Goal: Information Seeking & Learning: Find specific fact

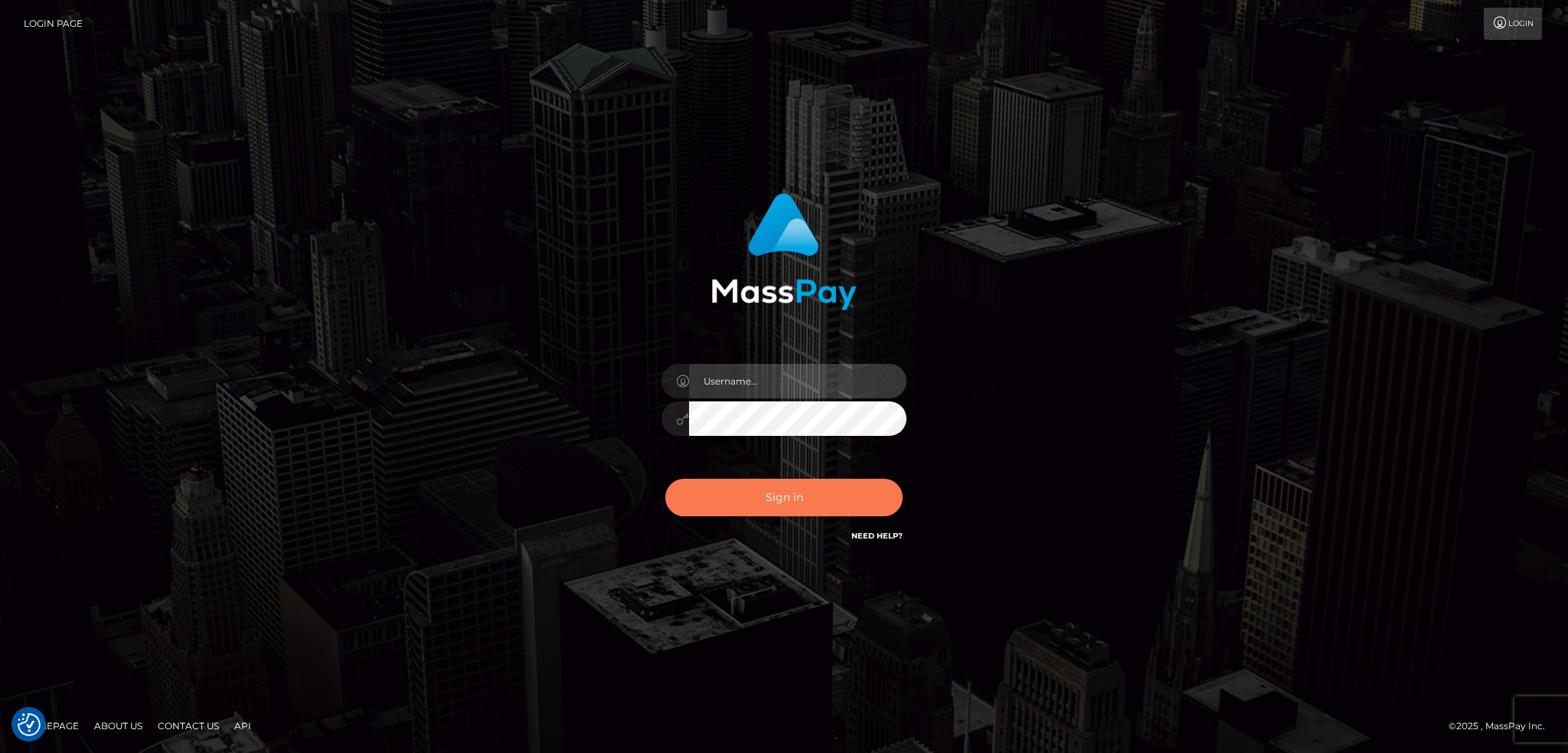
type input "alexstef"
click at [798, 495] on button "Sign in" at bounding box center [784, 498] width 237 height 37
type input "alexstef"
click at [814, 505] on button "Sign in" at bounding box center [784, 498] width 237 height 37
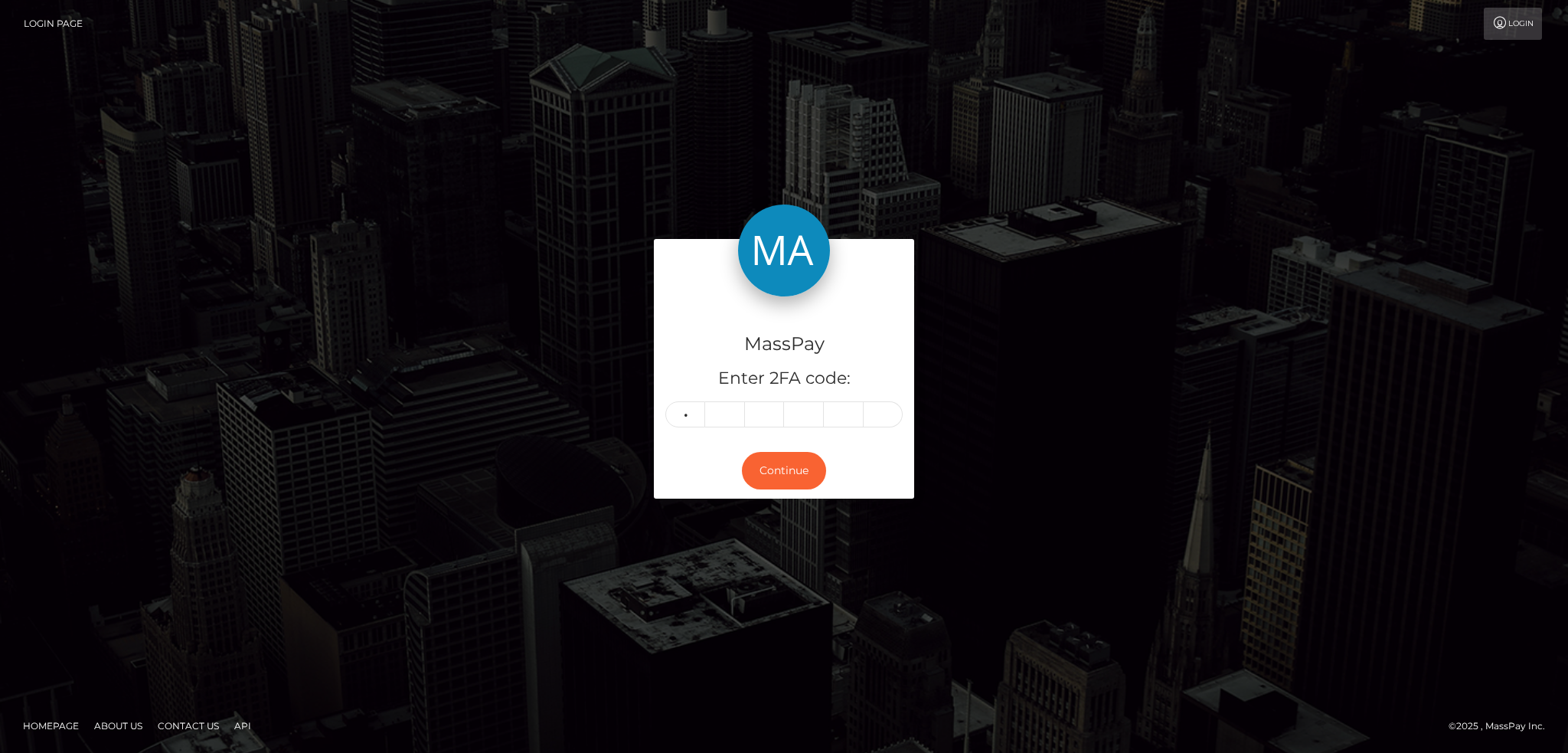
type input "7"
type input "1"
type input "9"
type input "7"
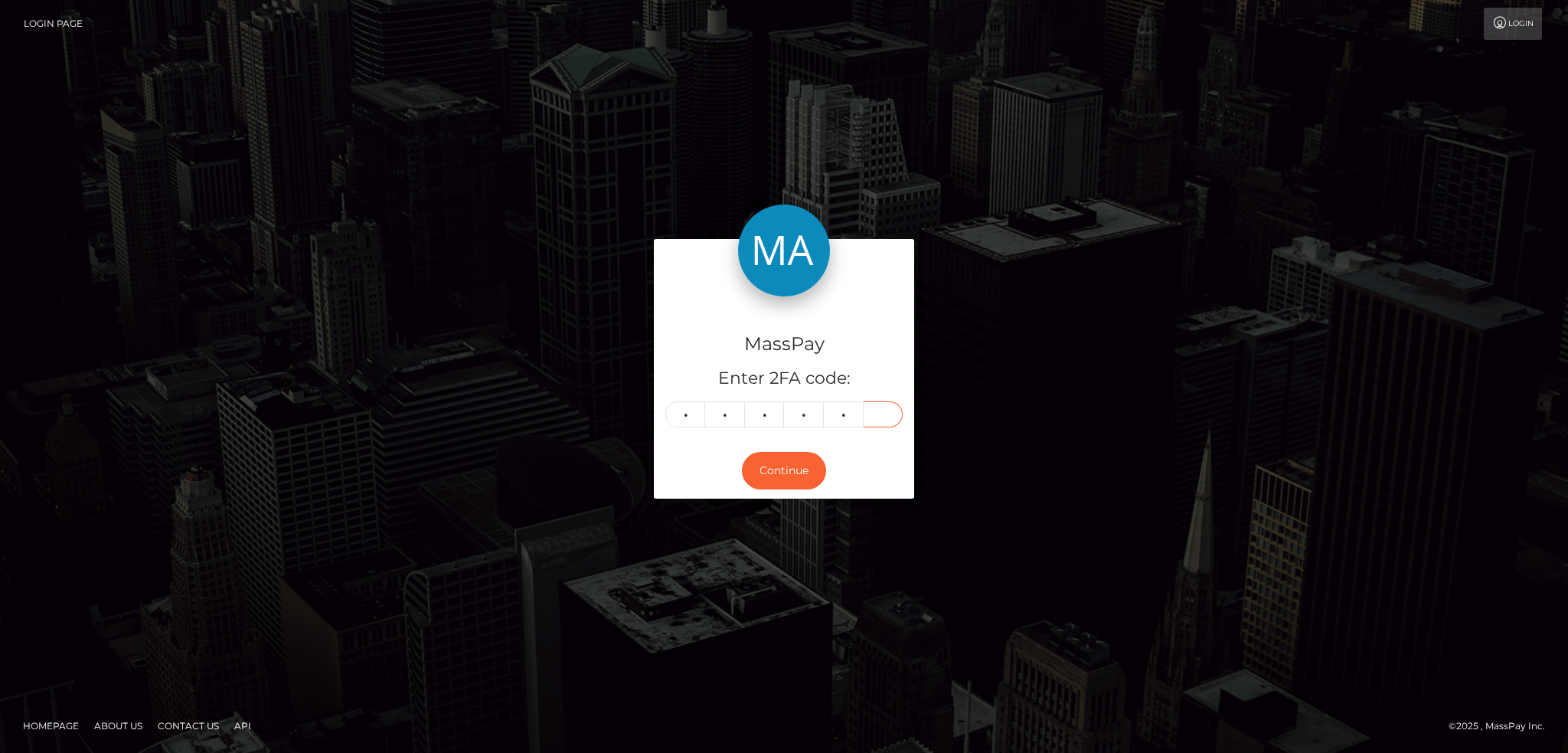
type input "8"
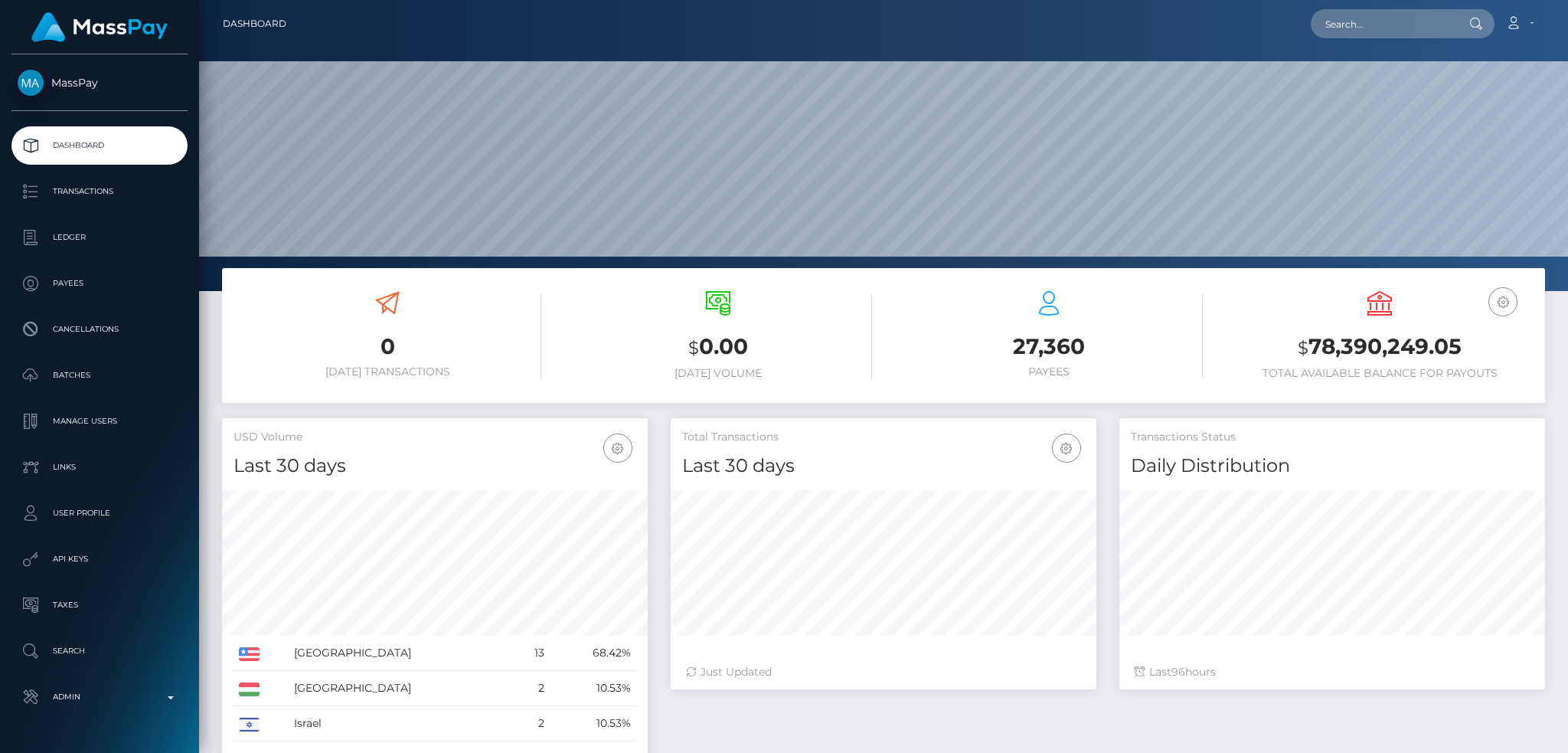
scroll to position [272, 425]
click at [1353, 25] on input "text" at bounding box center [1382, 23] width 144 height 29
paste input "poact_M9RL7KOuOHw8"
type input "poact_M9RL7KOuOHw8"
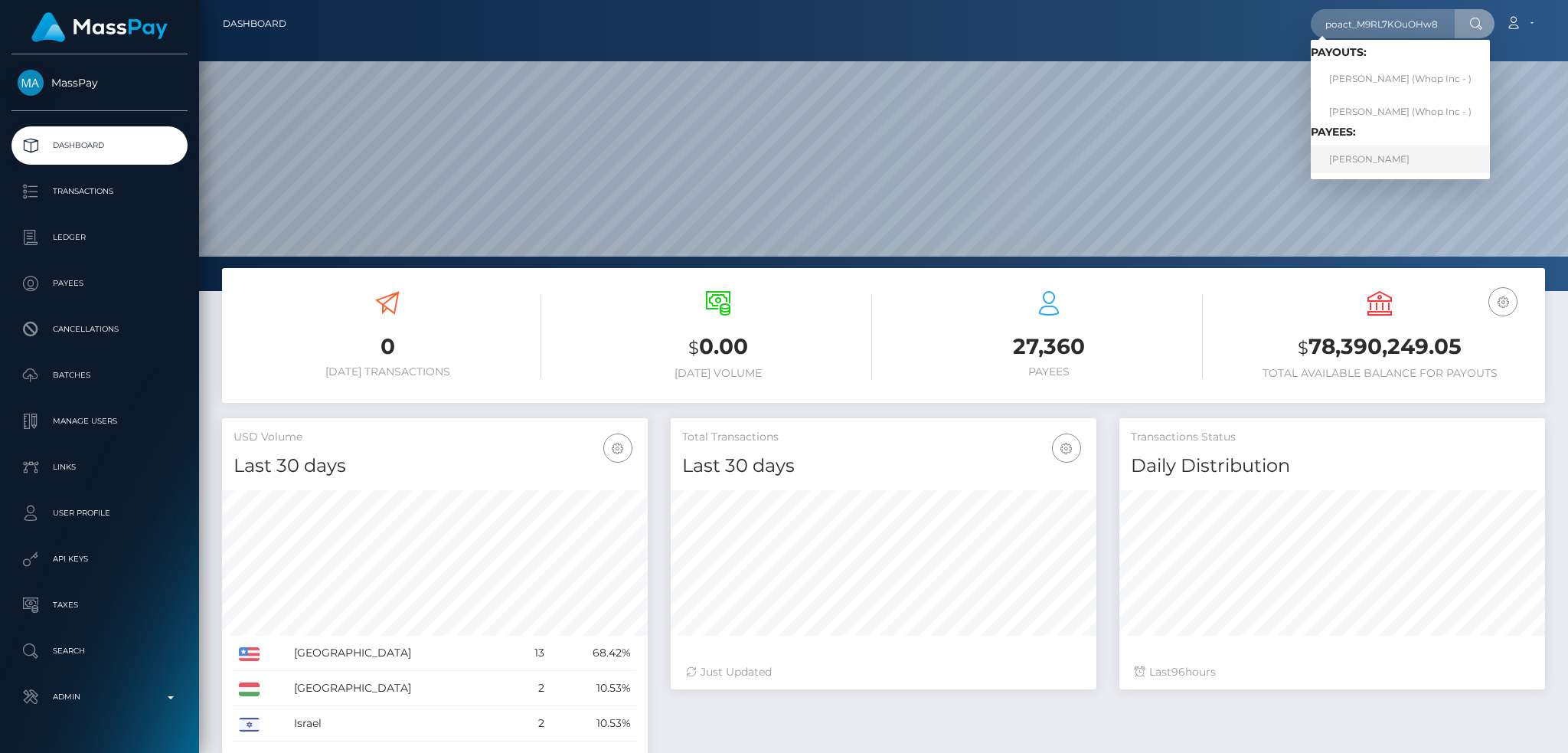
click at [1381, 163] on link "LUIS EMILIO PARRENO" at bounding box center [1400, 158] width 179 height 28
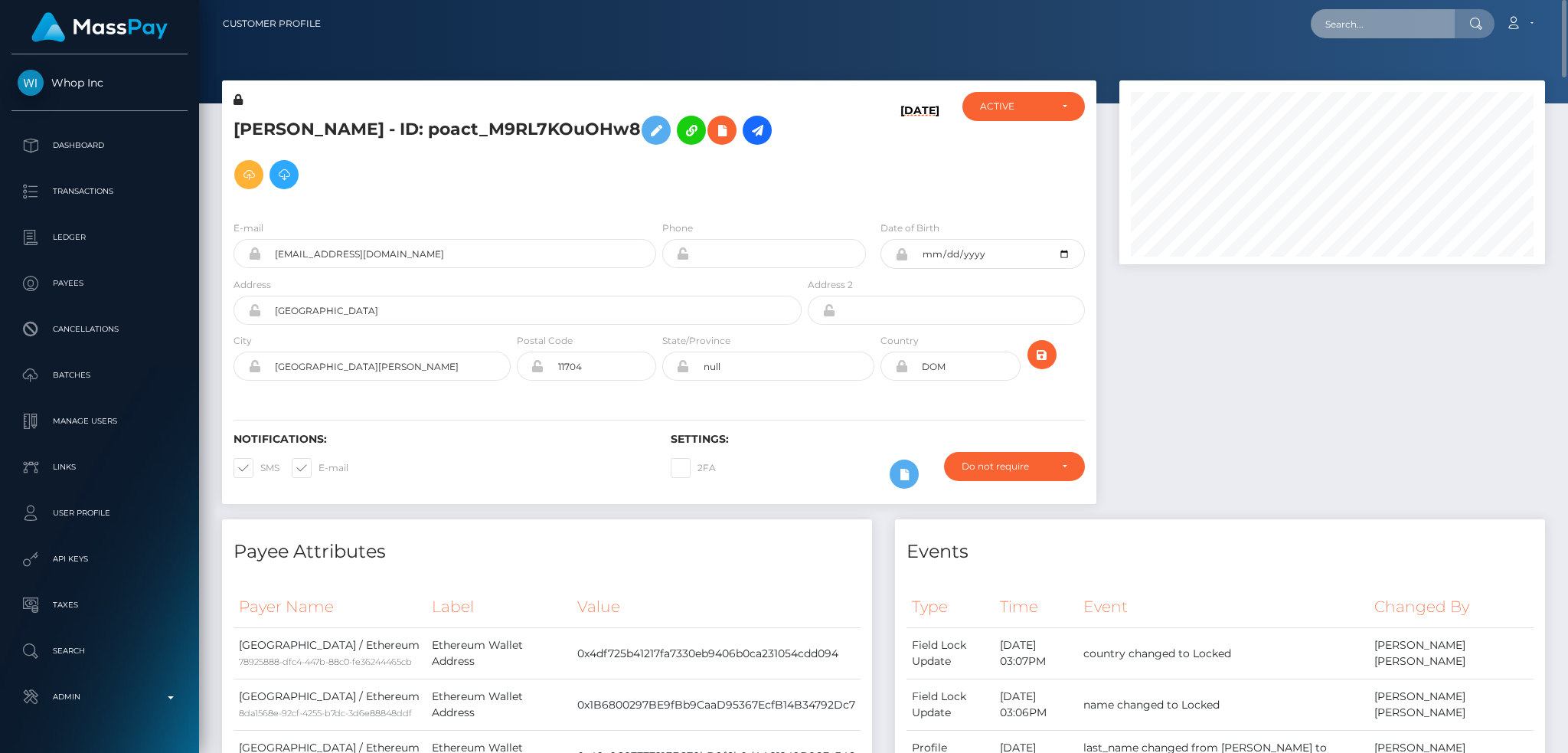
click at [1386, 20] on input "text" at bounding box center [1382, 23] width 144 height 29
paste input "rudievarn@gmail.com"
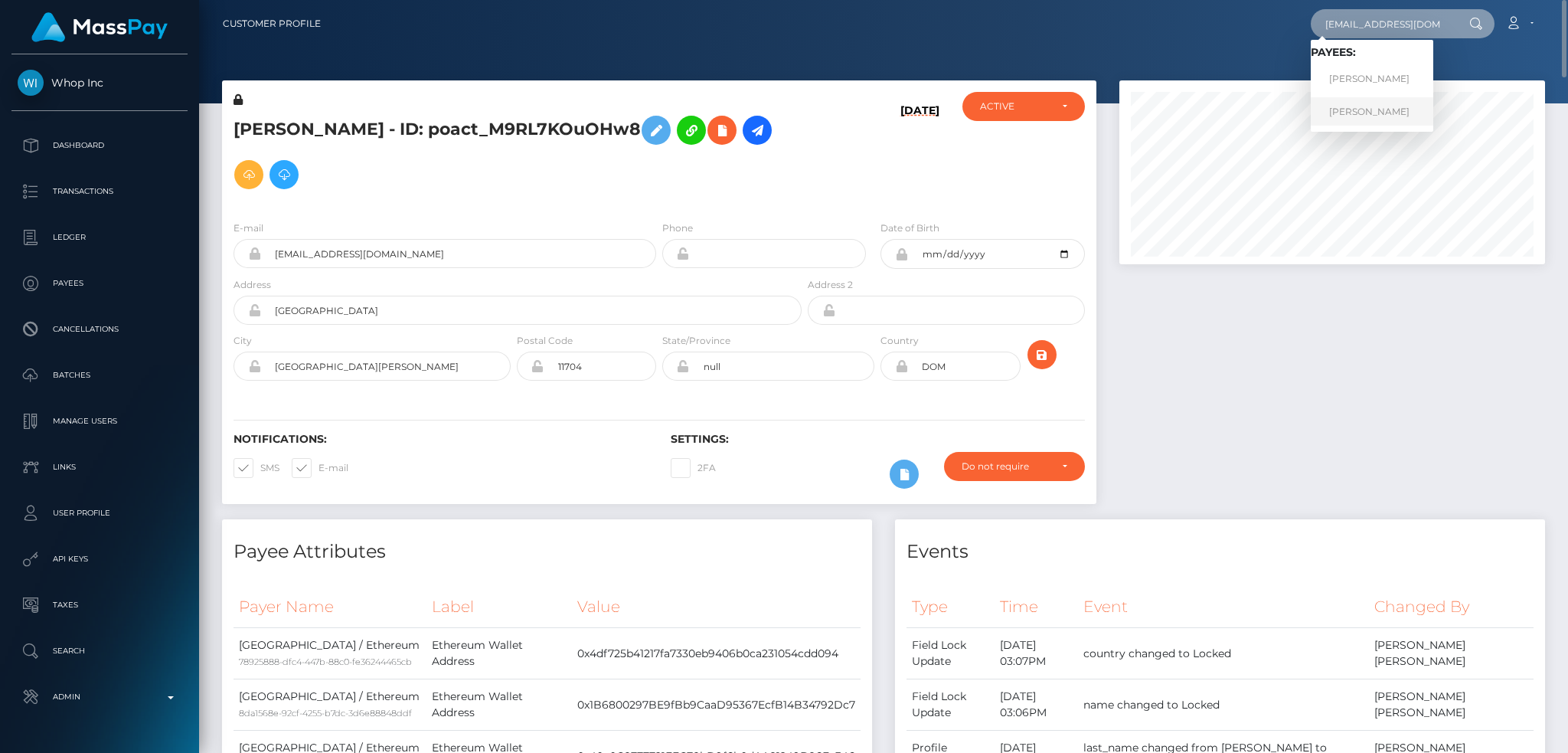
type input "rudievarn@gmail.com"
click at [1356, 113] on link "Rudi Vodanovich" at bounding box center [1372, 111] width 123 height 28
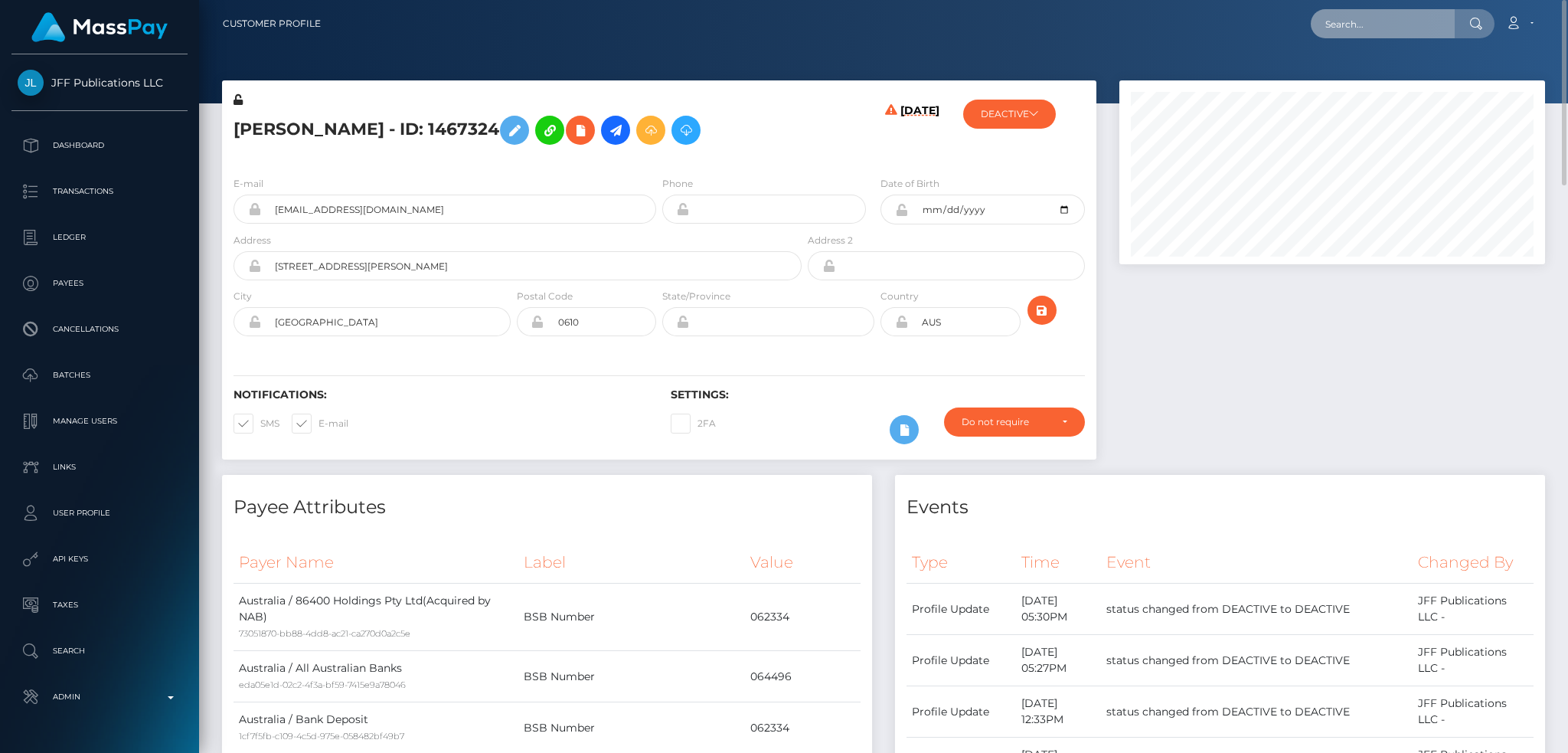
click at [1358, 34] on input "text" at bounding box center [1382, 23] width 144 height 29
paste input "d6223825-ee61-417c-8598-fc12c85f4514"
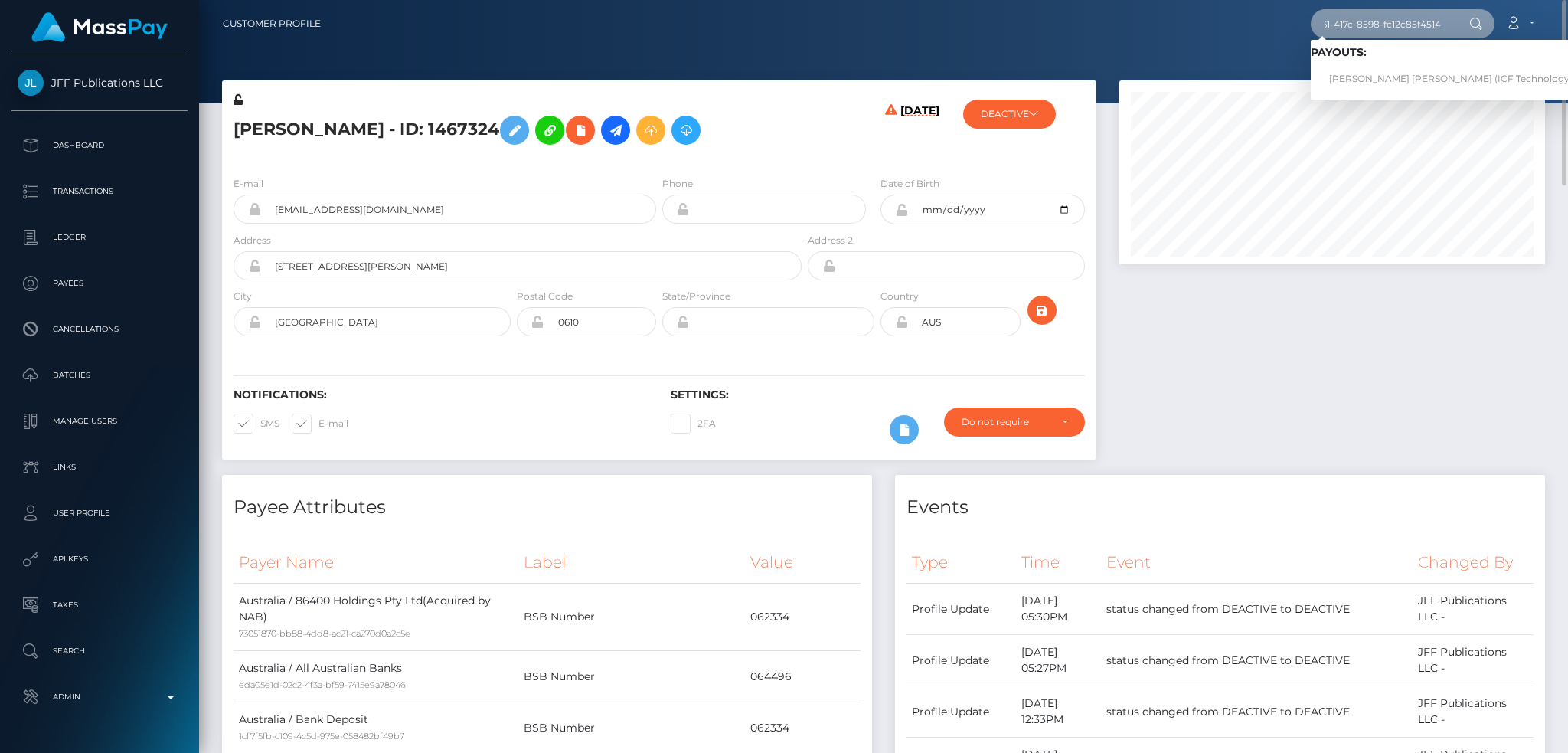
type input "d6223825-ee61-417c-8598-fc12c85f4514"
click at [1382, 77] on link "Nguyet Thi Tran (ICF Technology, Inc. - )" at bounding box center [1465, 79] width 310 height 28
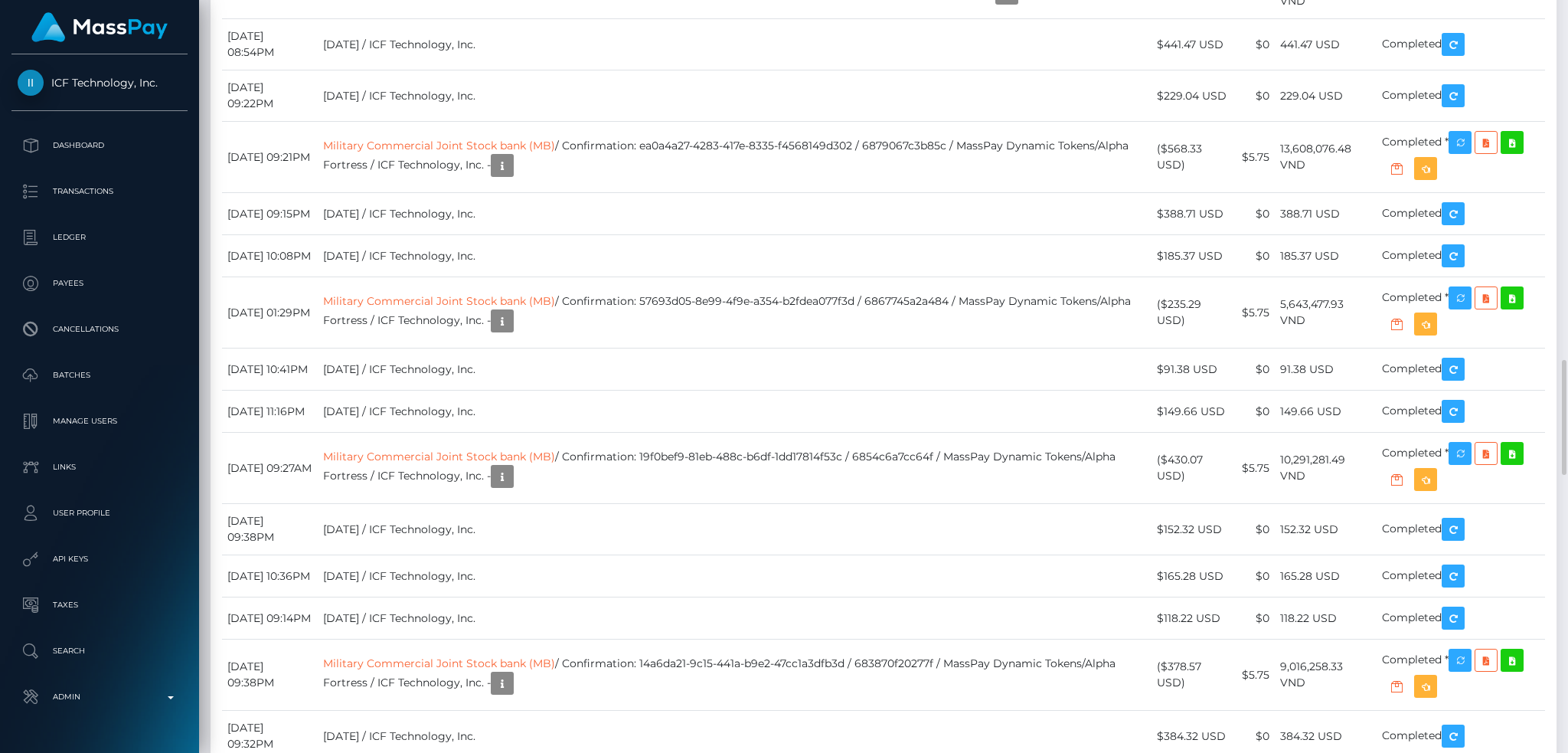
scroll to position [184, 425]
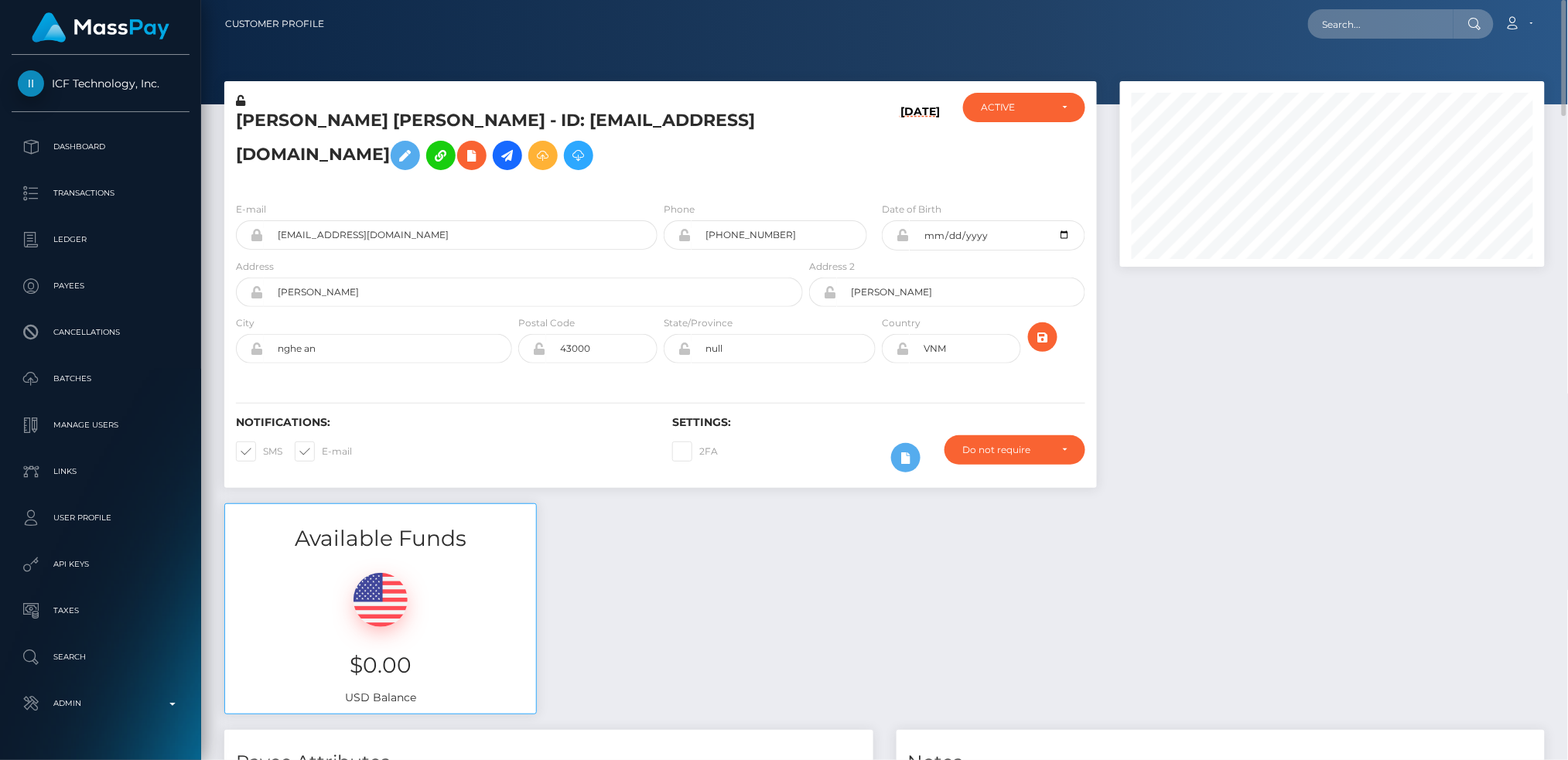
scroll to position [186, 425]
click at [1366, 44] on nav "Customer Profile Loading... Loading... Account" at bounding box center [884, 24] width 1366 height 48
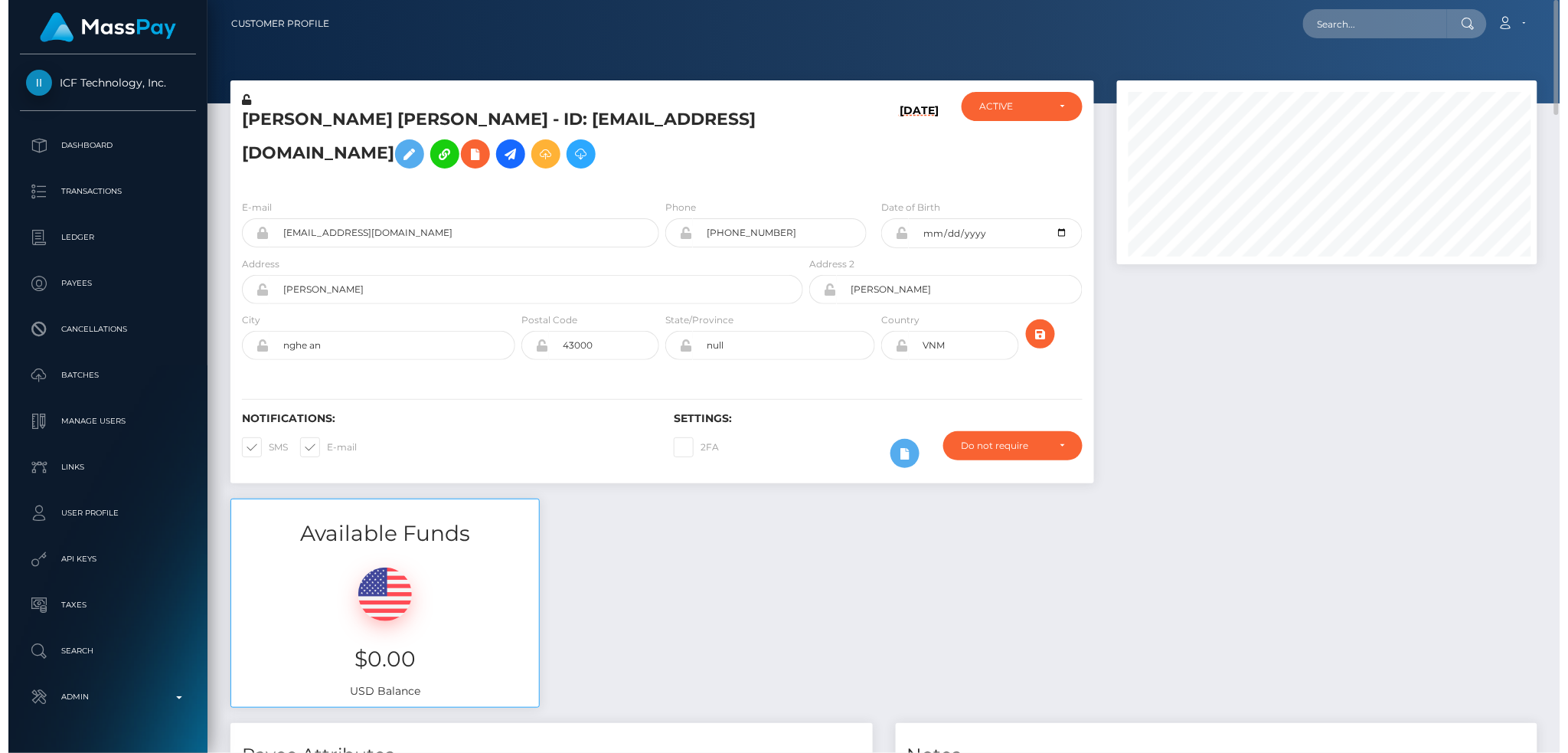
scroll to position [184, 425]
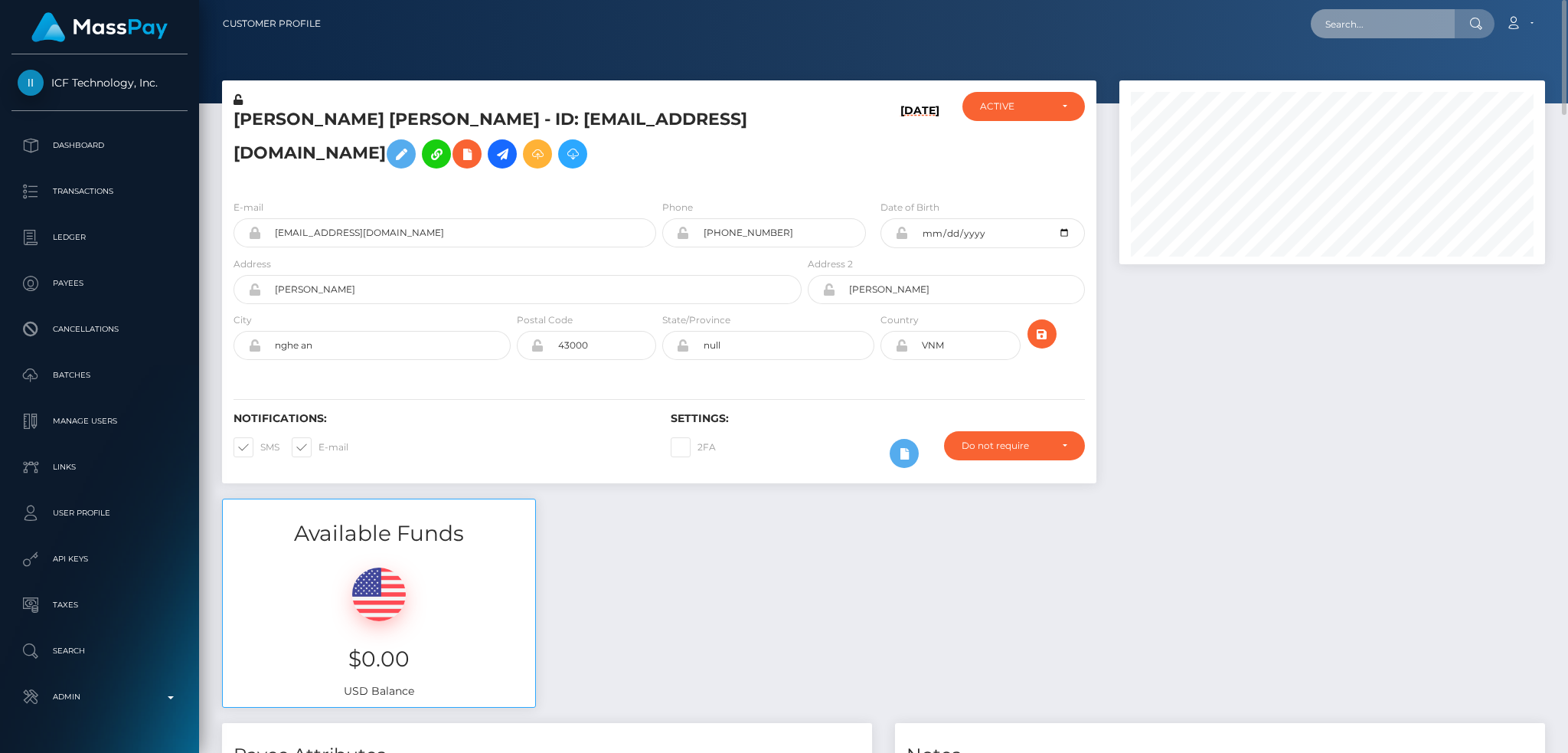
click at [1344, 17] on input "text" at bounding box center [1382, 23] width 144 height 29
paste input "cebaiswho@gmail.com"
type input "cebaiswho@gmail.com"
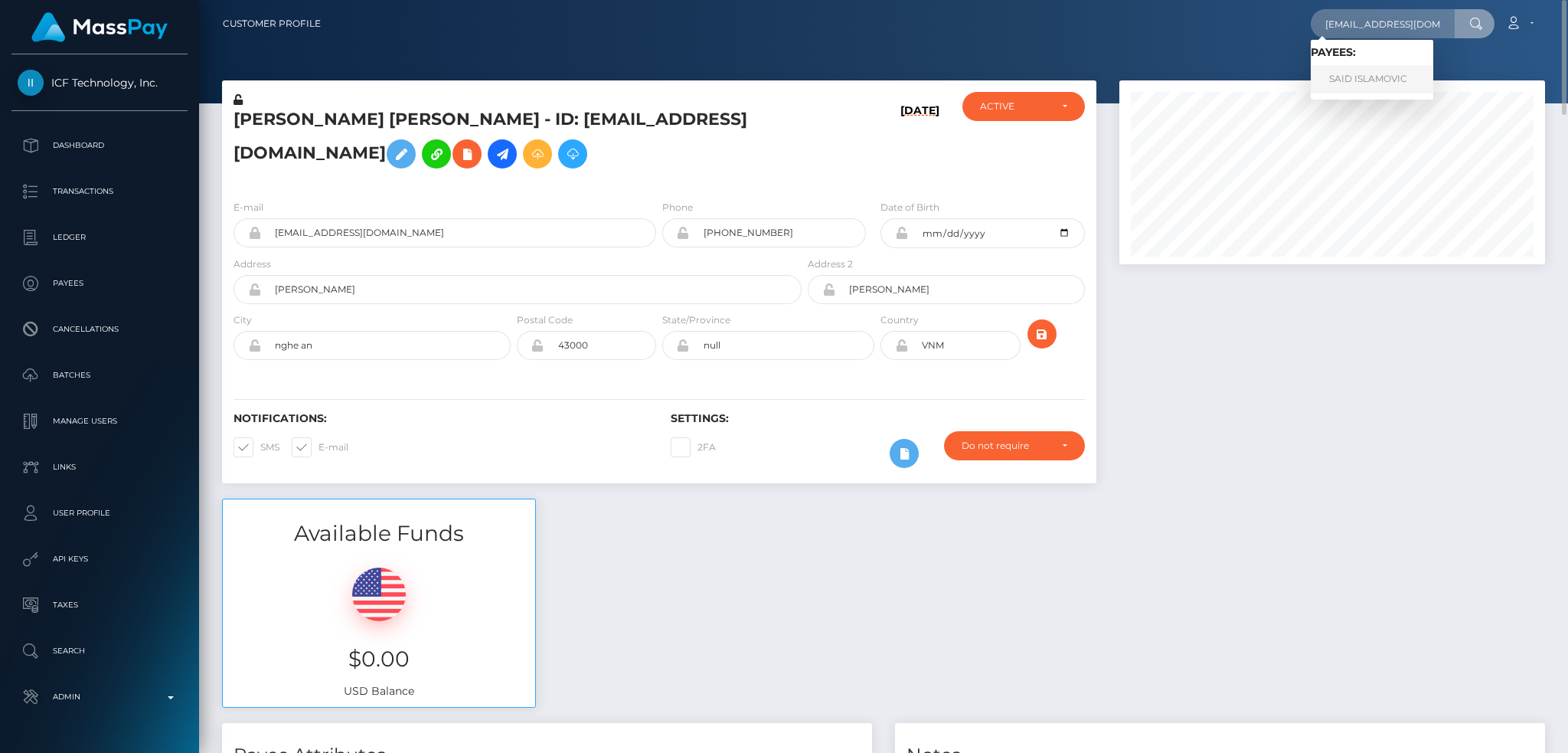
click at [1364, 77] on link "SAID ISLAMOVIC" at bounding box center [1372, 79] width 123 height 28
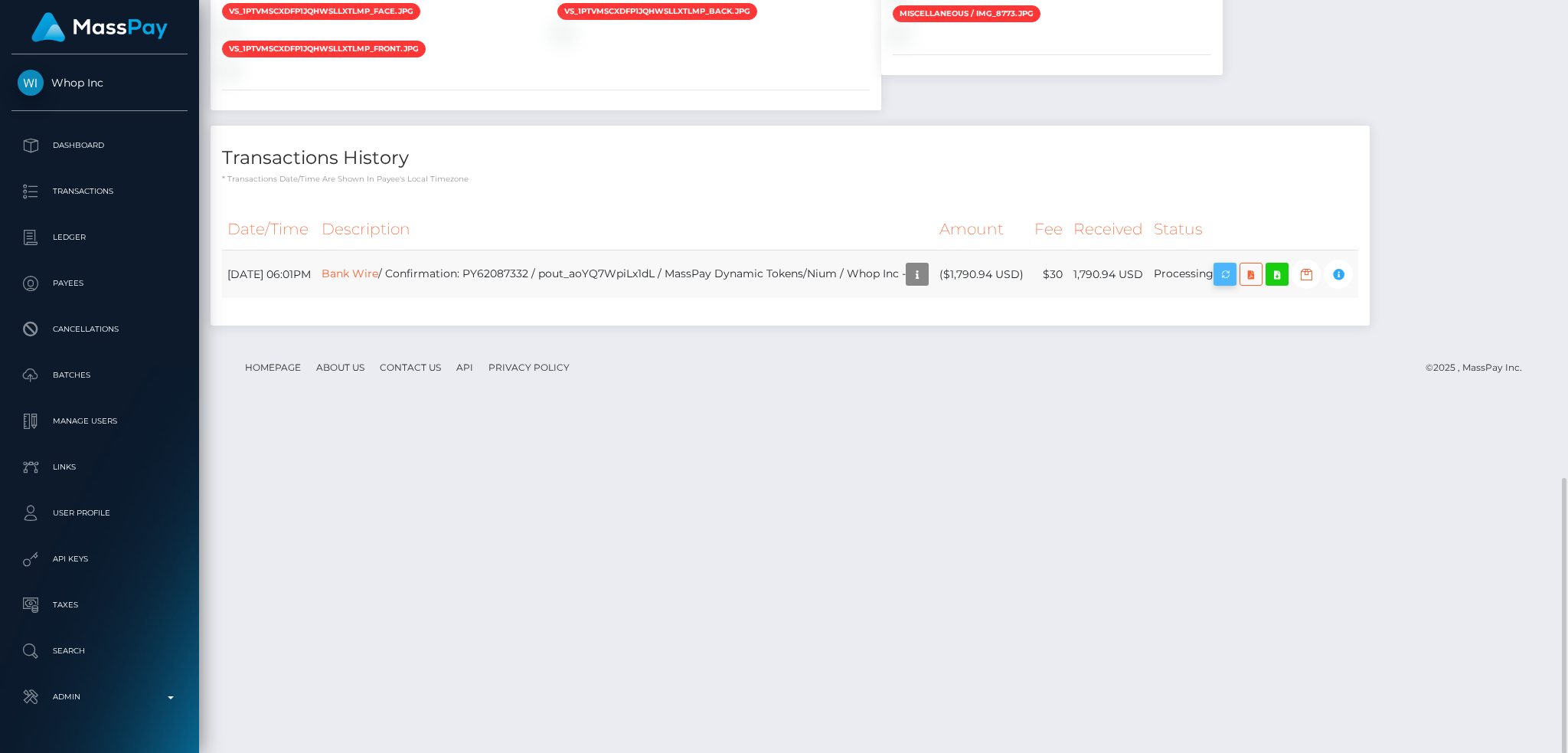
scroll to position [184, 425]
click at [1234, 284] on icon "button" at bounding box center [1225, 275] width 19 height 19
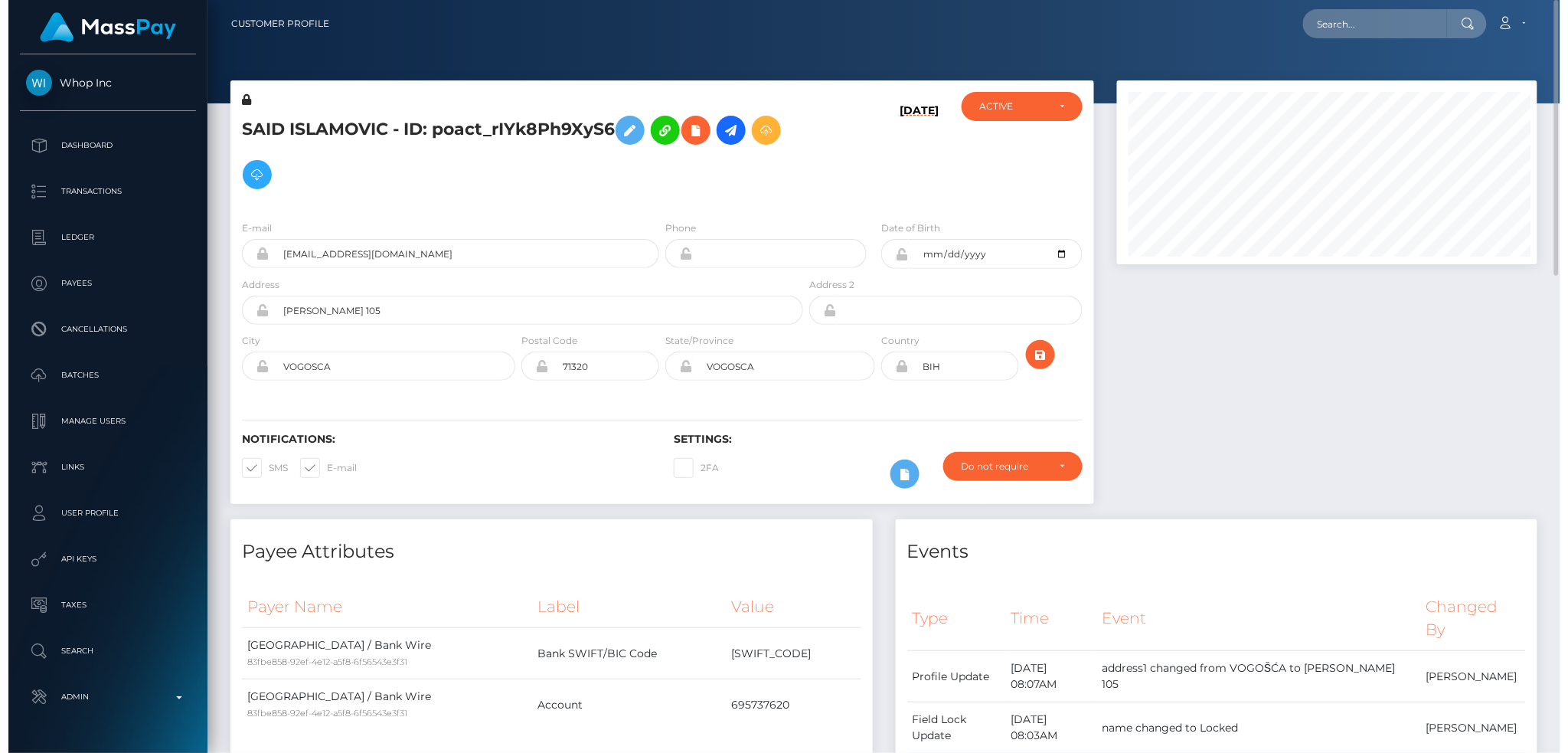
scroll to position [765829, 765094]
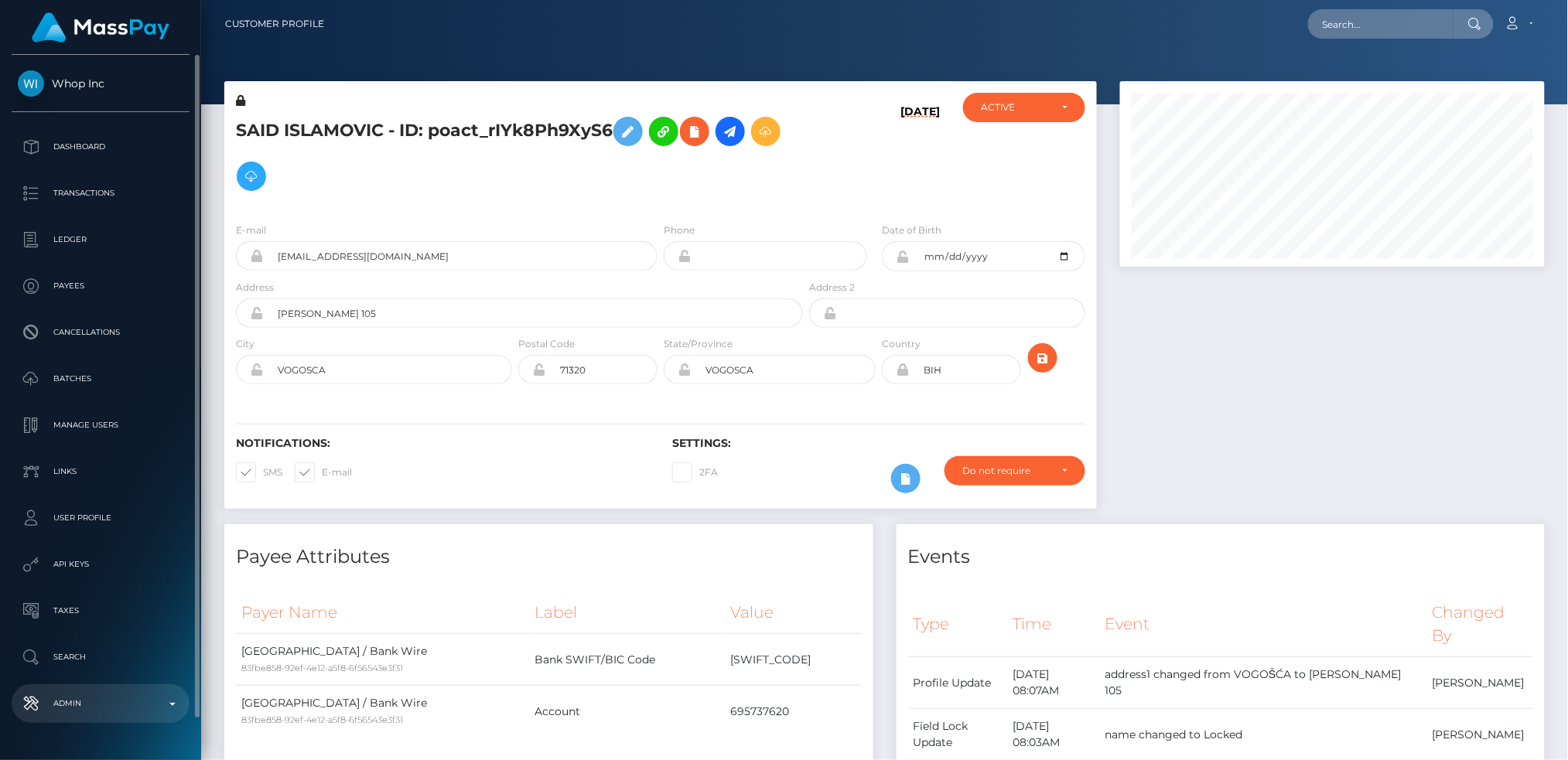
click at [132, 703] on p "Admin" at bounding box center [100, 704] width 166 height 23
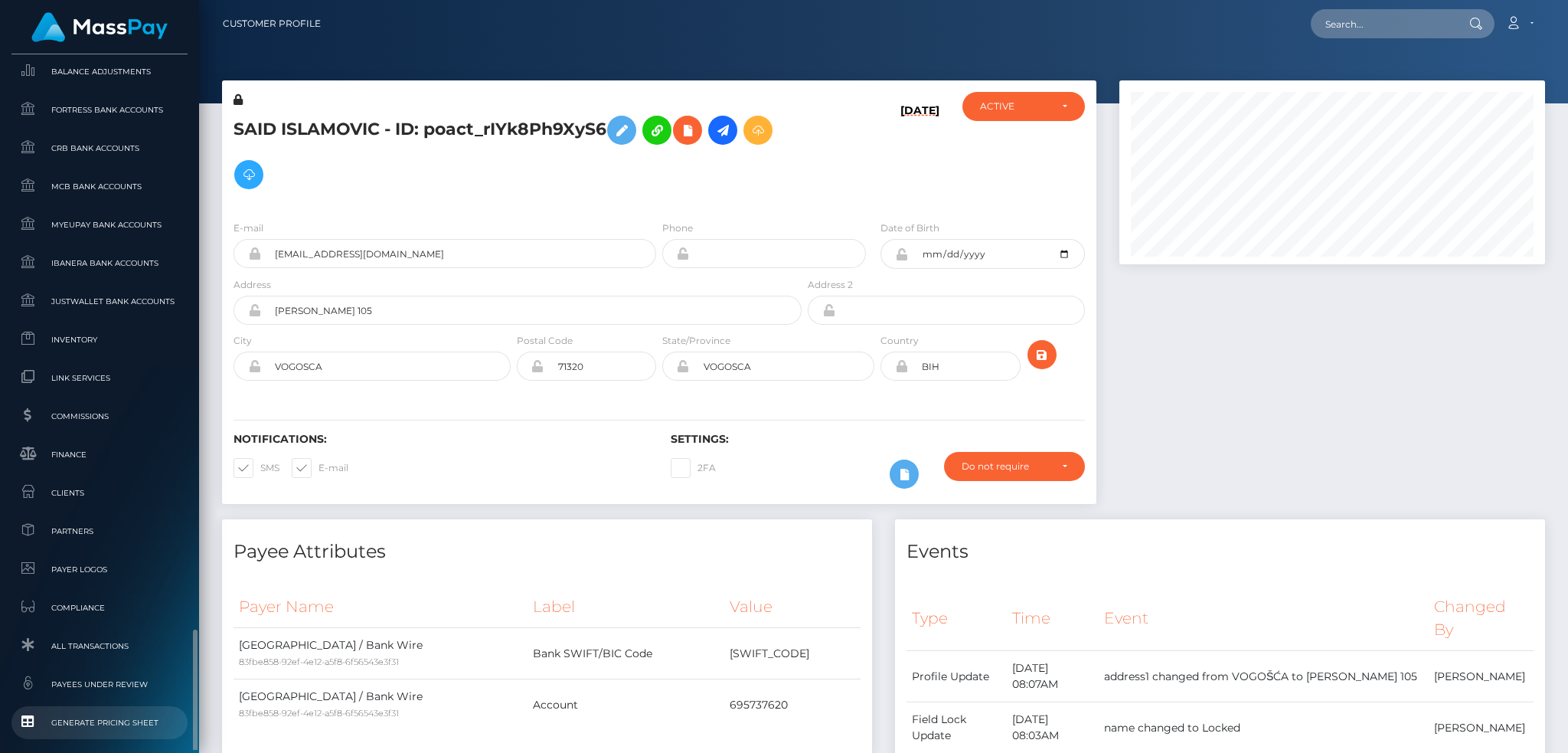
scroll to position [898, 0]
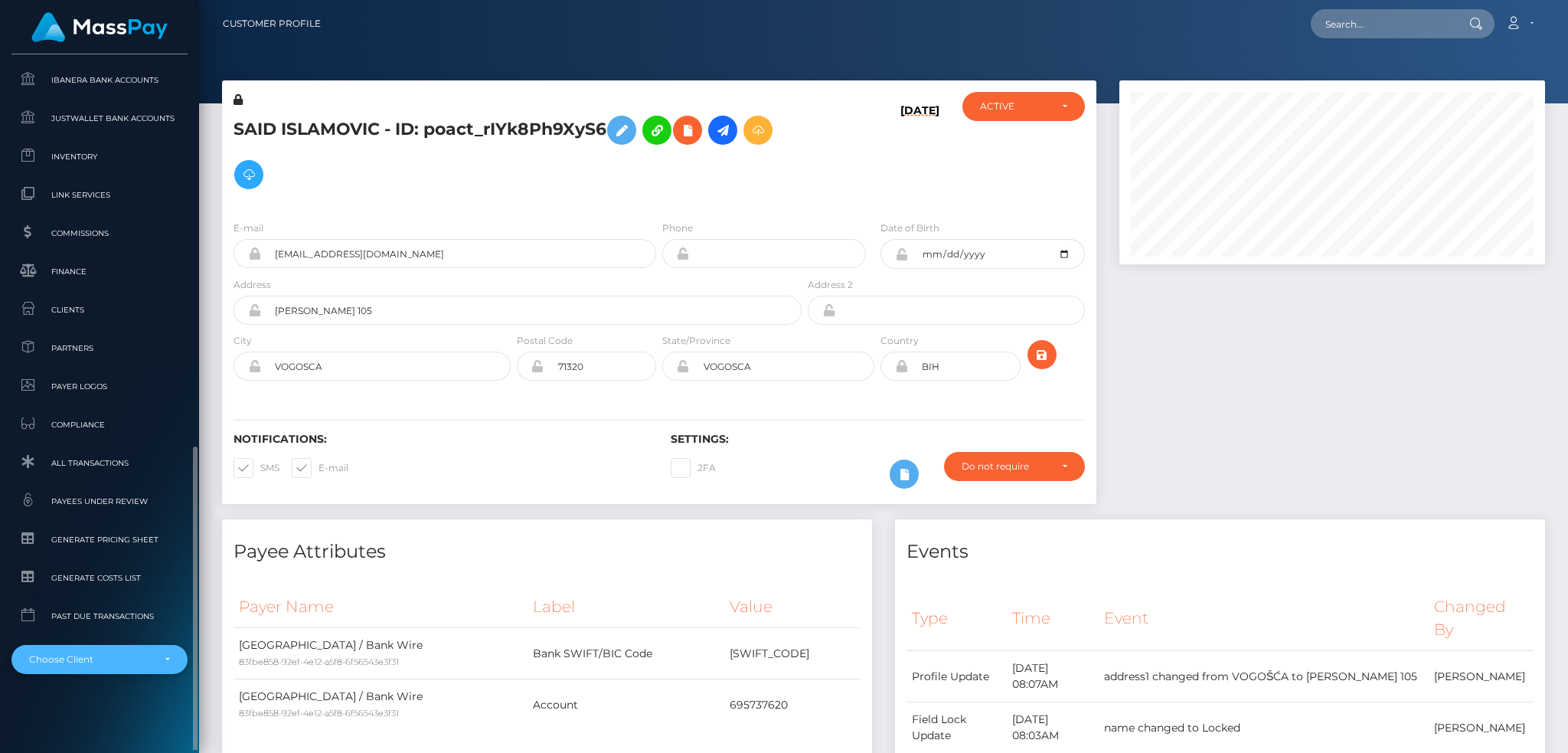
click at [94, 665] on div "Choose Client" at bounding box center [90, 659] width 124 height 12
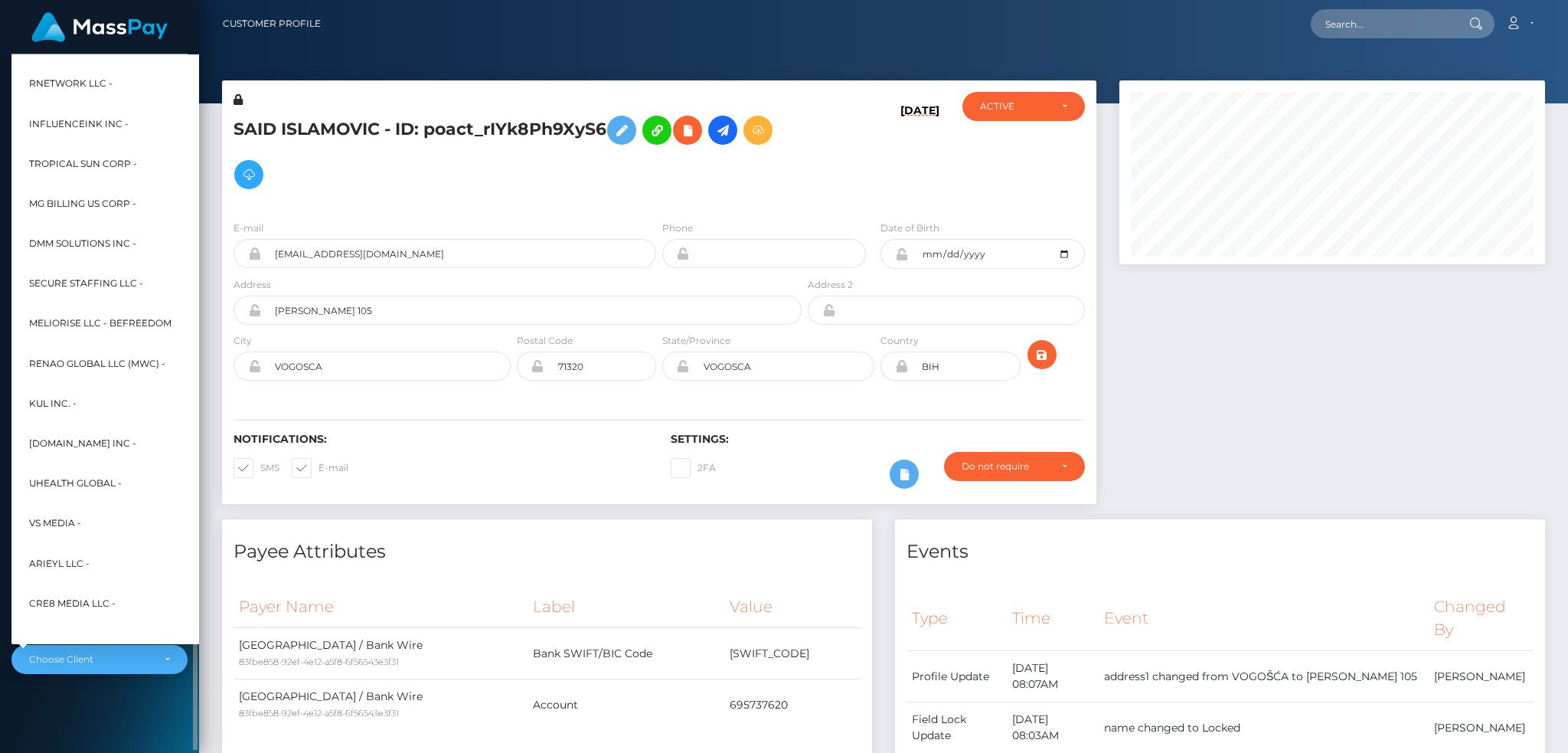
scroll to position [735, 0]
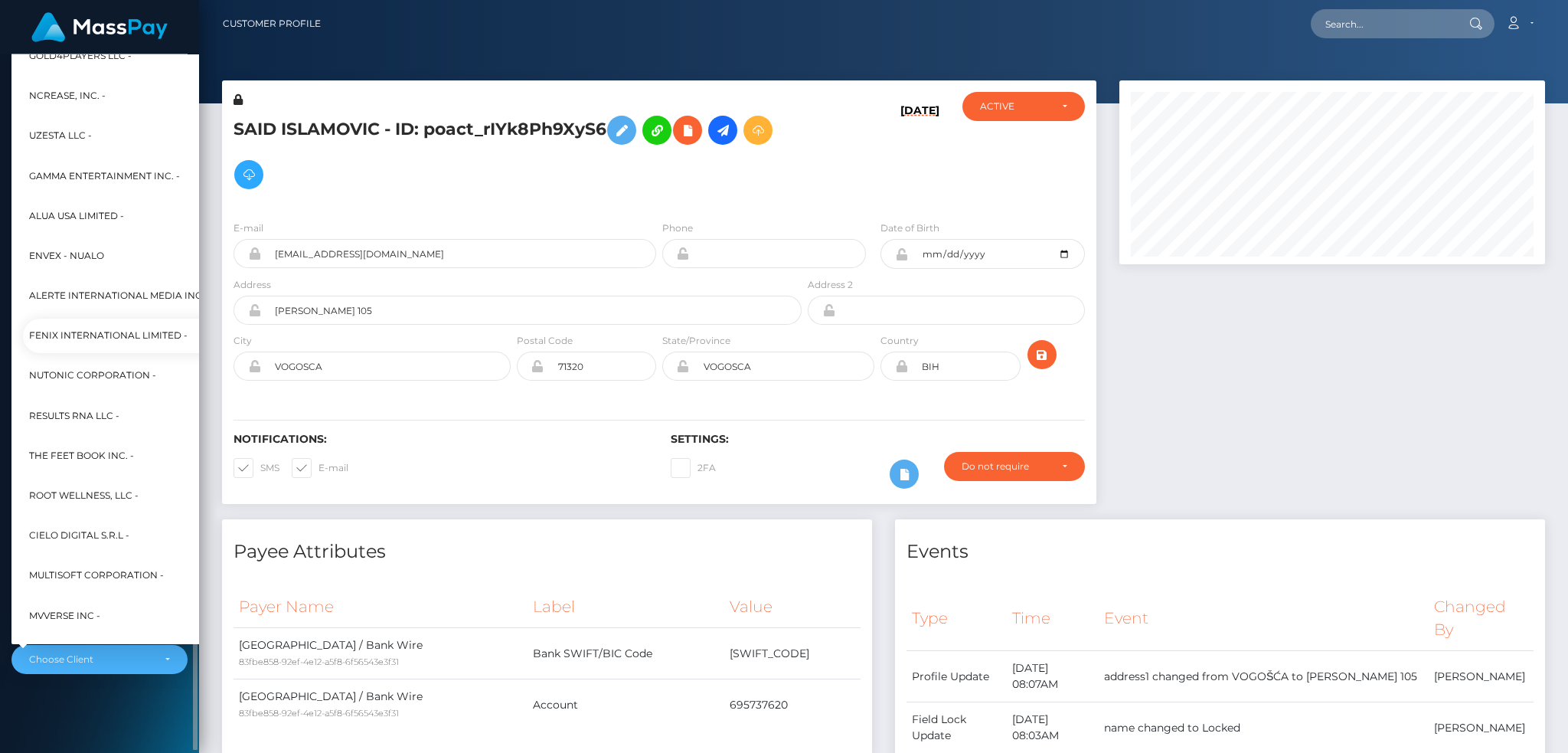
click at [94, 337] on span "Fenix International Limited -" at bounding box center [108, 336] width 158 height 20
select select "26"
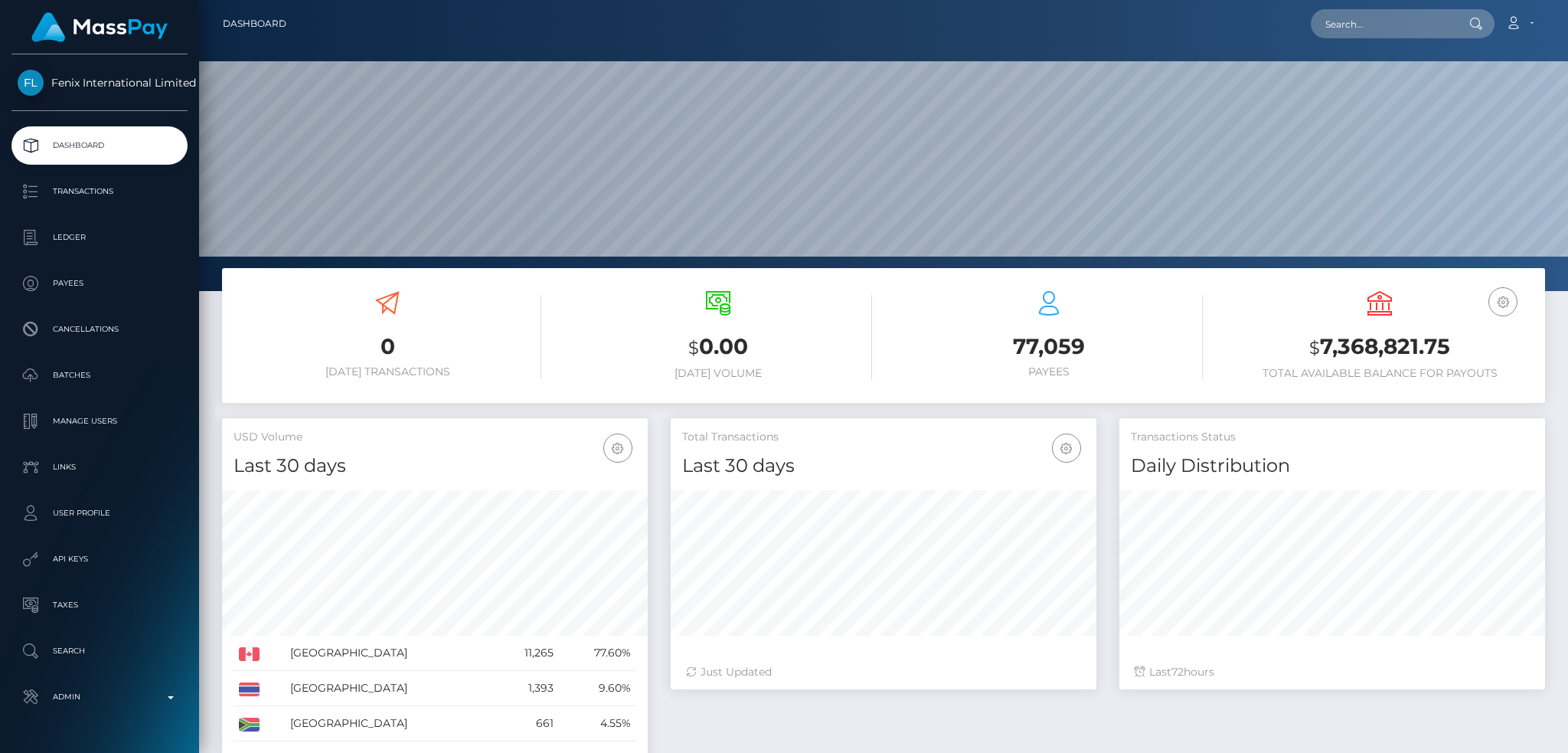
scroll to position [272, 425]
click at [1380, 20] on input "text" at bounding box center [1382, 23] width 144 height 29
paste input "poact_d2eKoTbzPy8j"
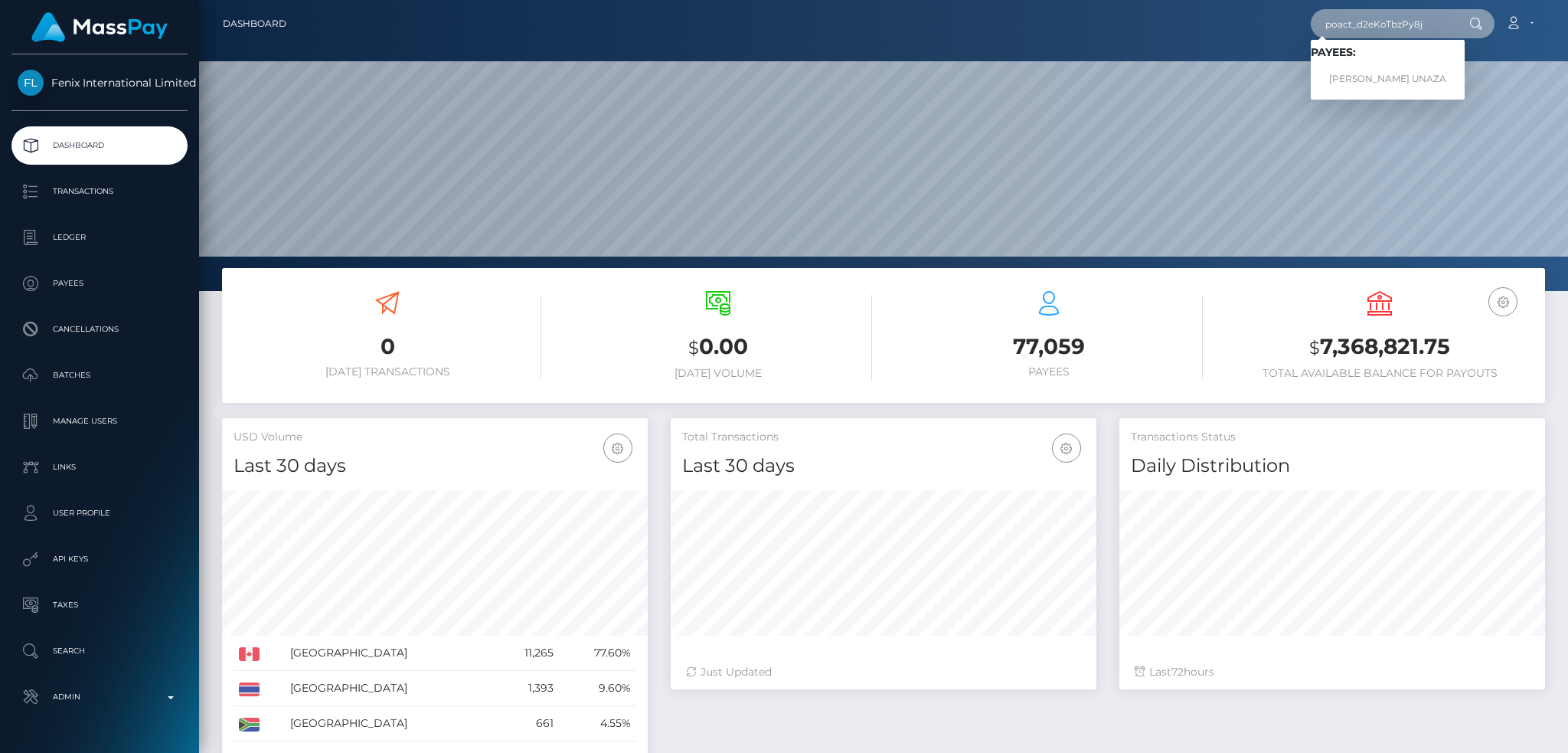
type input "poact_d2eKoTbzPy8j"
click at [1377, 71] on link "ARBEN UNAZA" at bounding box center [1387, 79] width 154 height 28
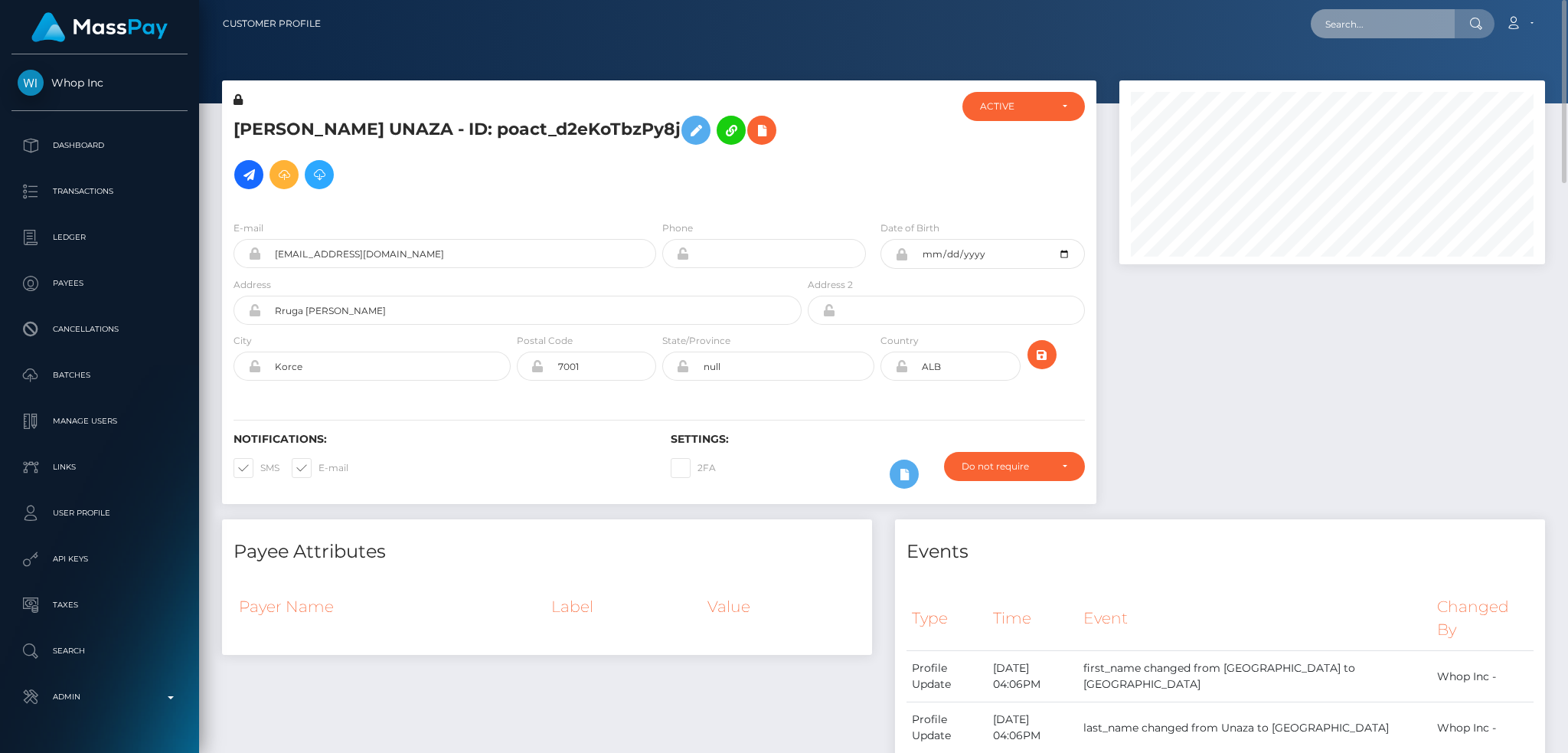
click at [1336, 35] on input "text" at bounding box center [1382, 23] width 144 height 29
paste input "544524"
type input "544524"
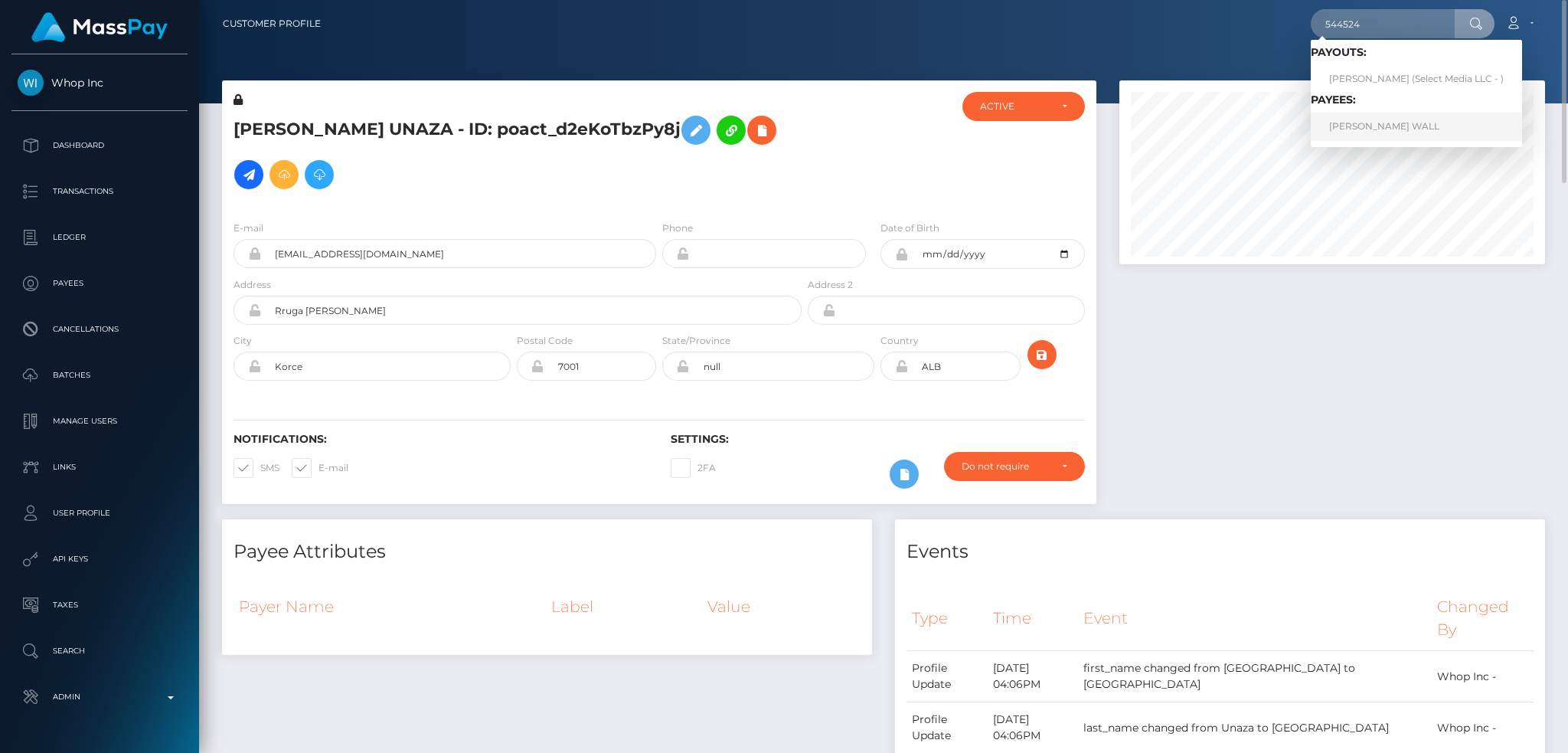
click at [1360, 118] on link "RILEY MITCHELL WALL" at bounding box center [1416, 126] width 212 height 28
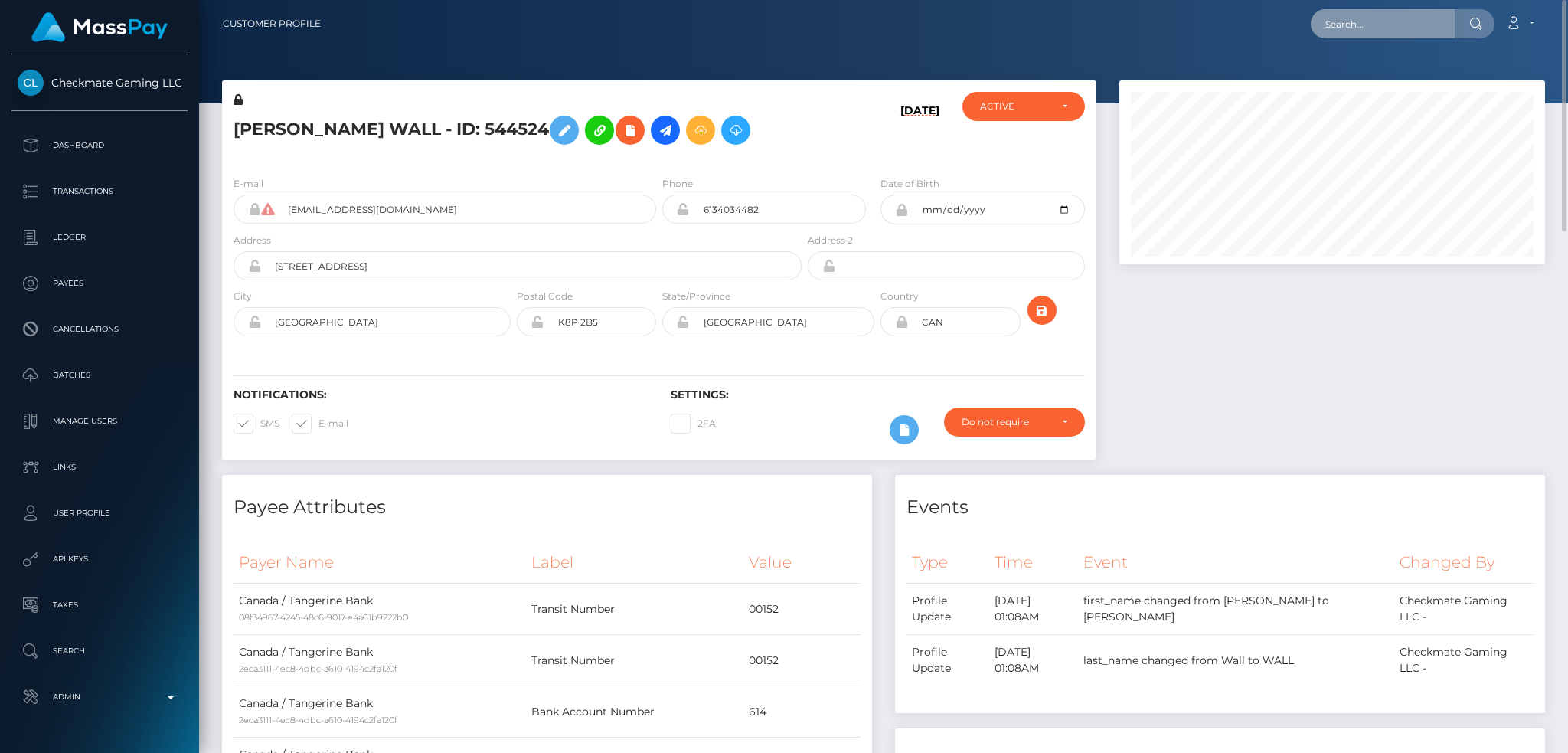
click at [1344, 22] on input "text" at bounding box center [1382, 23] width 144 height 29
paste input "10713"
type input "10713"
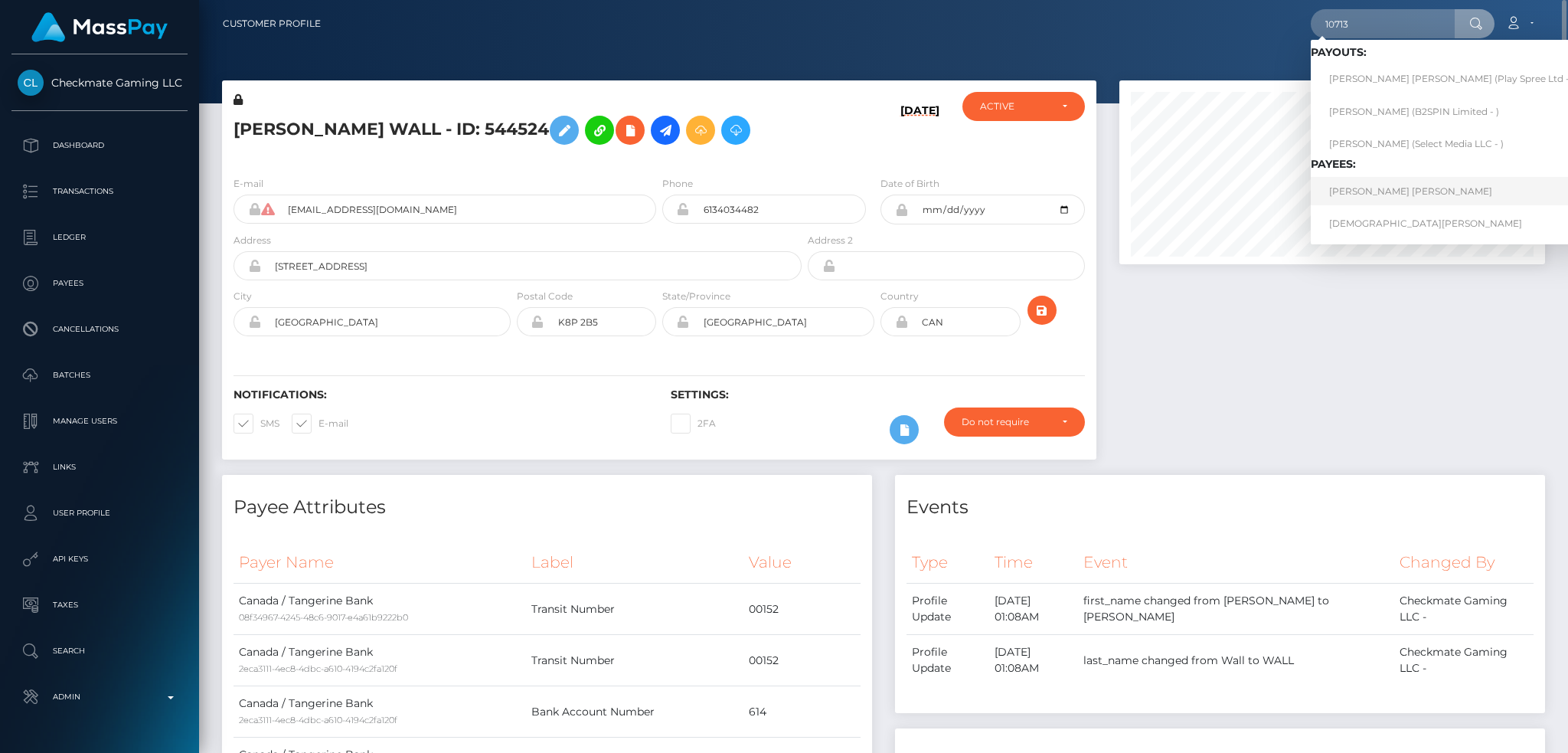
click at [1391, 196] on link "[PERSON_NAME] [PERSON_NAME]" at bounding box center [1452, 191] width 283 height 28
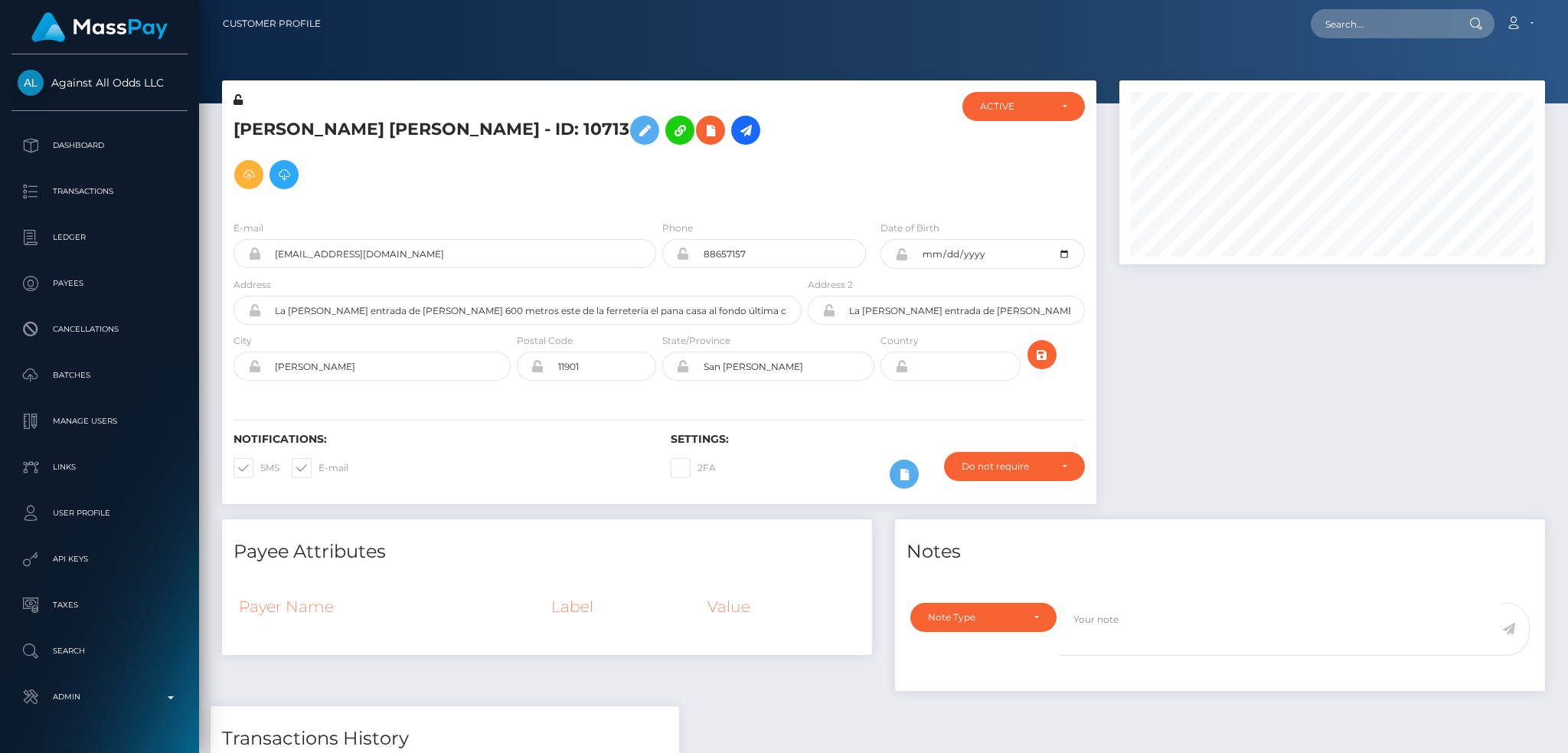
scroll to position [184, 425]
click at [1348, 25] on input "text" at bounding box center [1382, 23] width 144 height 29
paste input "10713"
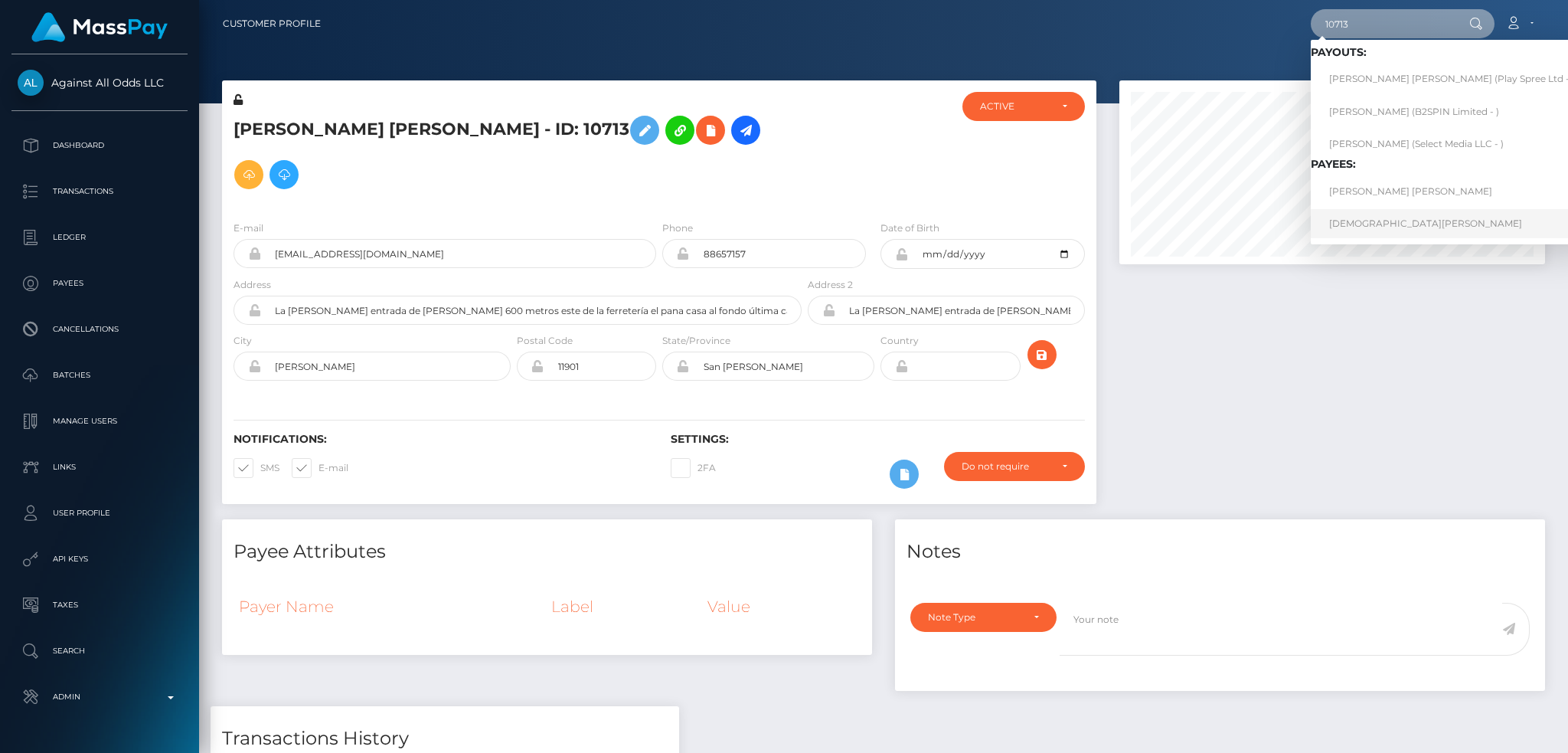
type input "10713"
click at [1379, 221] on link "Christian Leyva" at bounding box center [1452, 223] width 283 height 28
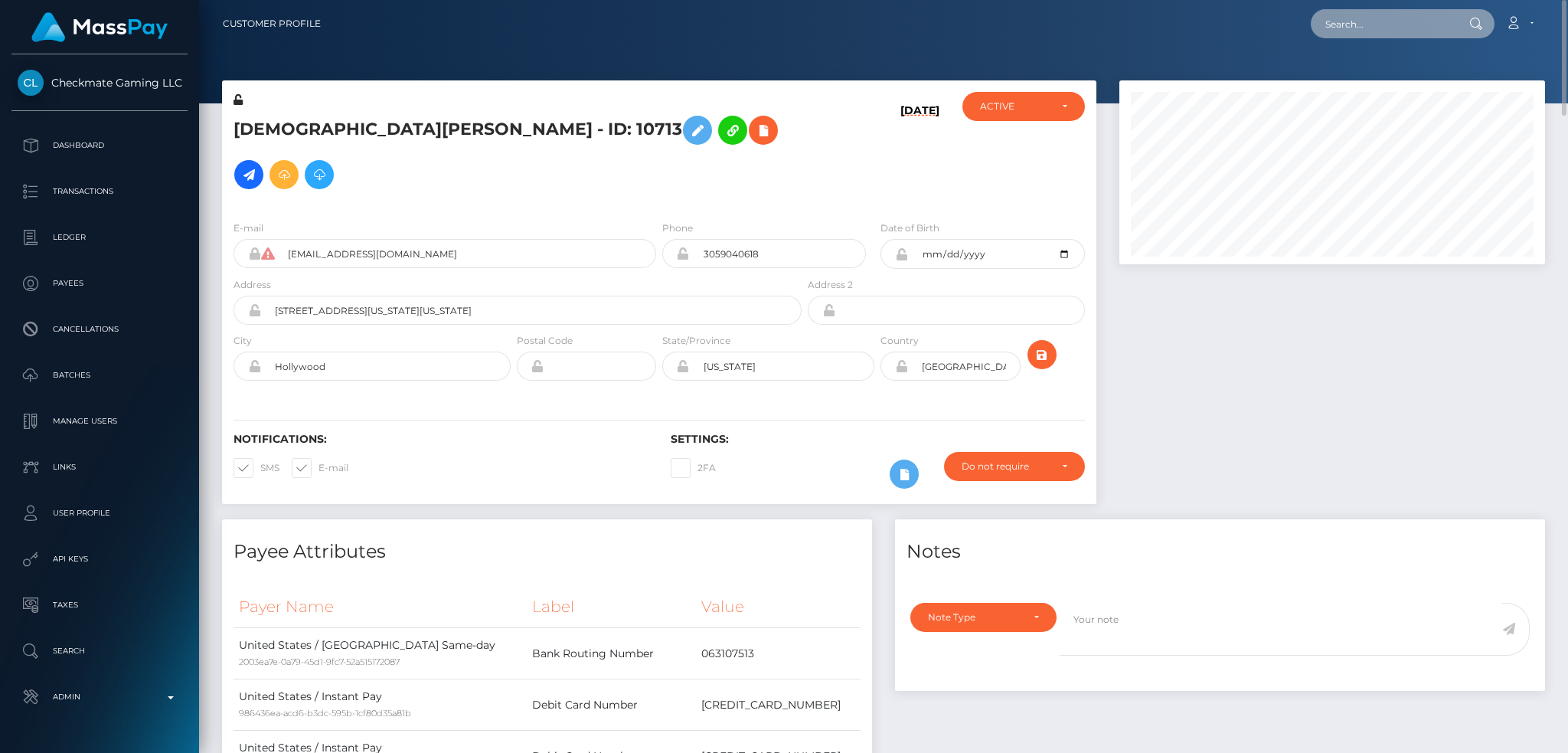
click at [1374, 19] on input "text" at bounding box center [1382, 23] width 144 height 29
paste input "[EMAIL_ADDRESS][PERSON_NAME][DOMAIN_NAME]"
type input "[EMAIL_ADDRESS][PERSON_NAME][DOMAIN_NAME]"
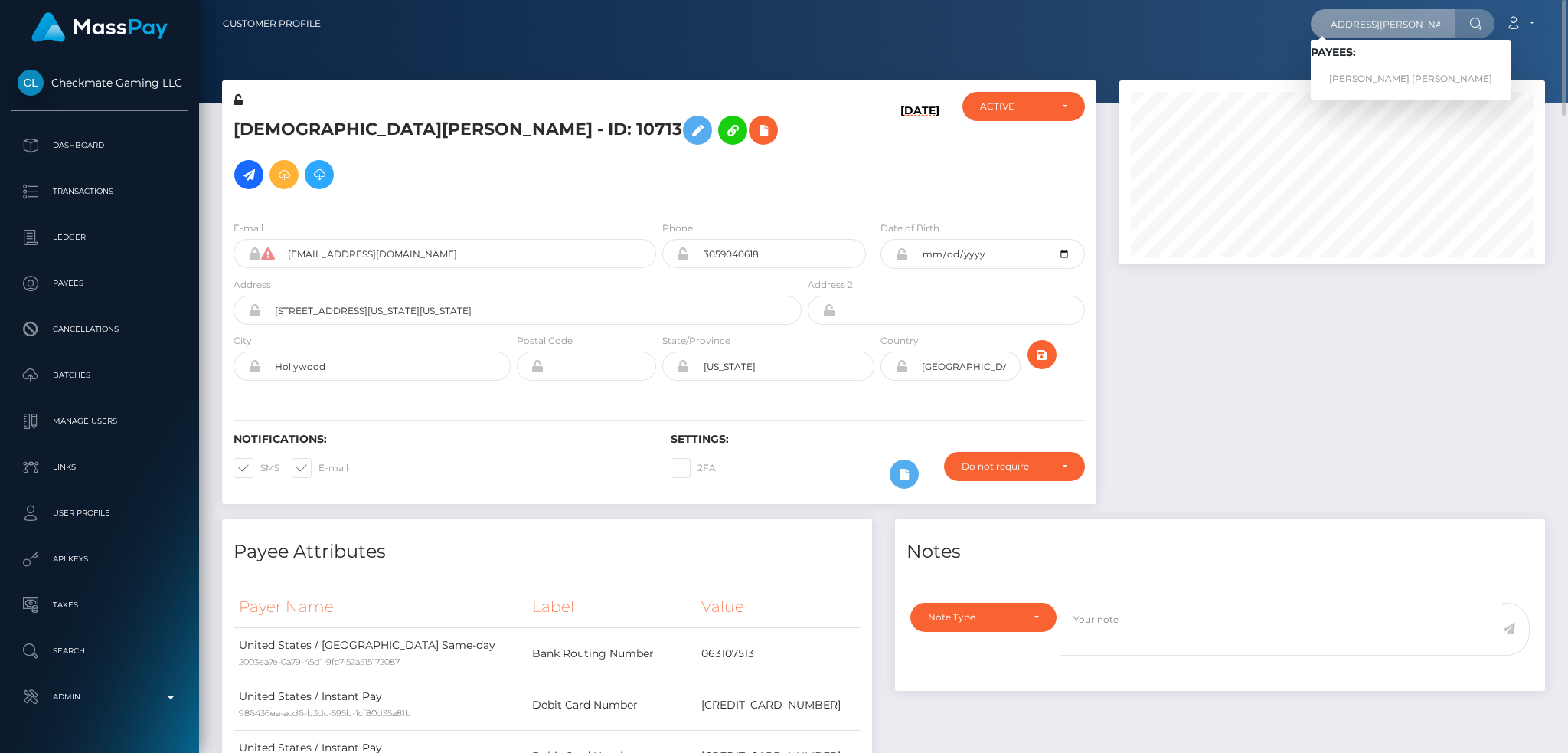
scroll to position [0, 0]
click at [1376, 78] on link "Mary Grace Reyes Candelario" at bounding box center [1410, 79] width 199 height 28
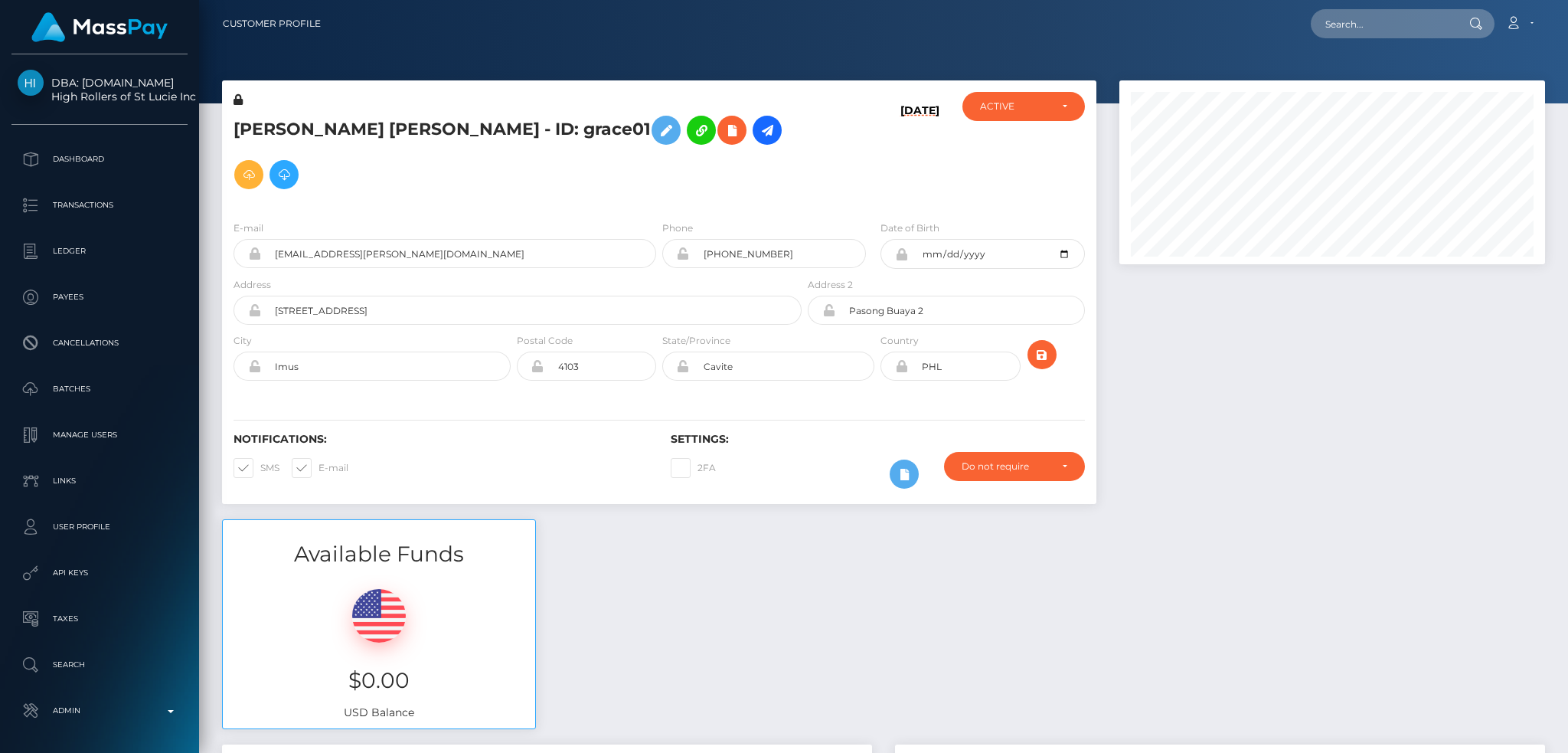
scroll to position [184, 425]
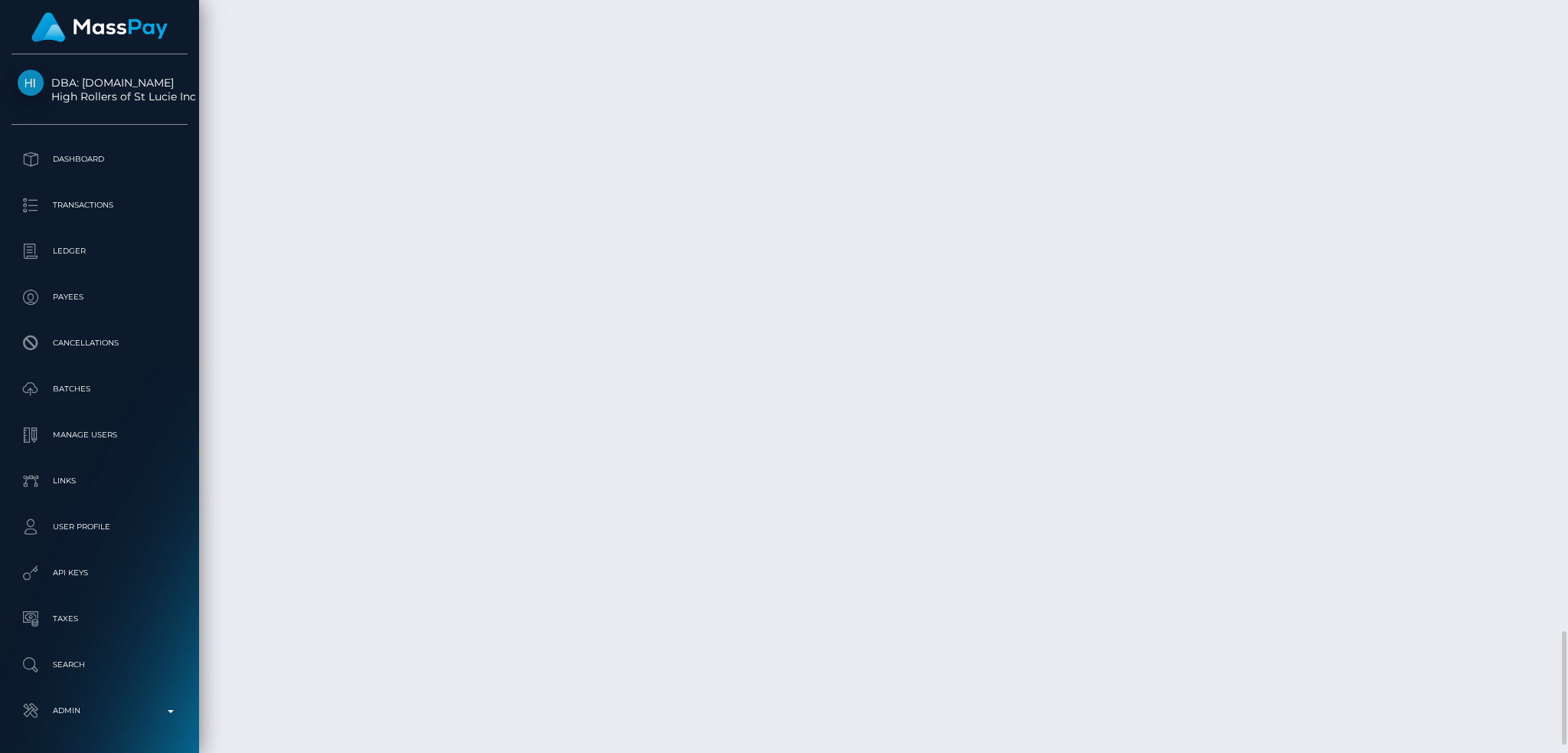
copy td "1298078005"
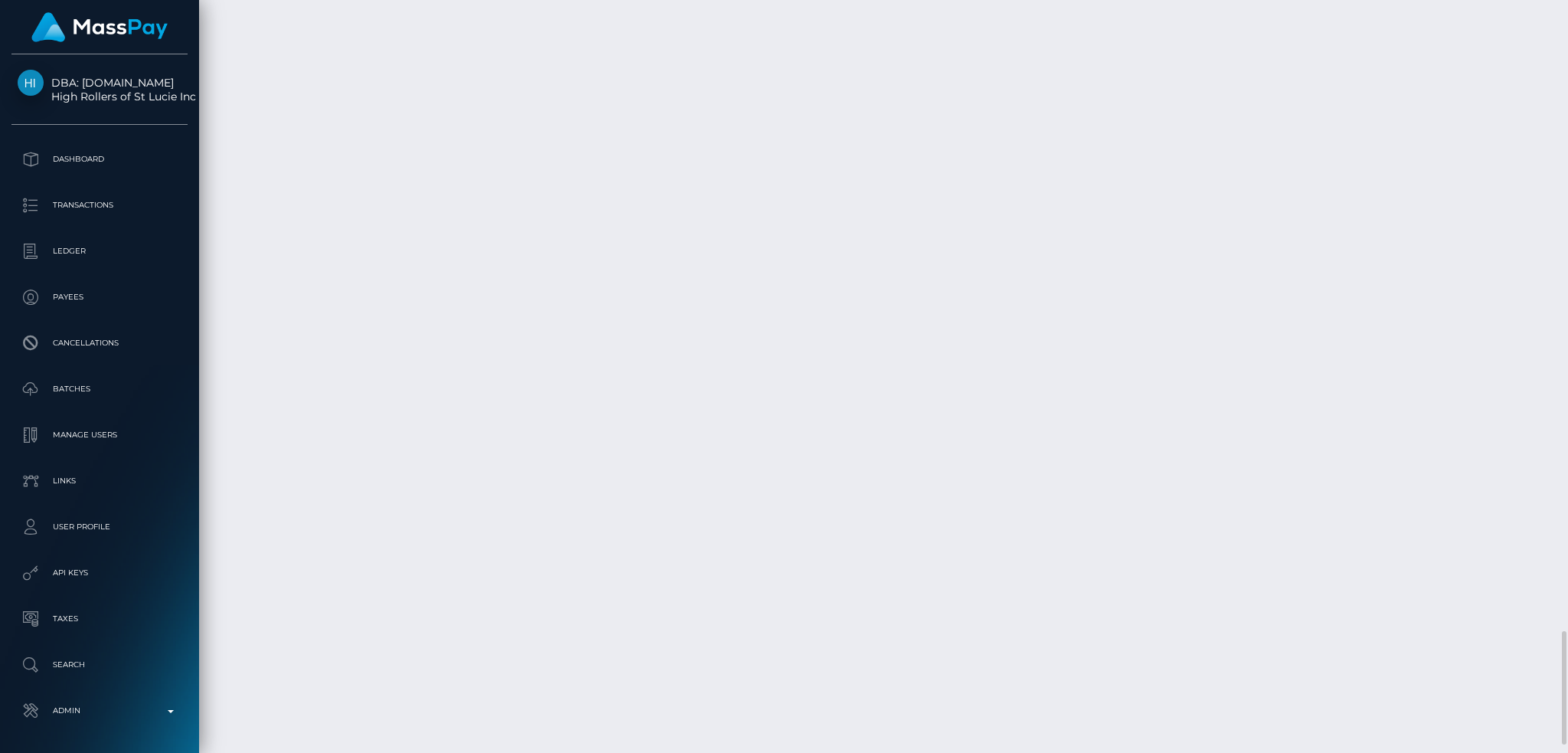
copy td "1298078005"
copy td "1298075857"
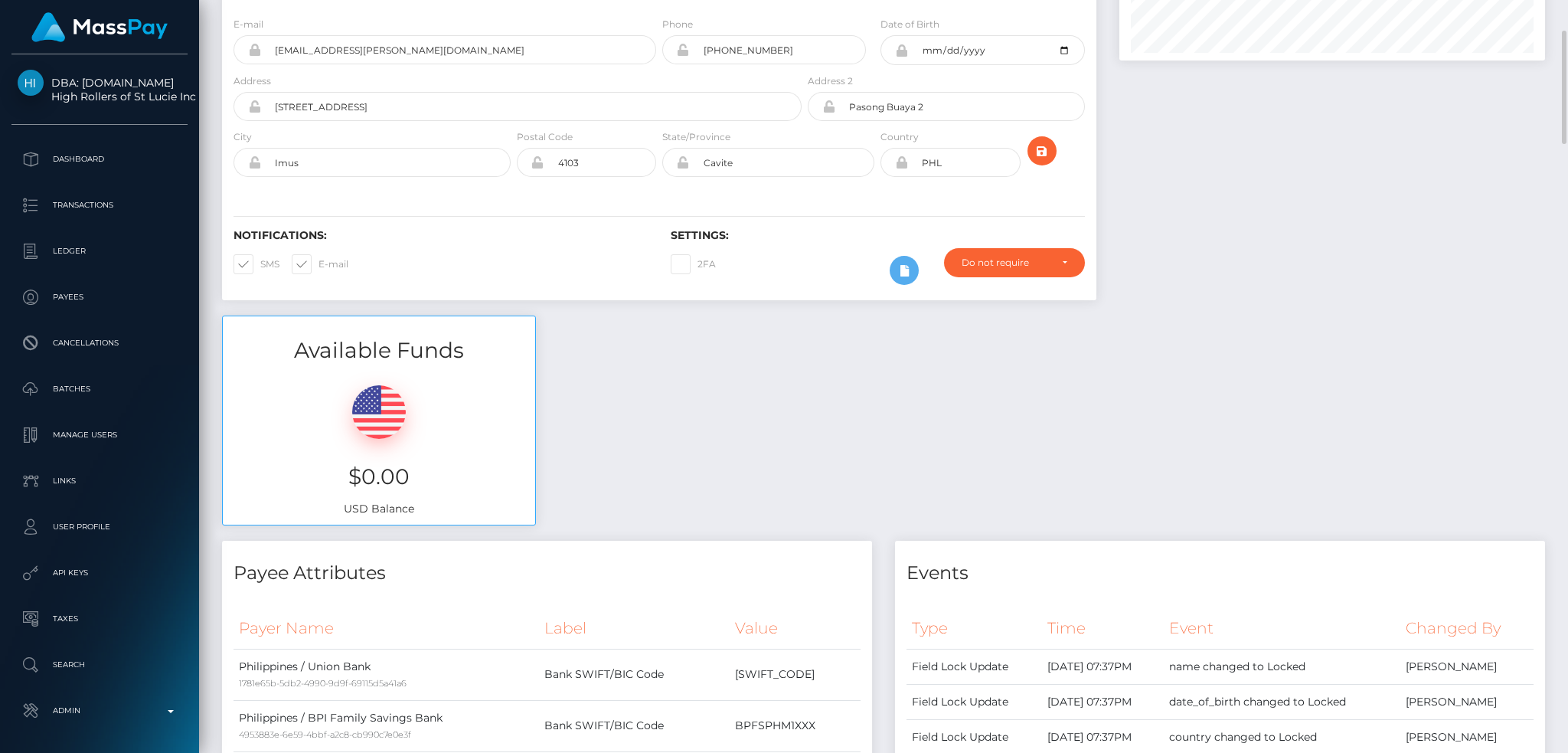
scroll to position [0, 0]
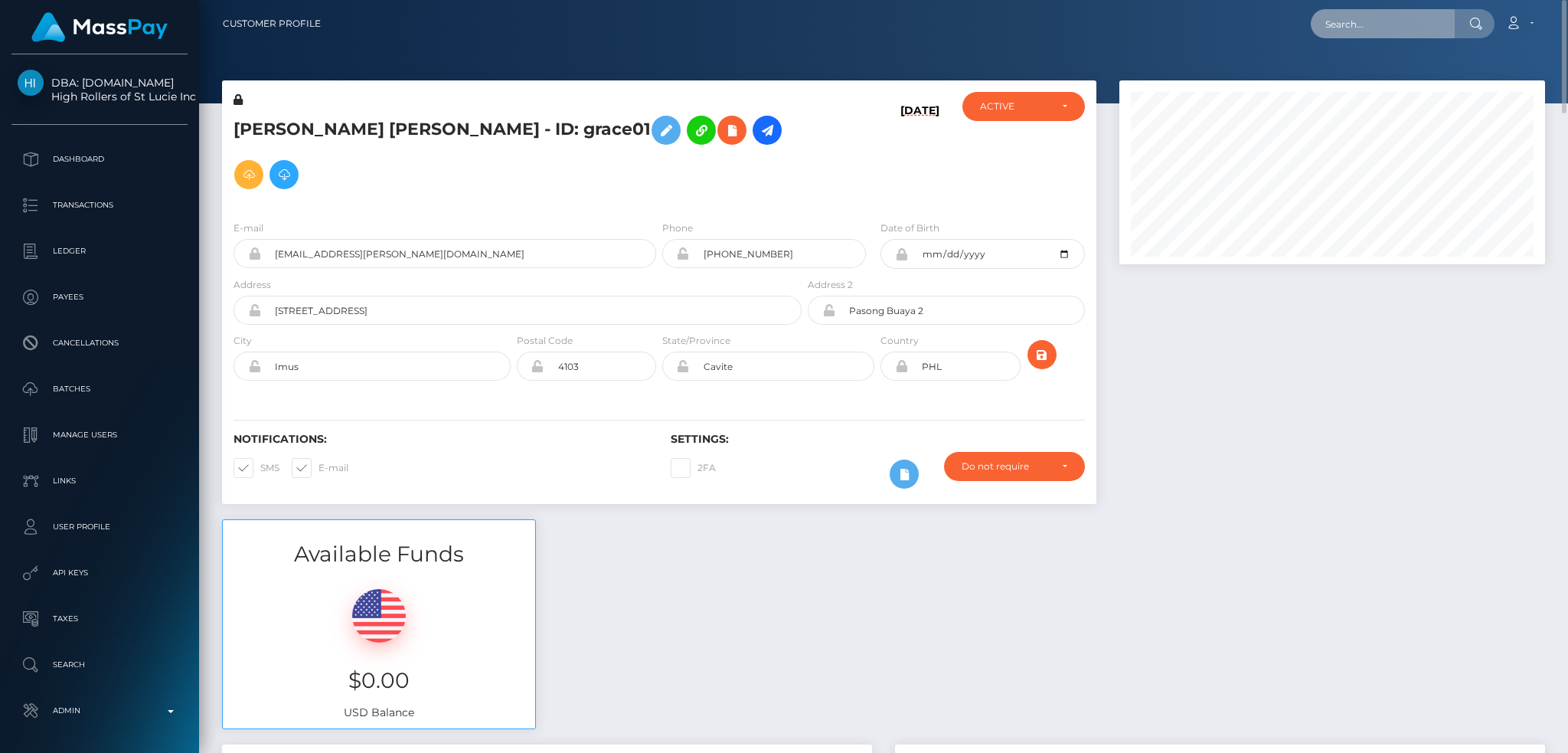
click at [1424, 27] on input "text" at bounding box center [1382, 23] width 144 height 29
paste input "[EMAIL_ADDRESS][DOMAIN_NAME]"
type input "[EMAIL_ADDRESS][DOMAIN_NAME]"
click at [1381, 74] on link "Neha Srivastava" at bounding box center [1372, 79] width 123 height 28
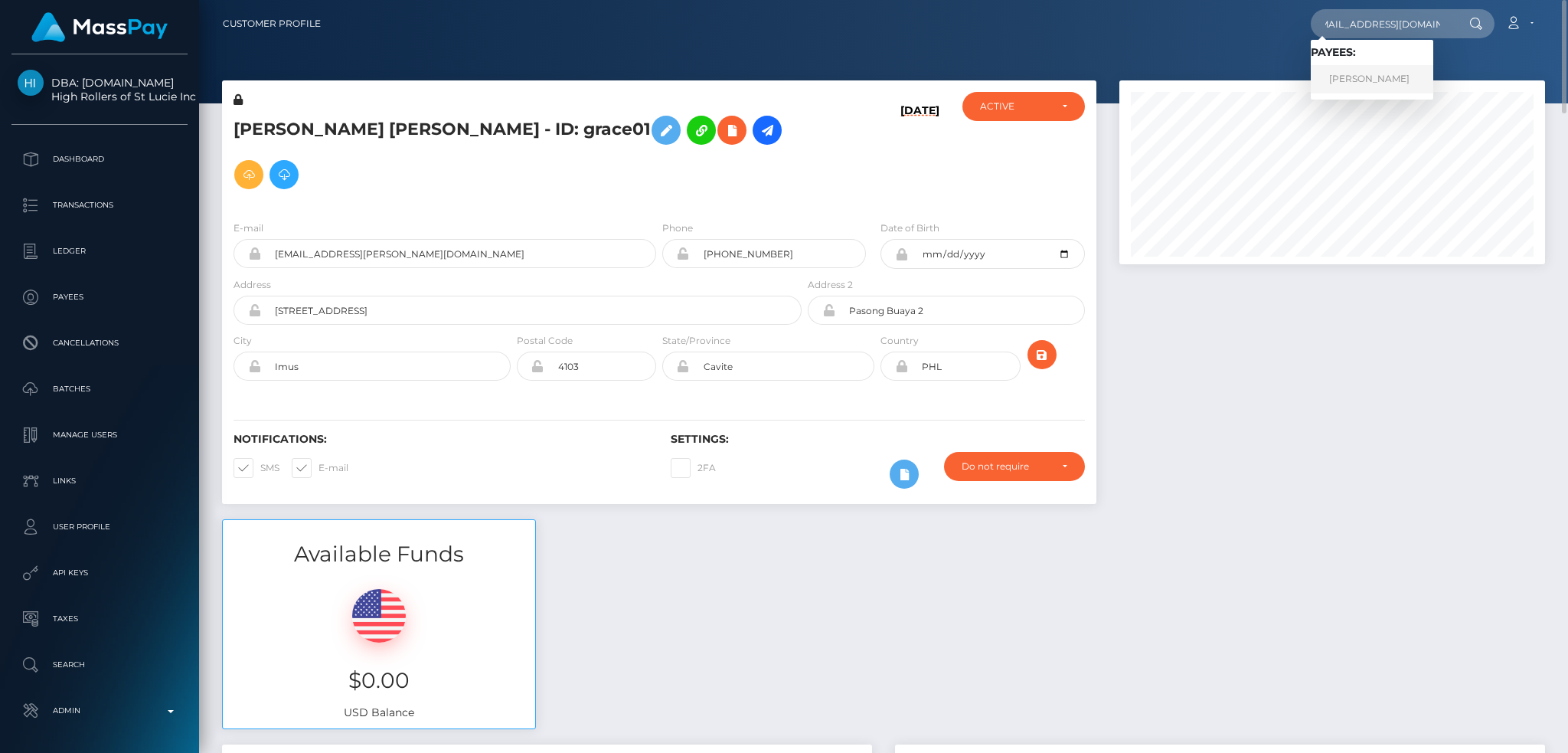
scroll to position [0, 0]
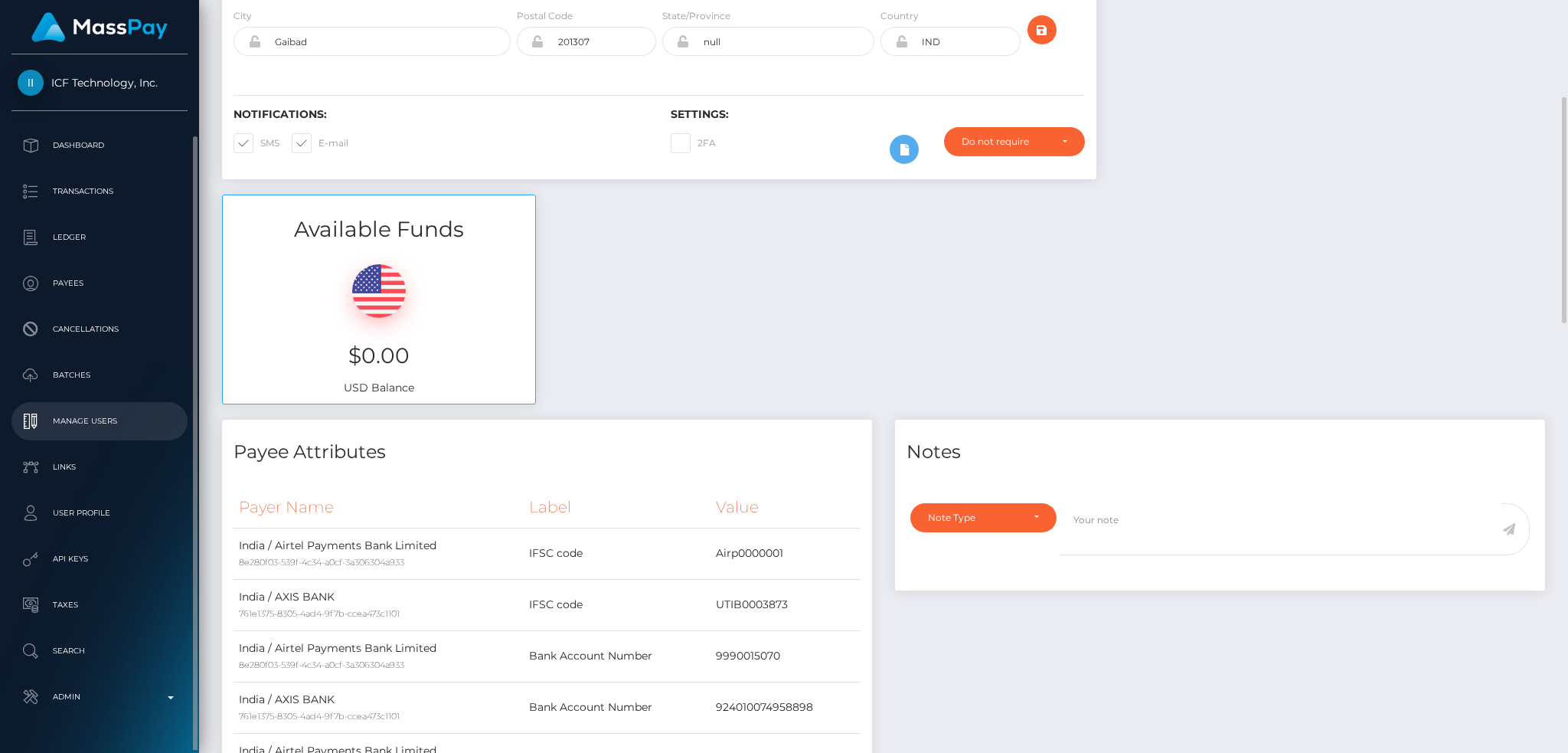
scroll to position [42, 0]
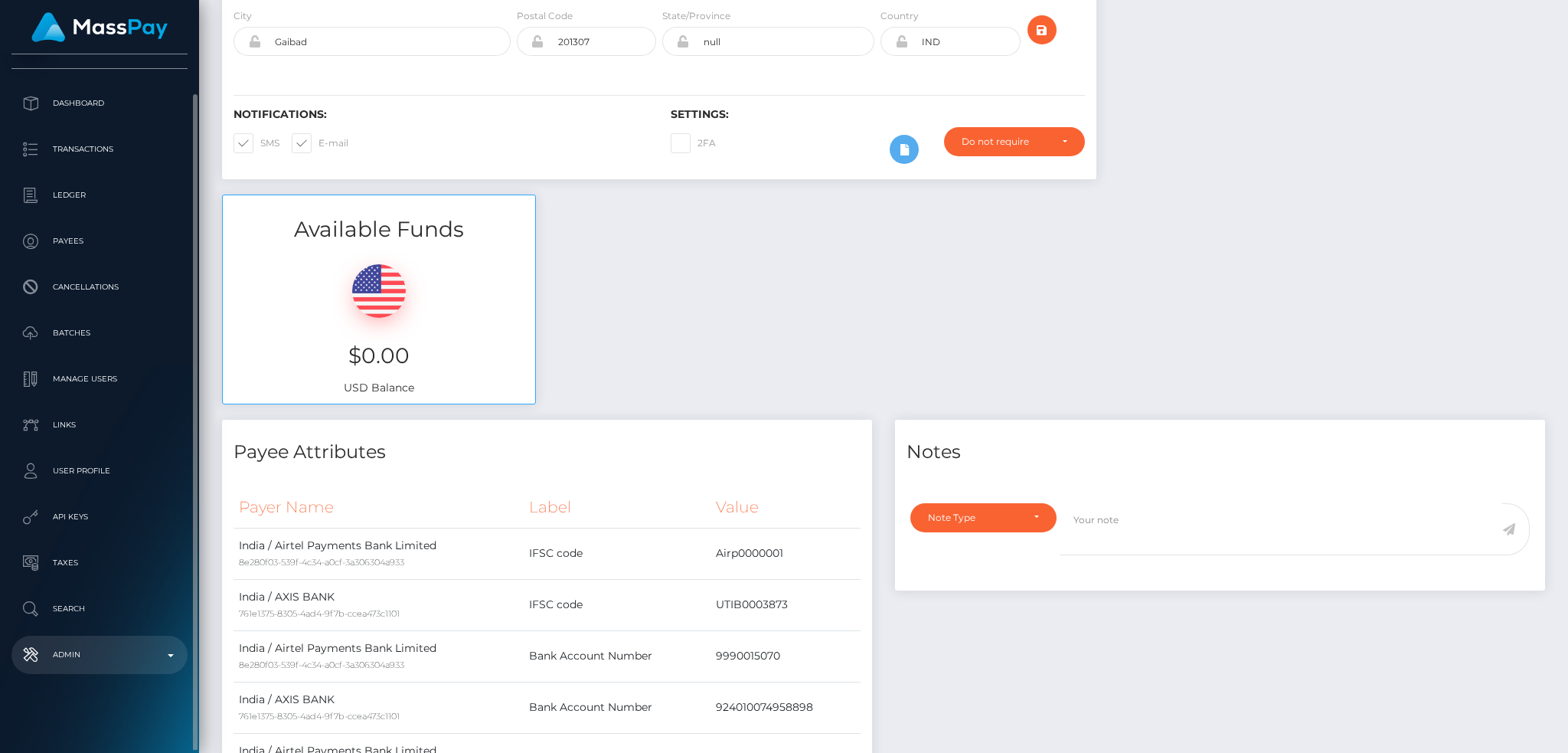
click at [112, 640] on link "Admin" at bounding box center [99, 654] width 176 height 38
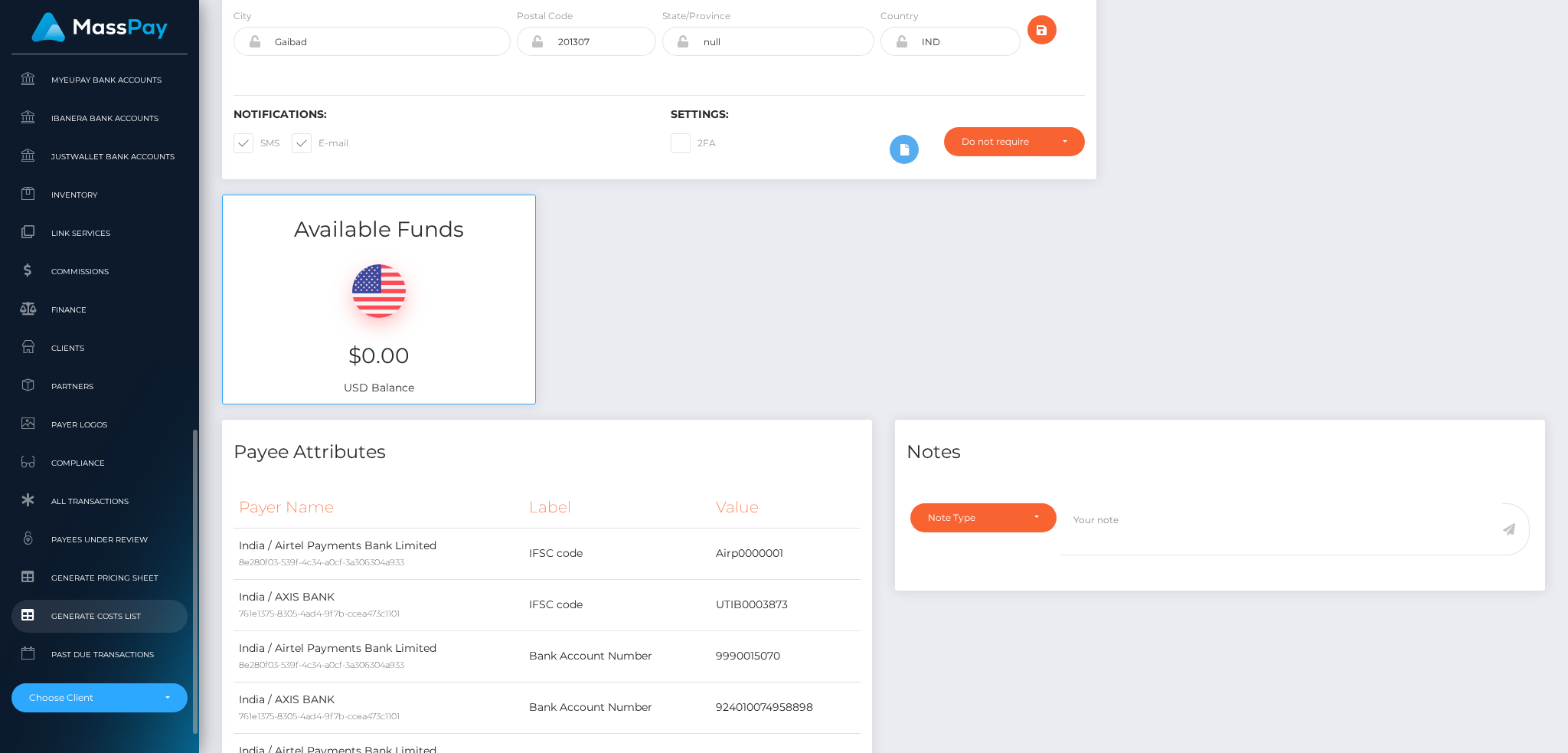
scroll to position [898, 0]
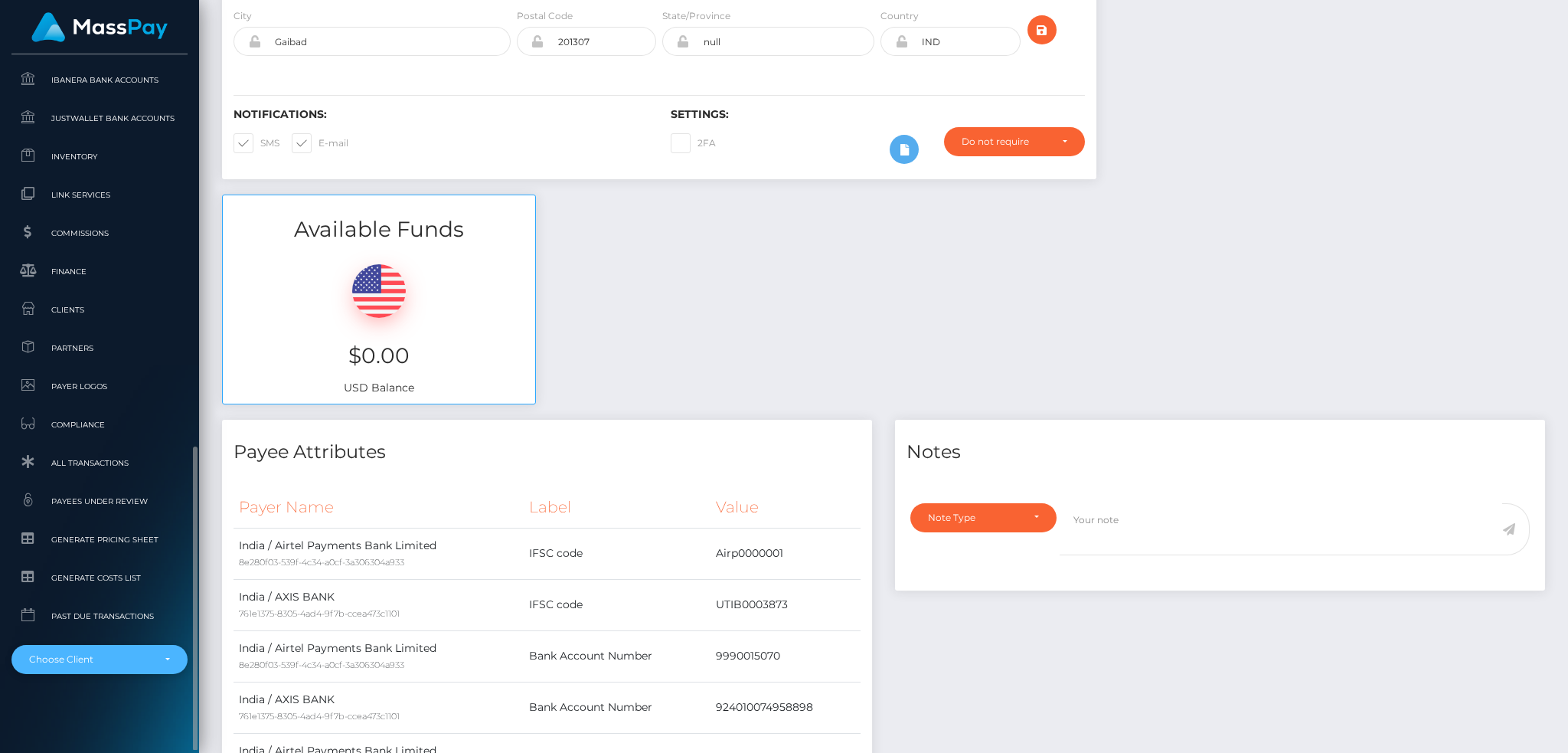
click at [125, 666] on div "Choose Client" at bounding box center [99, 659] width 176 height 29
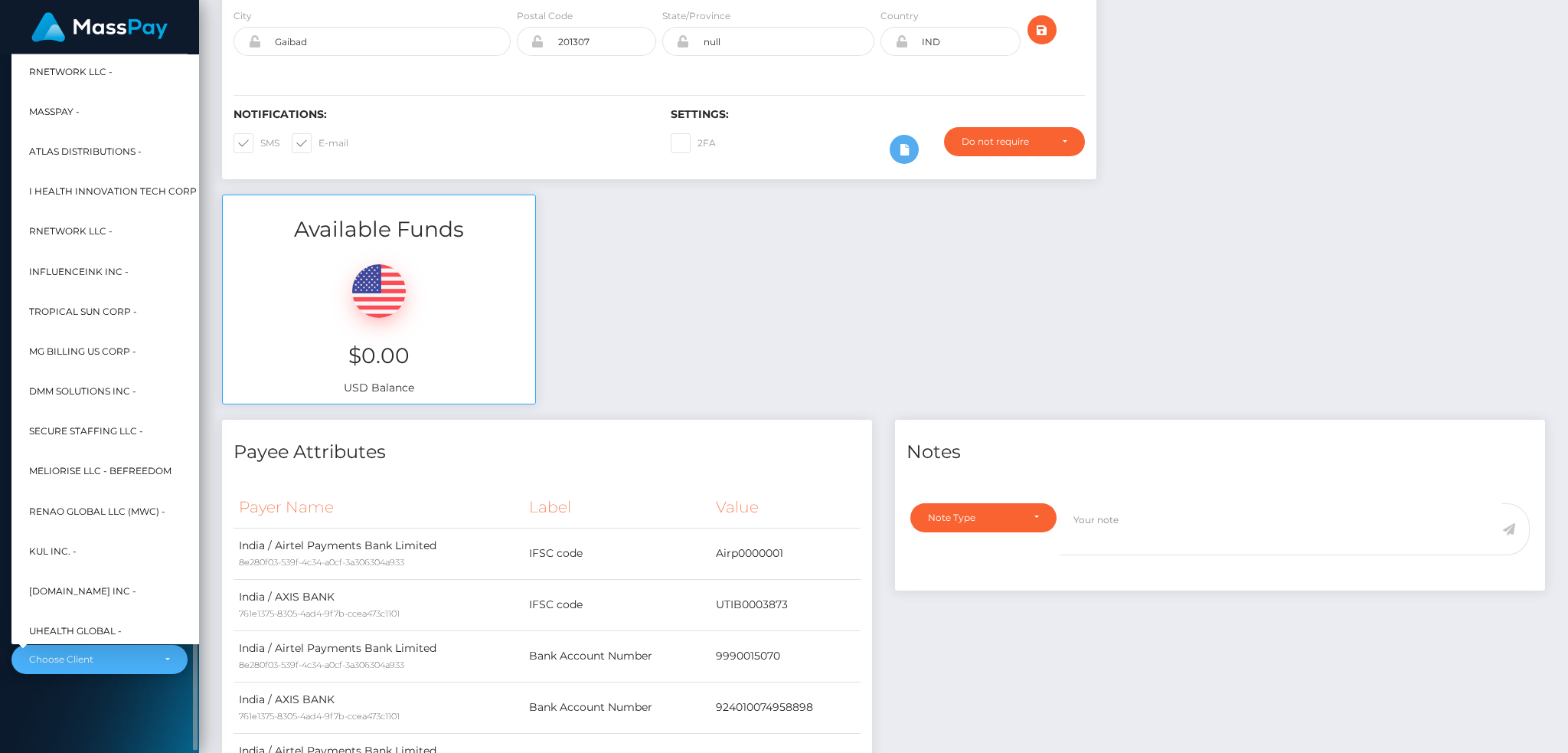
scroll to position [735, 0]
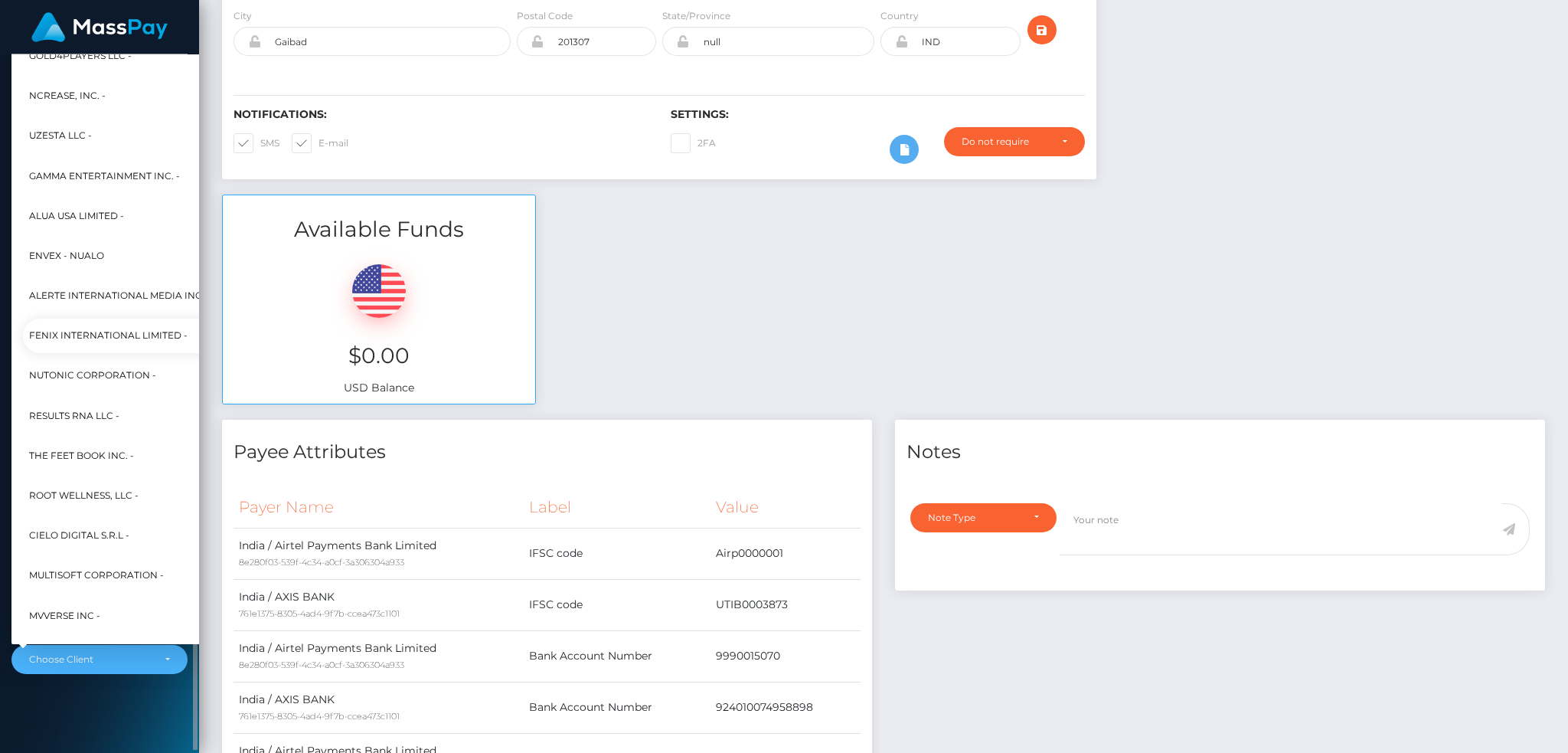
click at [115, 338] on span "Fenix International Limited -" at bounding box center [108, 336] width 158 height 20
select select "26"
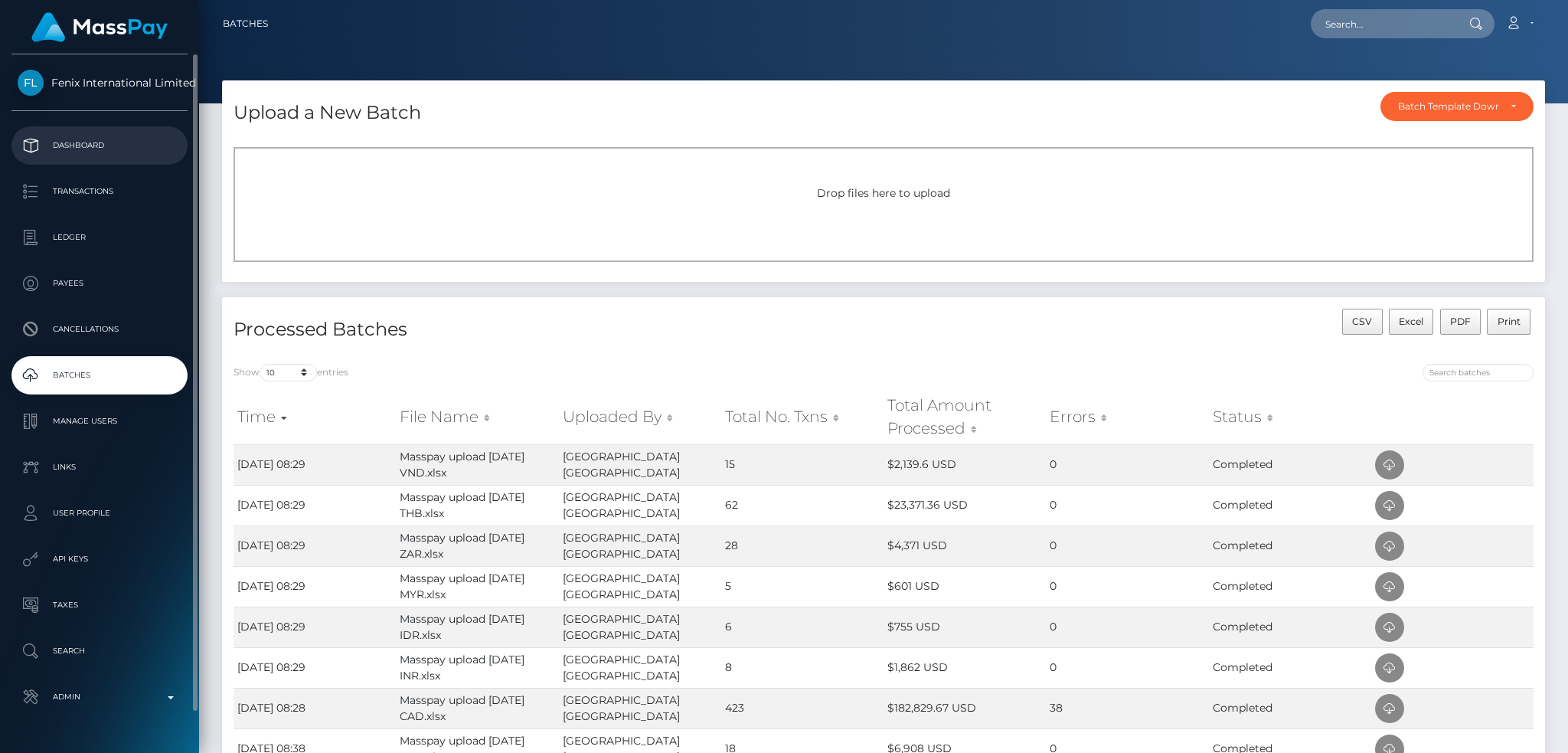
click at [112, 149] on p "Dashboard" at bounding box center [99, 145] width 164 height 23
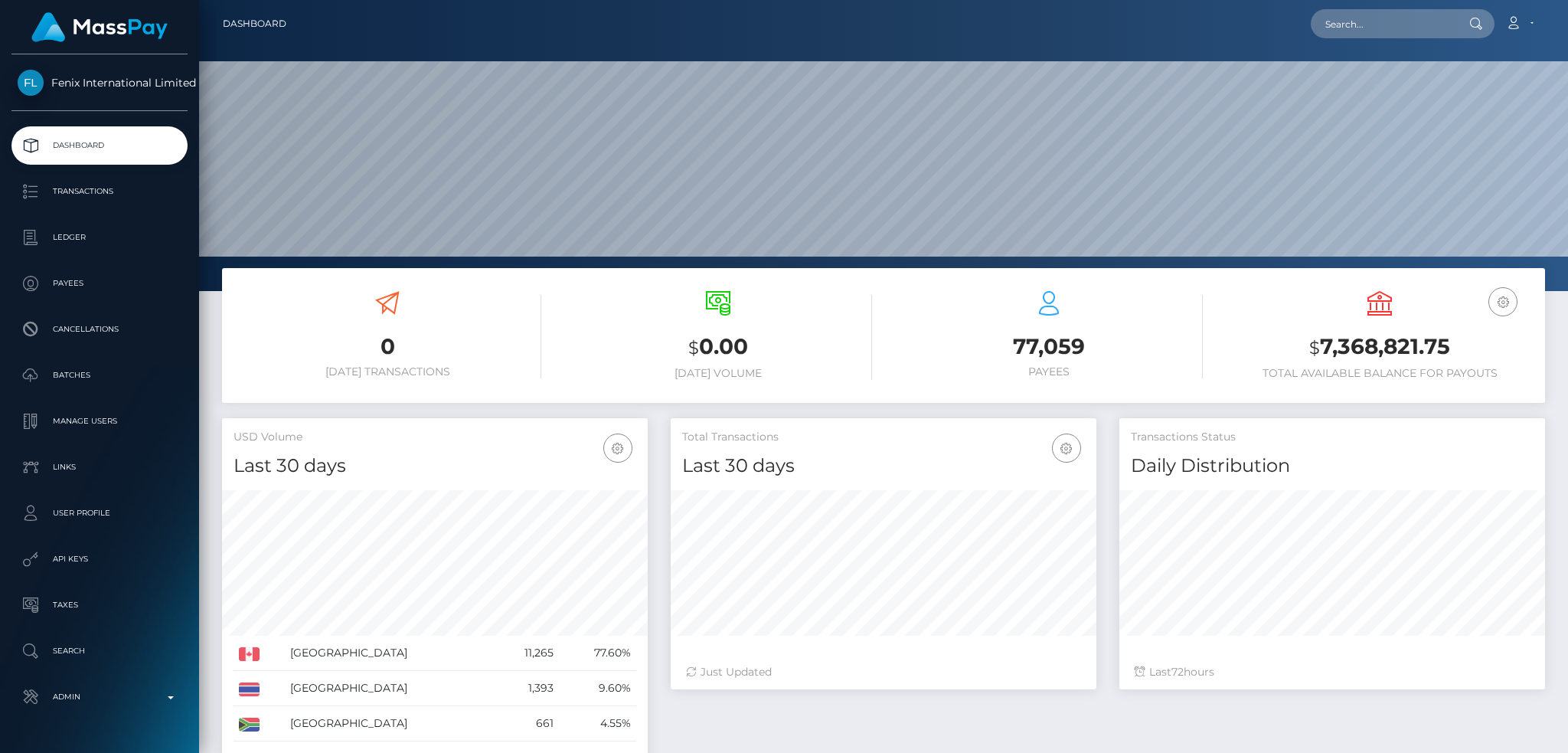
scroll to position [272, 425]
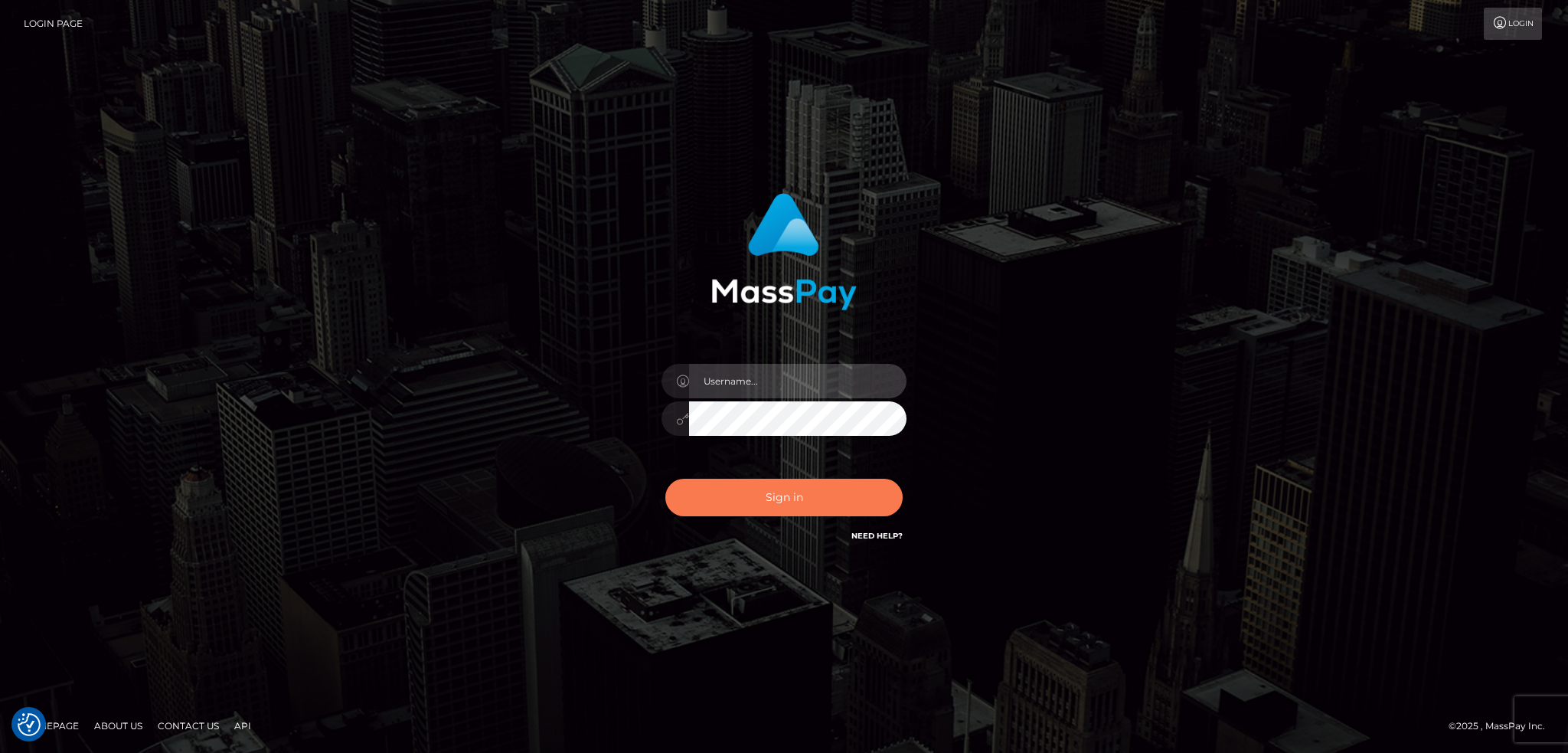
type input "alexstef"
drag, startPoint x: 797, startPoint y: 480, endPoint x: 538, endPoint y: 599, distance: 285.0
click at [794, 481] on button "Sign in" at bounding box center [784, 498] width 237 height 37
type input "alexstef"
click at [737, 502] on button "Sign in" at bounding box center [784, 498] width 237 height 37
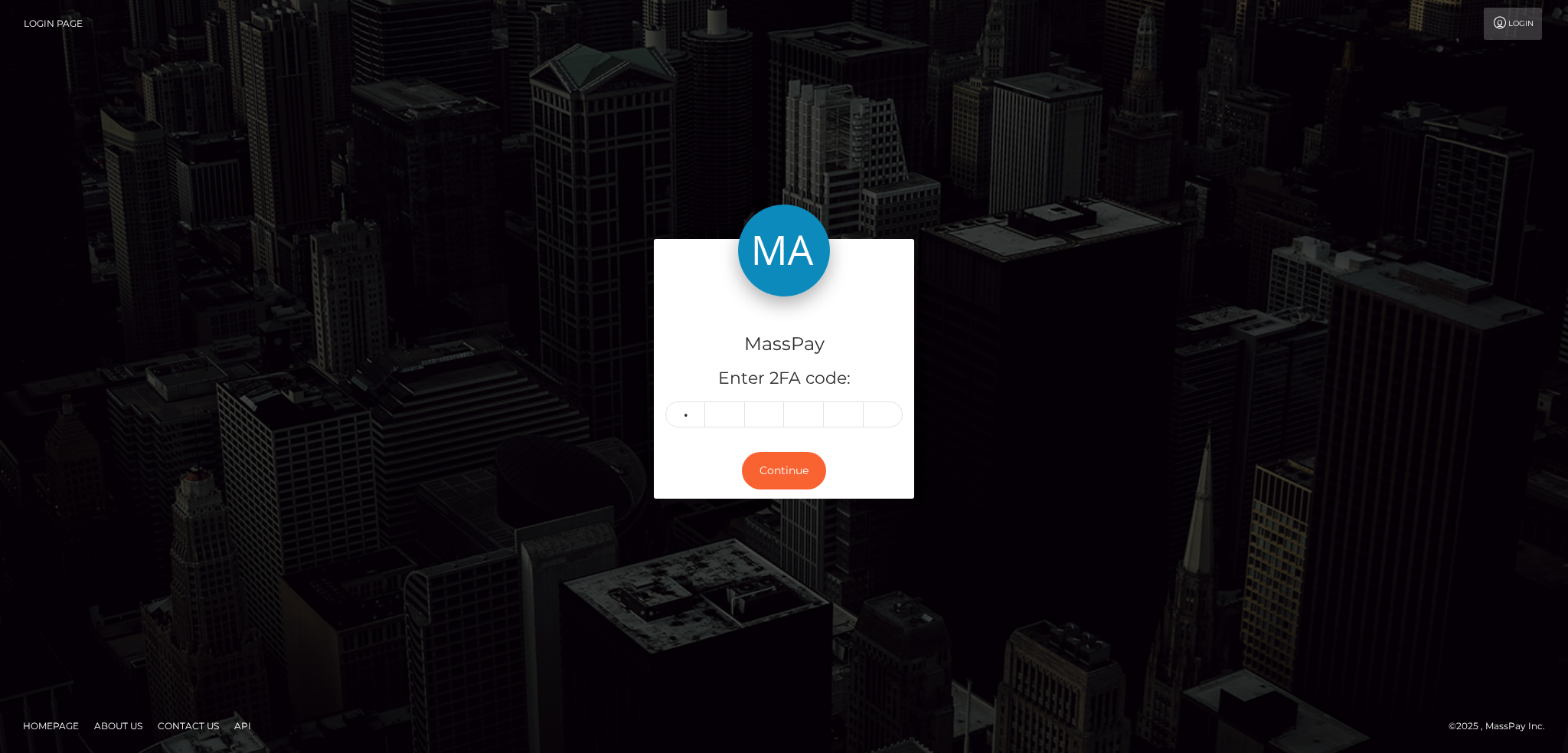
type input "6"
type input "7"
type input "9"
type input "3"
type input "7"
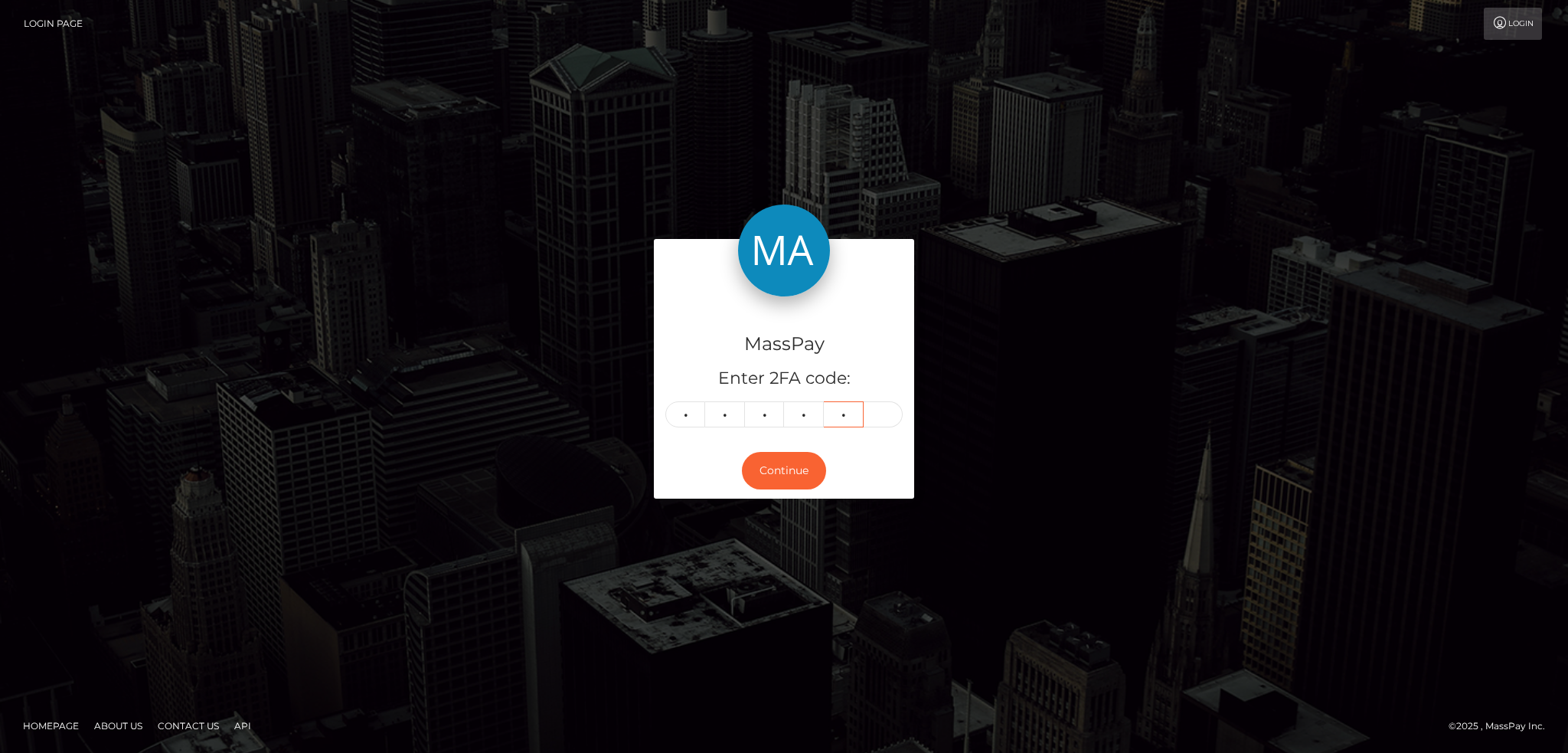
type input "9"
type input "8"
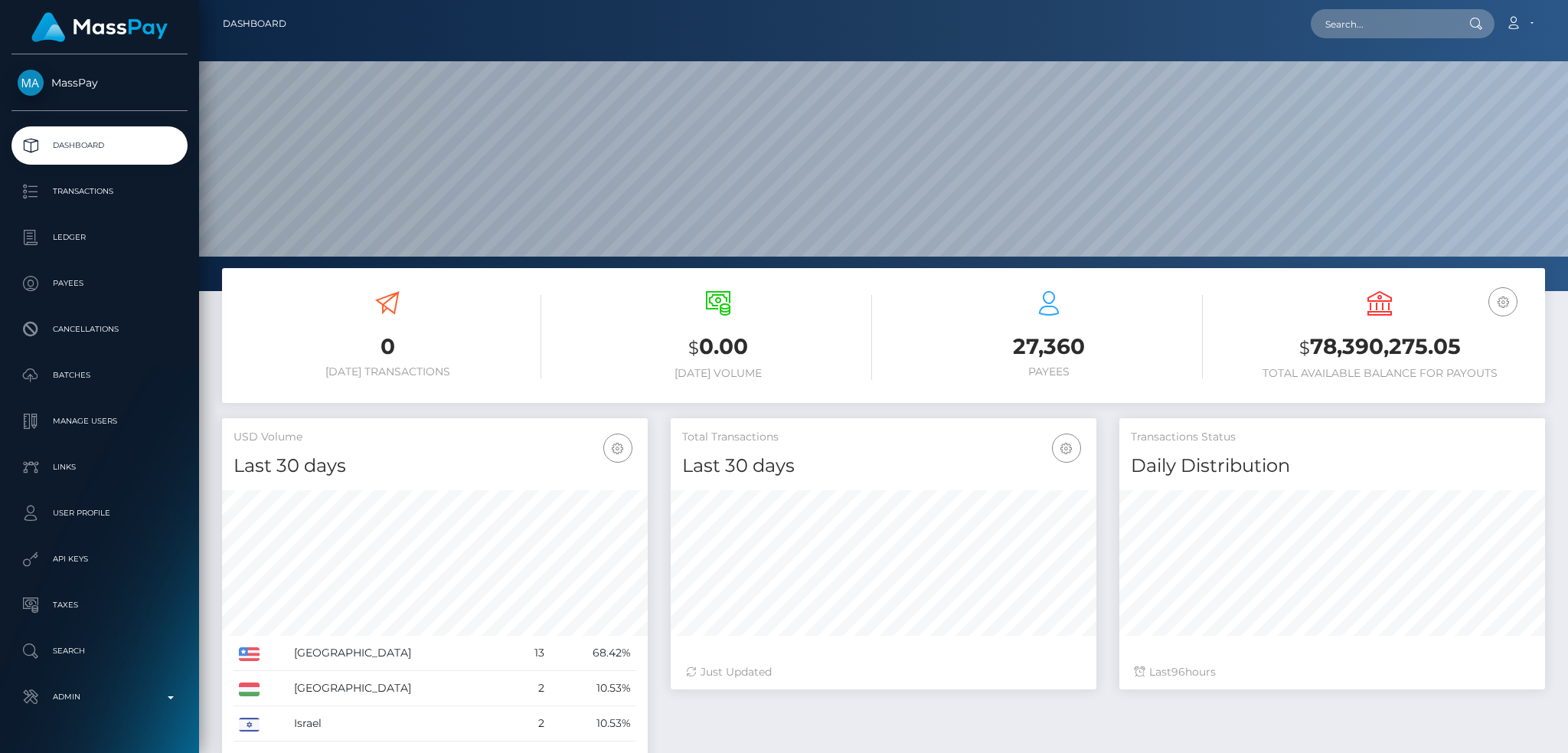
scroll to position [272, 425]
click at [1393, 31] on input "text" at bounding box center [1382, 23] width 144 height 29
paste input "3243368"
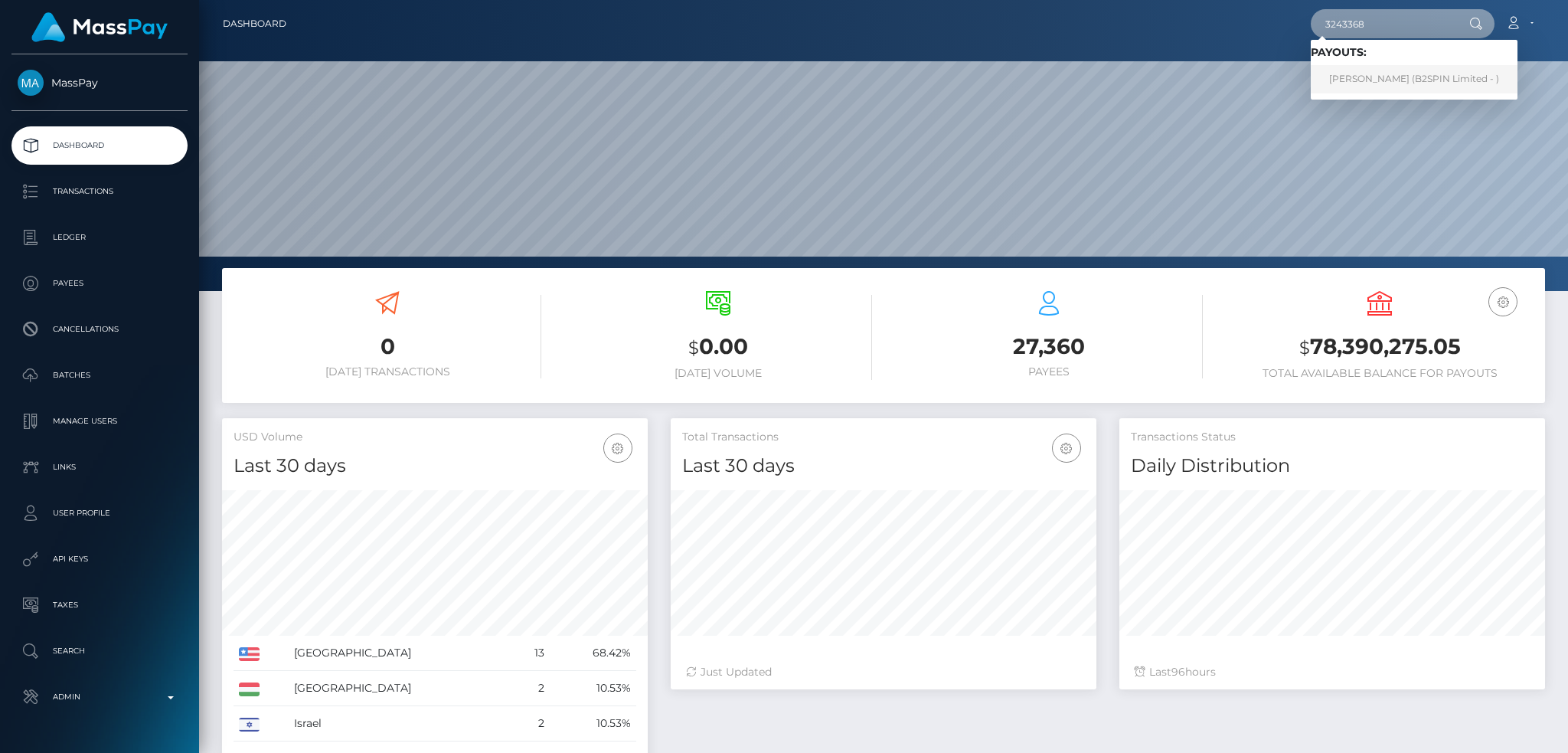
type input "3243368"
click at [1397, 74] on link "TONY TERRELL HOLLAND (B2SPIN Limited - )" at bounding box center [1414, 79] width 207 height 28
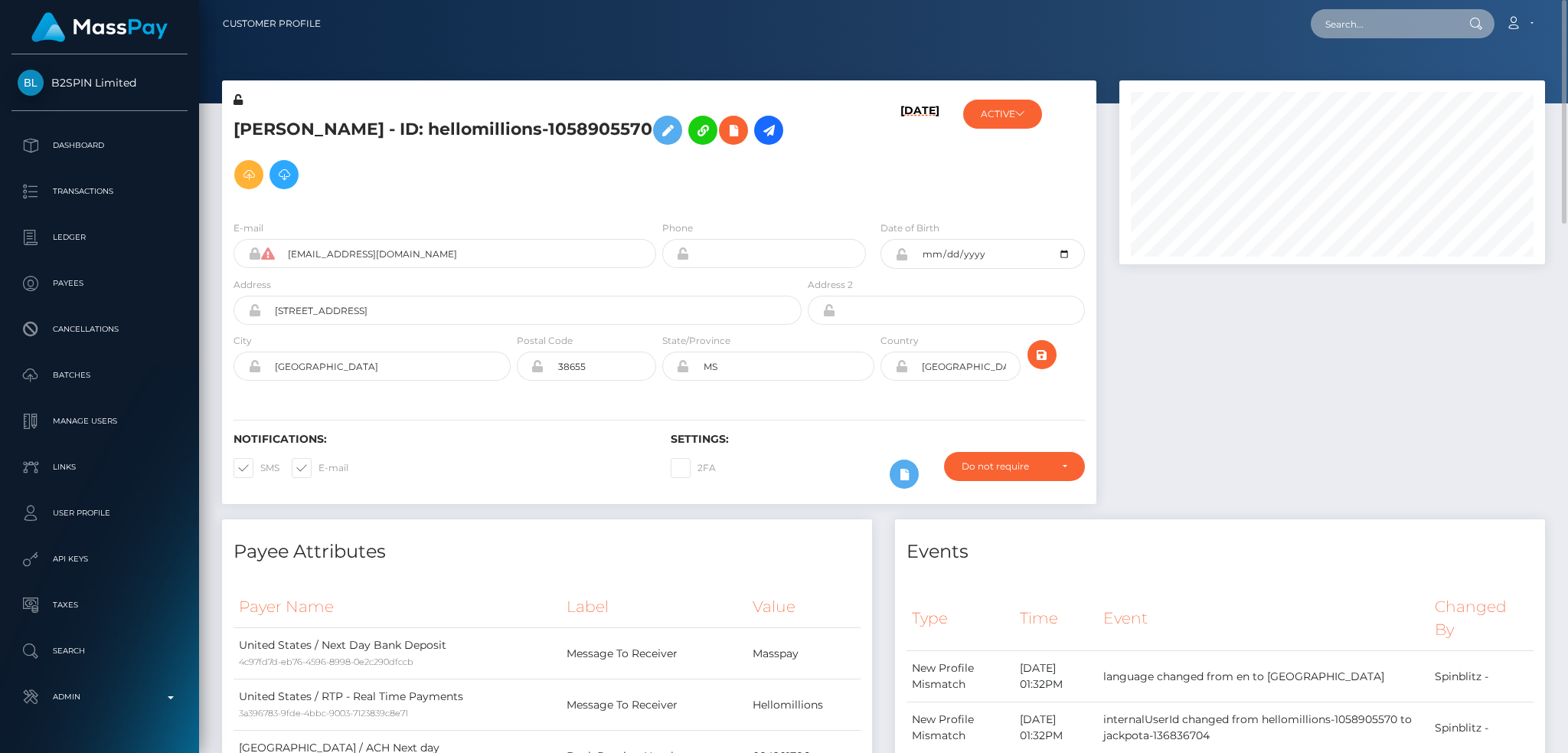
click at [1425, 11] on input "text" at bounding box center [1382, 23] width 144 height 29
paste input "6898beb5797e7"
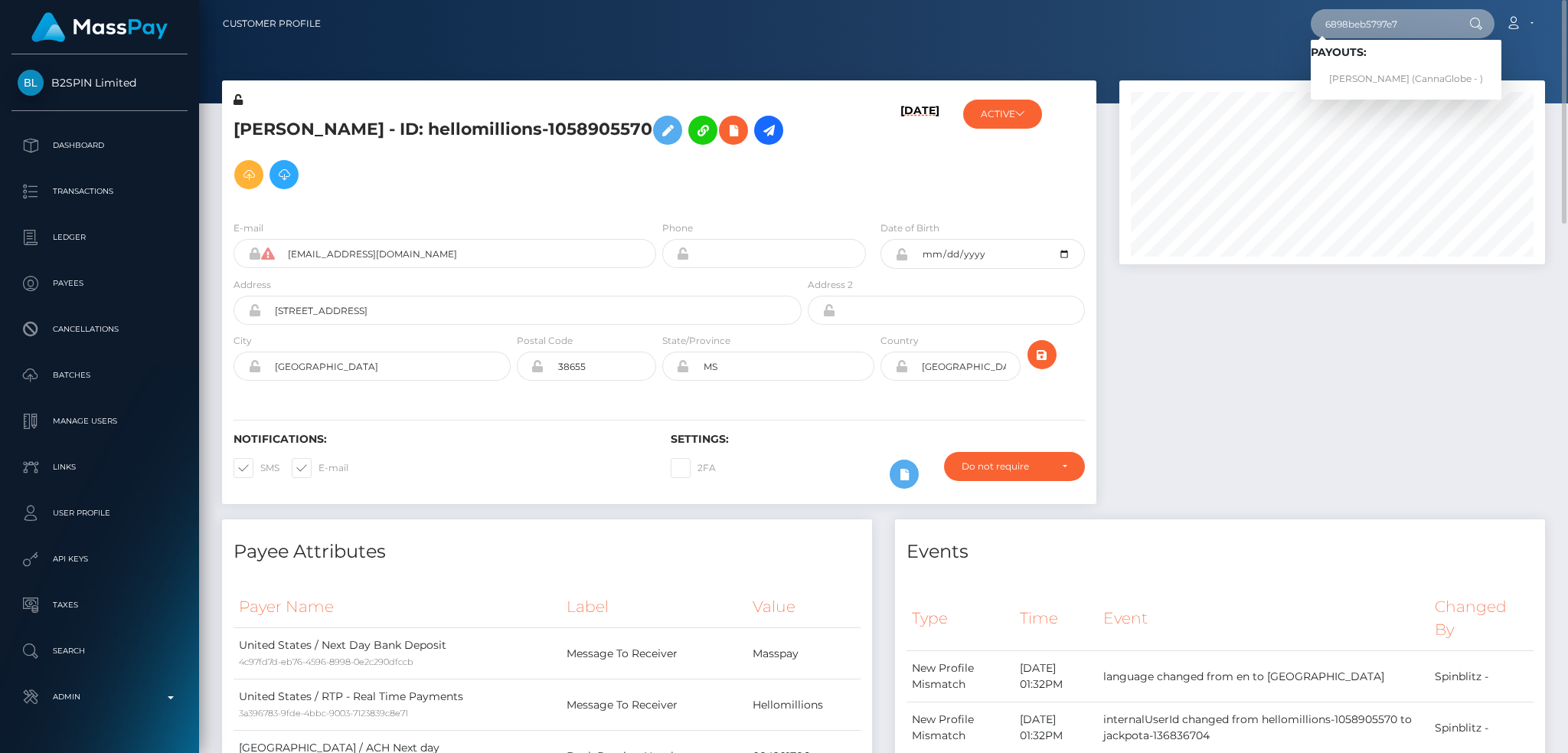
type input "6898beb5797e7"
click at [1379, 78] on link "[PERSON_NAME] (CannaGlobe - )" at bounding box center [1406, 79] width 191 height 28
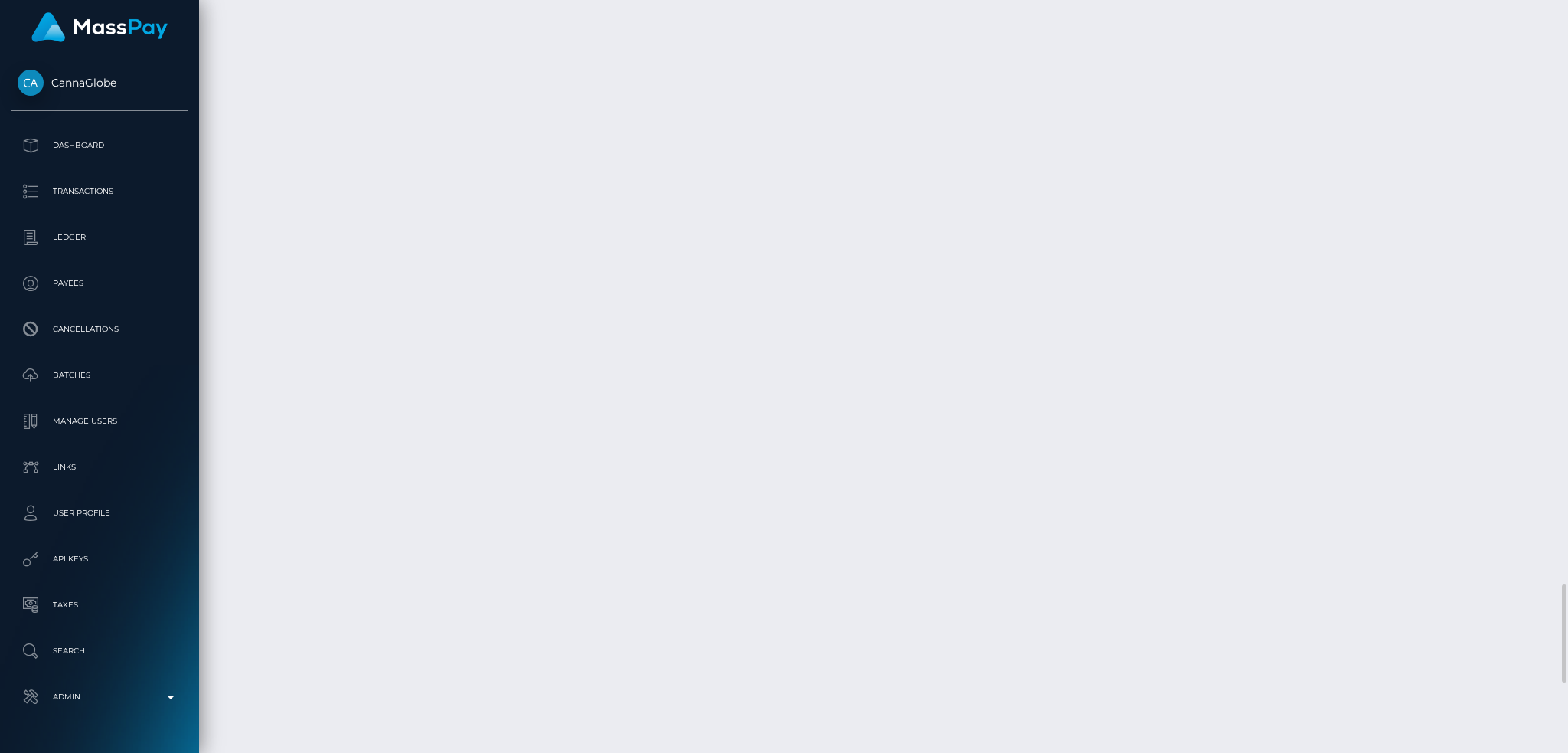
scroll to position [4800, 0]
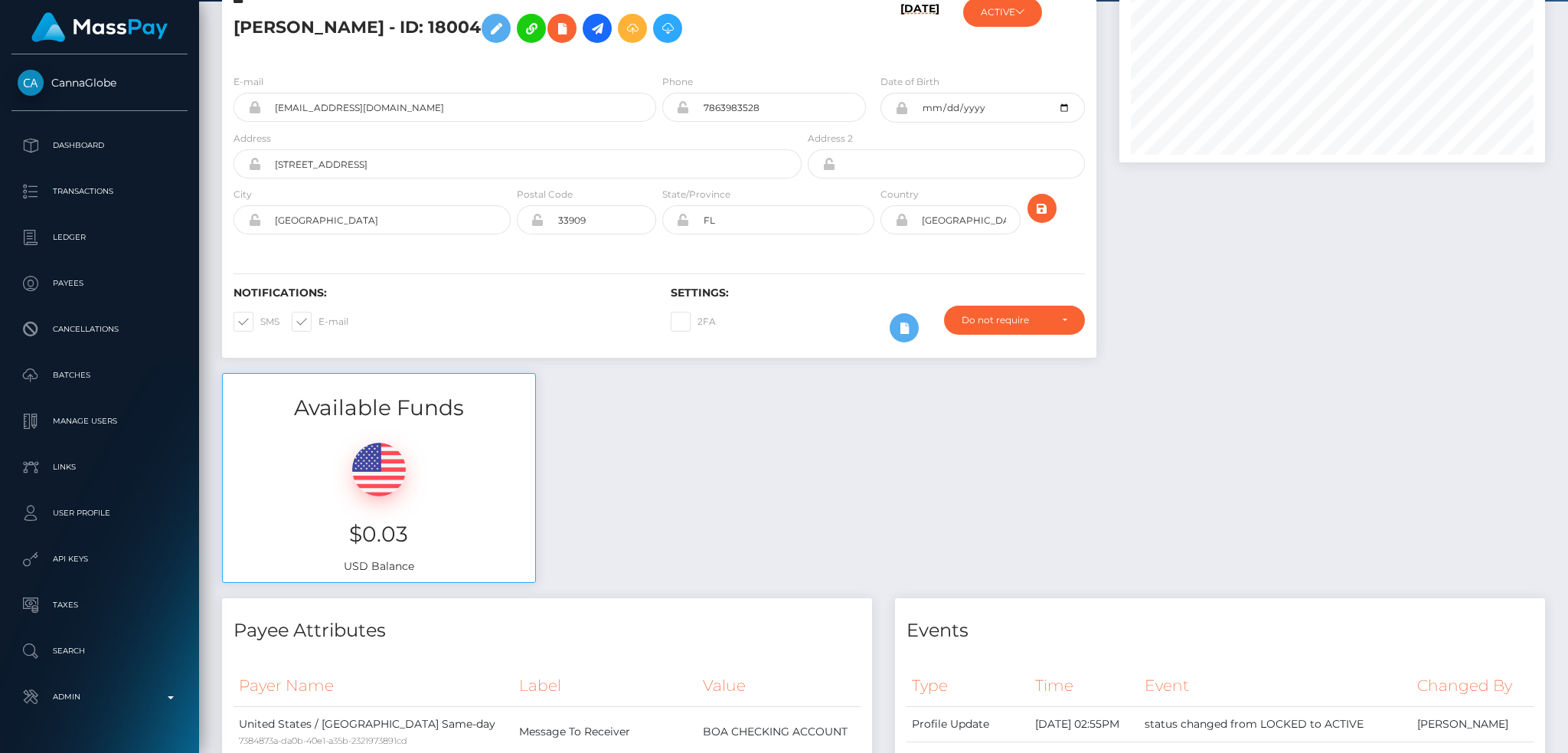
scroll to position [0, 0]
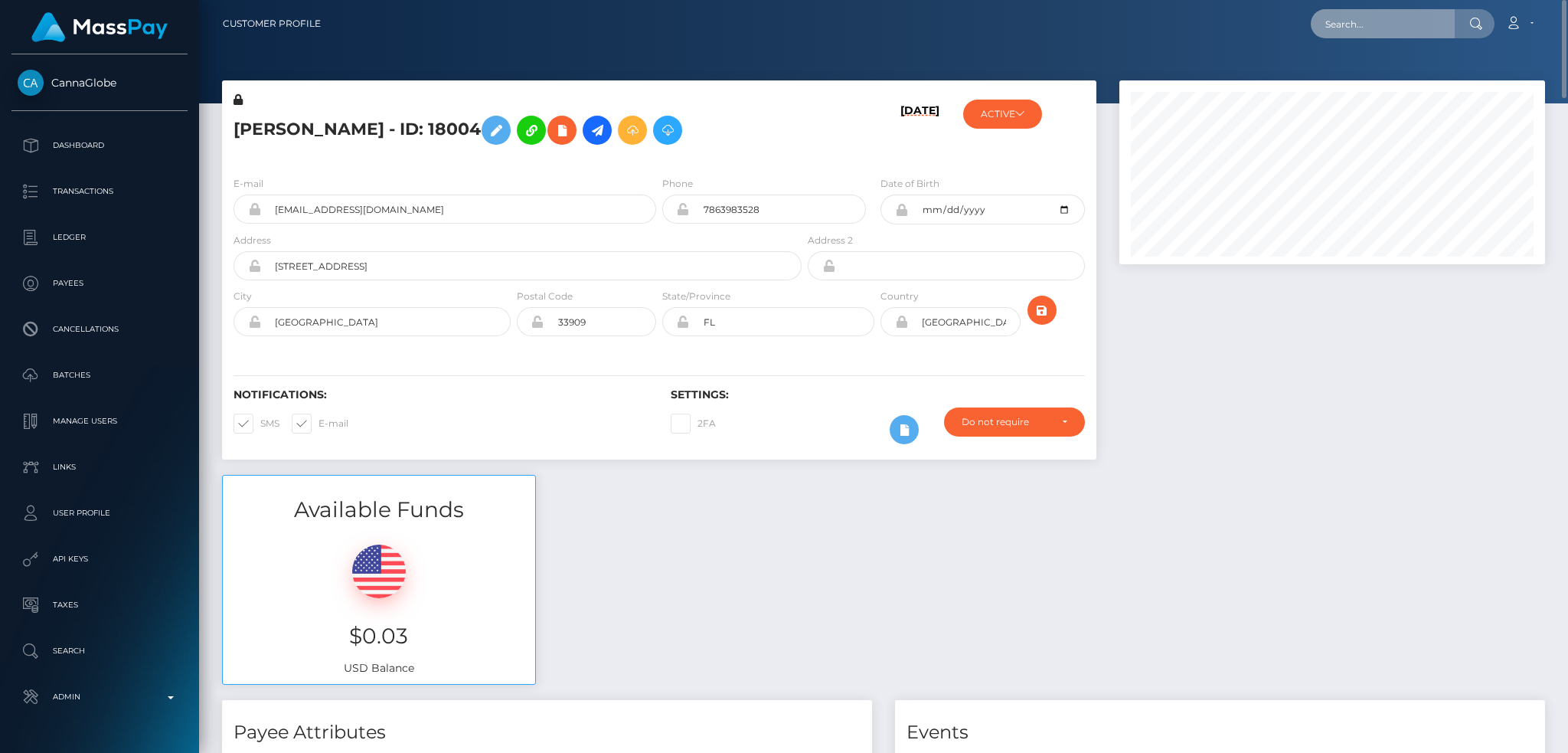
click at [1406, 26] on input "text" at bounding box center [1382, 23] width 144 height 29
paste input "pout_F18f71tcjNrOj"
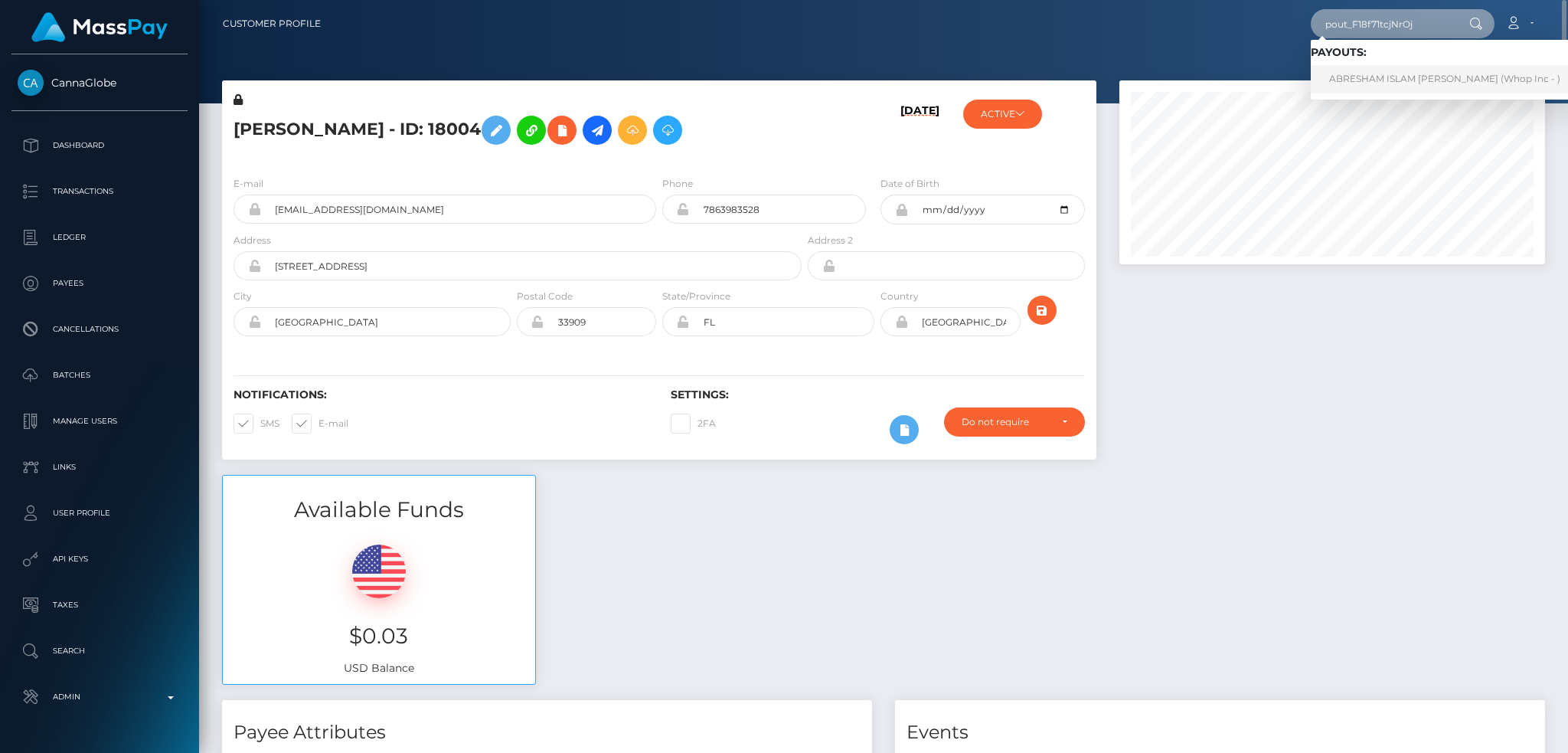
type input "pout_F18f71tcjNrOj"
click at [1376, 81] on link "ABRESHAM ISLAM TALUKDER (Whop Inc - )" at bounding box center [1444, 79] width 268 height 28
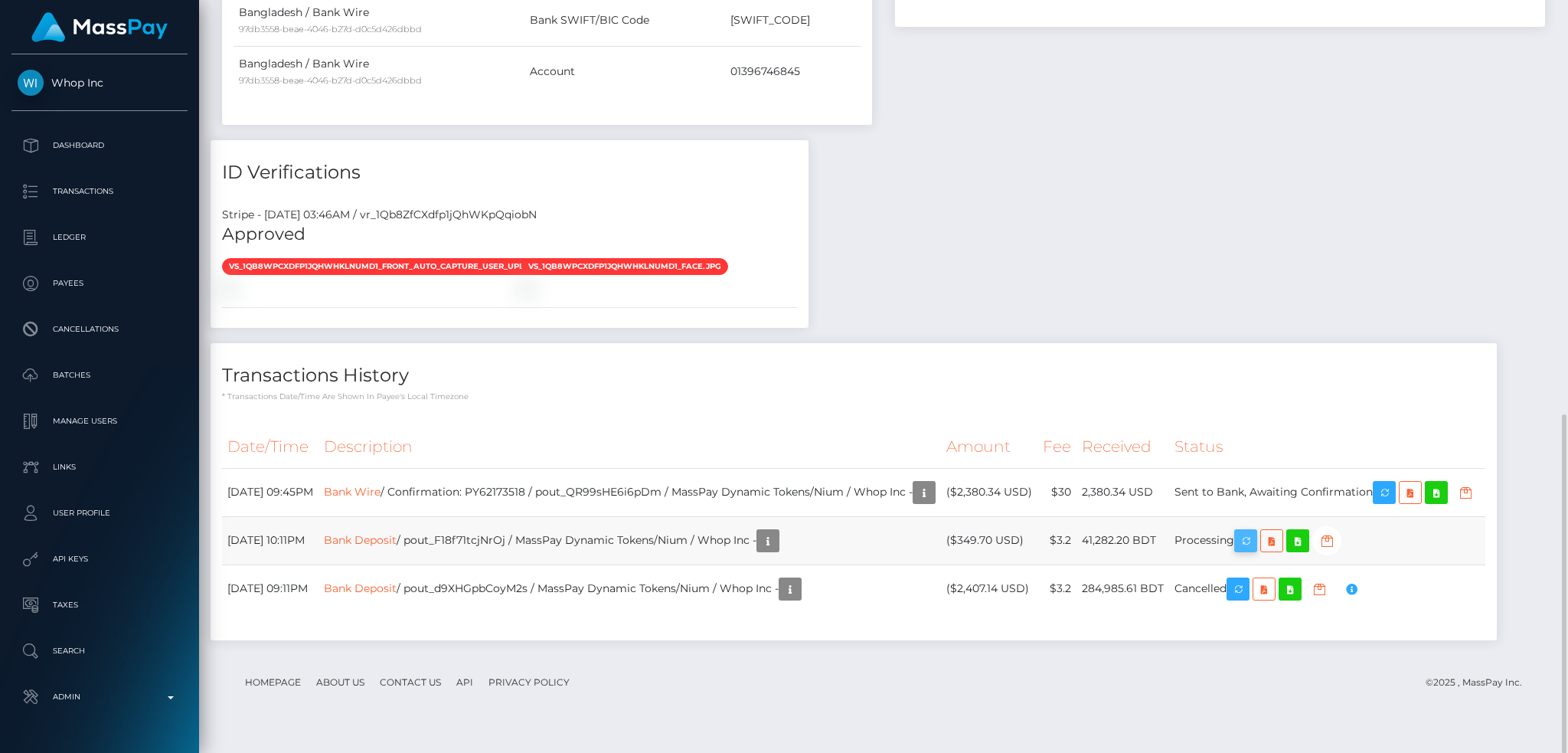
scroll to position [184, 425]
click at [1255, 551] on icon "button" at bounding box center [1245, 541] width 19 height 19
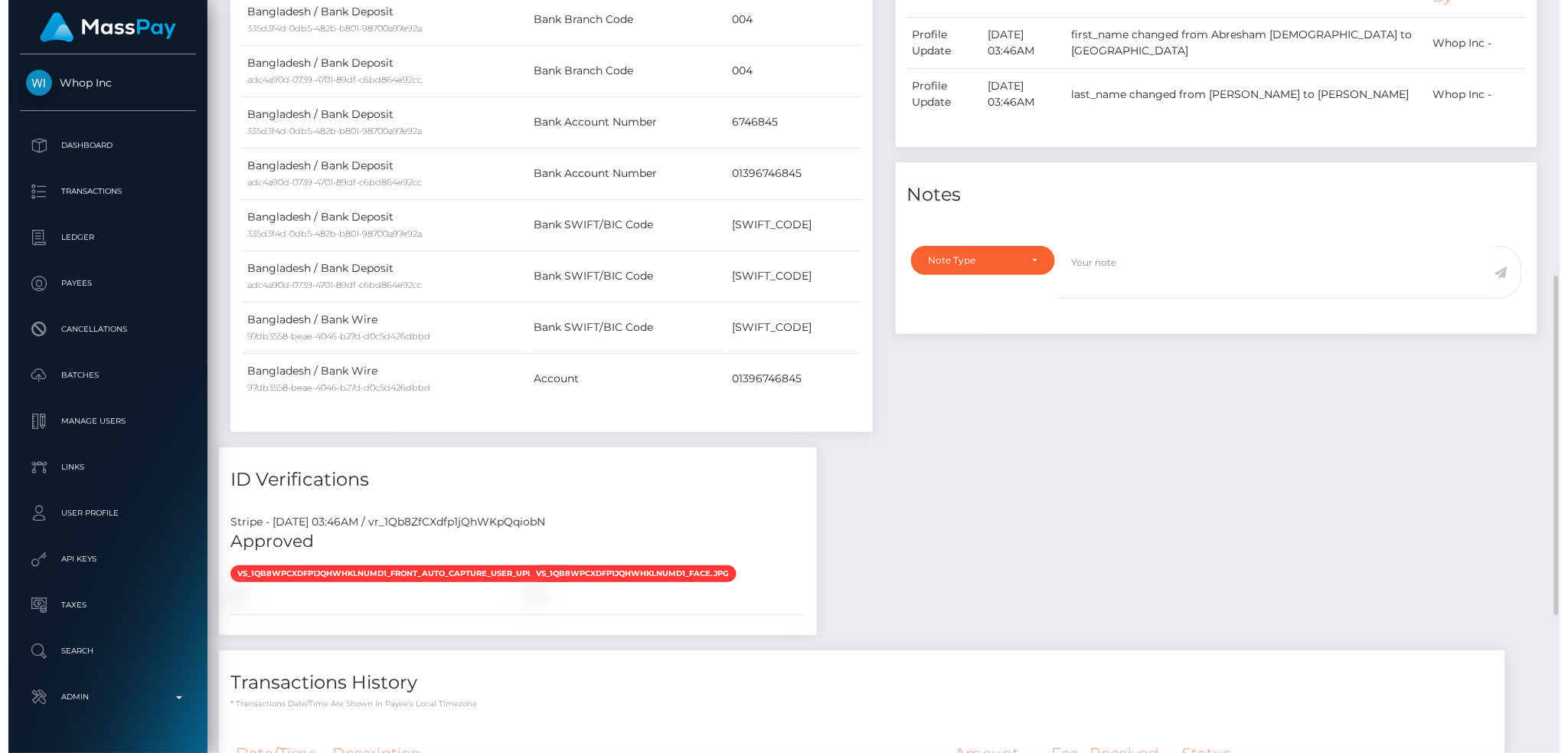
scroll to position [920, 0]
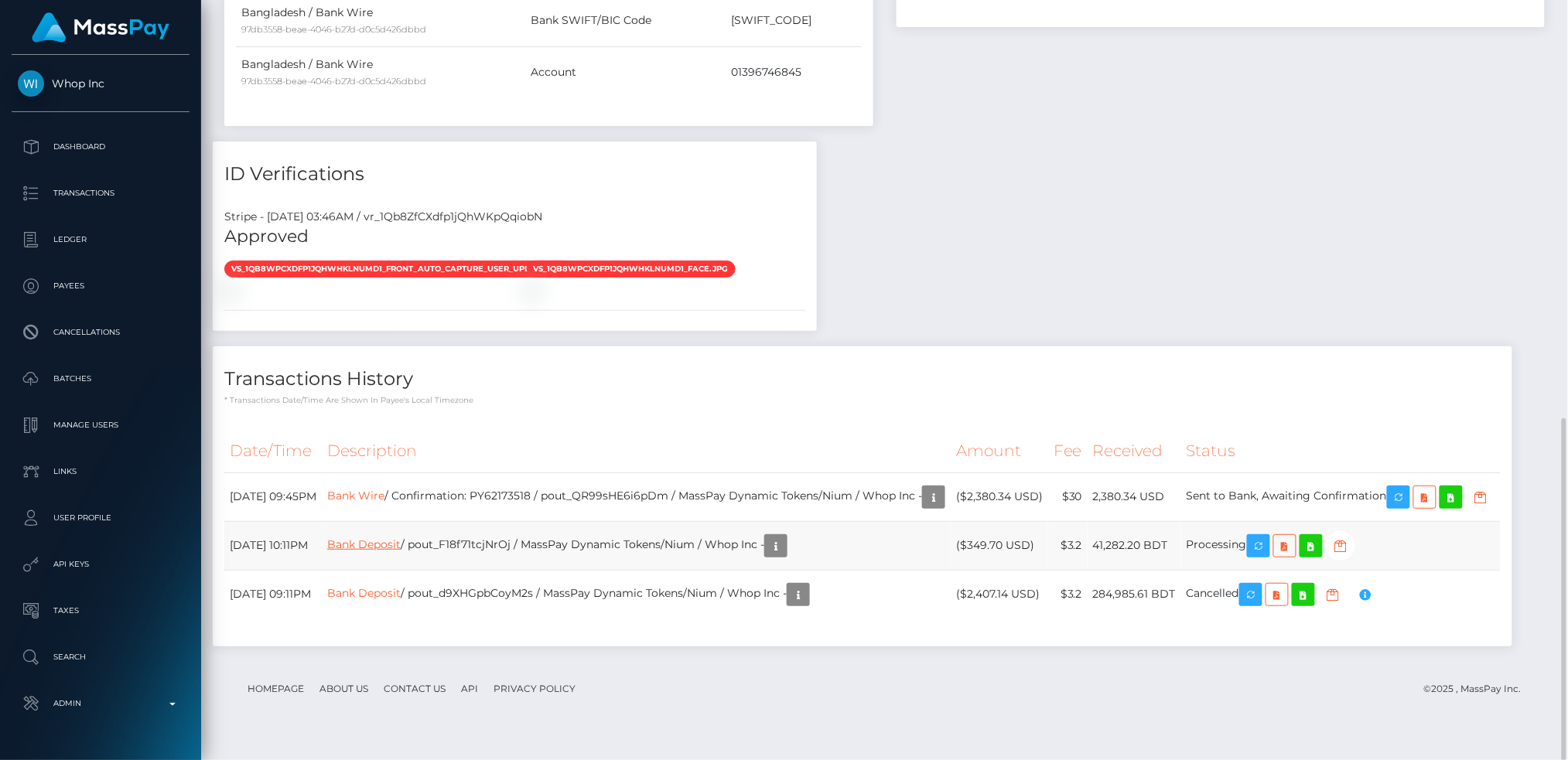
click at [379, 551] on link "Bank Deposit" at bounding box center [364, 544] width 73 height 14
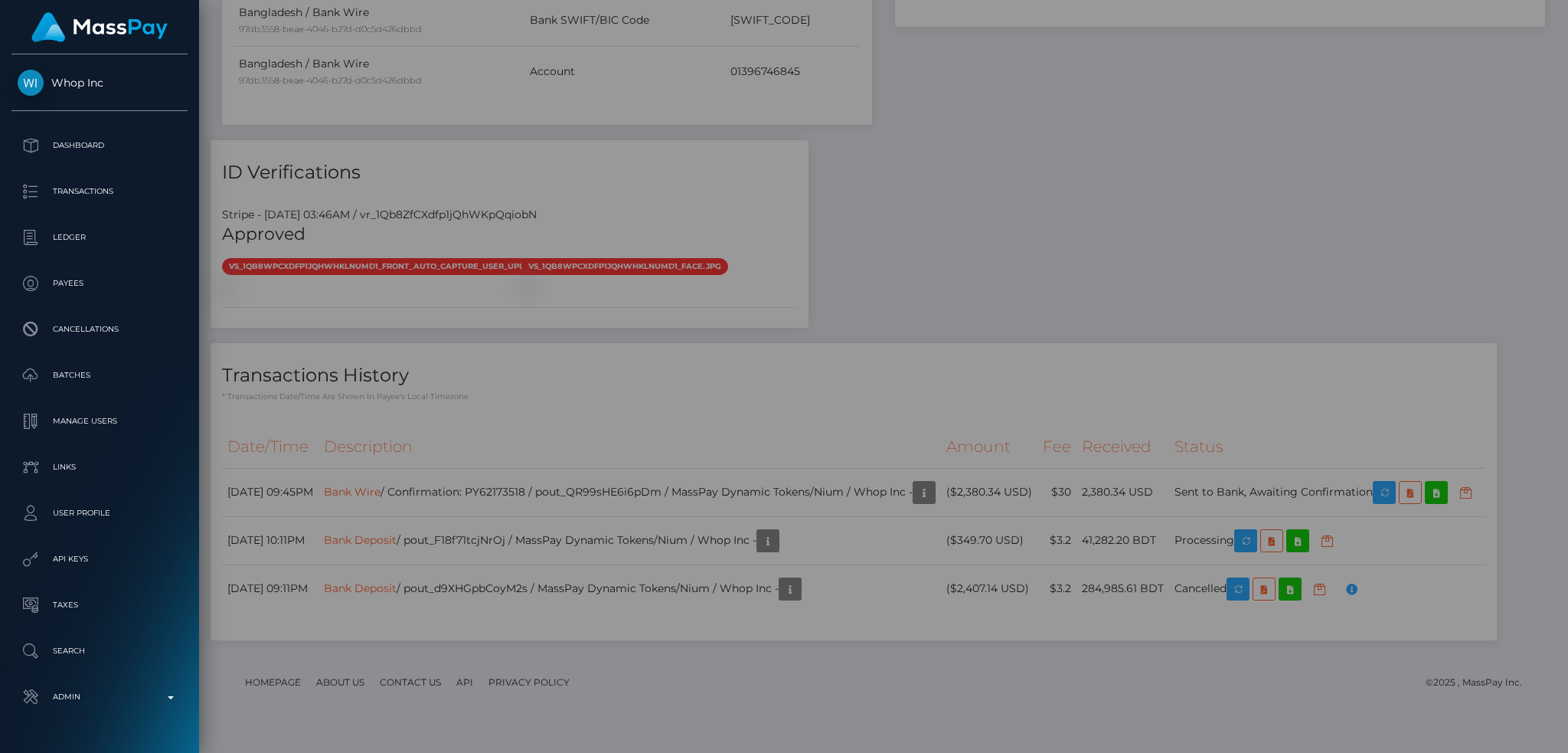
scroll to position [184, 425]
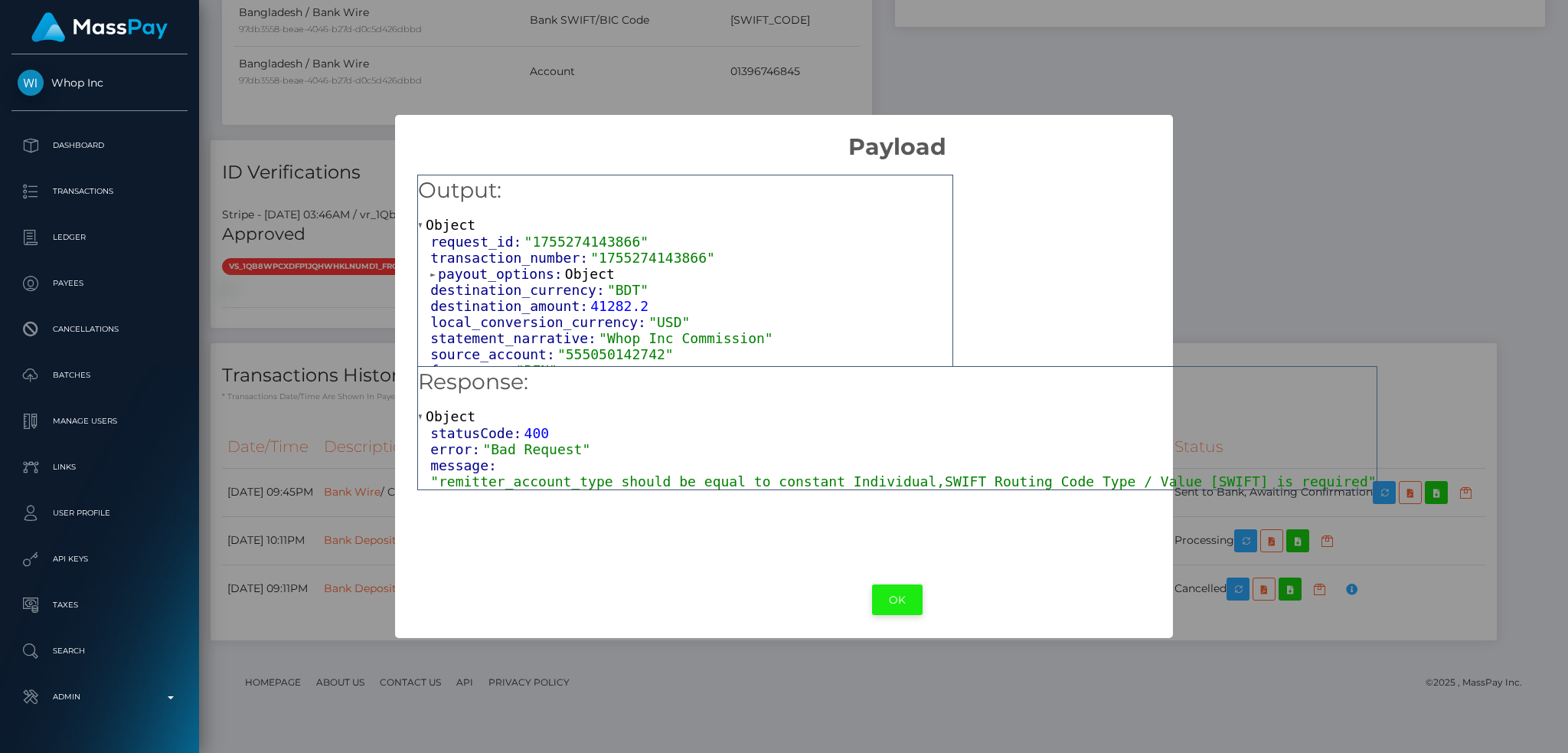
click at [872, 599] on button "OK" at bounding box center [897, 599] width 51 height 32
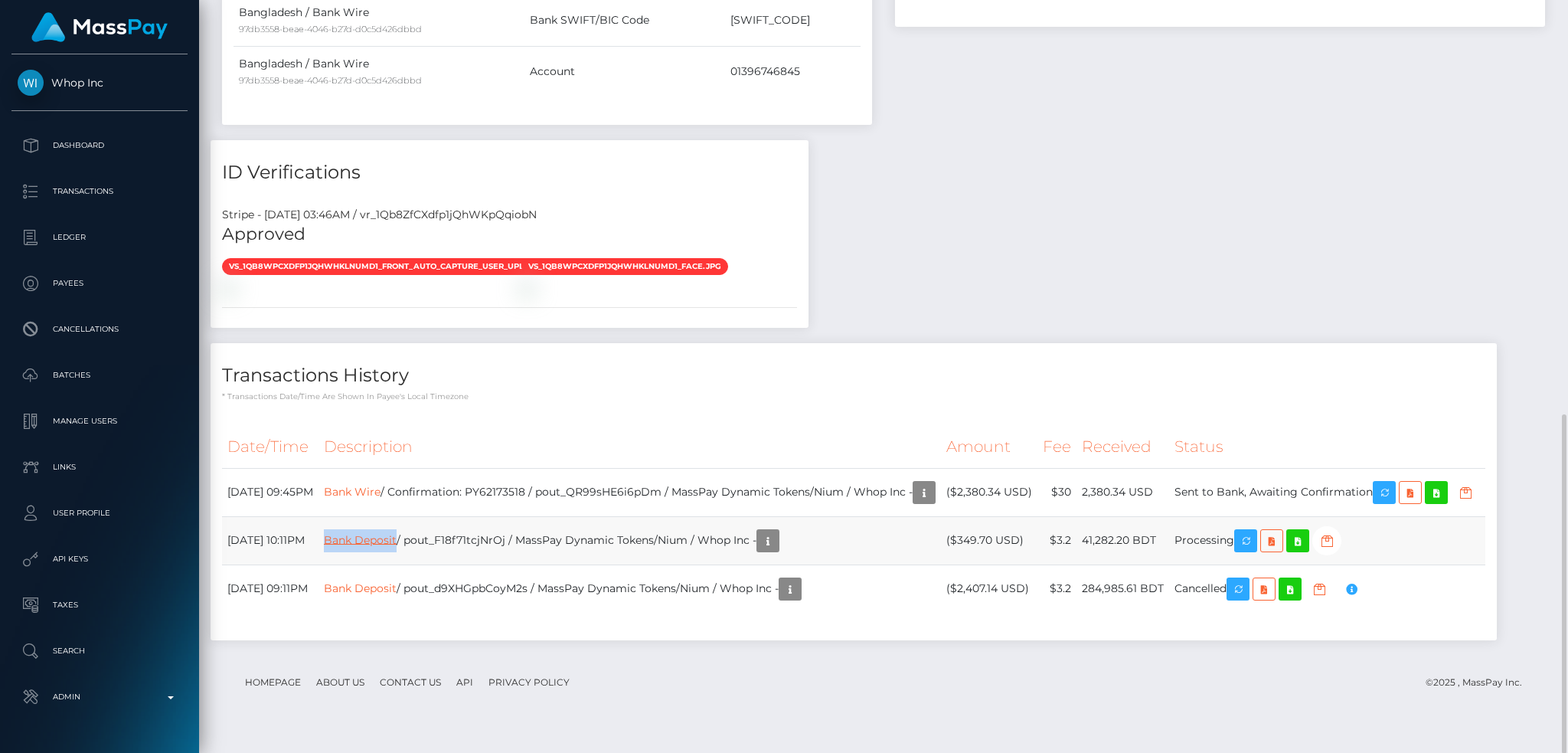
drag, startPoint x: 442, startPoint y: 557, endPoint x: 372, endPoint y: 563, distance: 70.3
click at [372, 563] on td "Bank Deposit / pout_F18f71tcjNrOj / MassPay Dynamic Tokens/Nium / Whop Inc -" at bounding box center [629, 541] width 623 height 48
copy link "Bank Deposit"
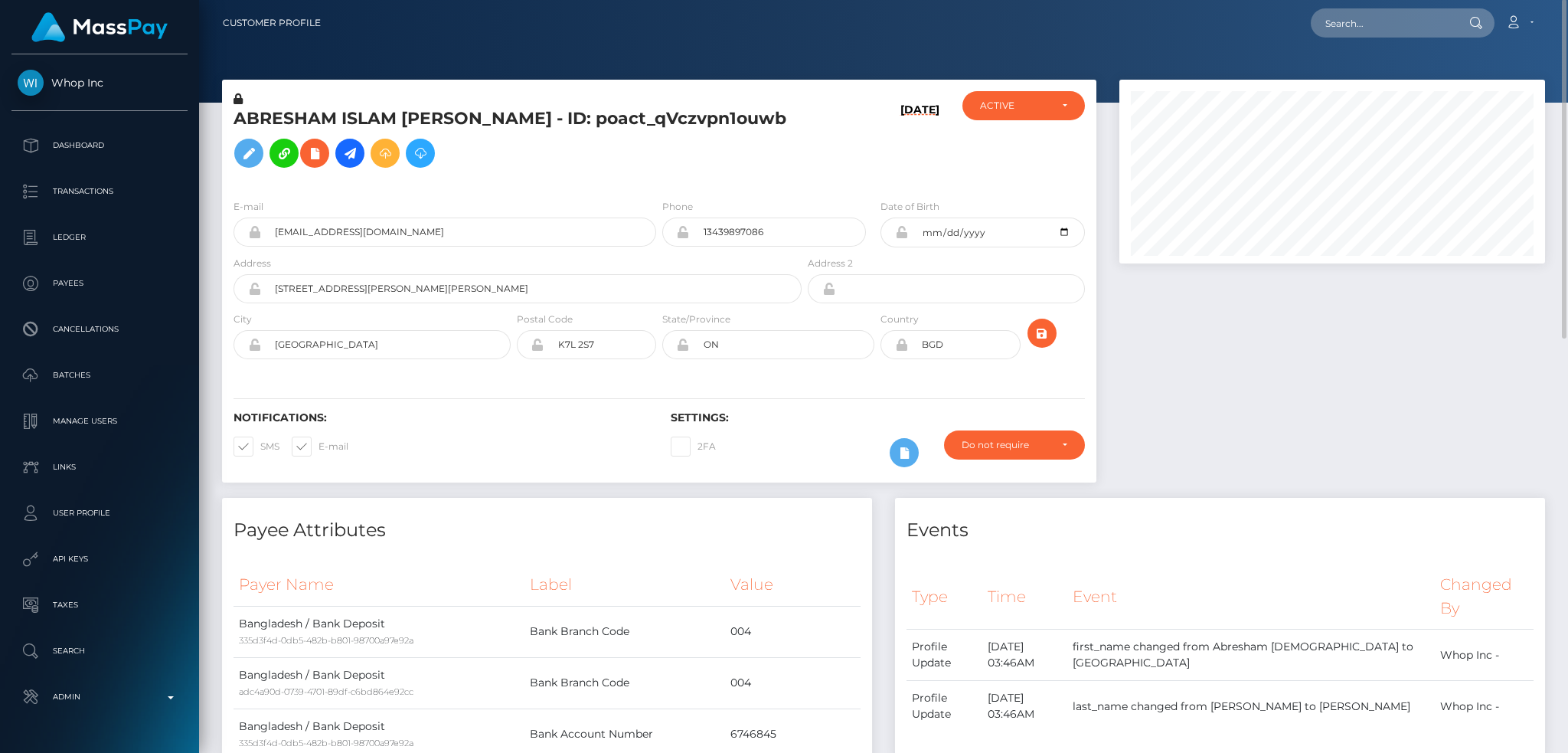
scroll to position [0, 0]
click at [1415, 32] on input "text" at bounding box center [1382, 23] width 144 height 29
paste input "pout_2UhcWbzNfU9Td"
type input "pout_2UhcWbzNfU9Td"
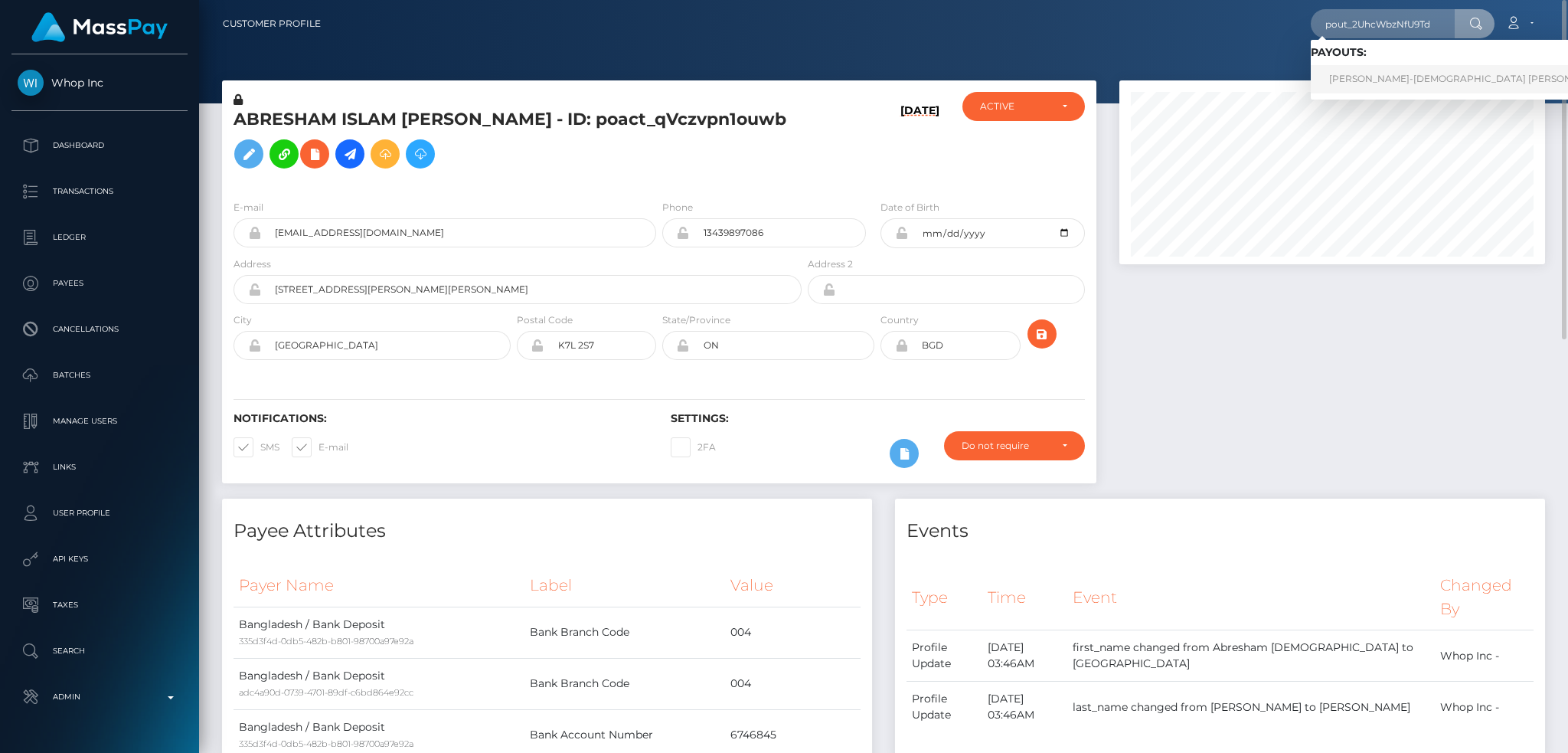
click at [1386, 77] on link "SHANA-GAY ALICIA SPENCE (Whop Inc - )" at bounding box center [1499, 79] width 378 height 28
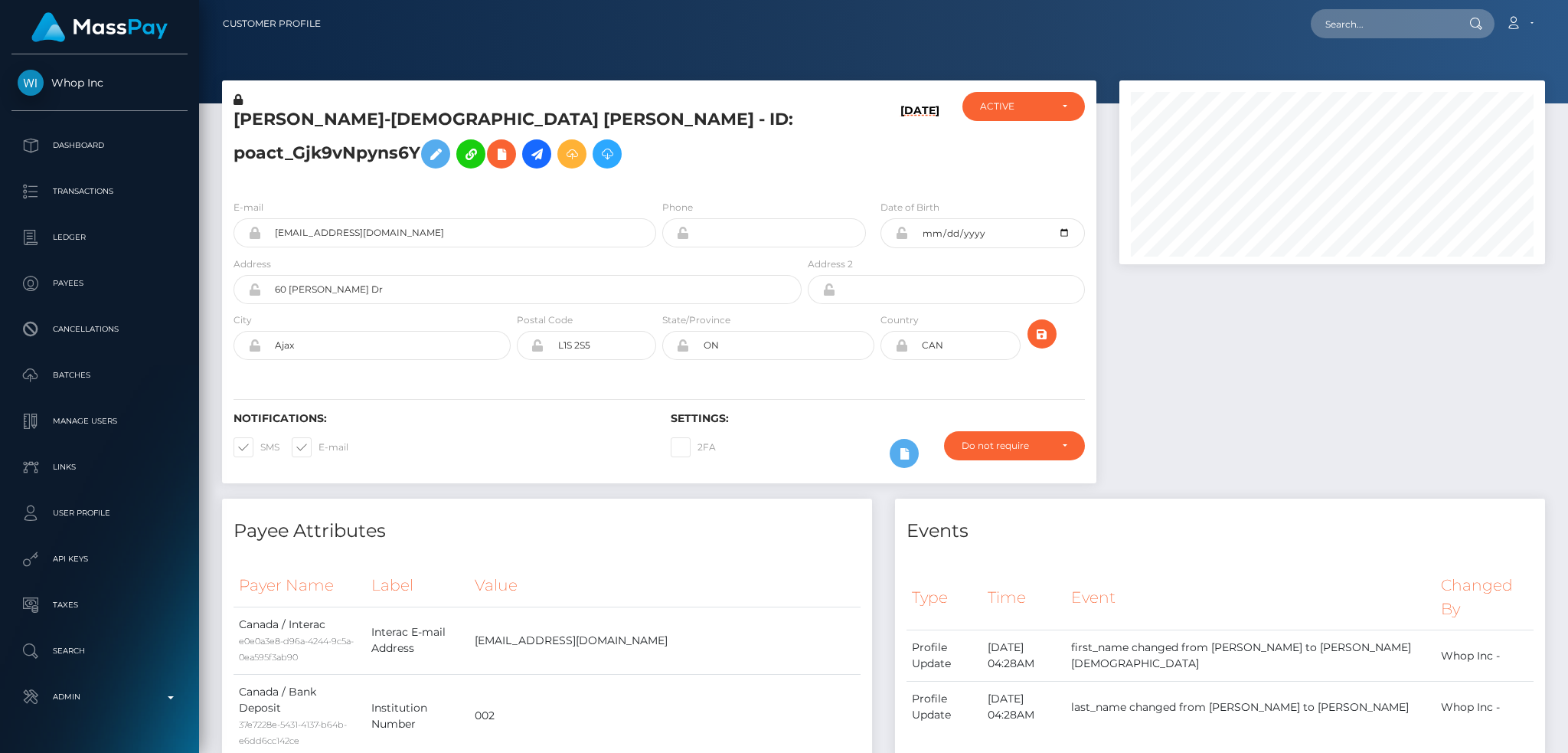
scroll to position [184, 425]
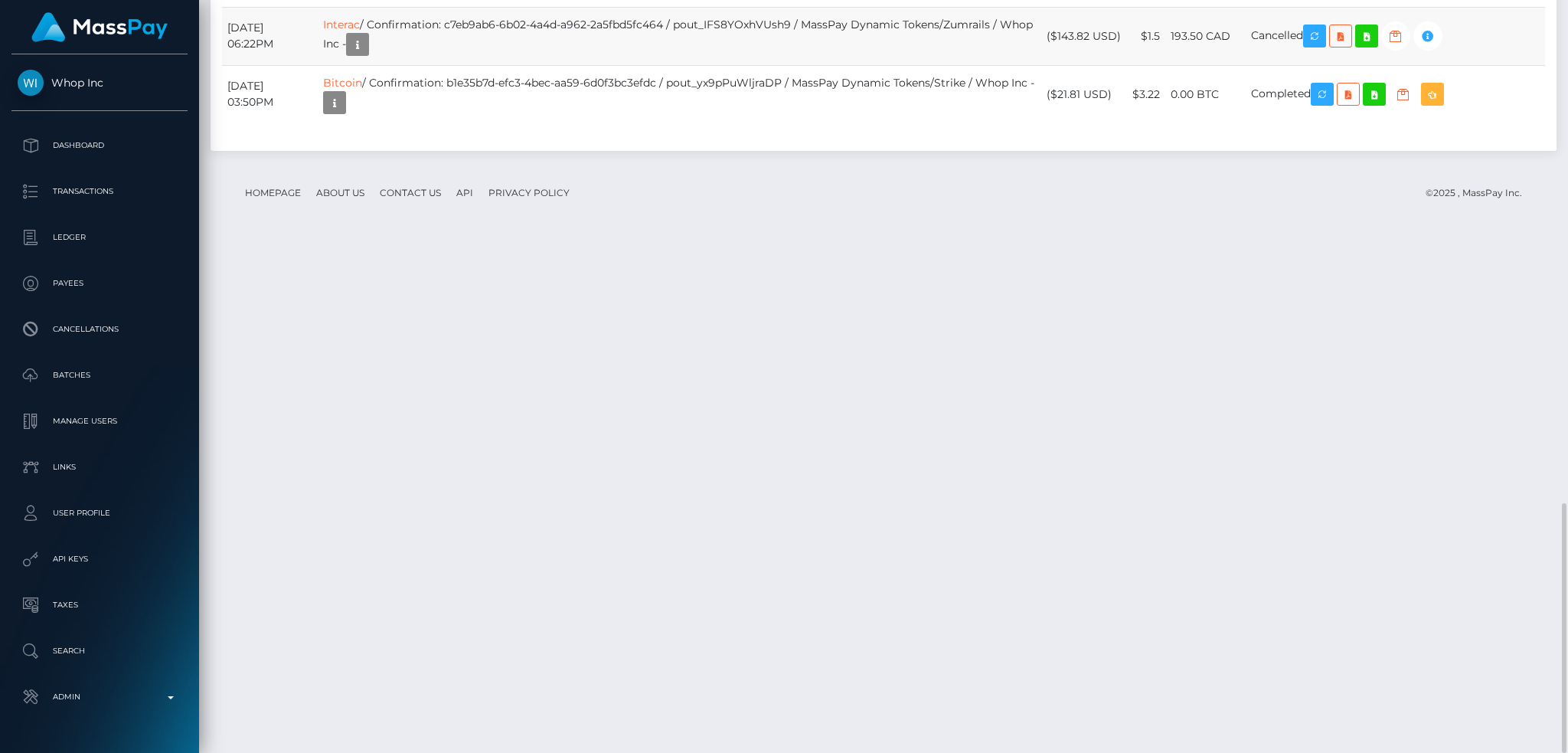
click at [987, 65] on td "Interac / Confirmation: c7eb9ab6-6b02-4a4d-a962-2a5fbd5fc464 / pout_IFS8YOxhVUs…" at bounding box center [679, 36] width 723 height 58
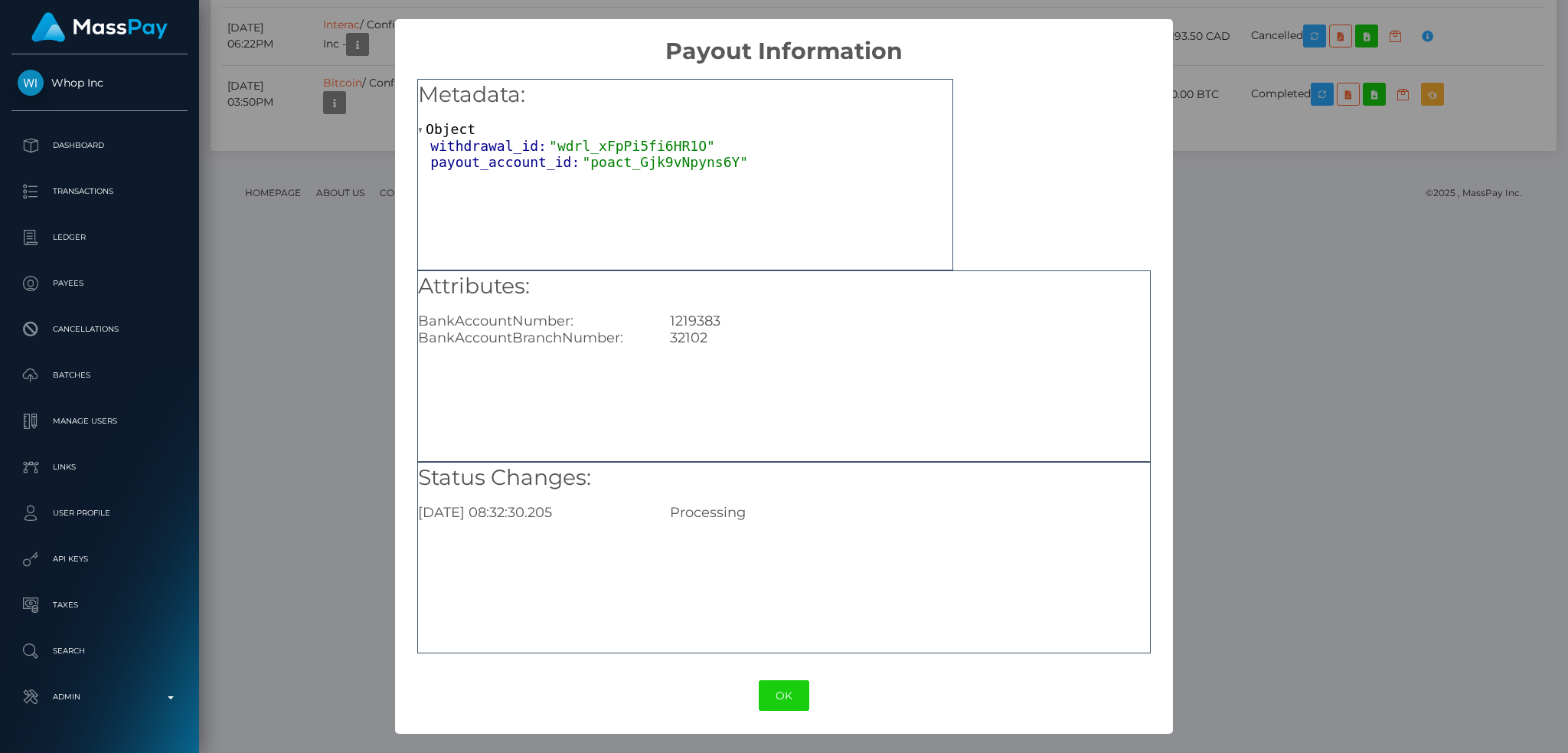
click at [1202, 545] on div "× Payout Information Metadata: Object withdrawal_id: "wdrl_xFpPi5fi6HR1O" payou…" at bounding box center [784, 376] width 1568 height 753
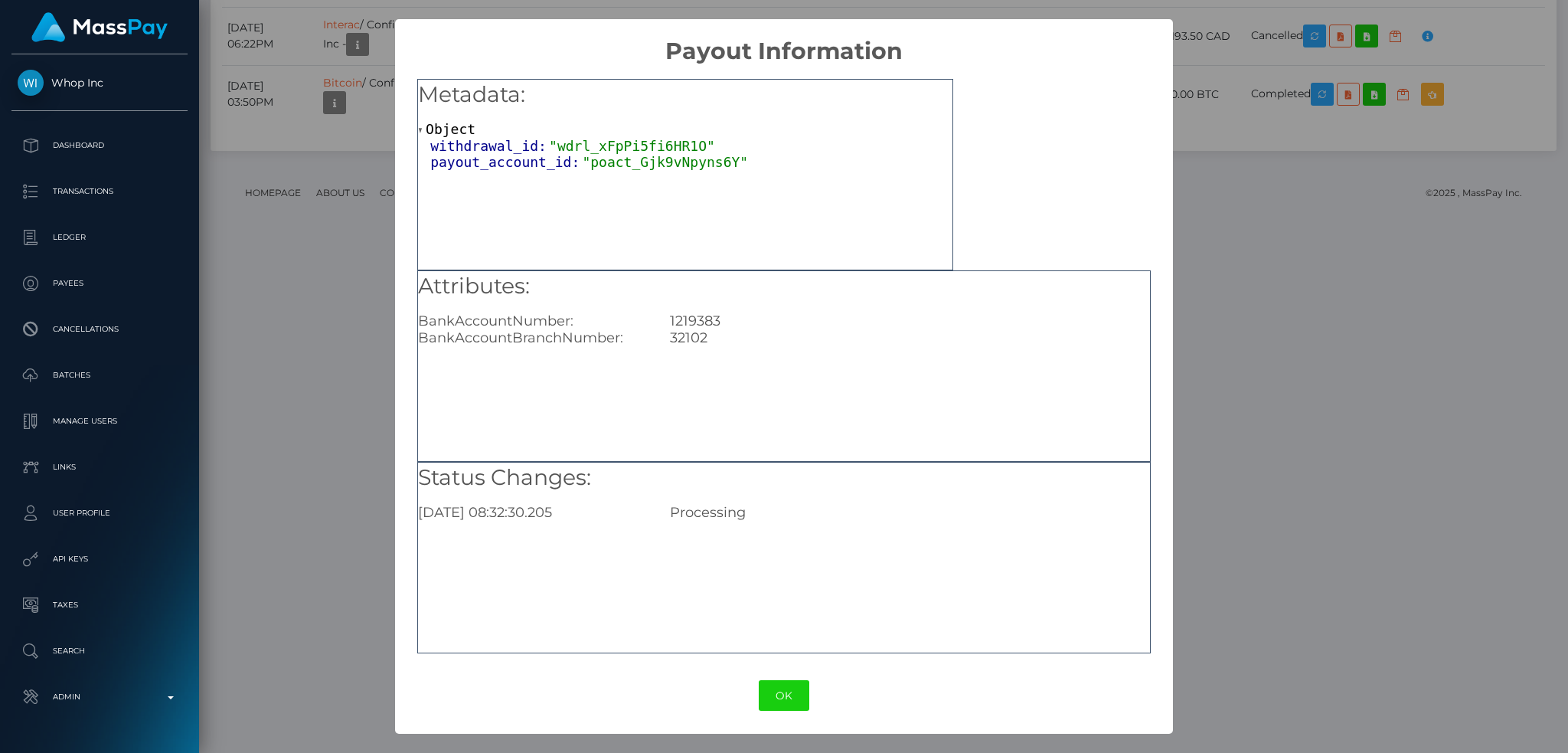
click at [1189, 555] on div "× Payout Information Metadata: Object withdrawal_id: "wdrl_xFpPi5fi6HR1O" payou…" at bounding box center [784, 376] width 1568 height 753
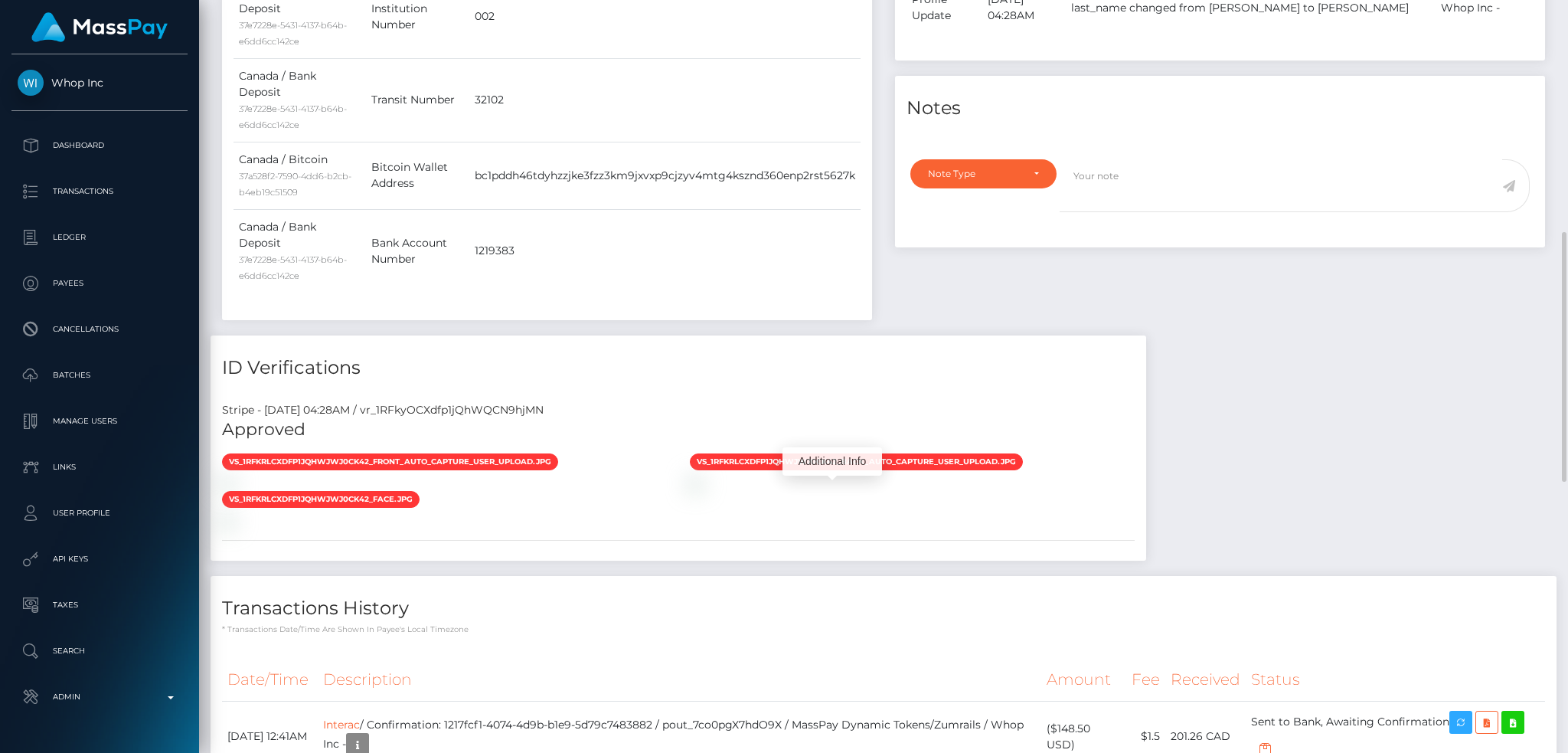
scroll to position [0, 0]
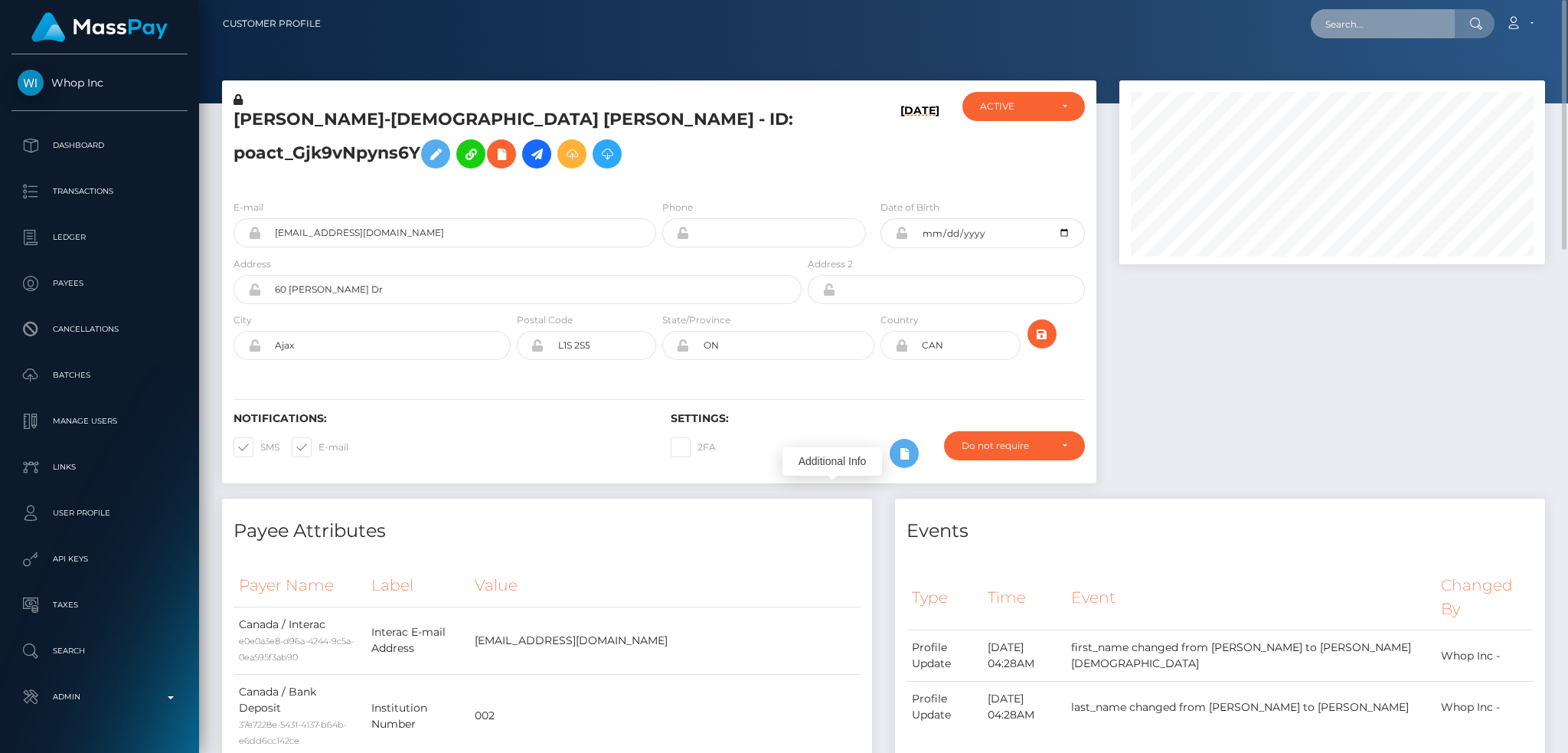
click at [1394, 23] on input "text" at bounding box center [1382, 23] width 144 height 29
paste input "pout_lRAsjl79UD9XY"
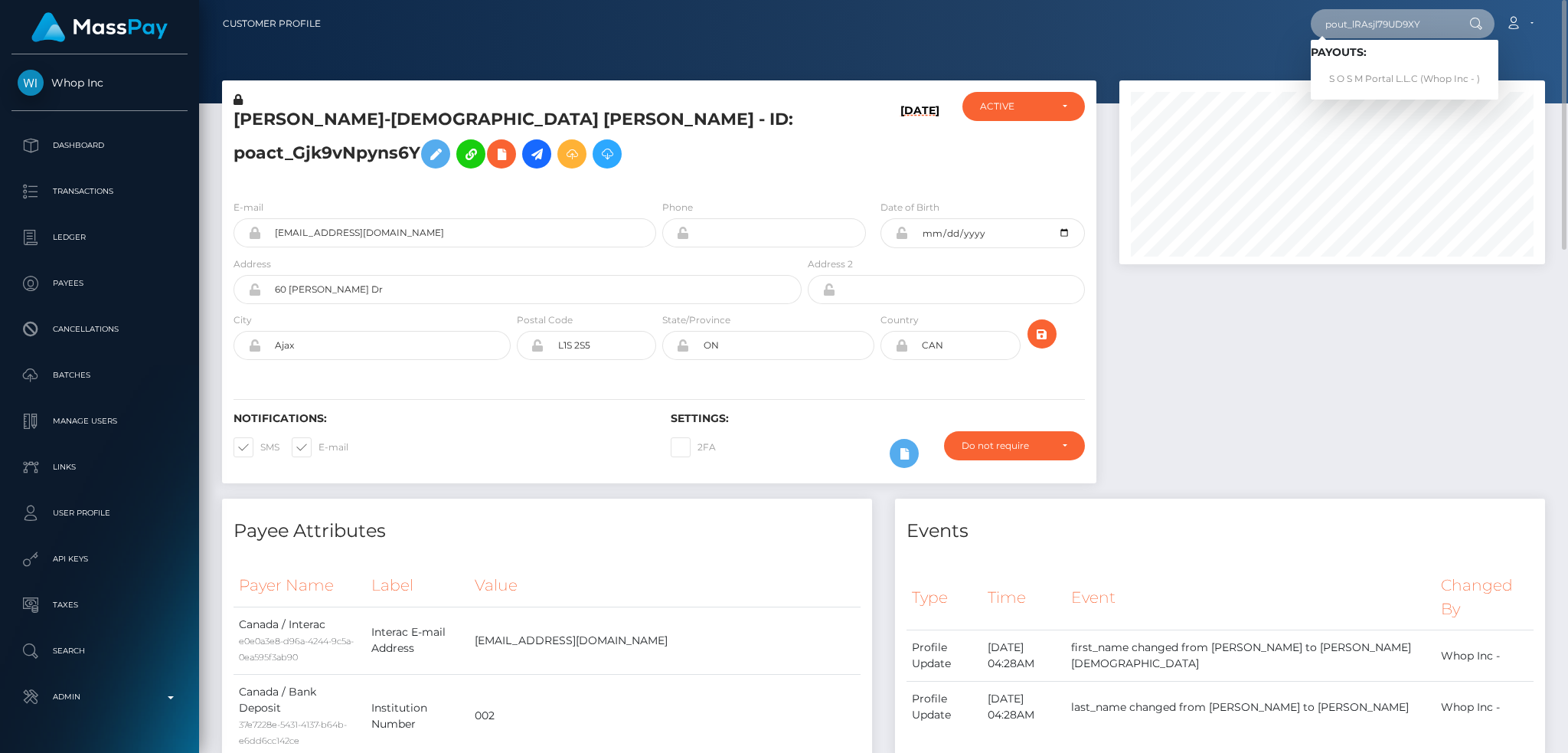
type input "pout_lRAsjl79UD9XY"
click at [1396, 76] on link "S O S M Portal L.L.C (Whop Inc - )" at bounding box center [1404, 79] width 187 height 28
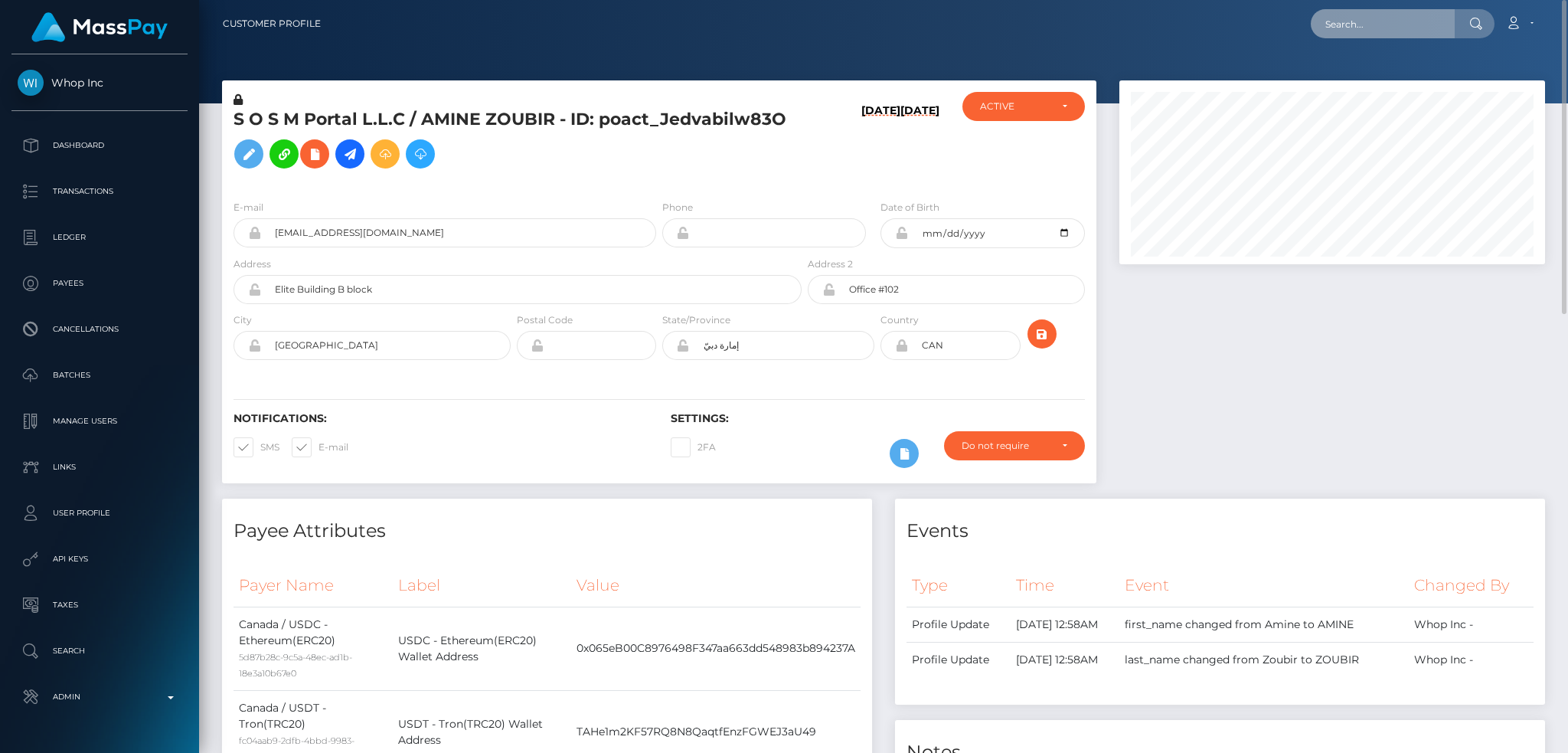
click at [1352, 18] on input "text" at bounding box center [1382, 23] width 144 height 29
paste input "pout_aOgEYsayHB5Za"
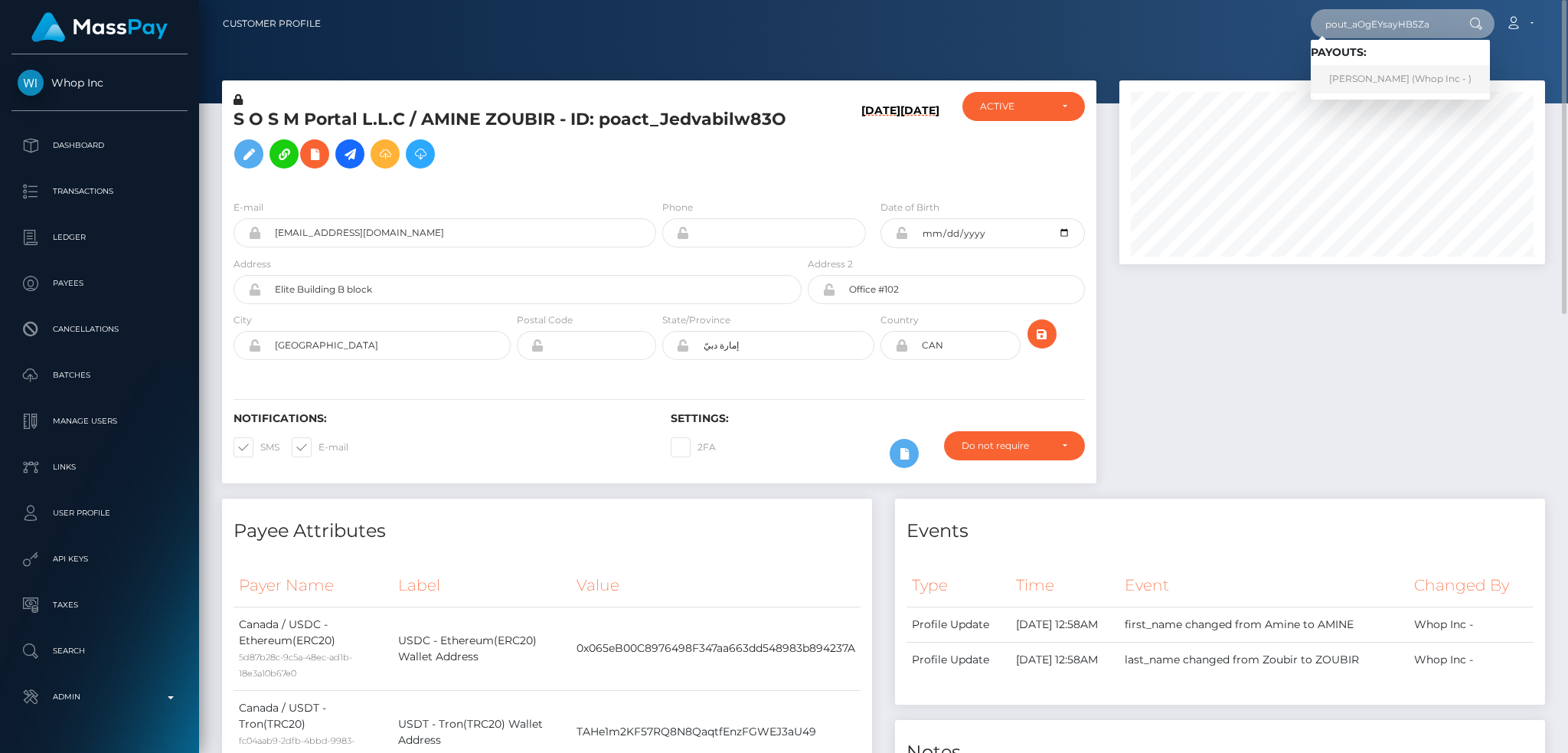
type input "pout_aOgEYsayHB5Za"
click at [1355, 71] on link "NURUL CAHYATI Cahyati (Whop Inc - )" at bounding box center [1400, 79] width 179 height 28
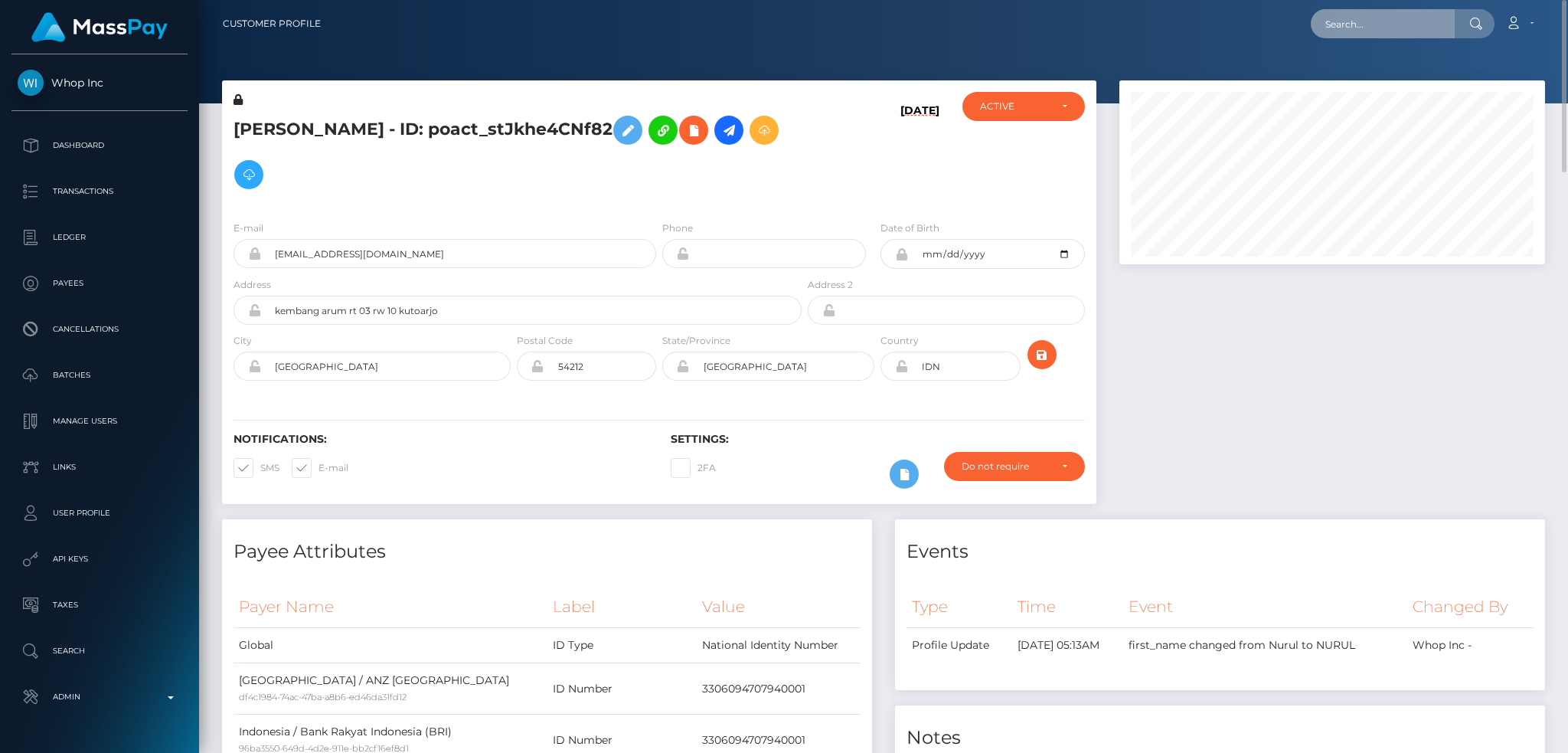
click at [1355, 37] on input "text" at bounding box center [1382, 23] width 144 height 29
paste input "pout_GUEESBolqWvOC"
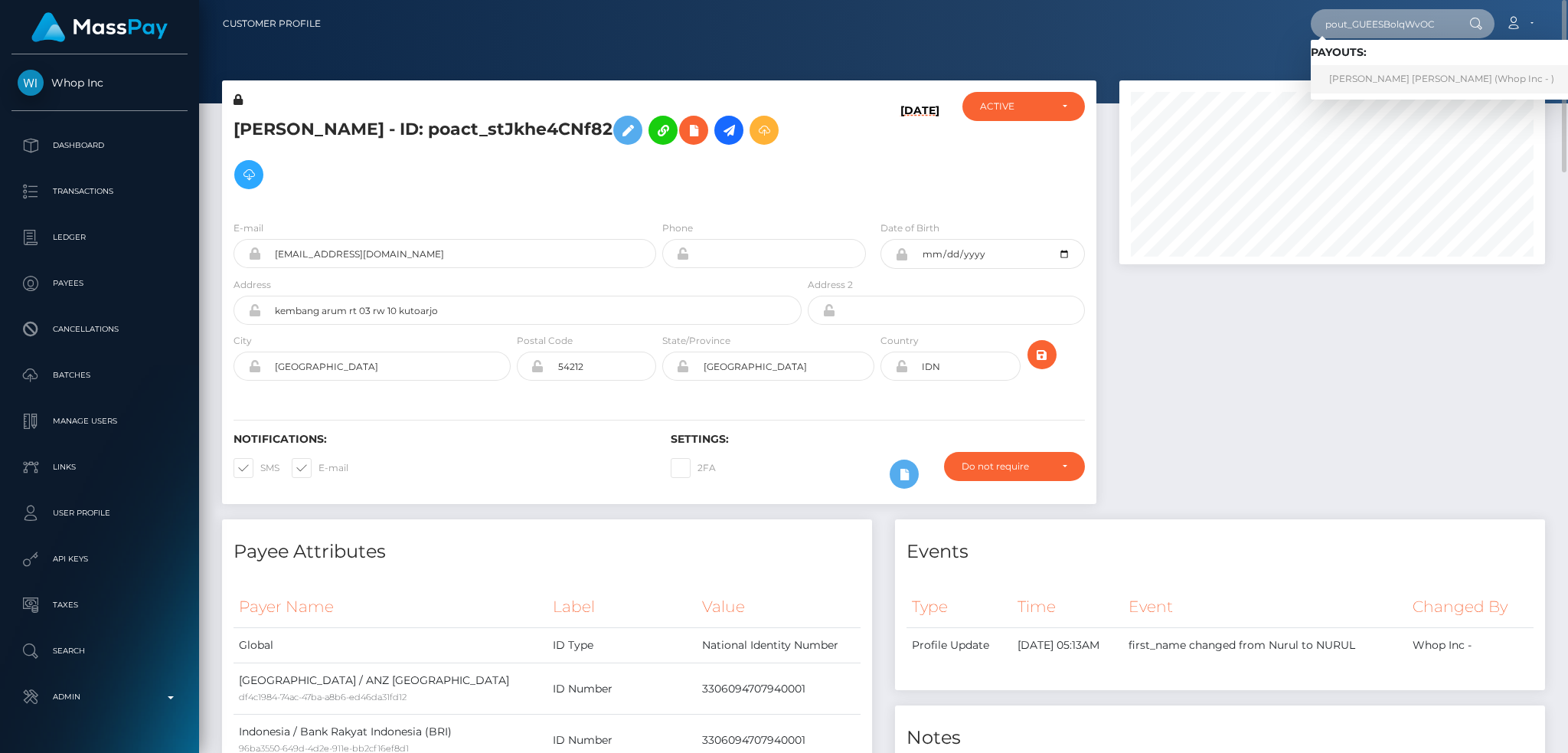
type input "pout_GUEESBolqWvOC"
click at [1397, 78] on link "[PERSON_NAME] [PERSON_NAME] (Whop Inc - )" at bounding box center [1441, 79] width 262 height 28
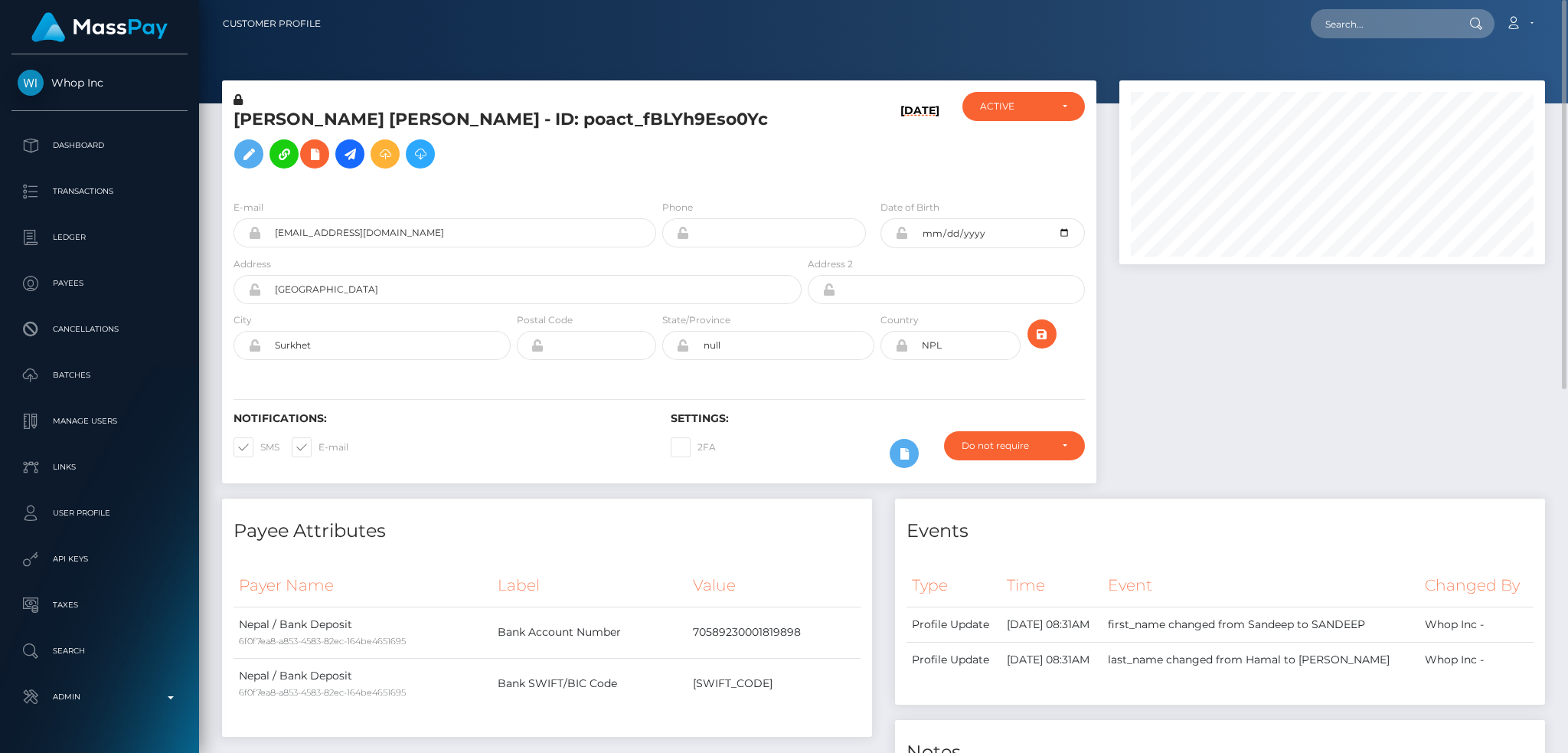
scroll to position [706, 0]
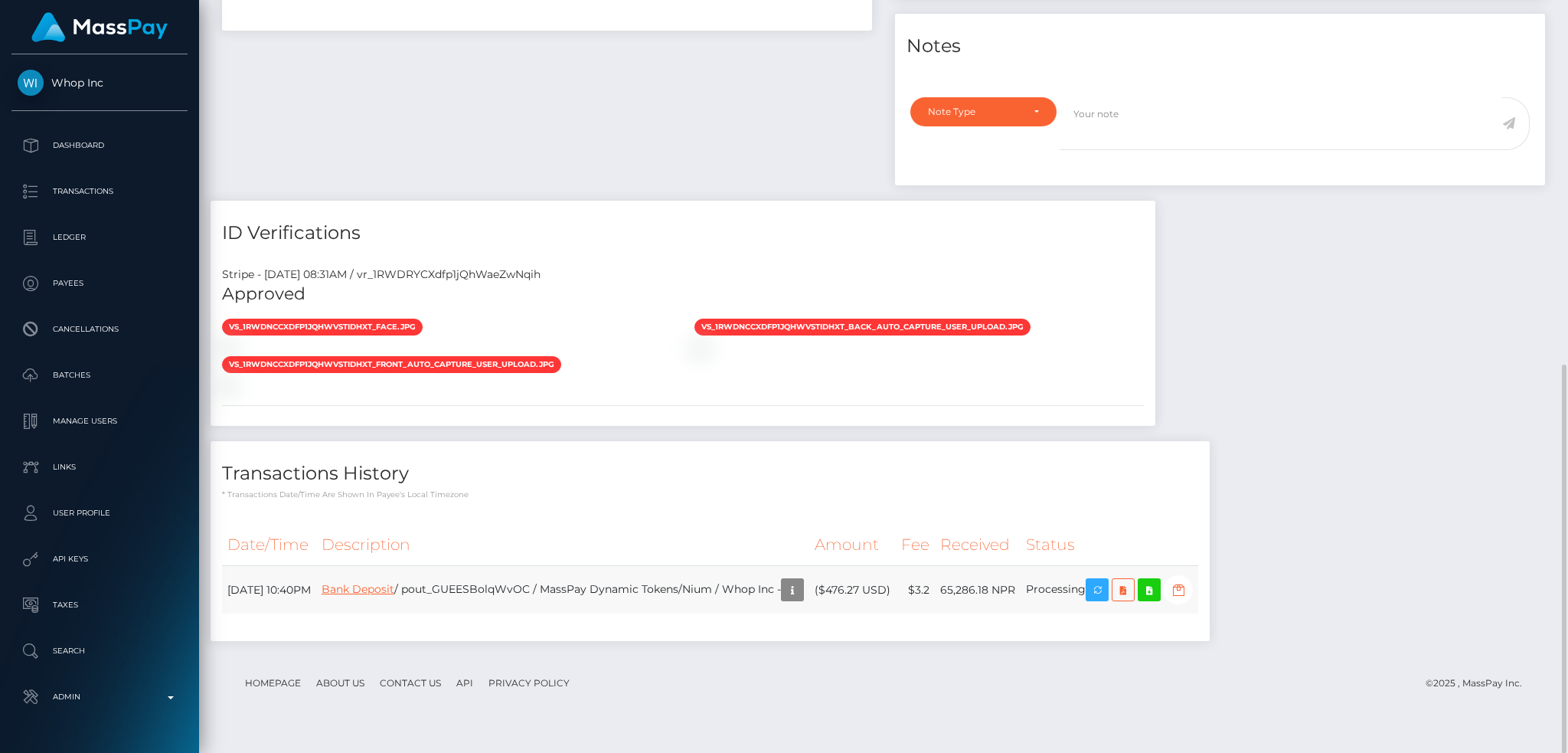
click at [394, 596] on link "Bank Deposit" at bounding box center [358, 589] width 73 height 14
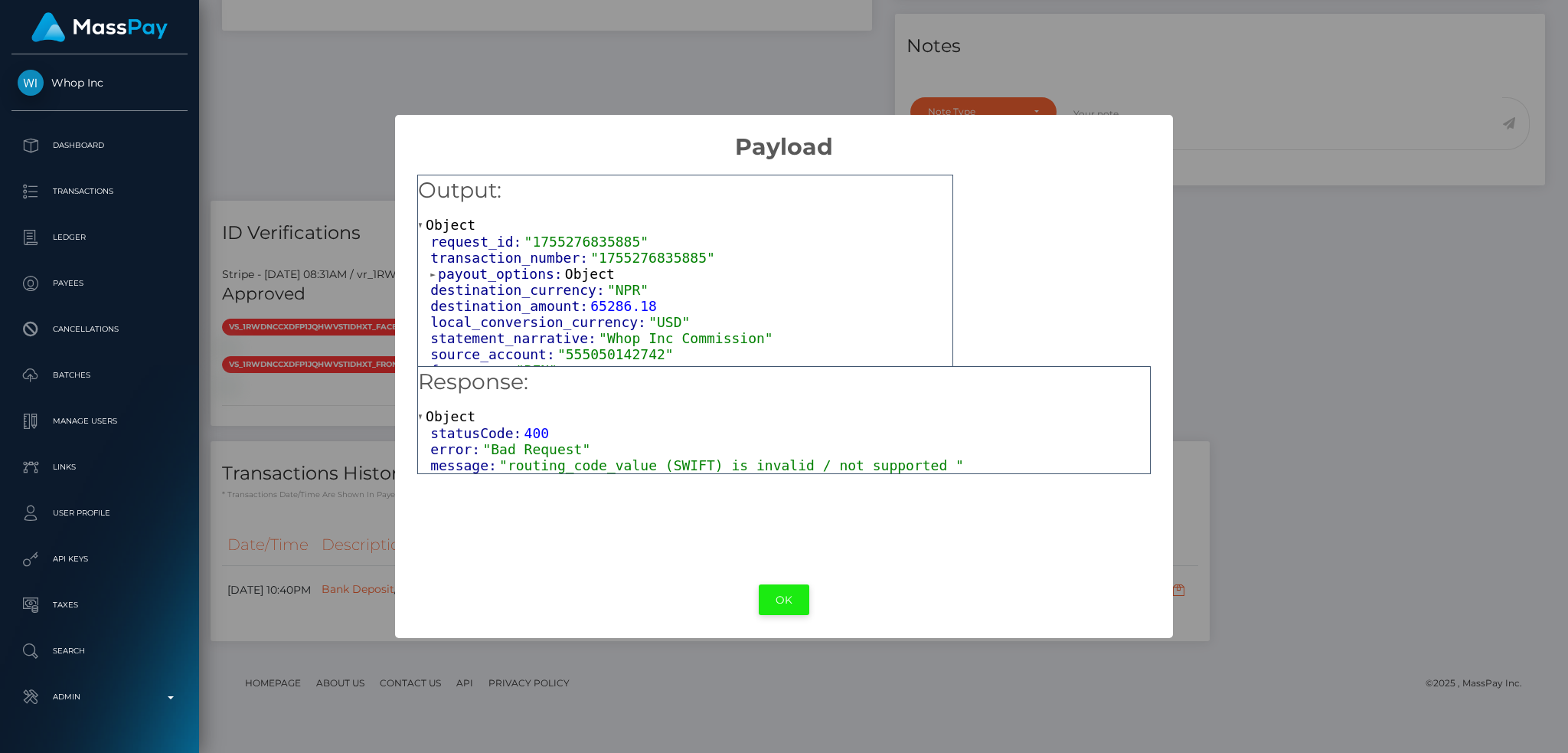
click at [786, 599] on button "OK" at bounding box center [784, 599] width 51 height 32
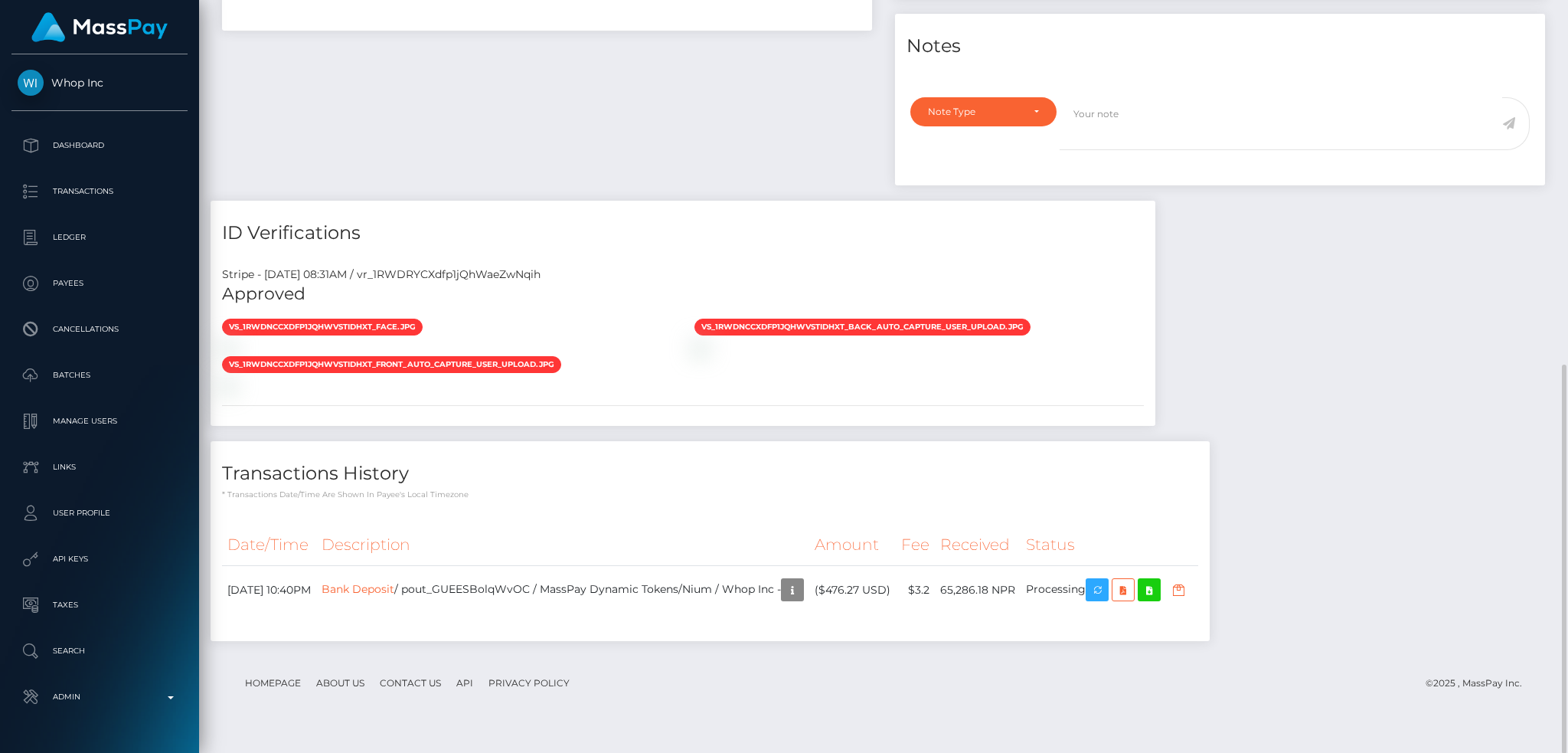
scroll to position [0, 0]
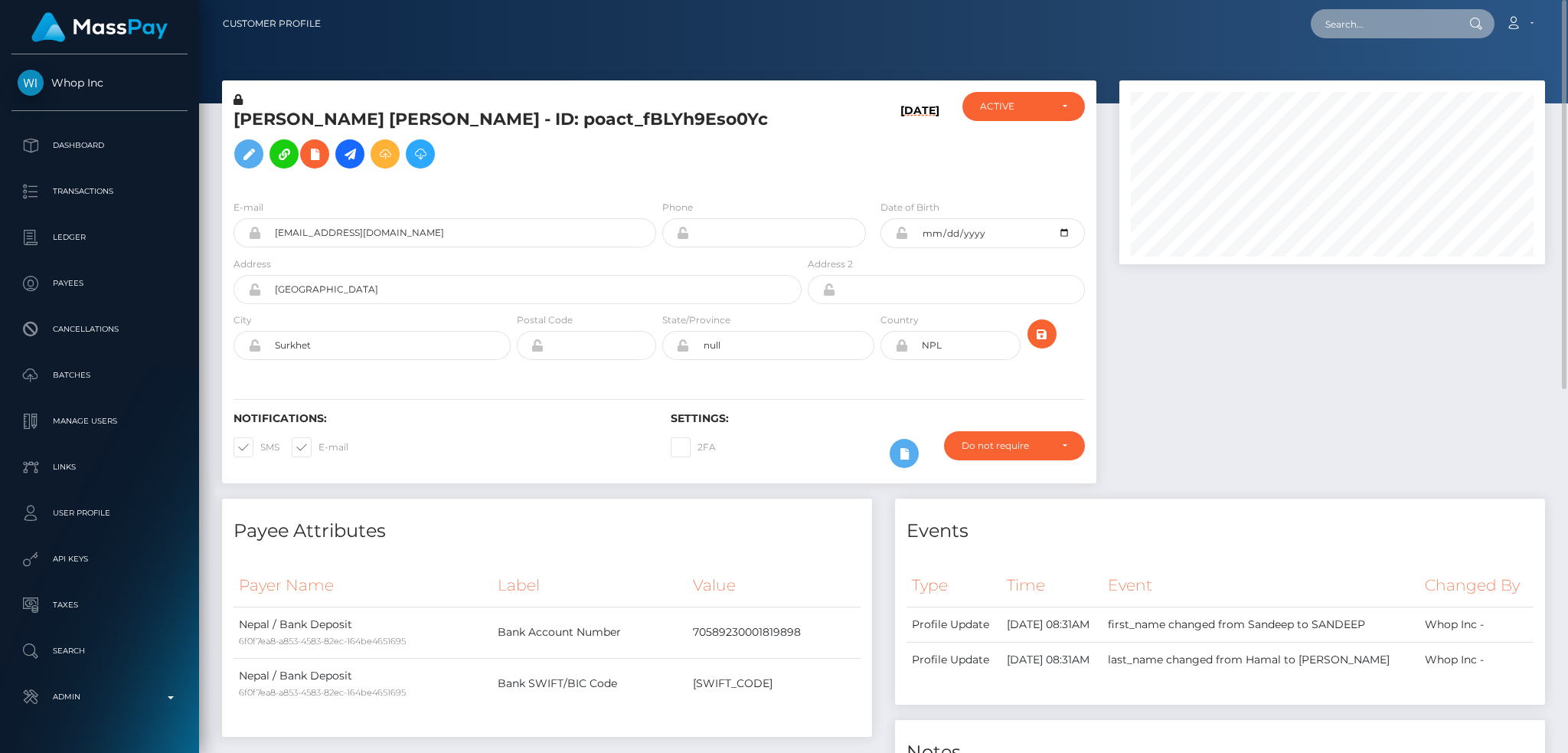
click at [1377, 23] on input "text" at bounding box center [1382, 23] width 144 height 29
paste input "pout_oeso9zwleocy5"
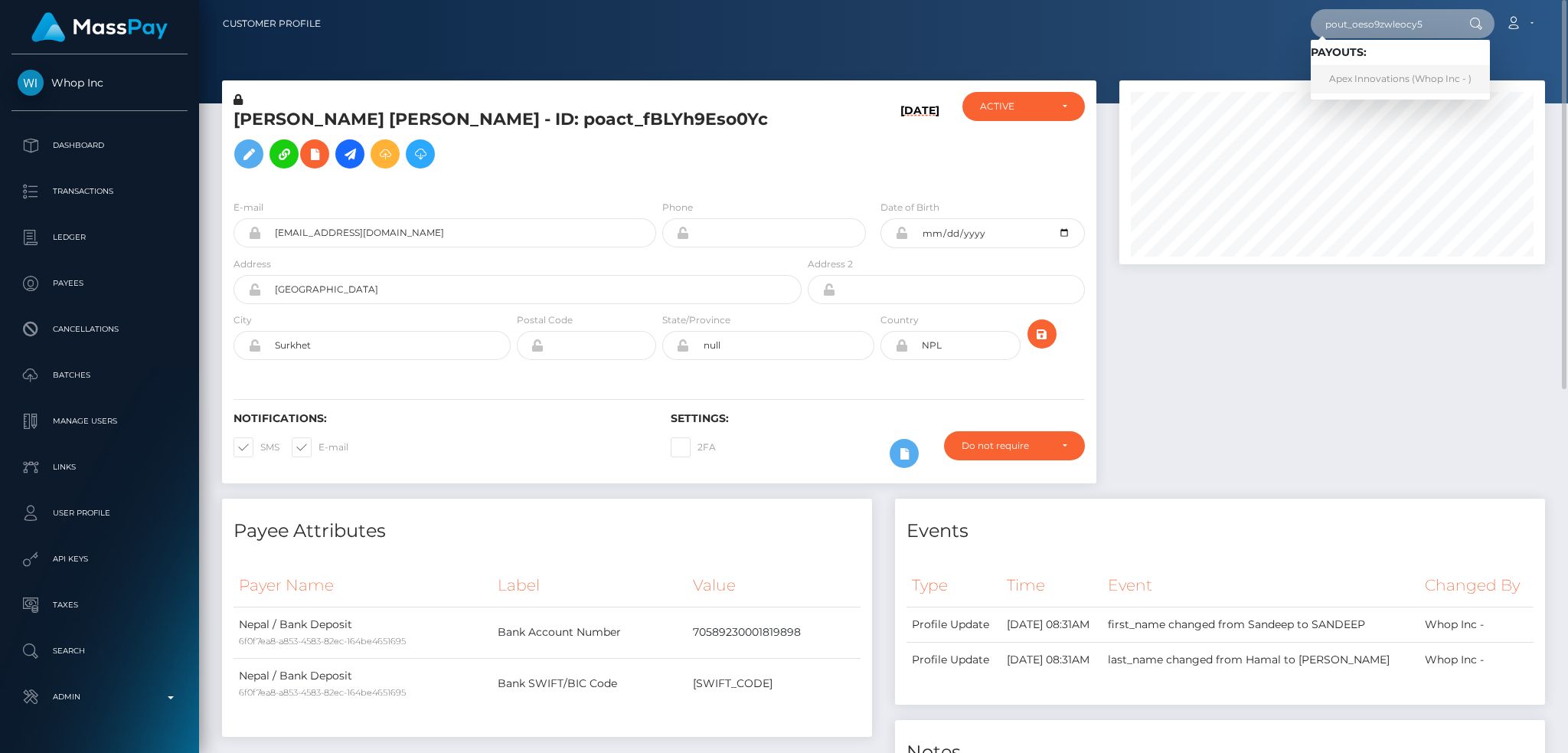
type input "pout_oeso9zwleocy5"
click at [1381, 79] on link "Apex Innovations (Whop Inc - )" at bounding box center [1400, 79] width 179 height 28
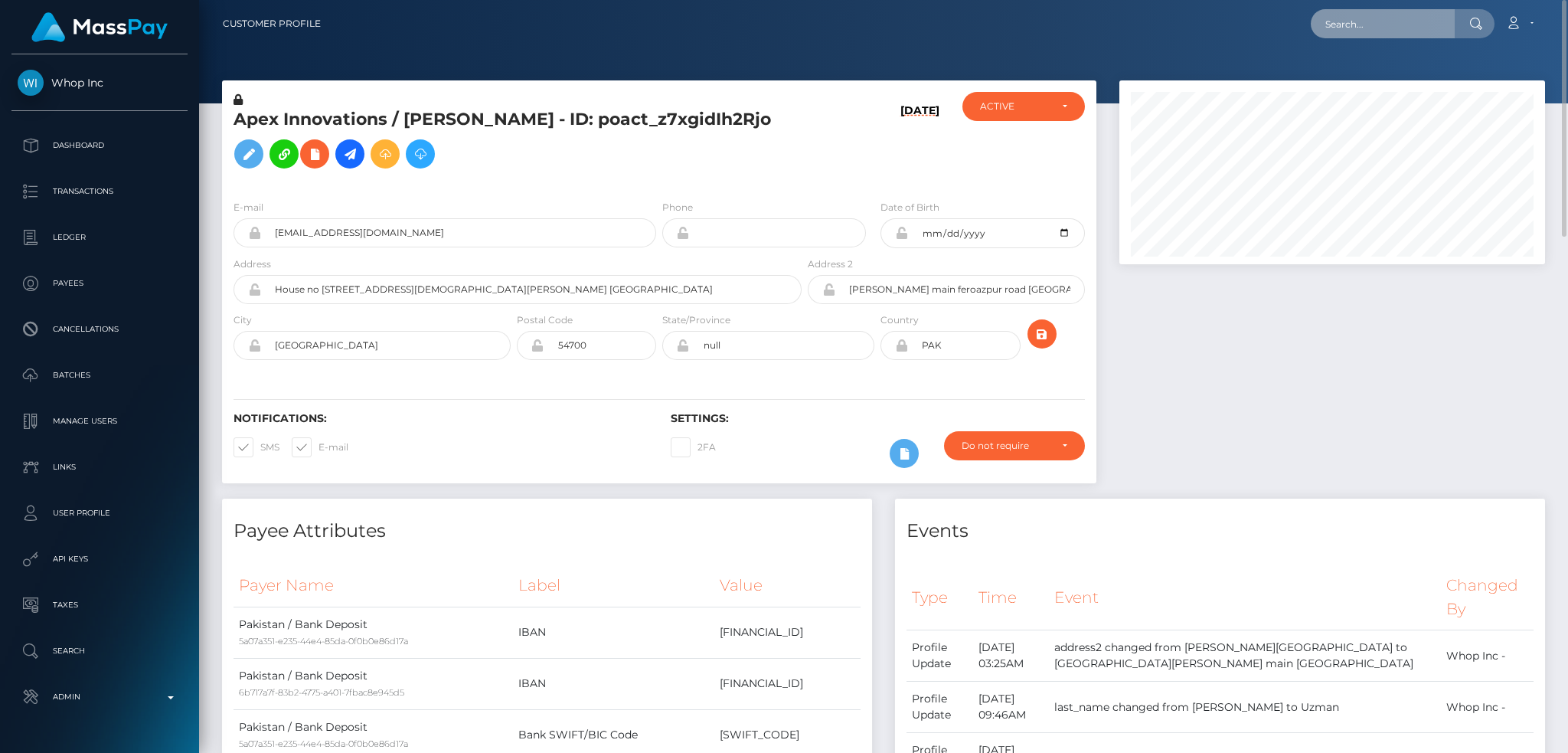
click at [1339, 25] on input "text" at bounding box center [1382, 23] width 144 height 29
paste input "pout_jBvFx21lLZ09G"
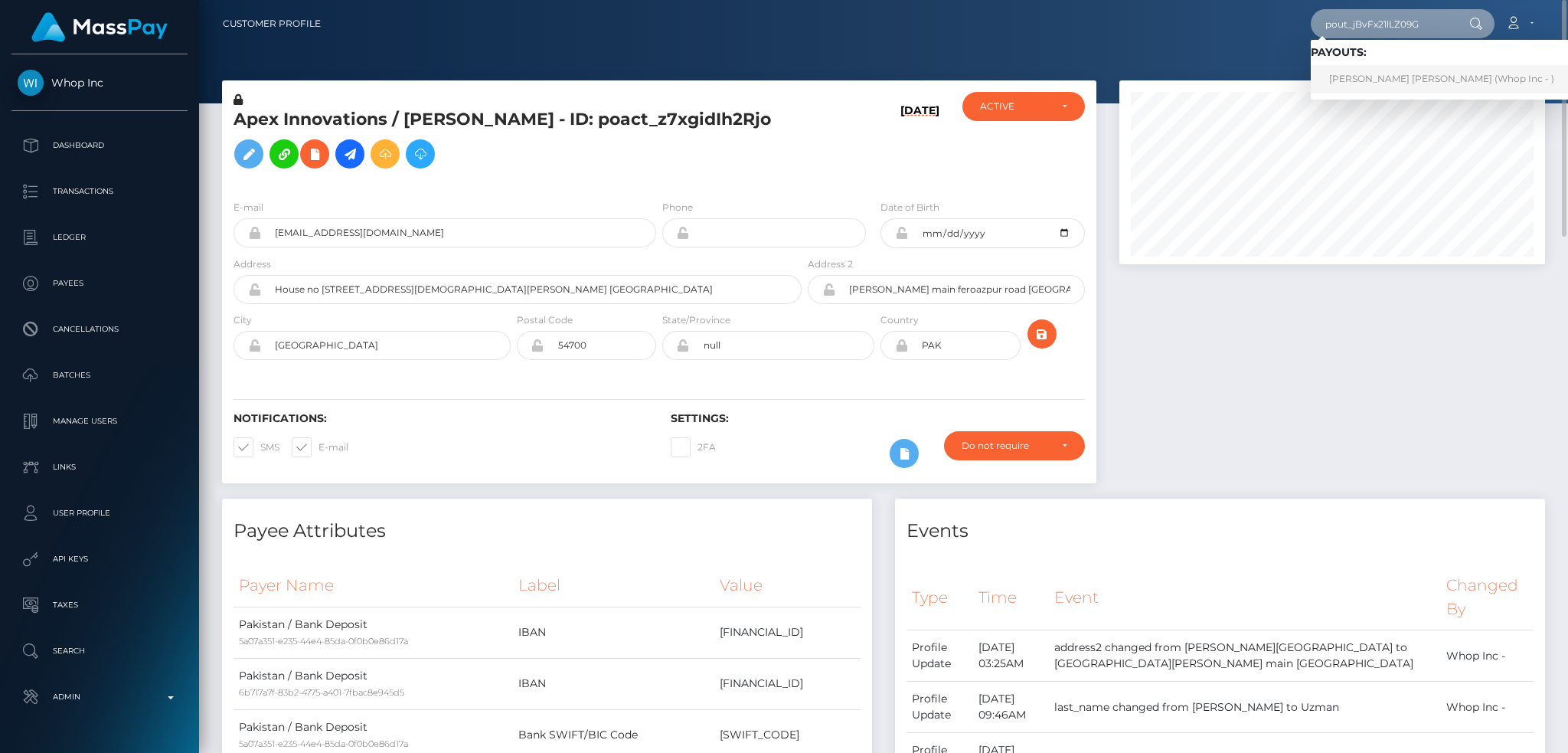
type input "pout_jBvFx21lLZ09G"
click at [1385, 80] on link "MARINA ANGELA HUAMAN CARDENAS (Whop Inc - )" at bounding box center [1441, 79] width 262 height 28
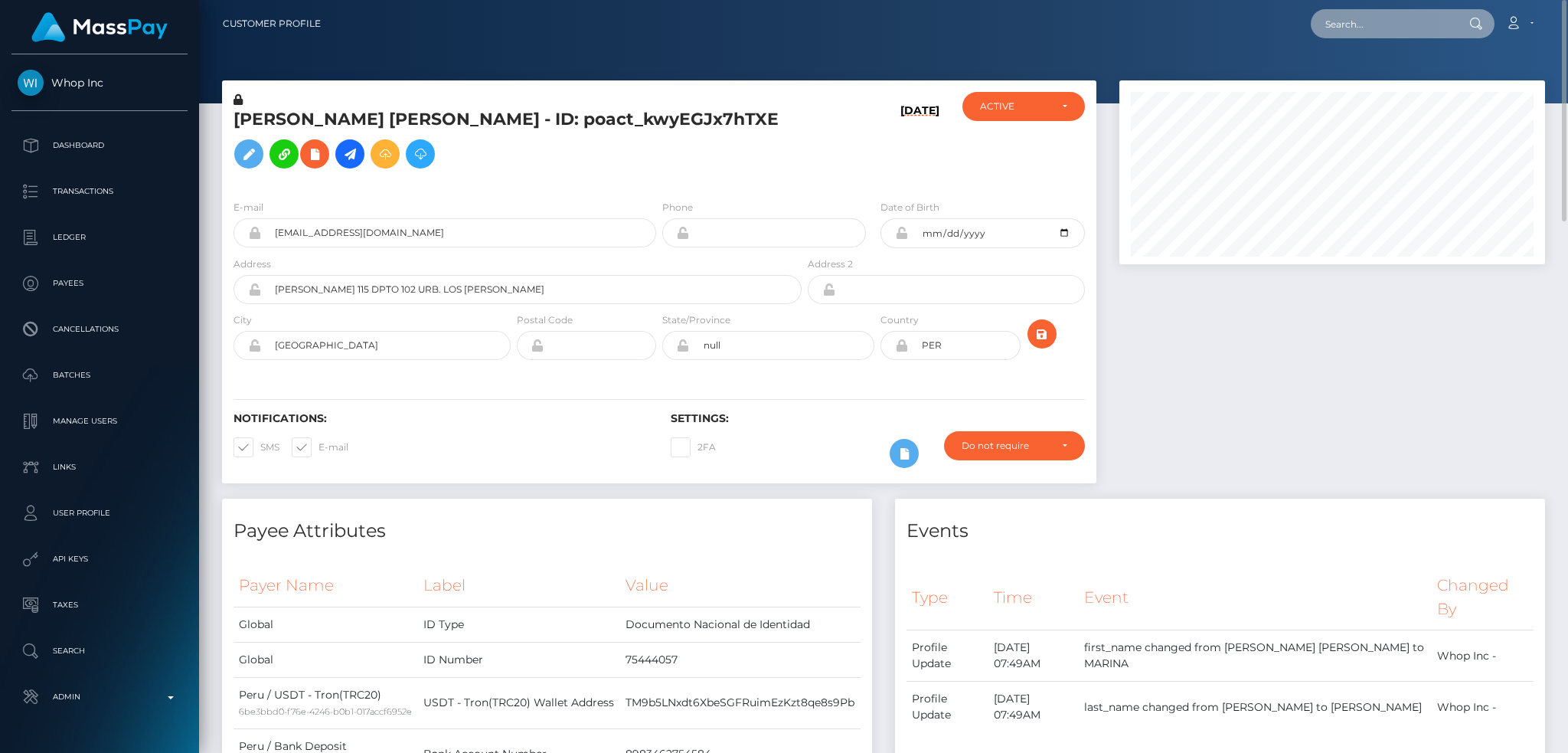
click at [1352, 11] on input "text" at bounding box center [1382, 23] width 144 height 29
paste input "pout_geFDasvKCX41d"
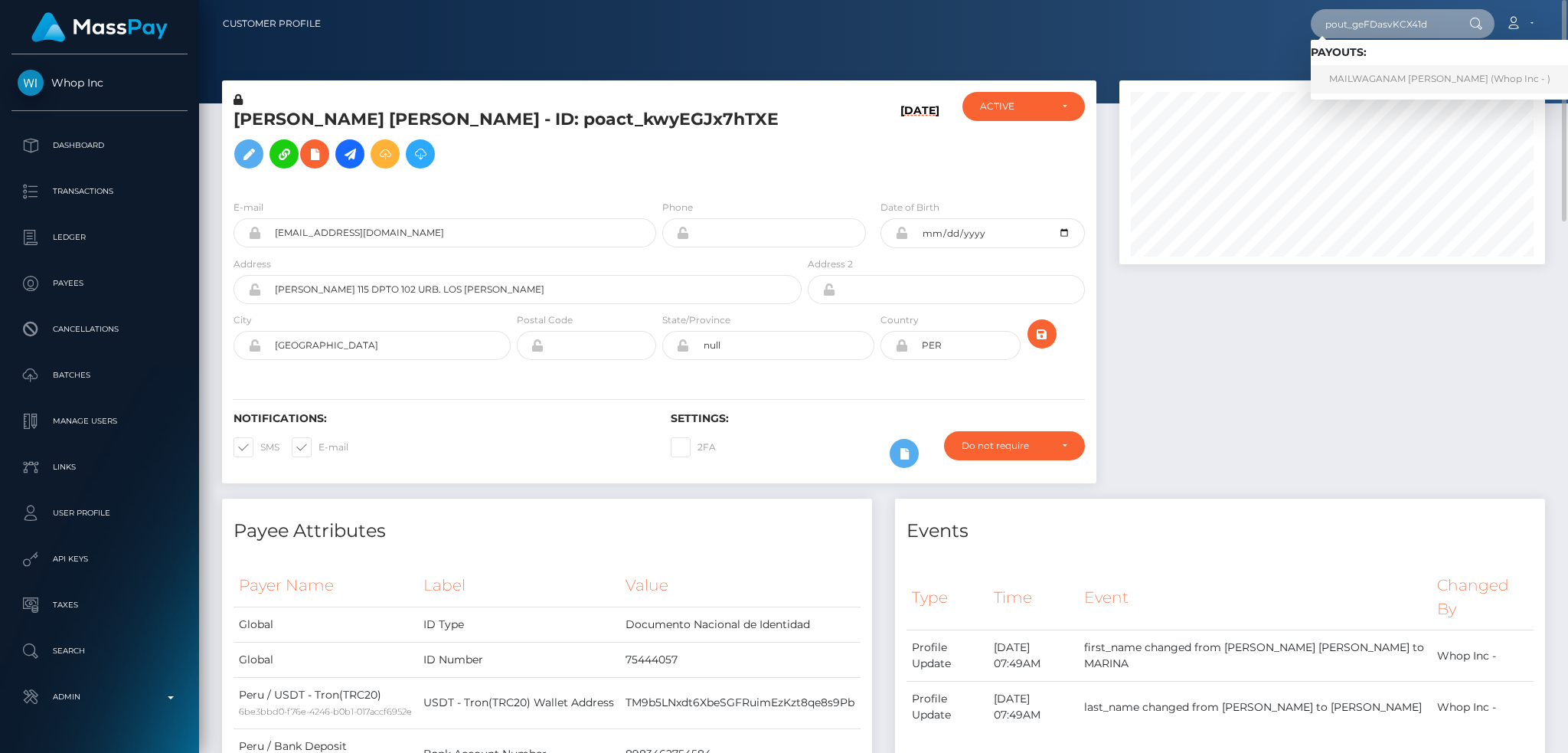
type input "pout_geFDasvKCX41d"
click at [1381, 81] on link "MAILWAGANAM SANTHOSH (Whop Inc - )" at bounding box center [1440, 79] width 258 height 28
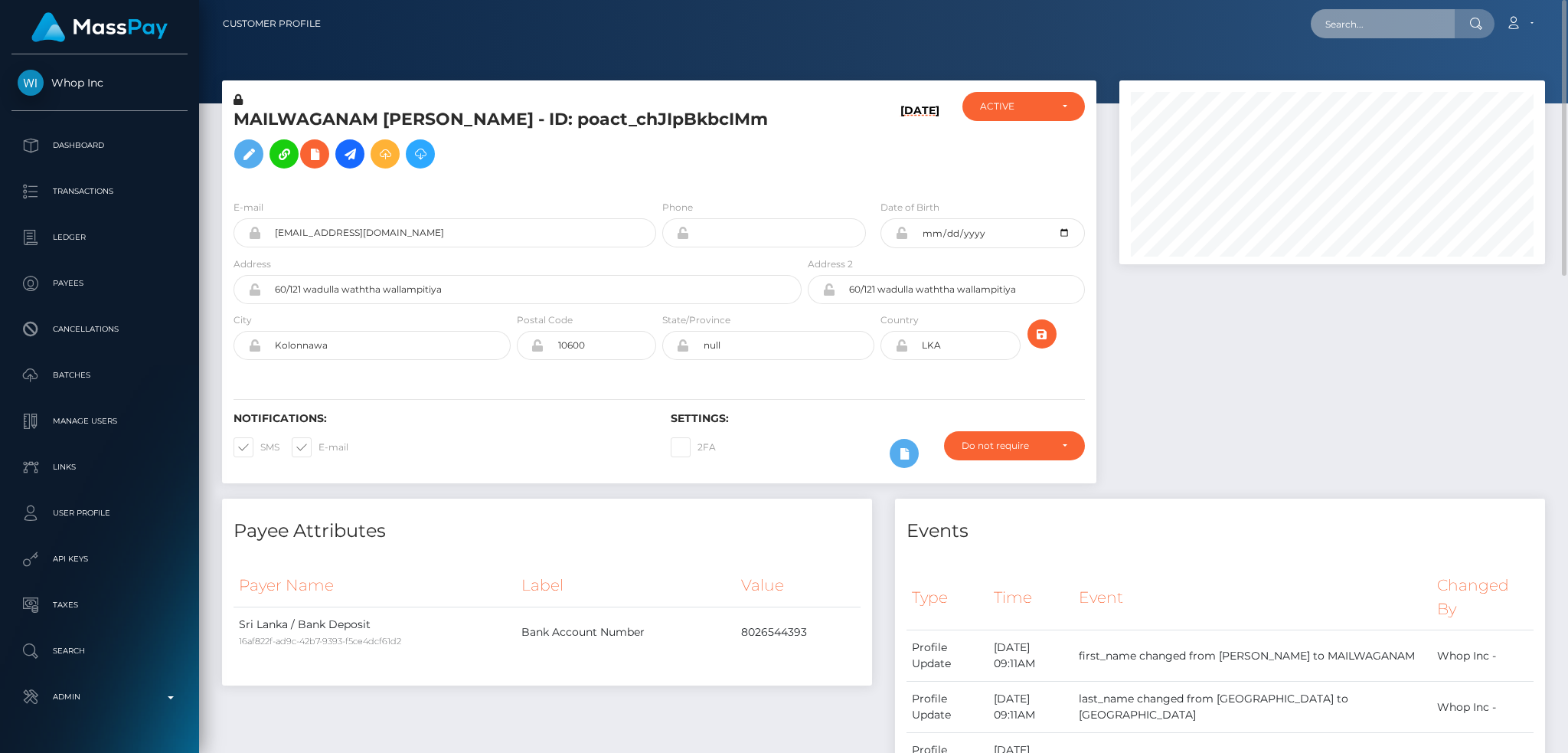
click at [1372, 32] on input "text" at bounding box center [1382, 23] width 144 height 29
paste input "pout_GVbyLTXbUbZeA"
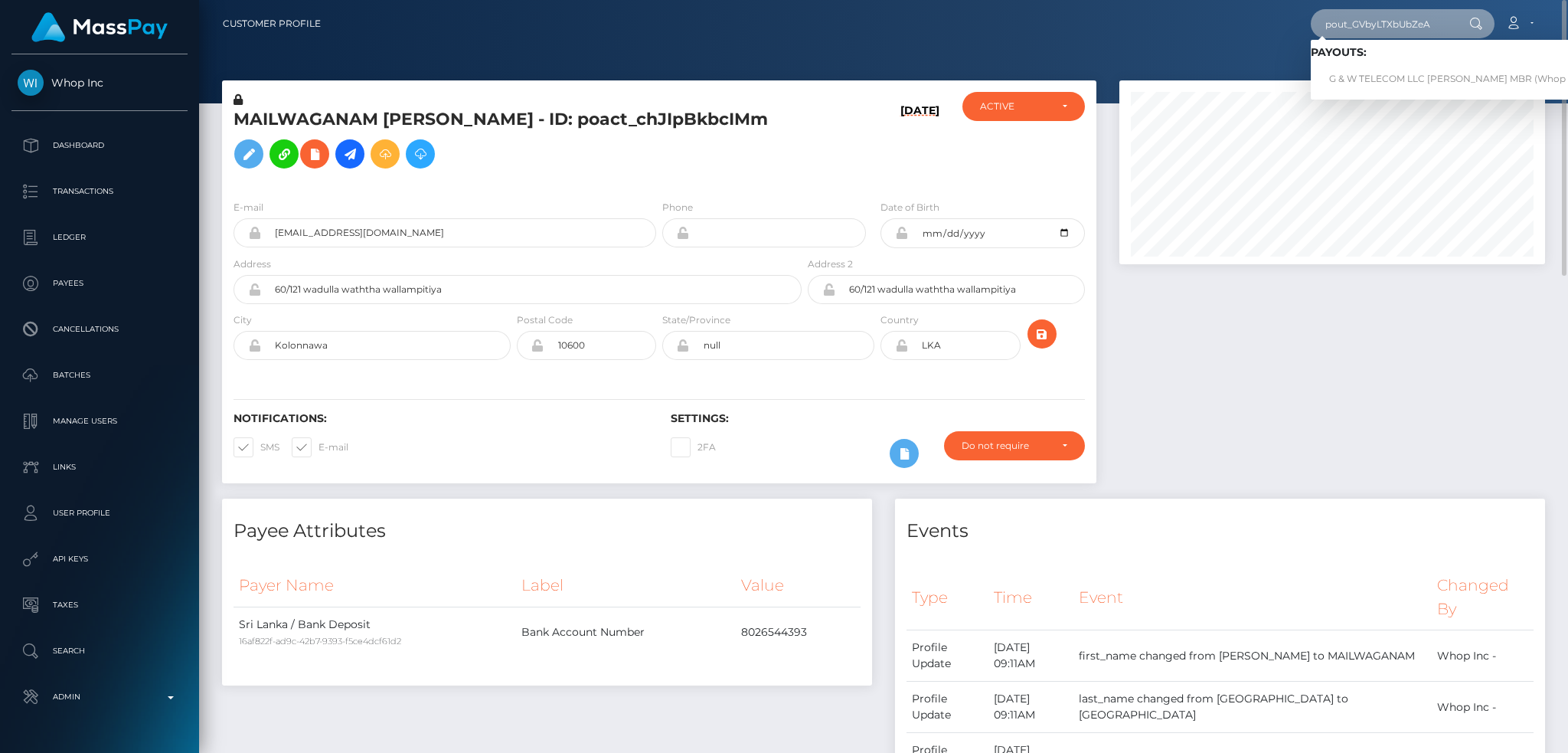
type input "pout_GVbyLTXbUbZeA"
click at [1380, 74] on link "G & W TELECOM LLC ALVIN GRANT MBR (Whop Inc - )" at bounding box center [1461, 79] width 302 height 28
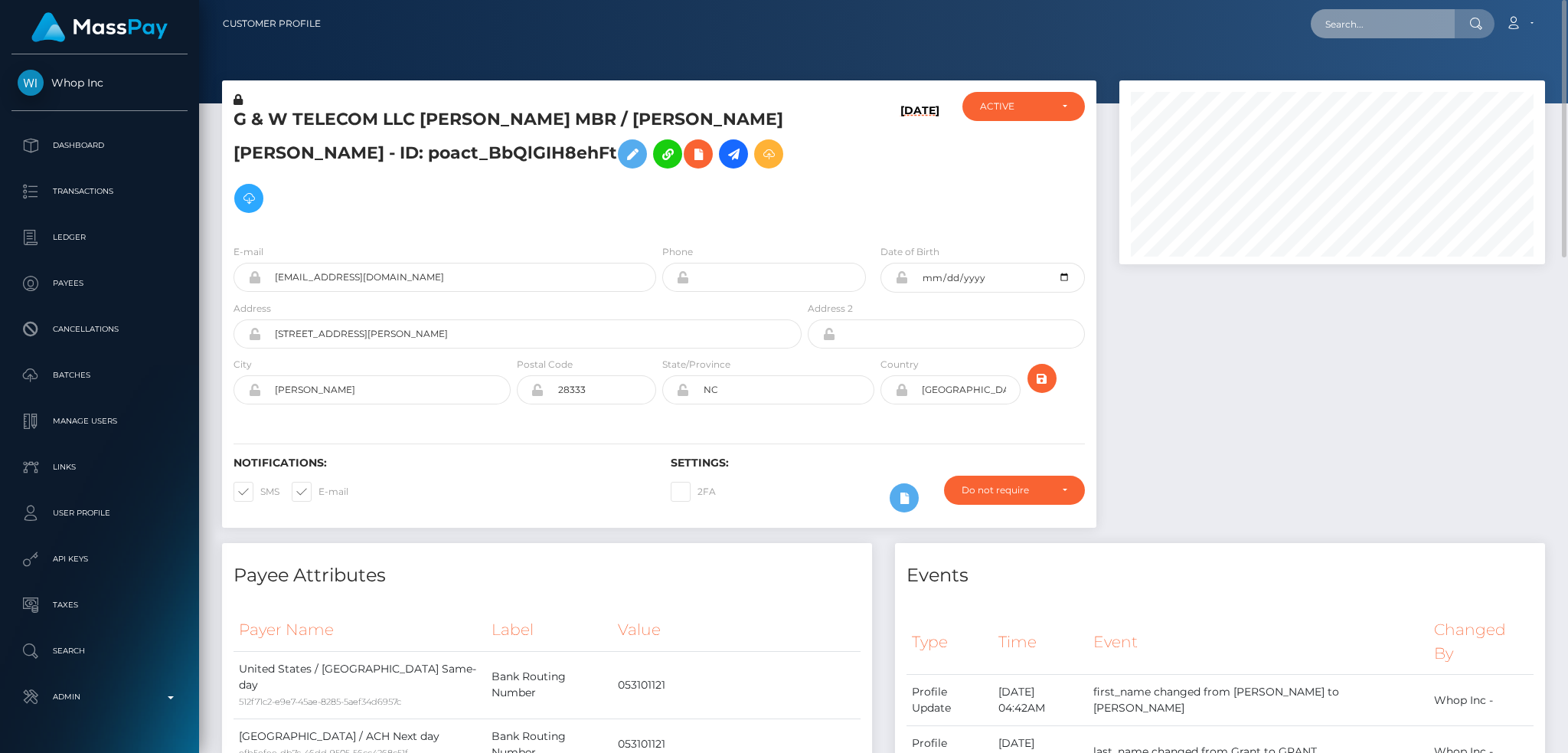
click at [1369, 20] on input "text" at bounding box center [1382, 23] width 144 height 29
paste input "pout_3mm9fBXvUx1l8"
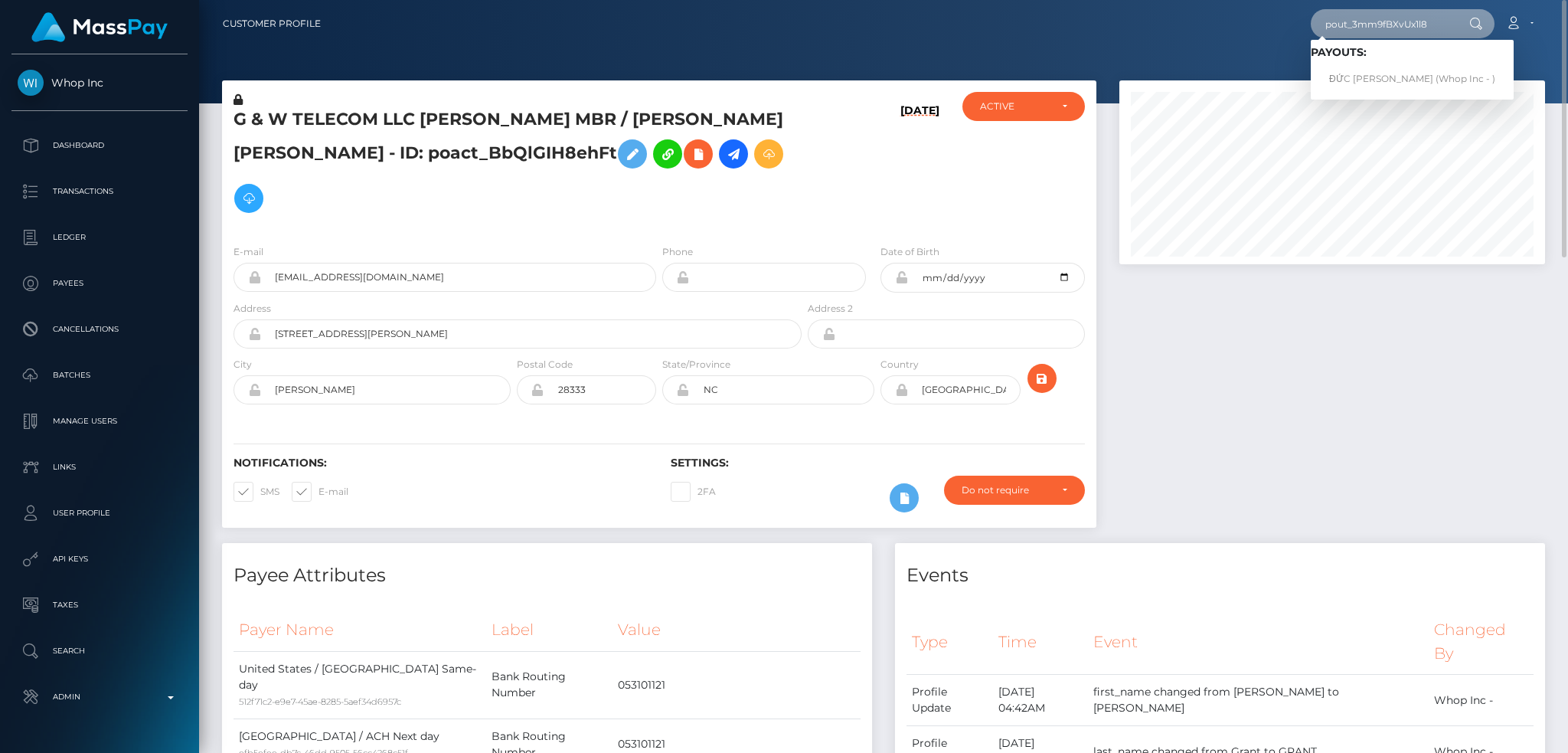
type input "pout_3mm9fBXvUx1l8"
click at [1378, 77] on link "ĐỨC TÀI TRẦN (Whop Inc - )" at bounding box center [1411, 79] width 203 height 28
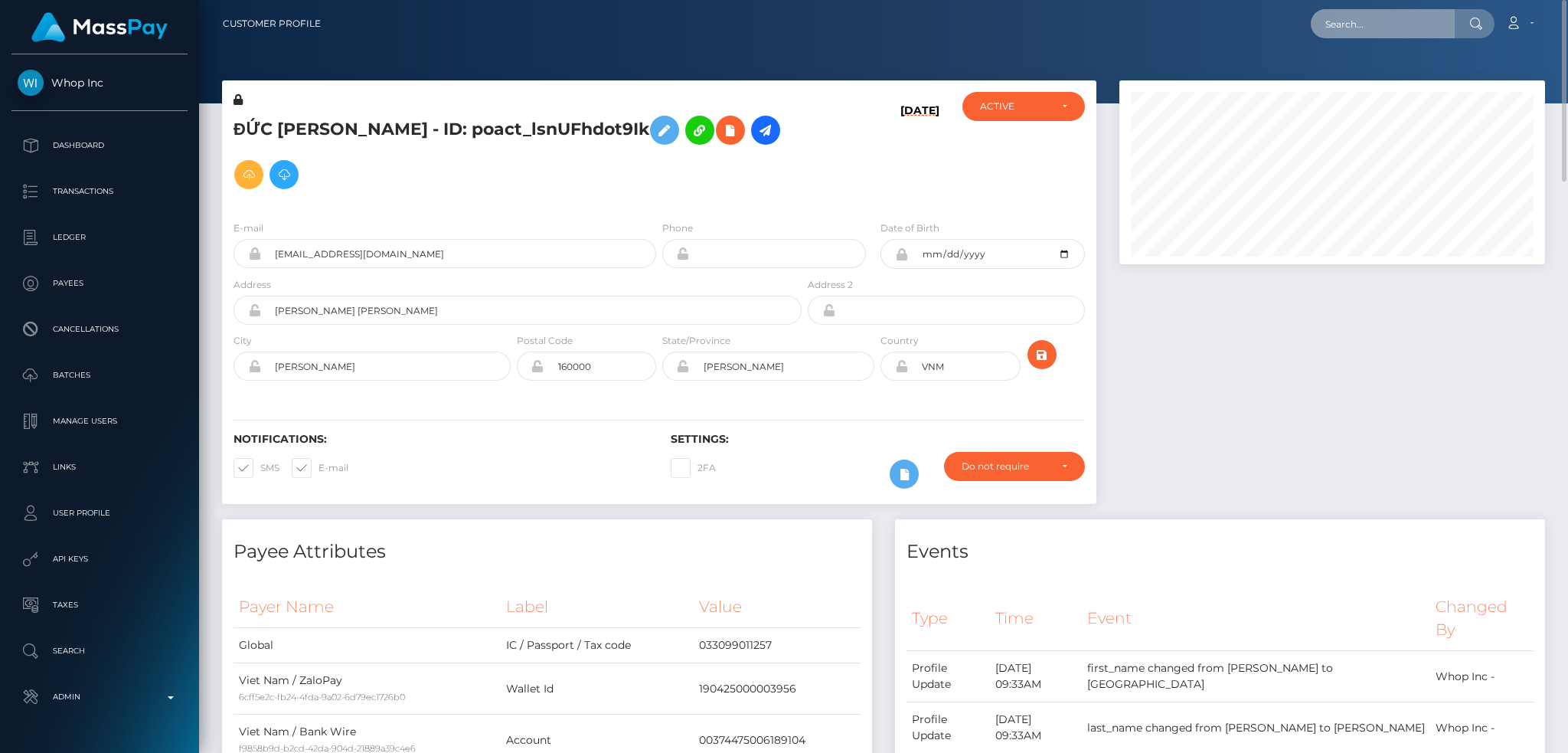
paste input "pout_9OEIEI8uqnpc4"
click at [1388, 30] on input "text" at bounding box center [1382, 23] width 144 height 29
type input "pout_9OEIEI8uqnpc4"
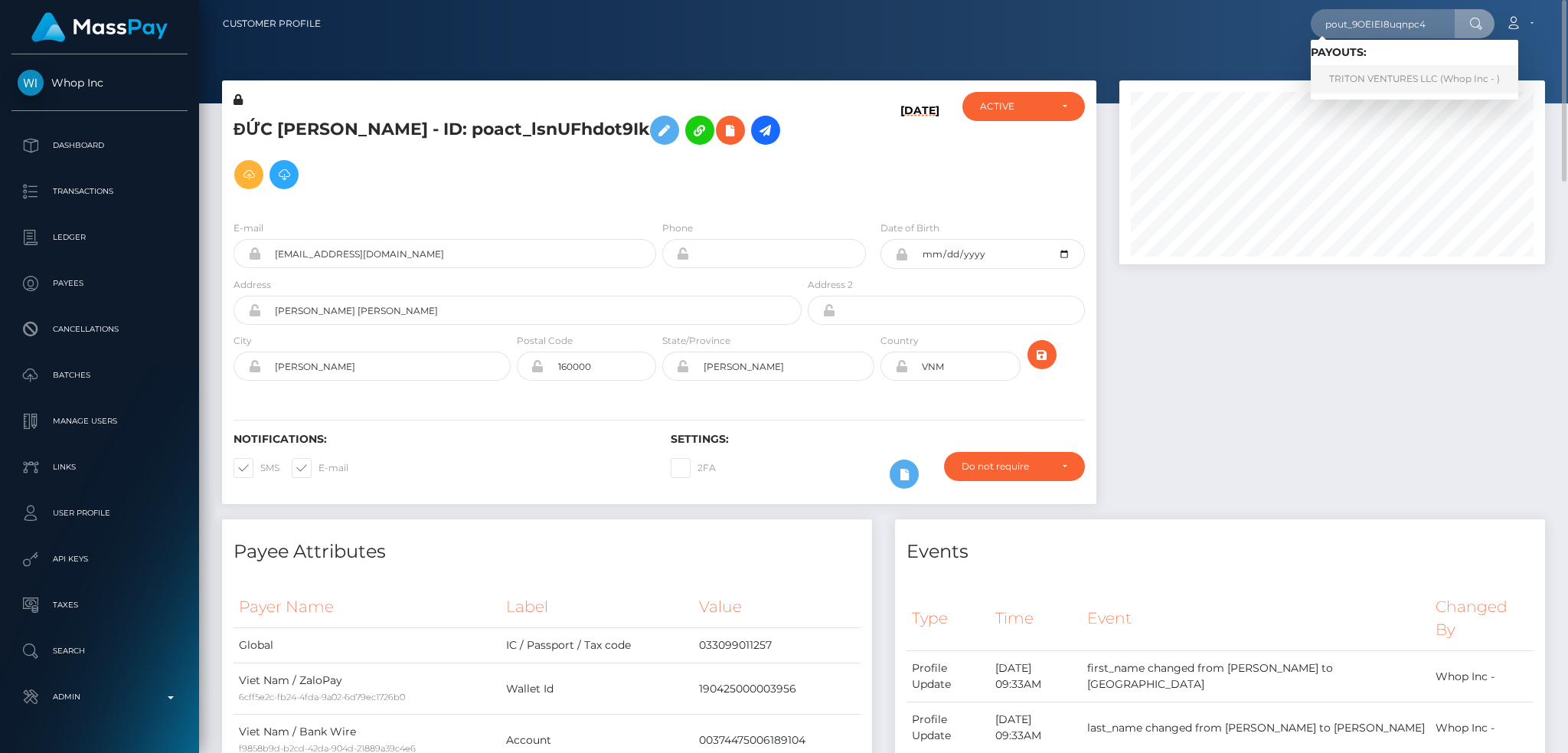
click at [1352, 70] on link "TRITON VENTURES LLC (Whop Inc - )" at bounding box center [1414, 79] width 208 height 28
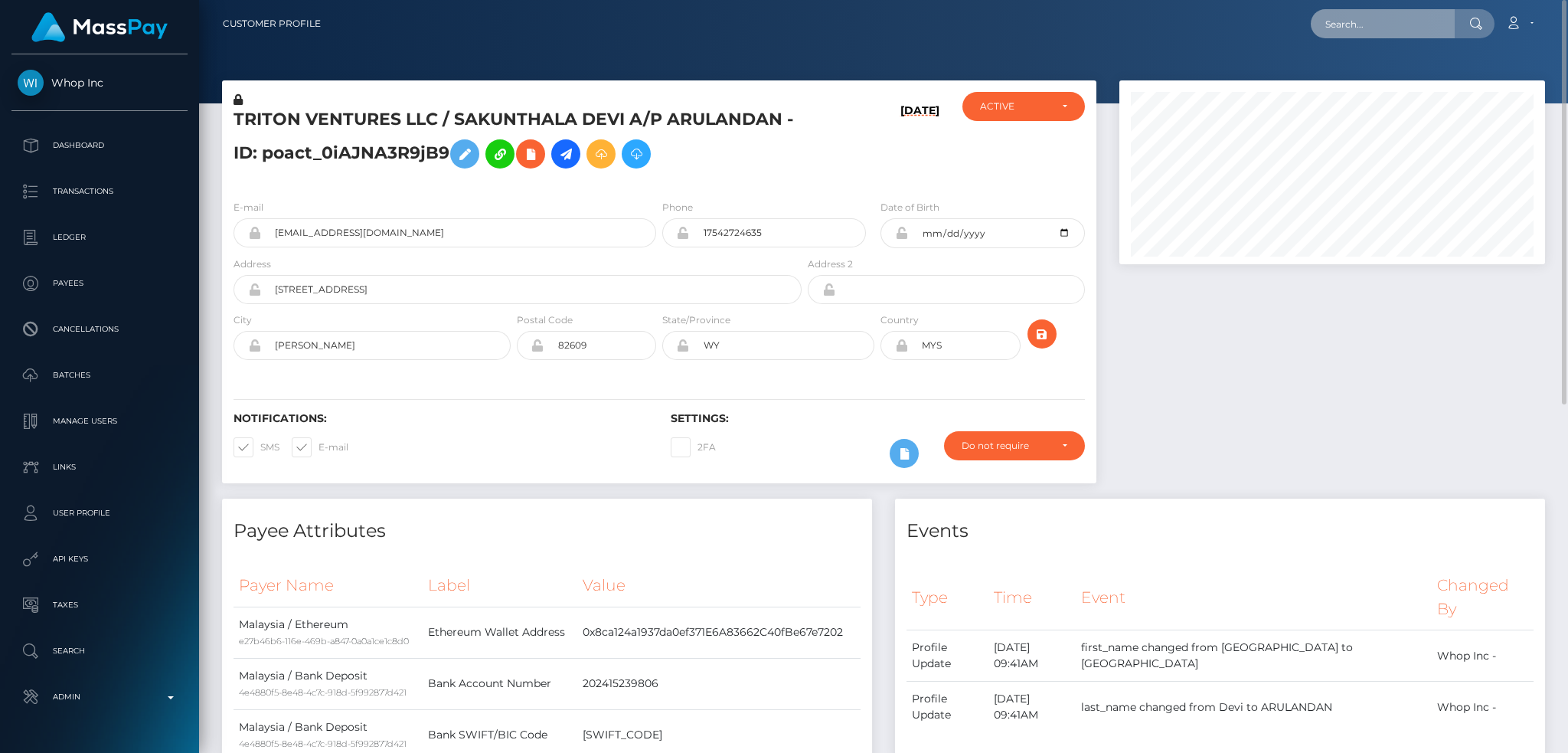
click at [1337, 29] on input "text" at bounding box center [1382, 23] width 144 height 29
paste input "pout_SFrsUJfA4EzZC"
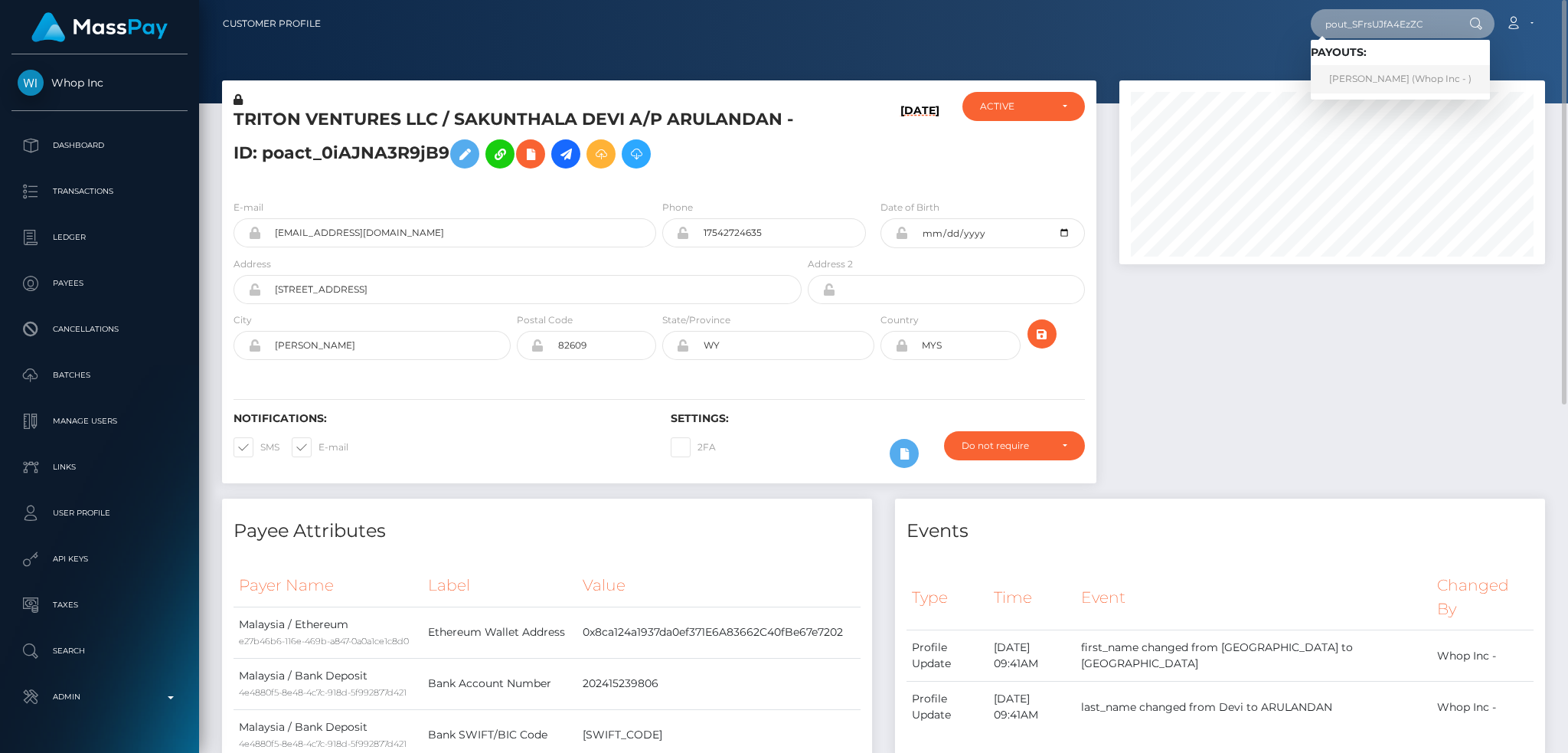
type input "pout_SFrsUJfA4EzZC"
click at [1402, 79] on link "[PERSON_NAME] (Whop Inc - )" at bounding box center [1400, 79] width 179 height 28
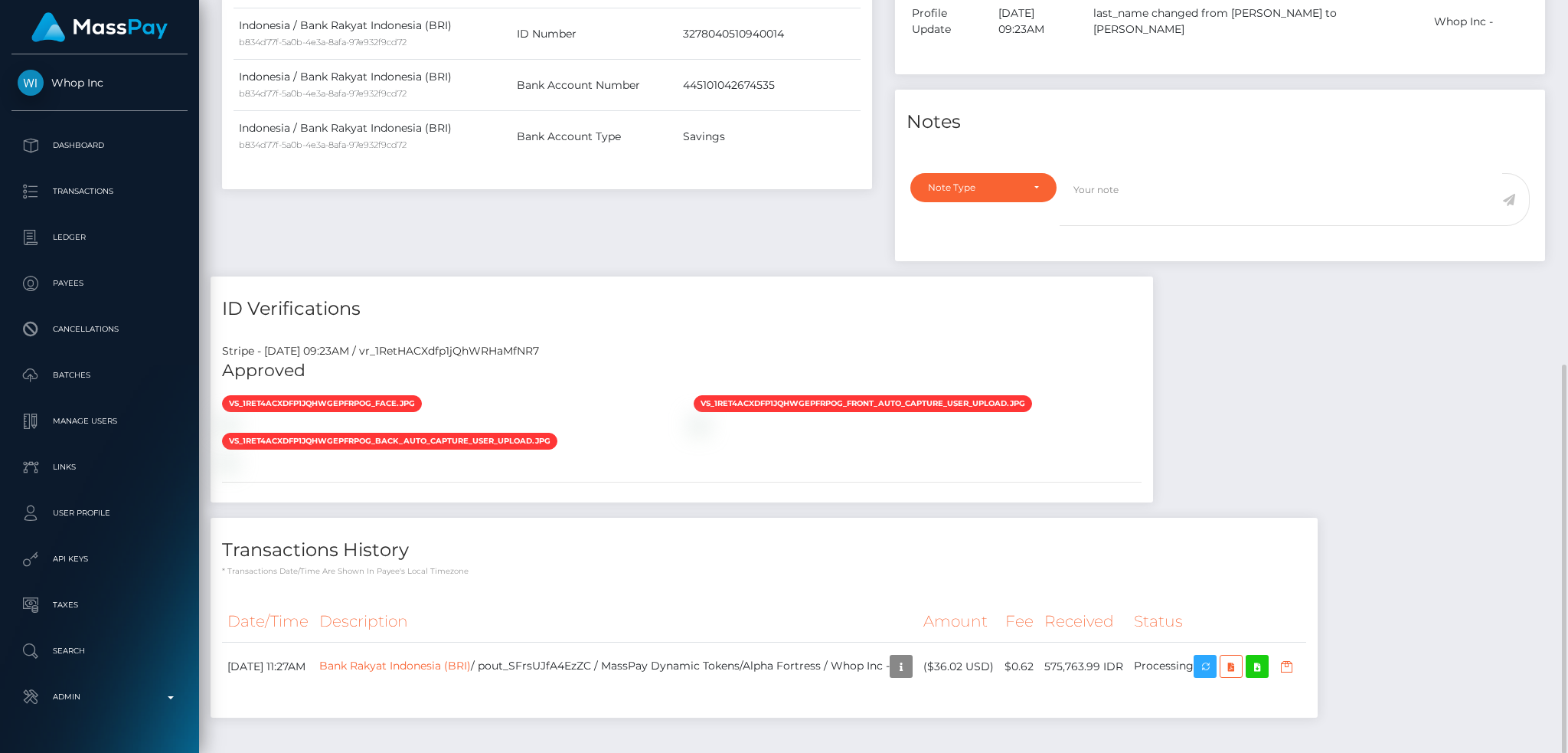
scroll to position [196, 0]
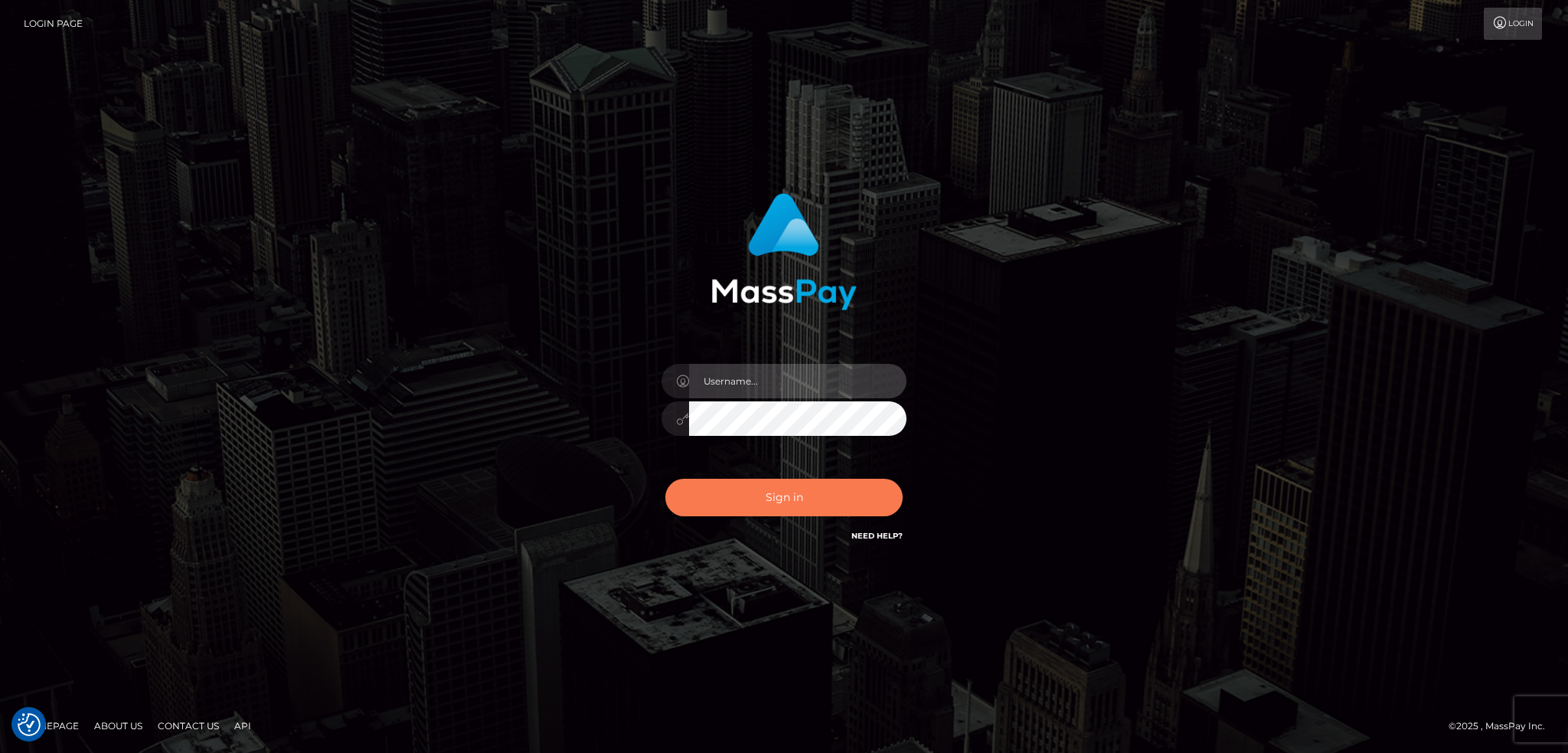
type input "alexstef"
click at [769, 494] on button "Sign in" at bounding box center [784, 498] width 237 height 37
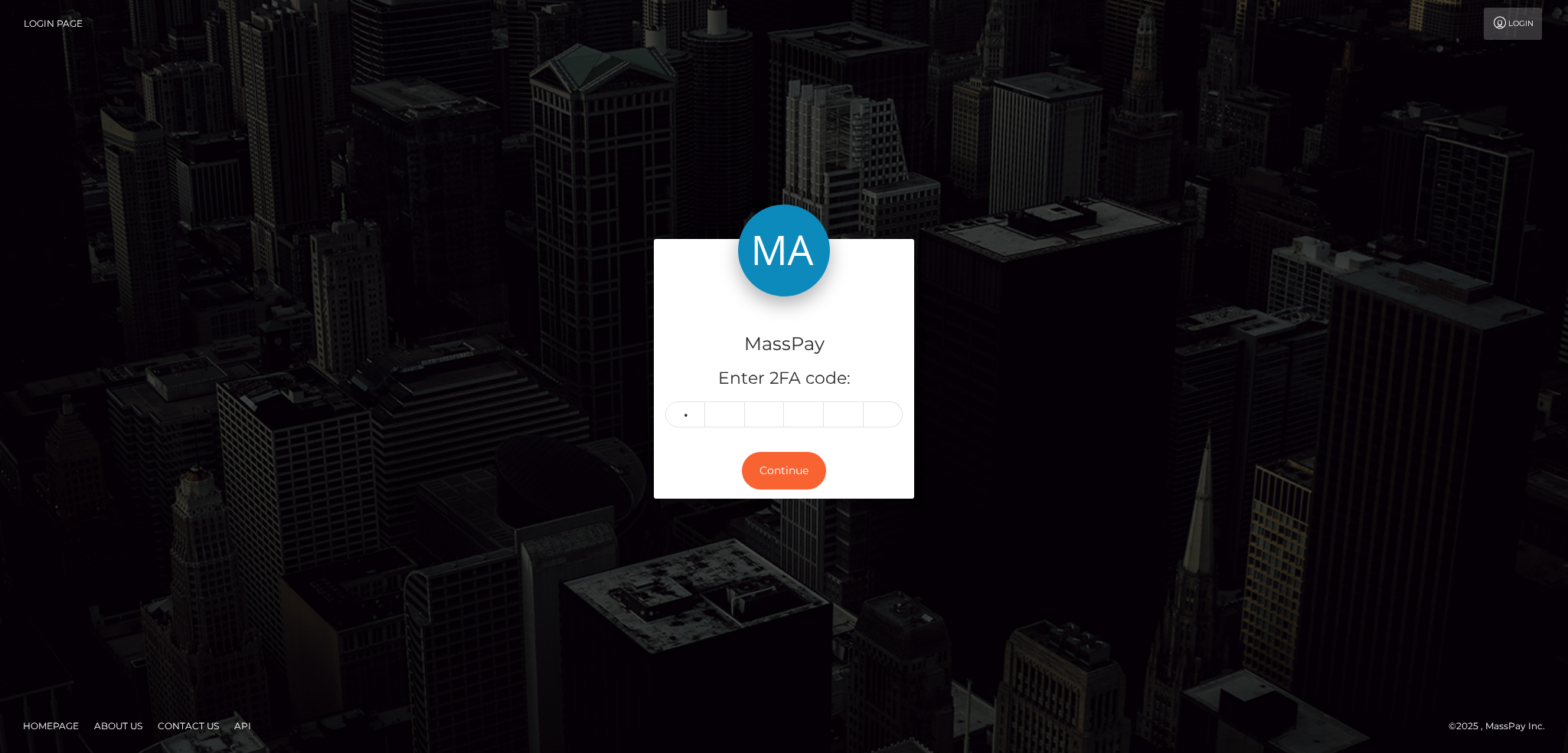
type input "7"
type input "4"
type input "7"
type input "5"
type input "2"
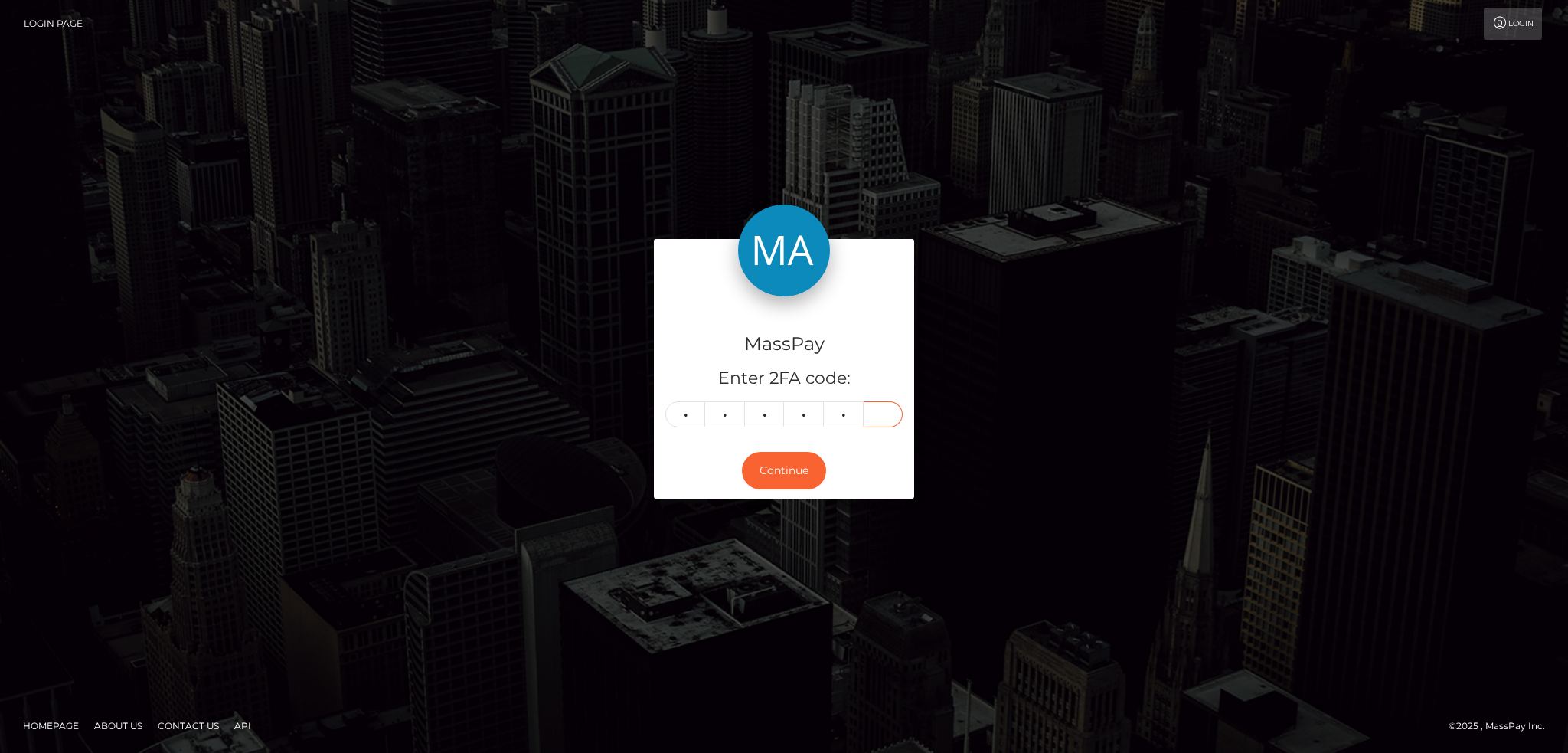
type input "0"
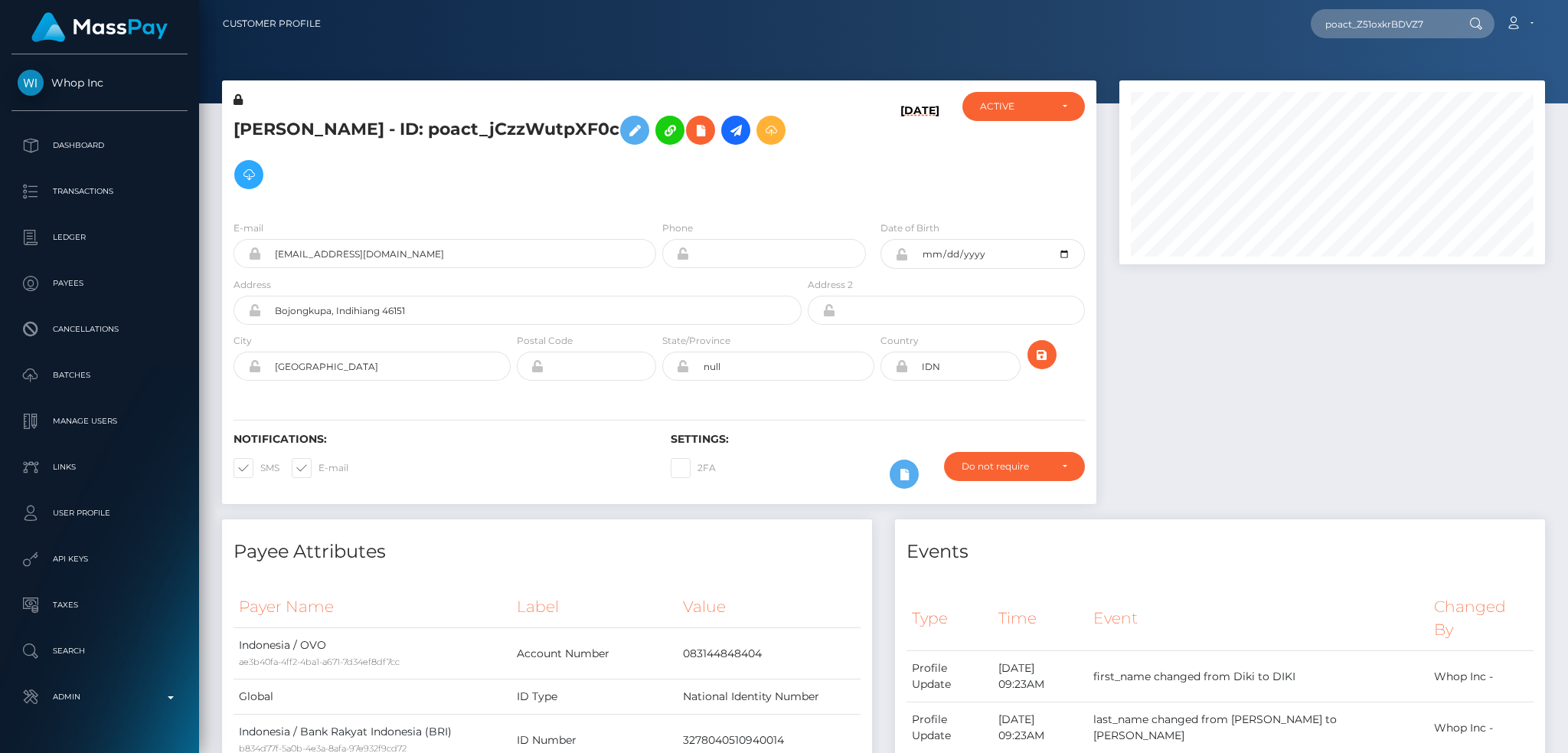
scroll to position [184, 425]
type input "poact_Z51oxkrBDVZ7"
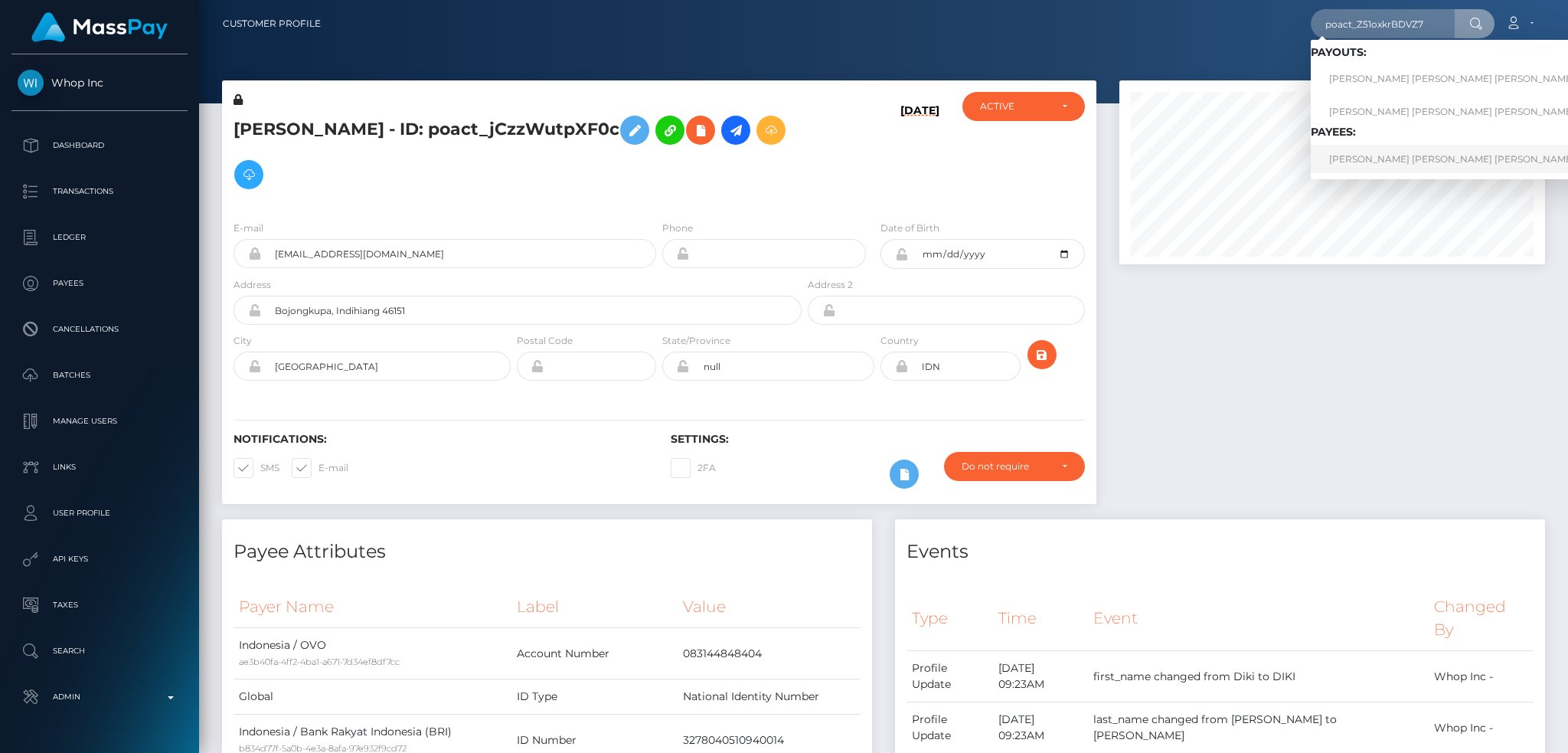
click at [1372, 153] on link "[PERSON_NAME] [PERSON_NAME] [PERSON_NAME]" at bounding box center [1482, 158] width 345 height 28
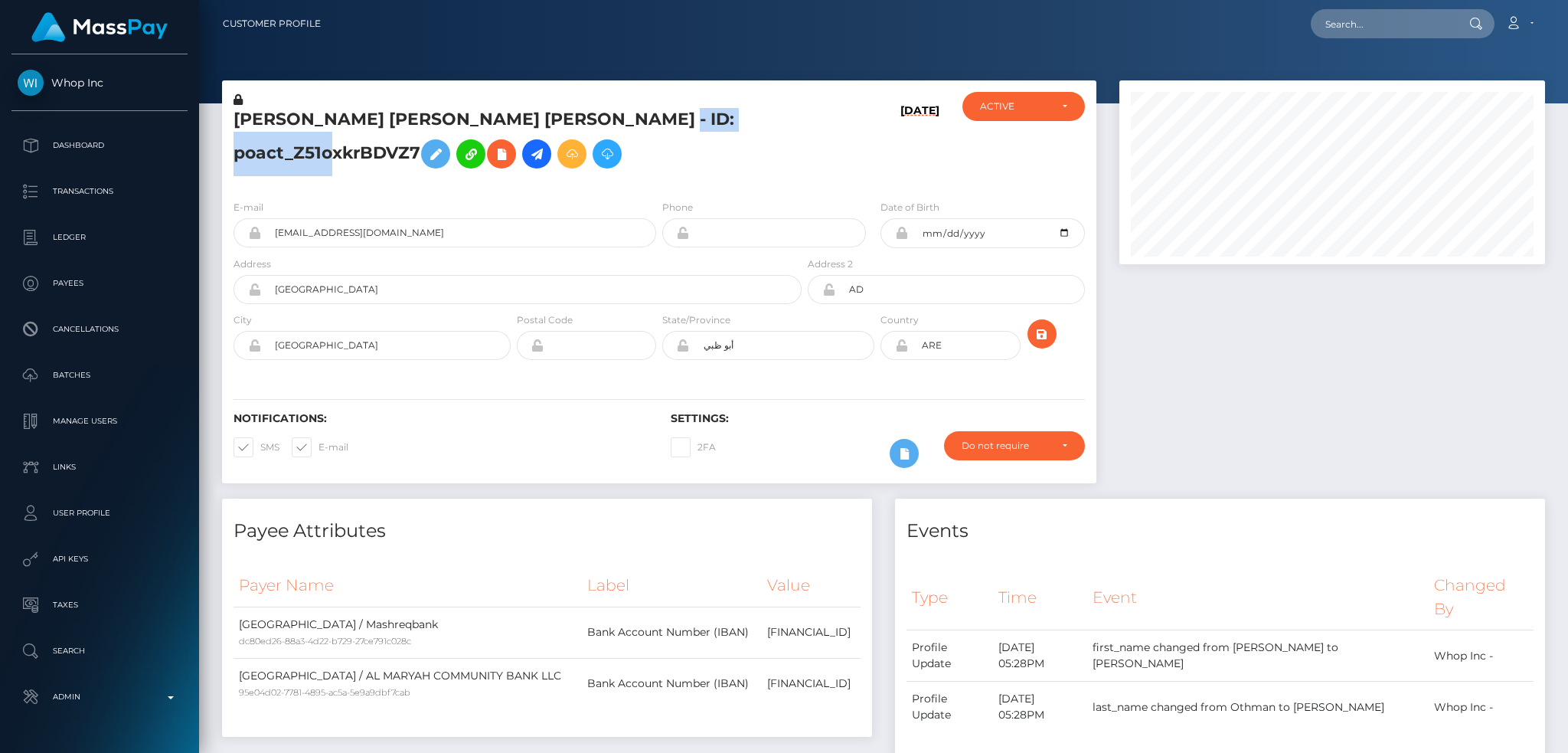
scroll to position [184, 425]
click at [233, 153] on h5 "MOHAMMAD SAAD EDDIN SHEIKH OTHMAN - ID: poact_Z51oxkrBDVZ7" at bounding box center [513, 142] width 560 height 68
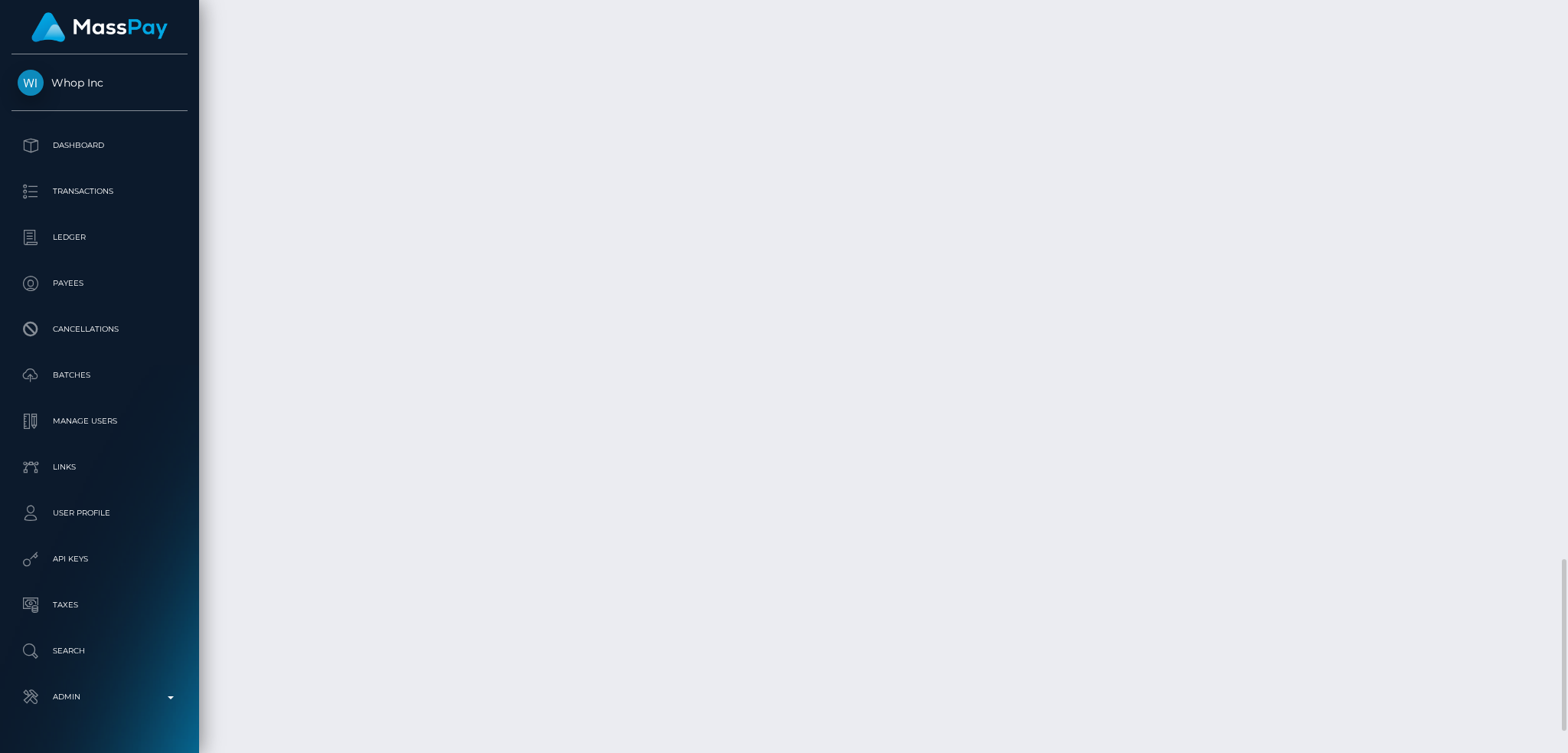
scroll to position [2547, 0]
drag, startPoint x: 1272, startPoint y: 523, endPoint x: 1335, endPoint y: 520, distance: 63.1
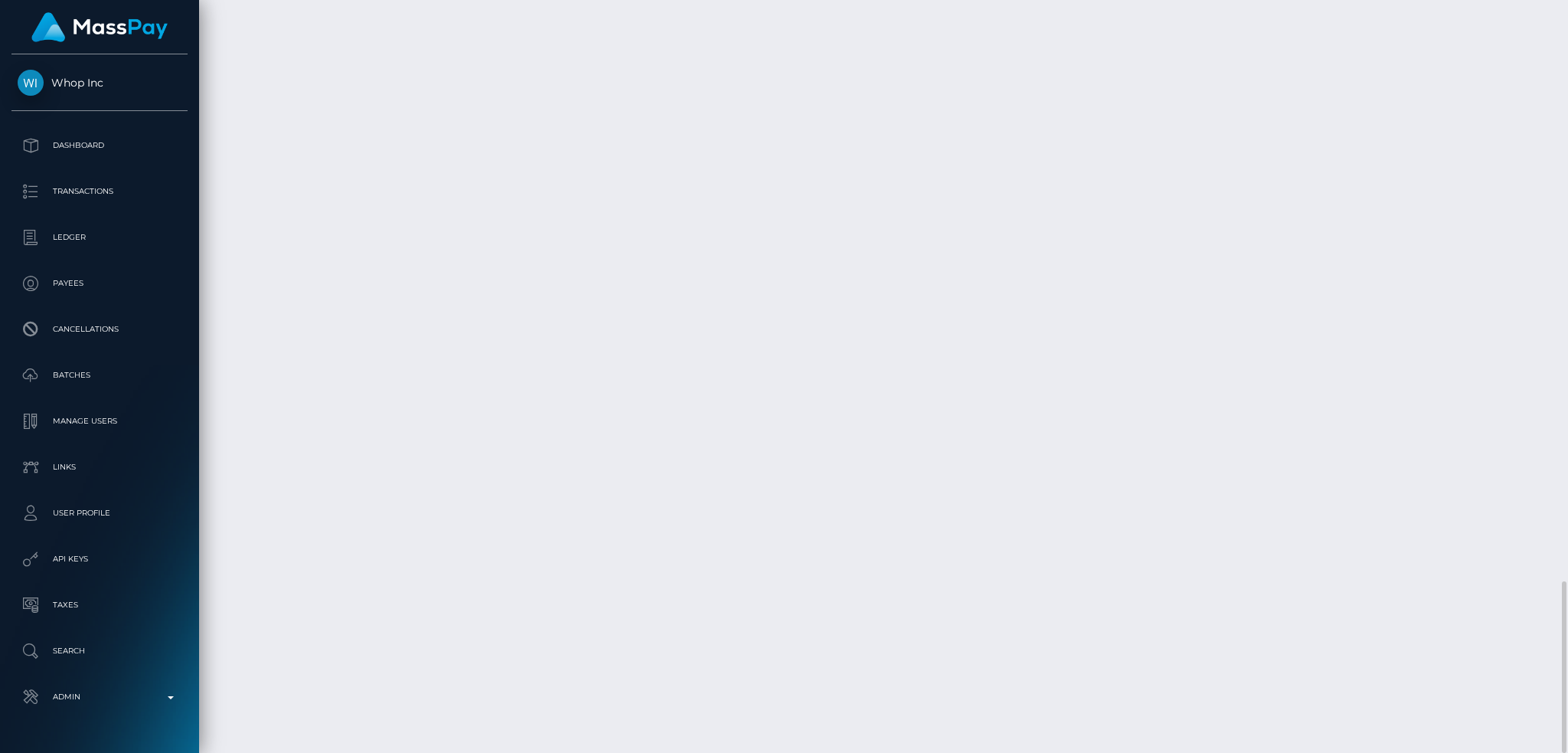
drag, startPoint x: 524, startPoint y: 583, endPoint x: 735, endPoint y: 583, distance: 211.0
copy td "3e138330-3615-4c9f-ba1c-9287492a99cd"
drag, startPoint x: 1272, startPoint y: 519, endPoint x: 1339, endPoint y: 520, distance: 67.0
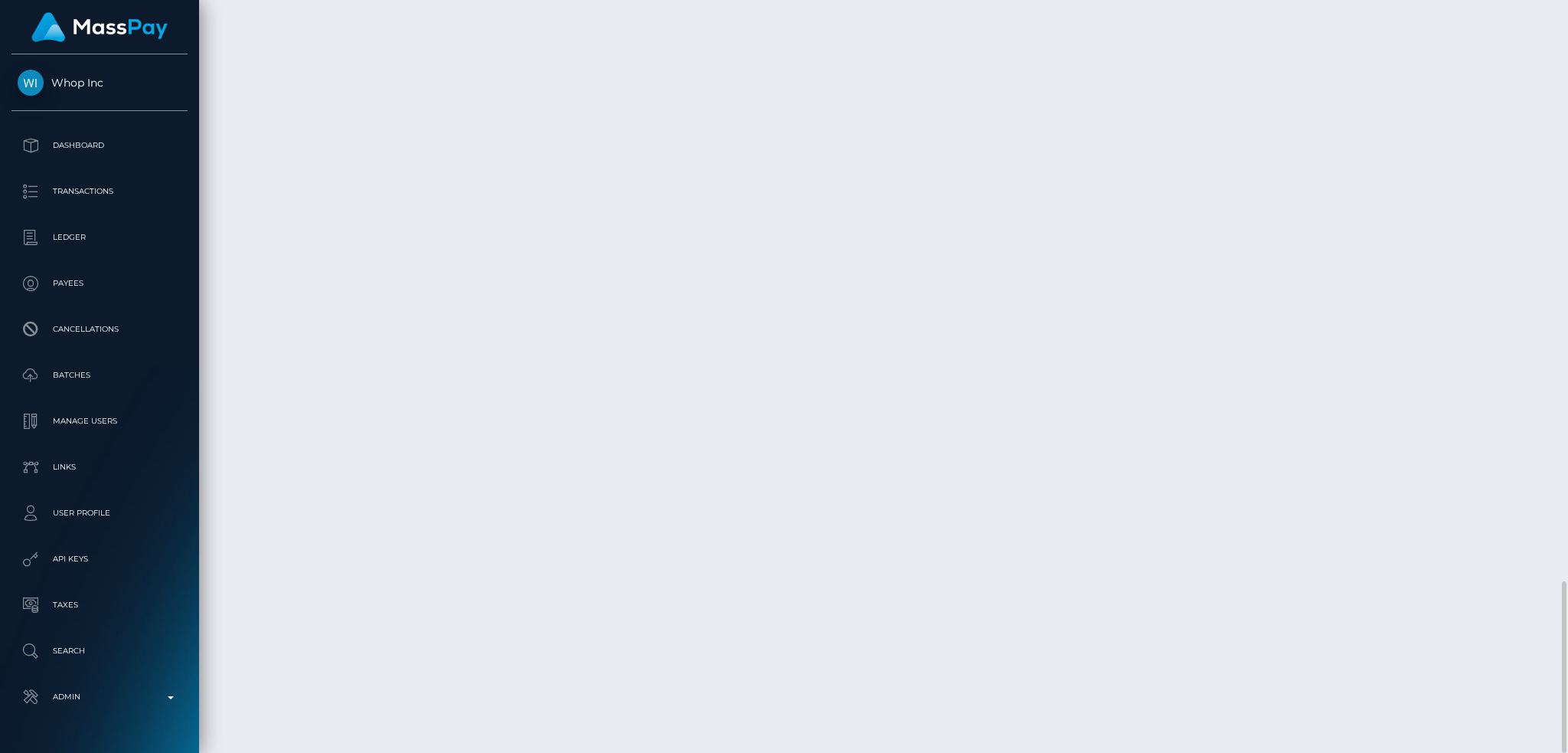
copy td "1,792.81 AED"
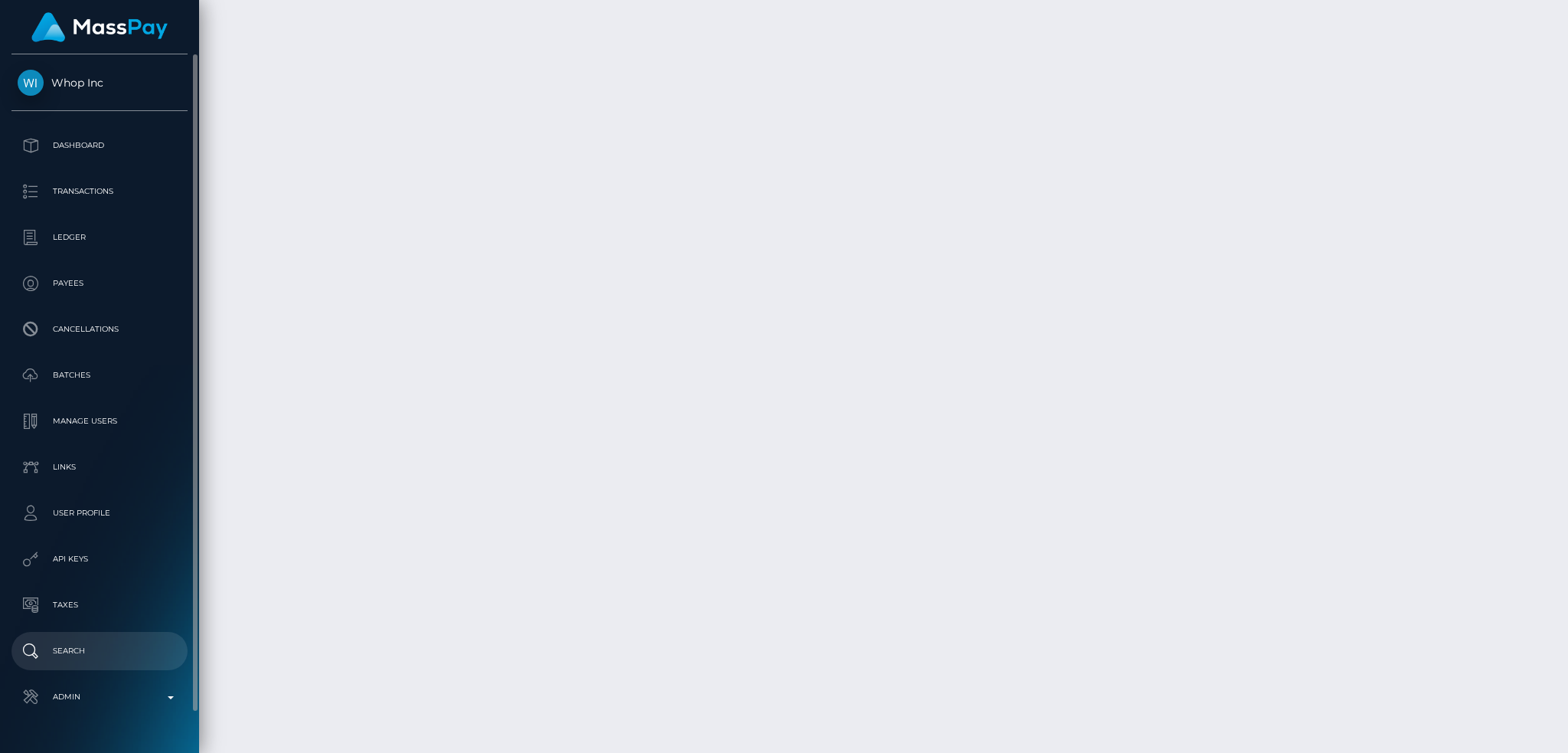
click at [89, 642] on p "Search" at bounding box center [99, 651] width 164 height 23
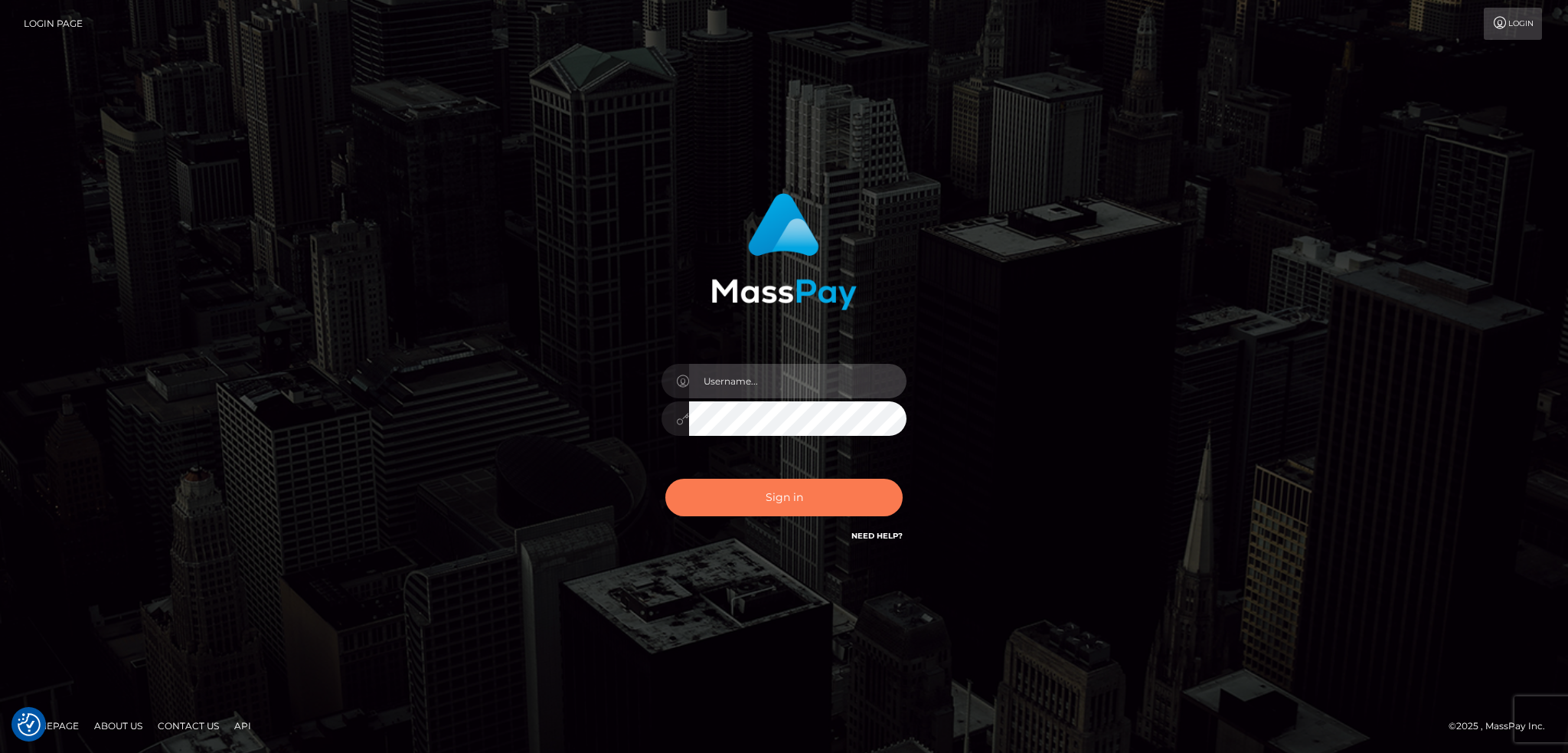
type input "alexstef"
click at [754, 480] on button "Sign in" at bounding box center [784, 498] width 237 height 37
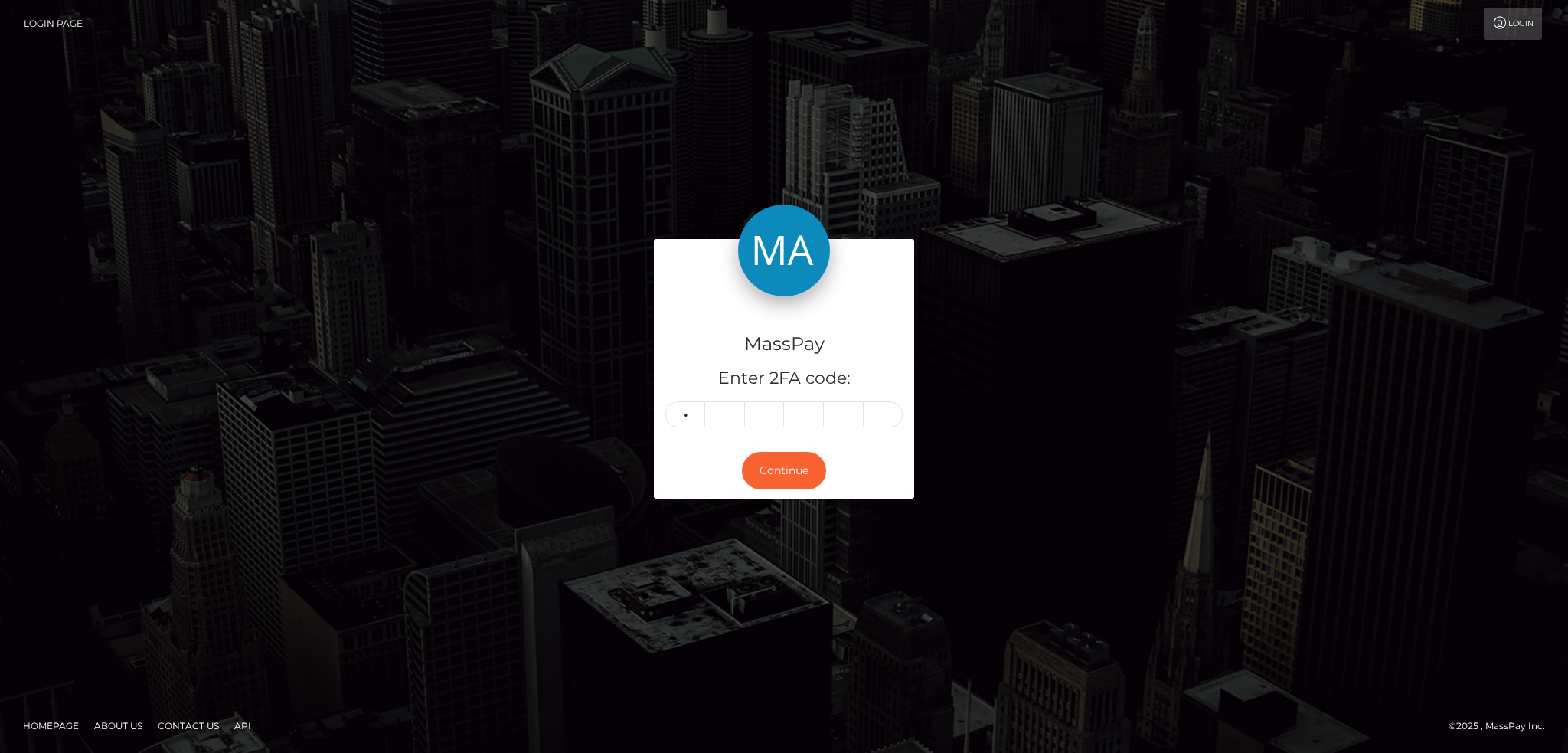
type input "2"
type input "9"
type input "4"
type input "1"
type input "4"
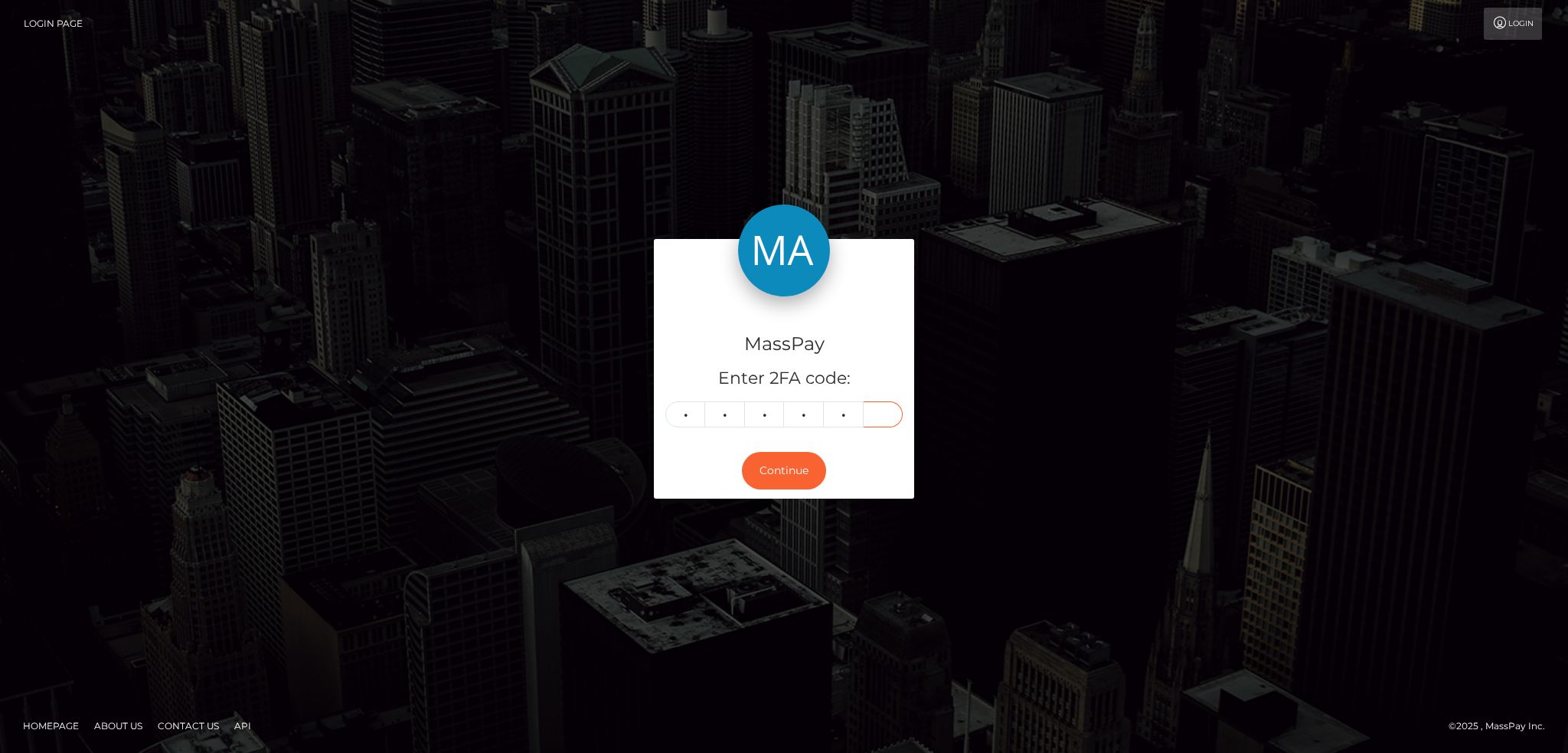
type input "1"
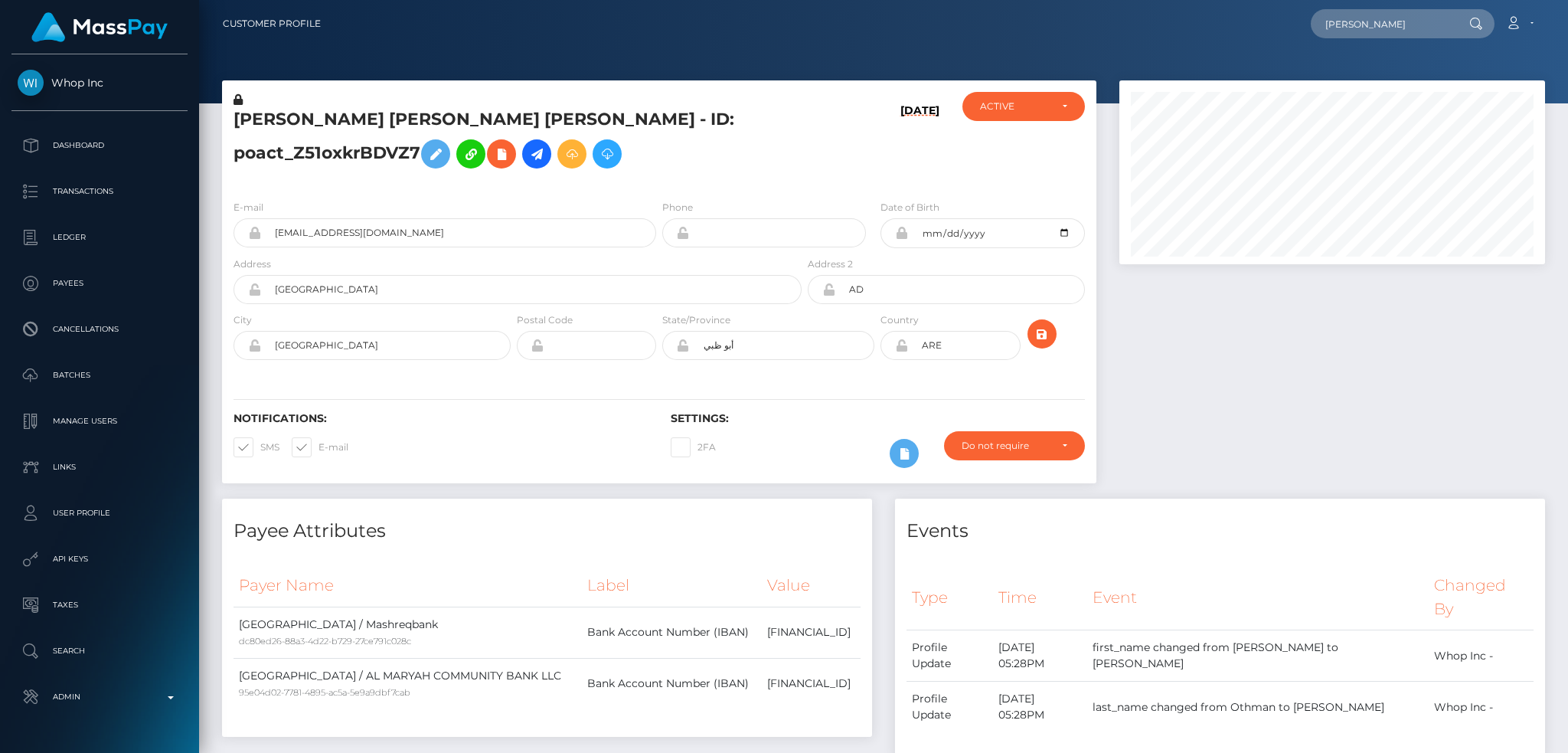
scroll to position [184, 425]
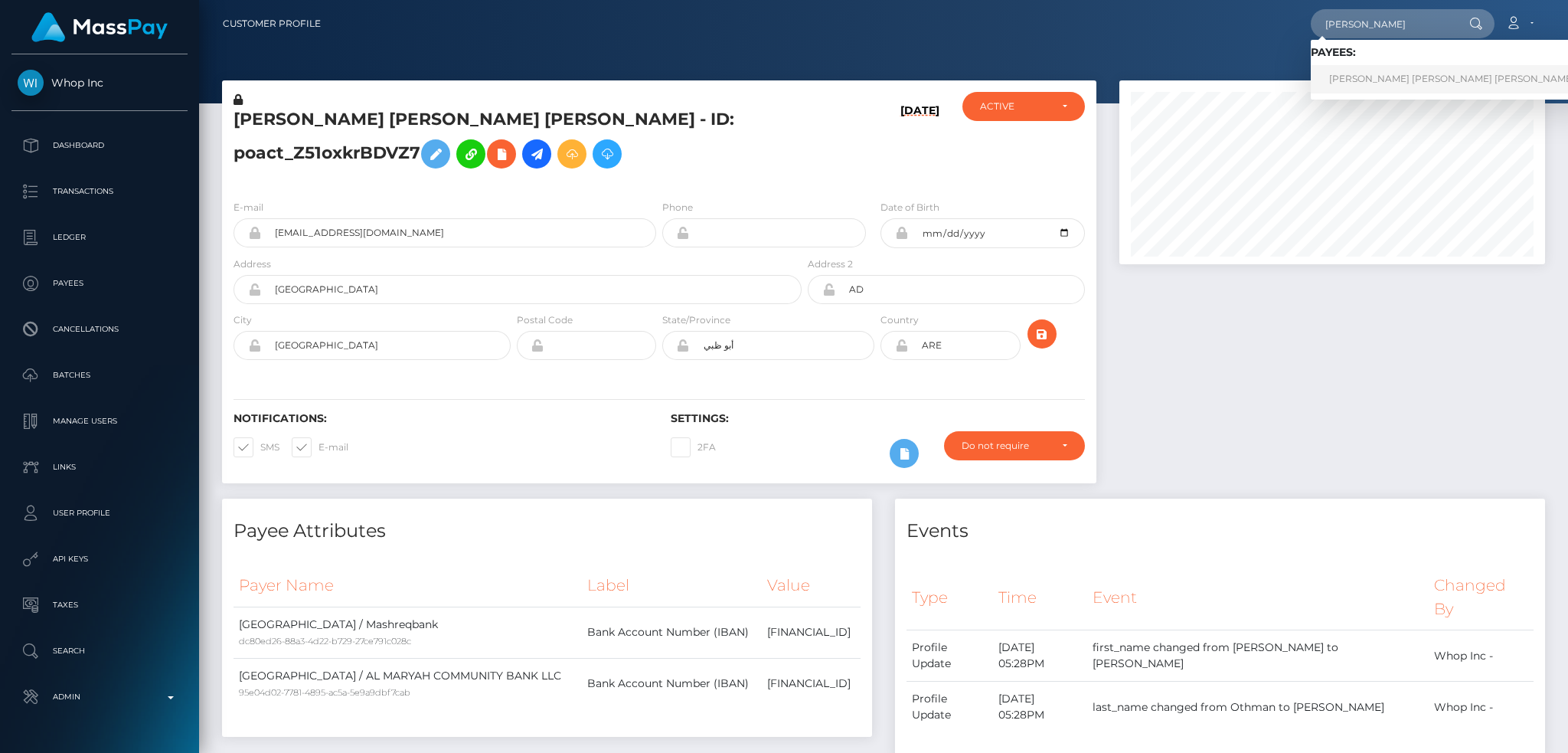
type input "[PERSON_NAME]"
click at [1385, 78] on link "[PERSON_NAME] [PERSON_NAME] [PERSON_NAME]" at bounding box center [1452, 79] width 283 height 28
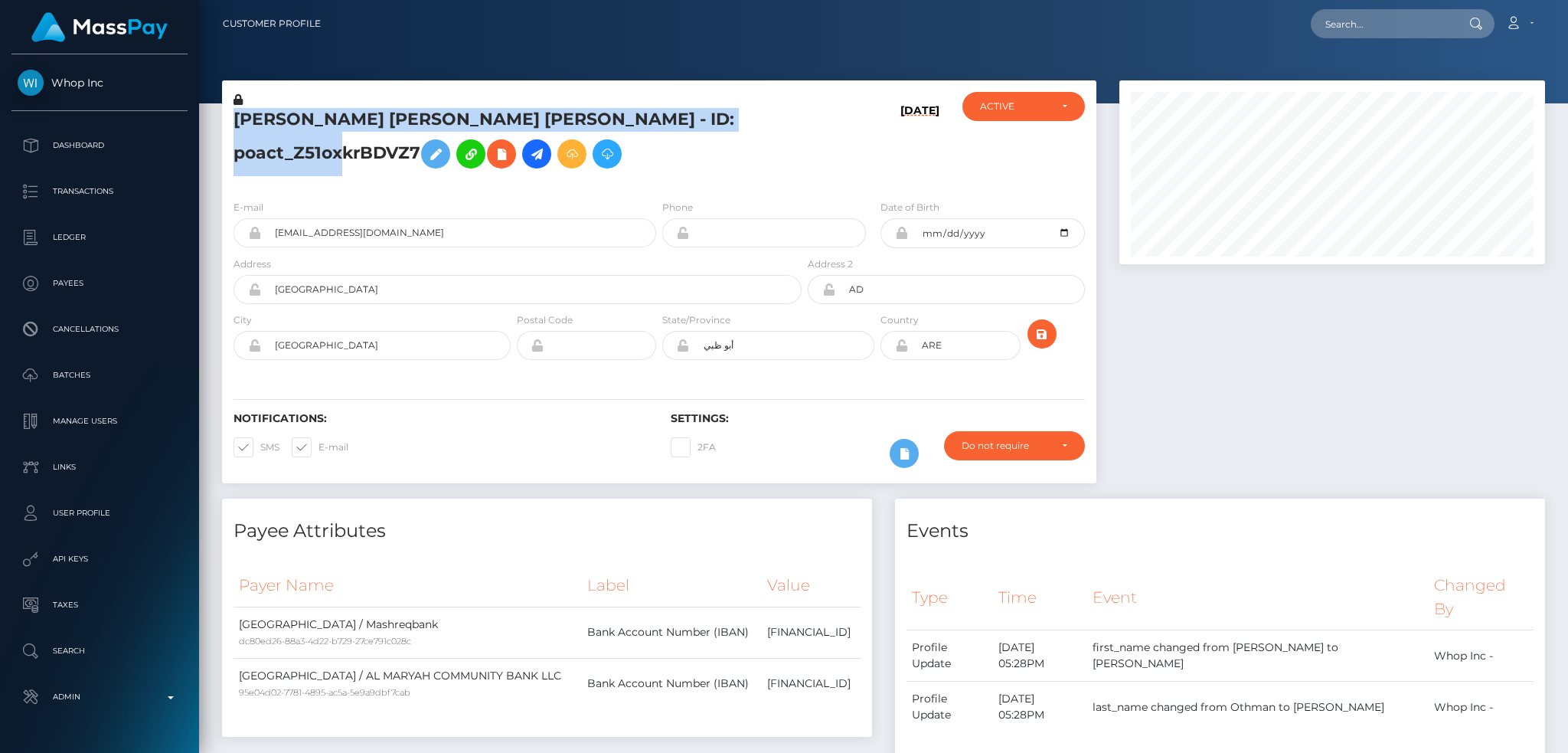
scroll to position [184, 425]
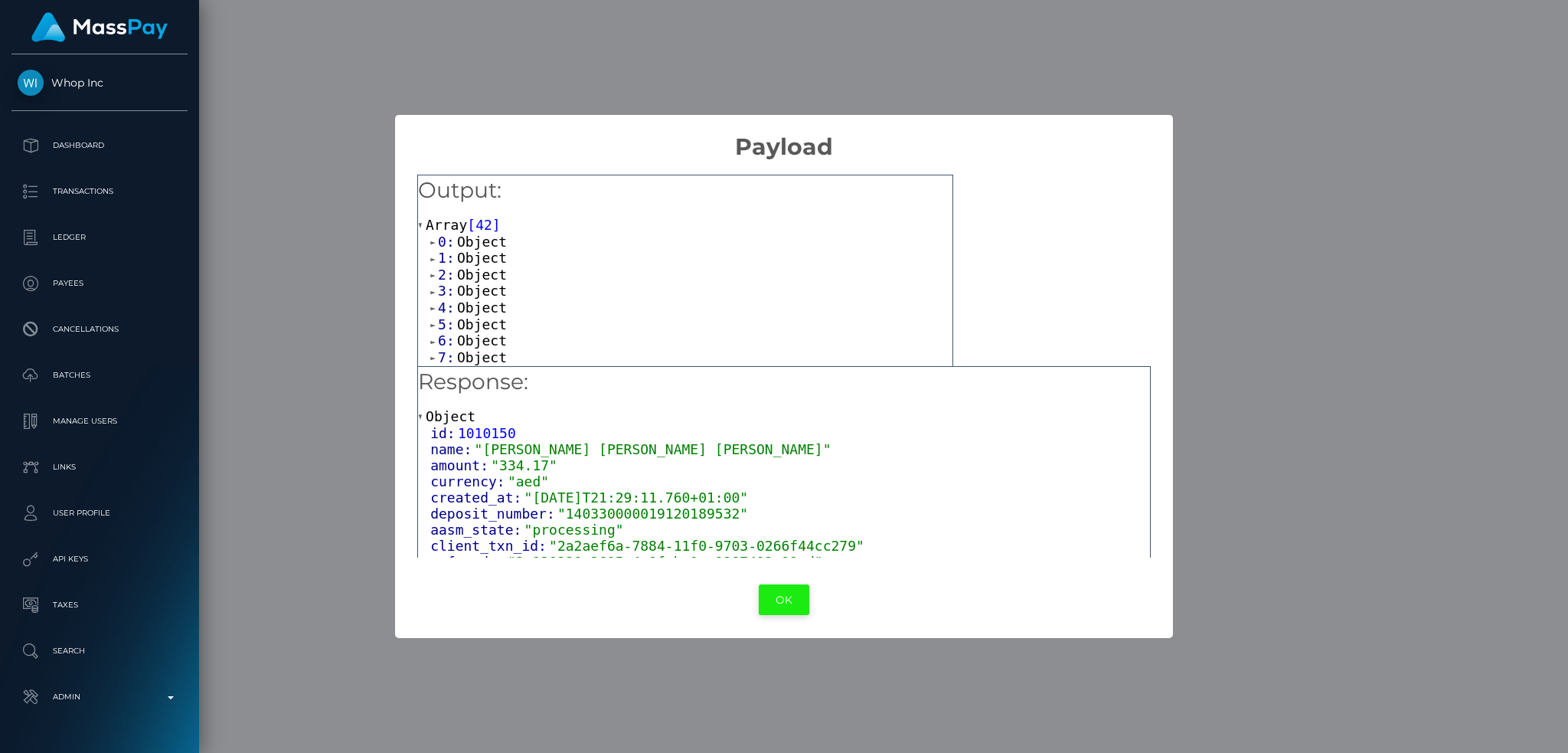
click at [781, 602] on button "OK" at bounding box center [784, 599] width 51 height 32
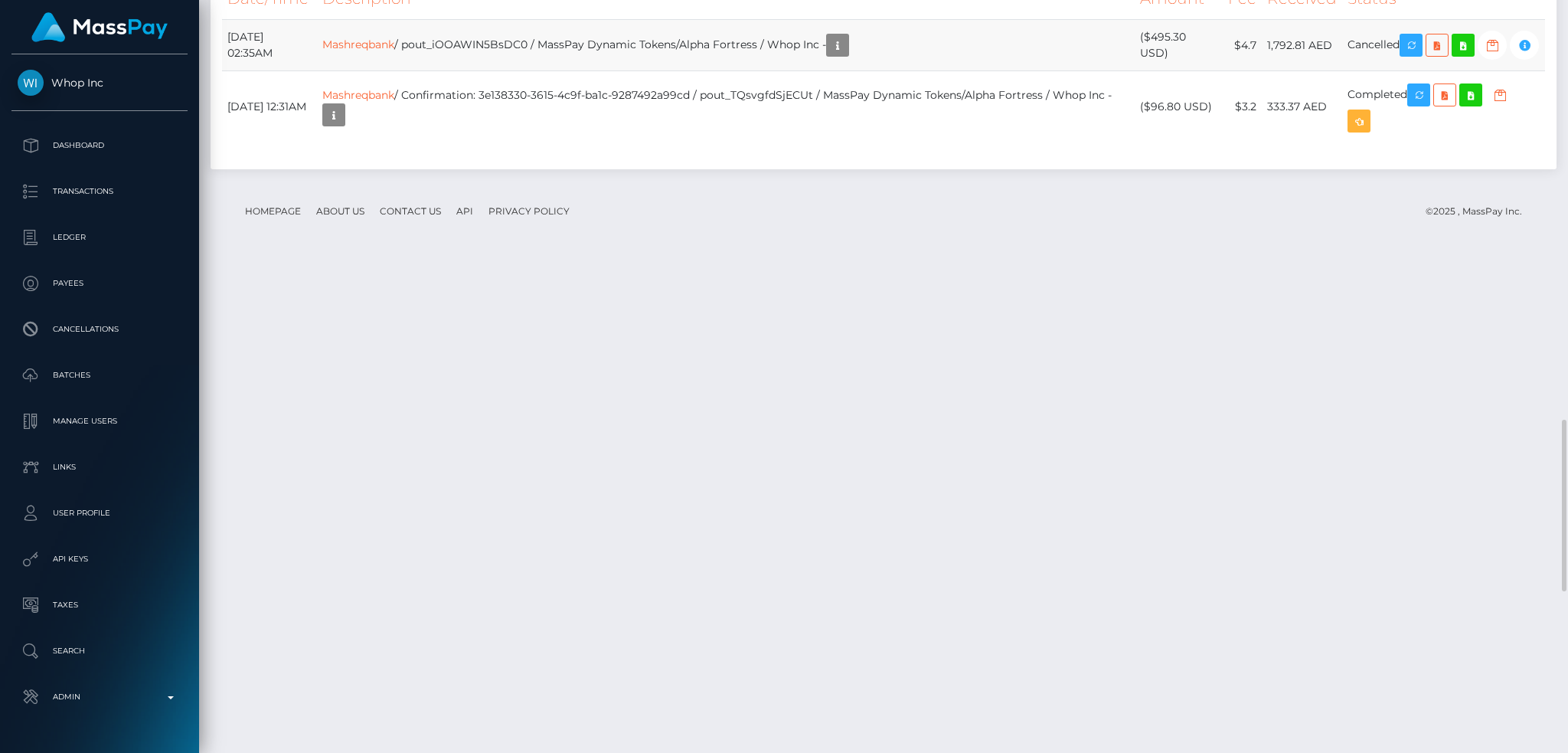
scroll to position [2547, 0]
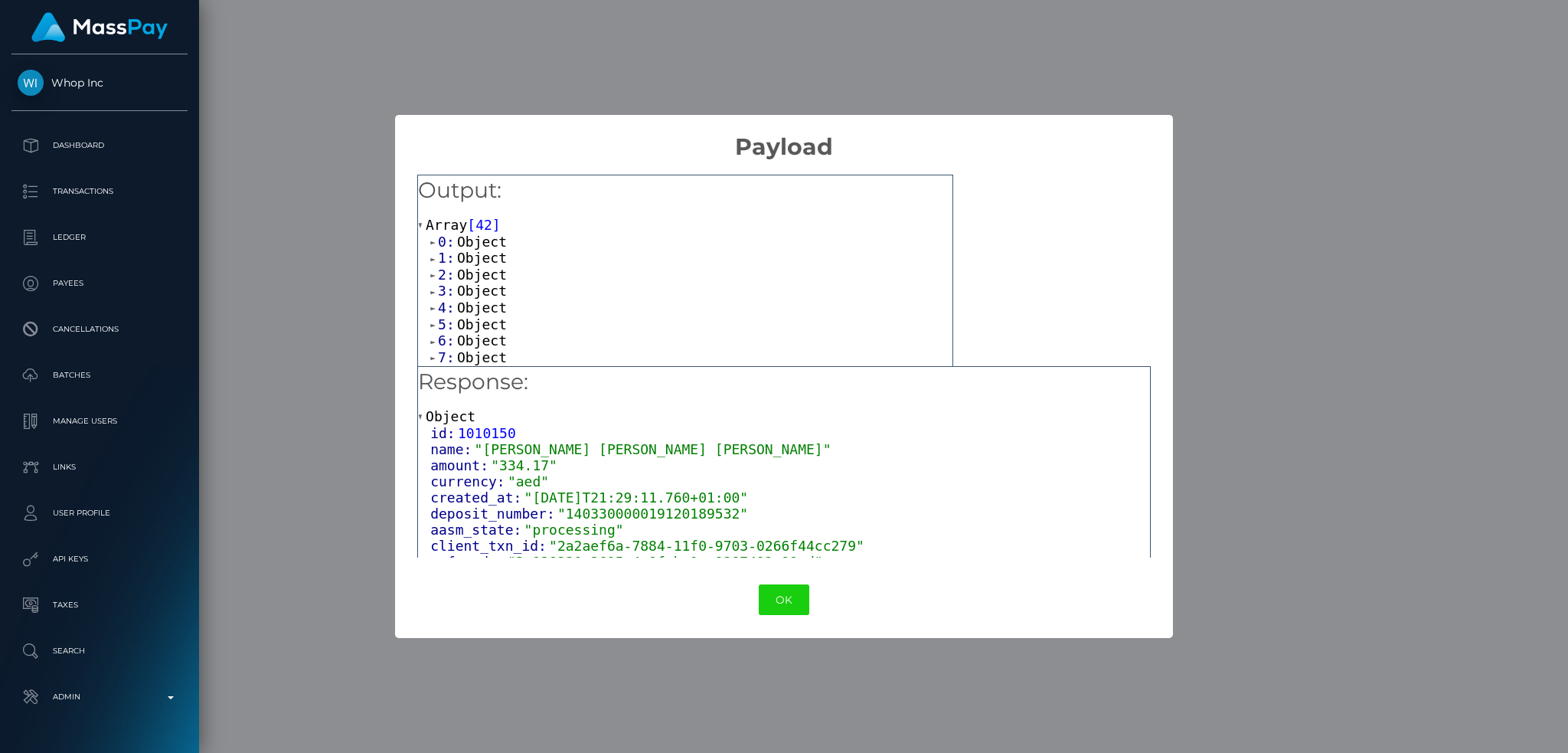
drag, startPoint x: 272, startPoint y: 612, endPoint x: 373, endPoint y: 616, distance: 101.1
click at [273, 612] on div "× Payload Output: Array [ 42 ] 0: Object 1: Object 2: Object 3: Object 4: Objec…" at bounding box center [784, 376] width 1568 height 753
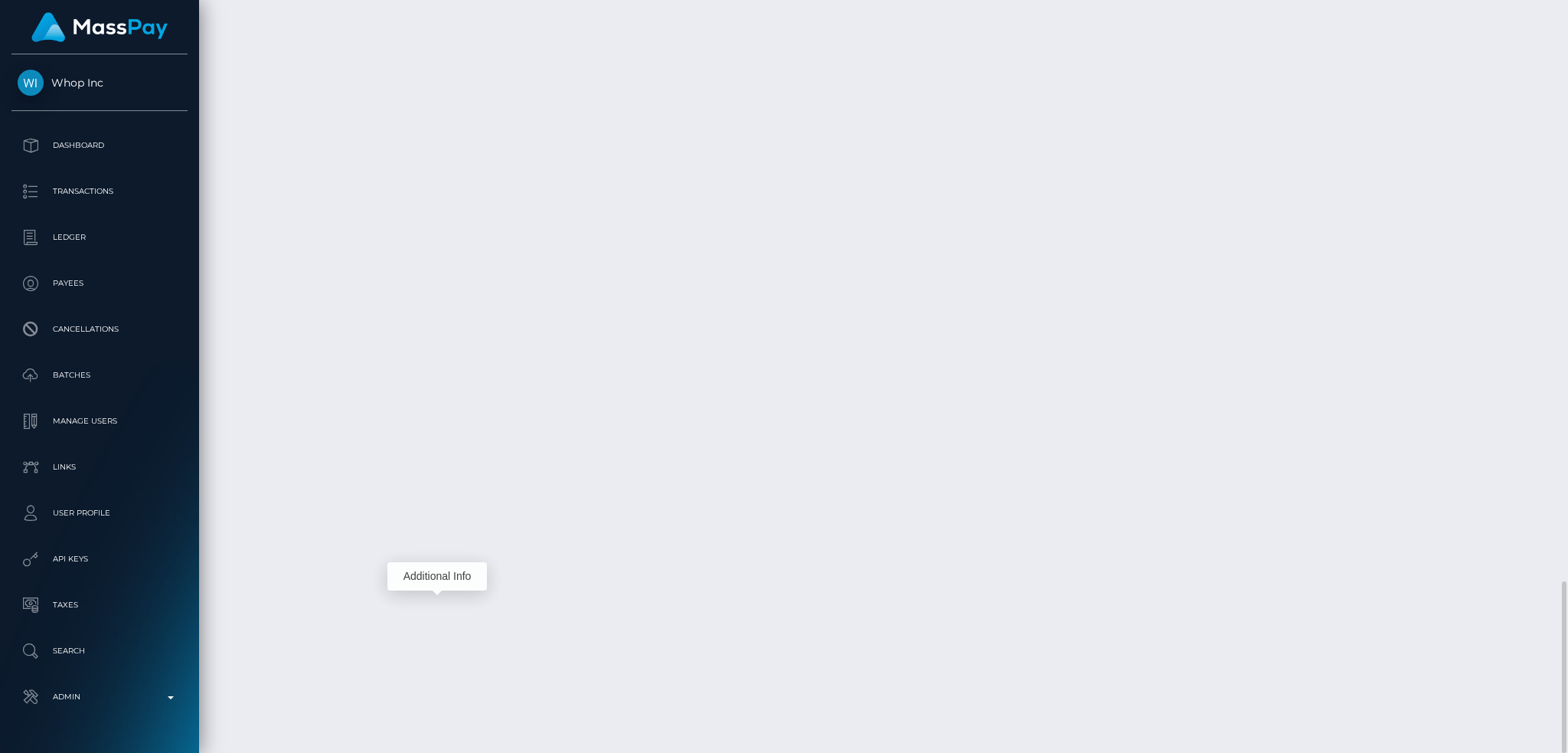
scroll to position [184, 425]
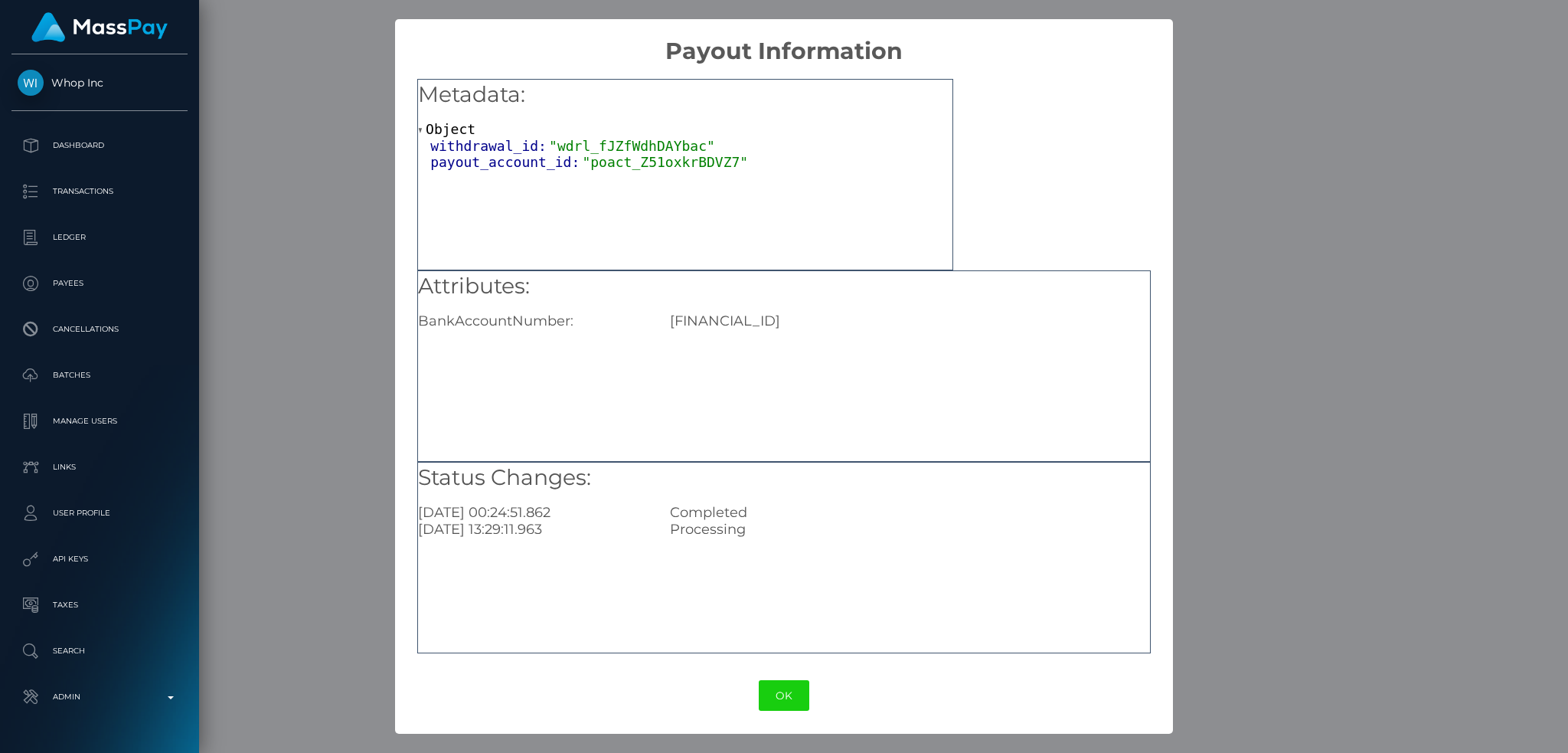
click at [266, 631] on div "× Payout Information Metadata: Object withdrawal_id: "wdrl_fJZfWdhDAYbac" payou…" at bounding box center [784, 376] width 1568 height 753
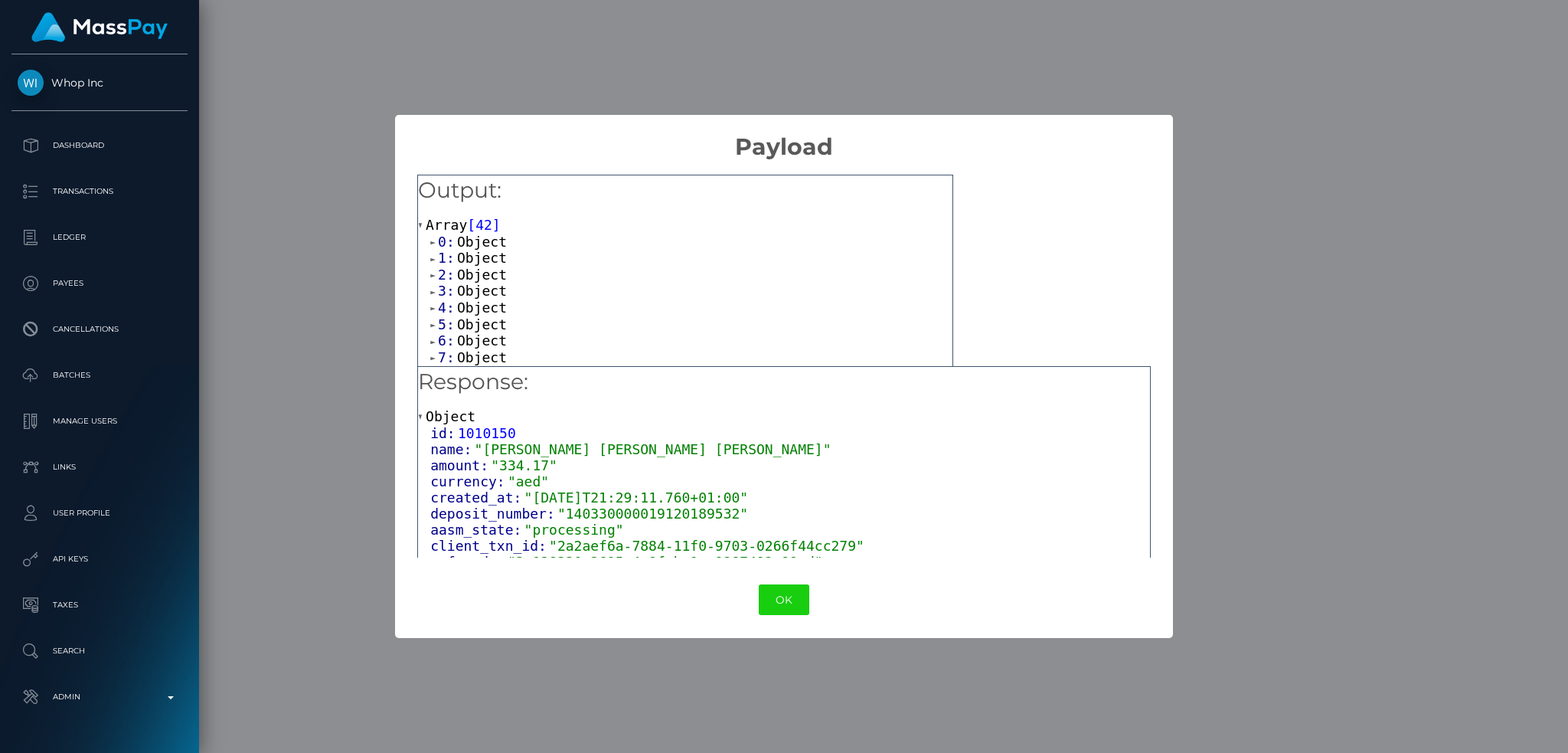
click at [483, 246] on span "Object" at bounding box center [482, 242] width 50 height 16
click at [476, 291] on span "Object" at bounding box center [482, 290] width 50 height 16
click at [480, 235] on span "Object" at bounding box center [482, 237] width 50 height 16
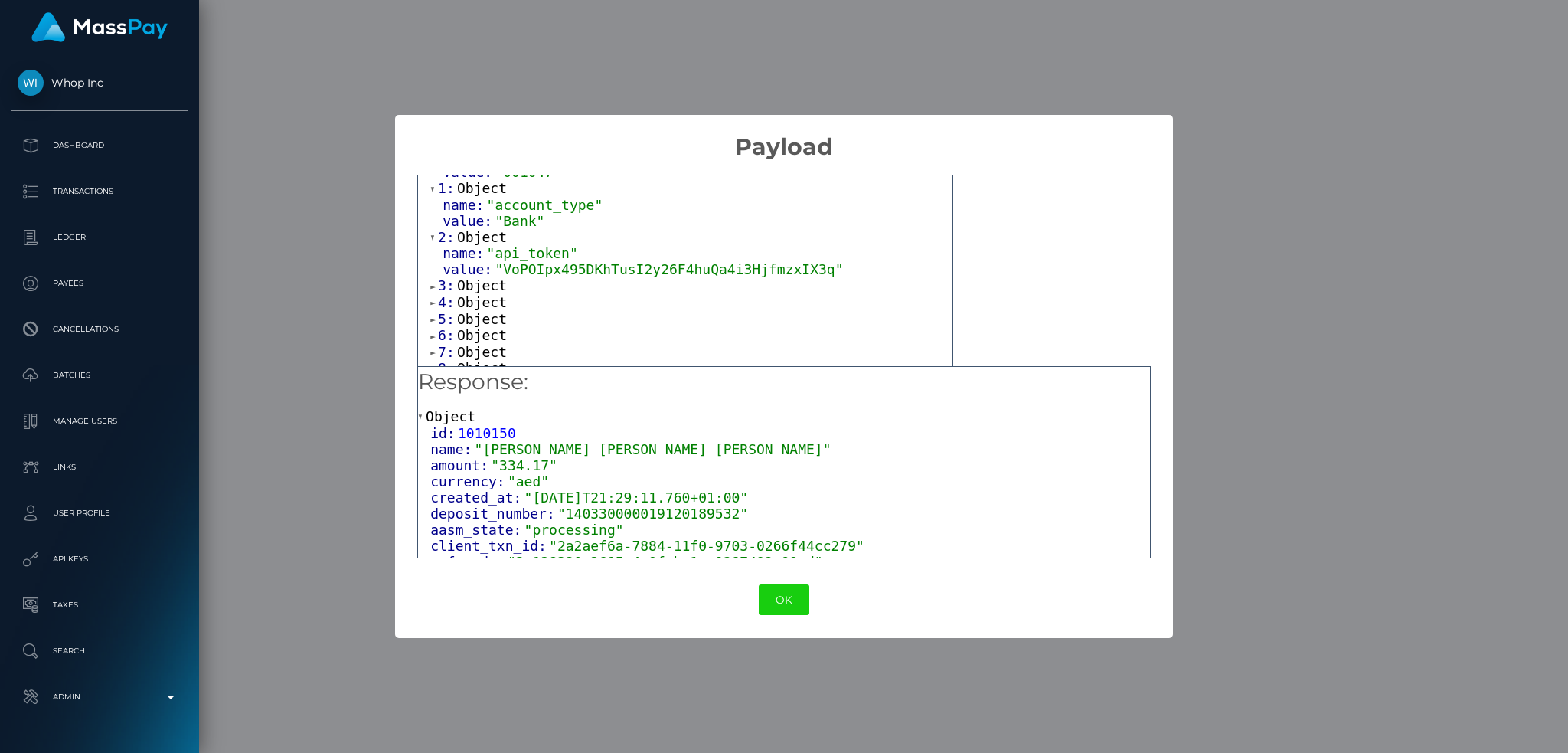
click at [480, 286] on span "Object" at bounding box center [482, 285] width 50 height 16
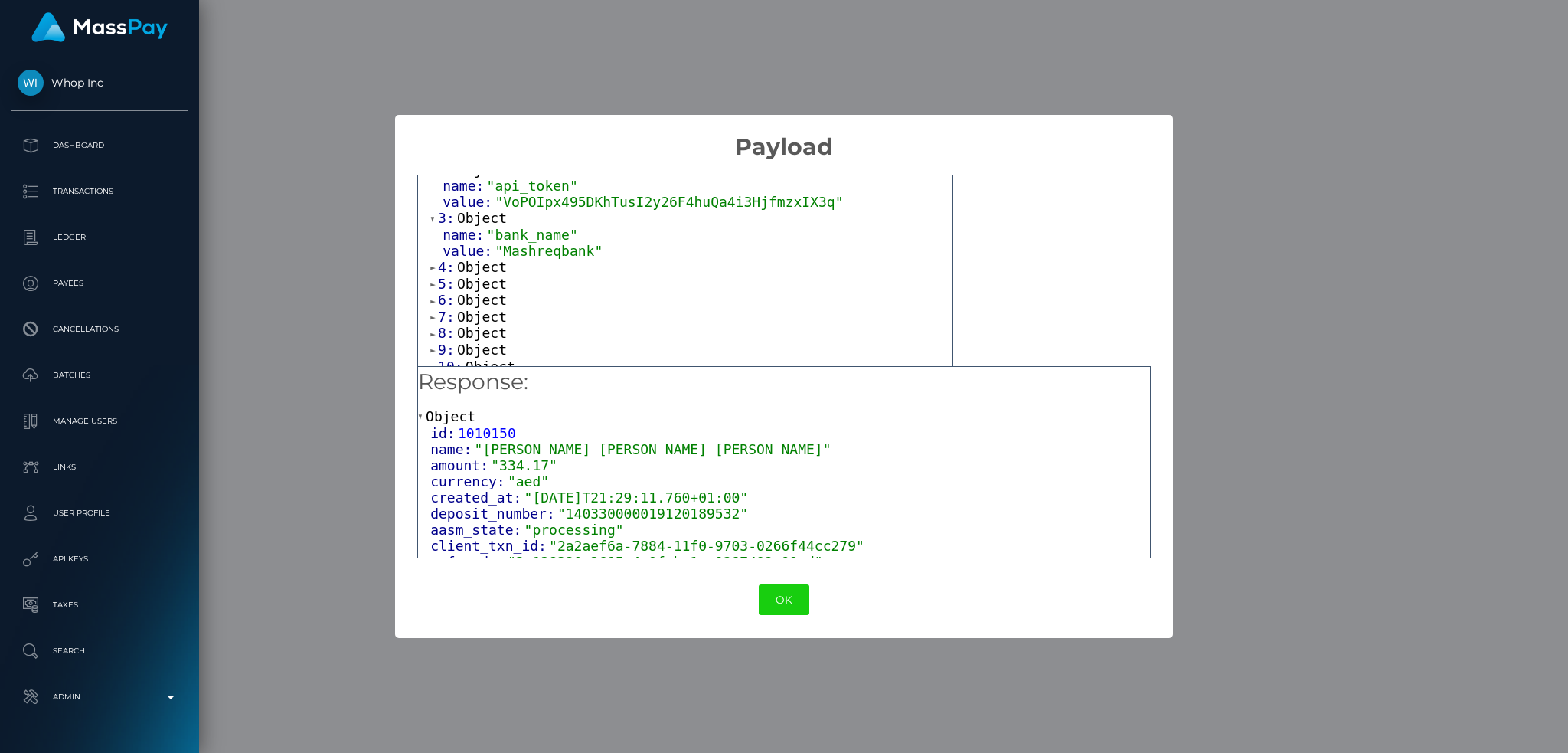
scroll to position [204, 0]
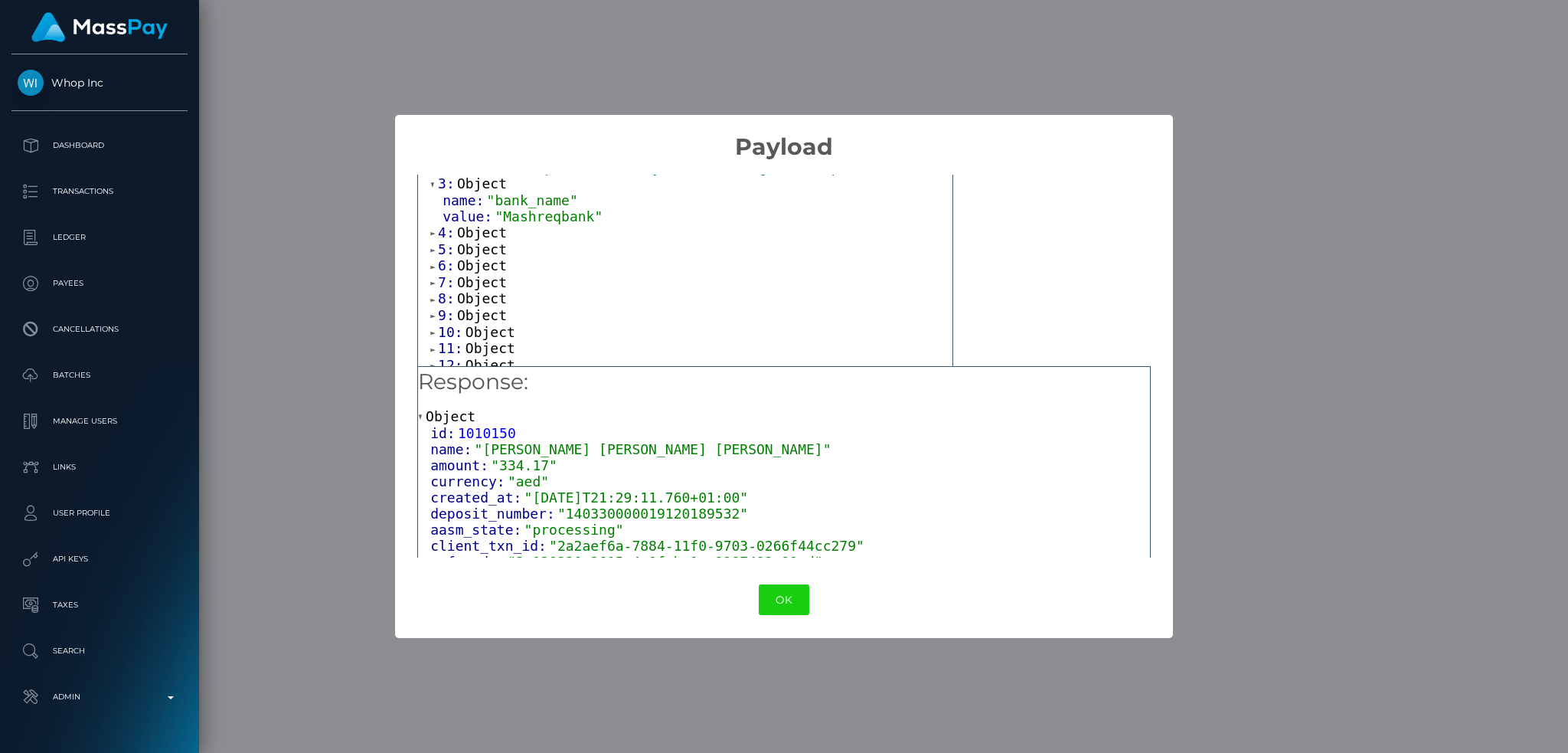
click at [480, 238] on span "Object" at bounding box center [482, 233] width 50 height 16
click at [467, 284] on span "Object" at bounding box center [482, 281] width 50 height 16
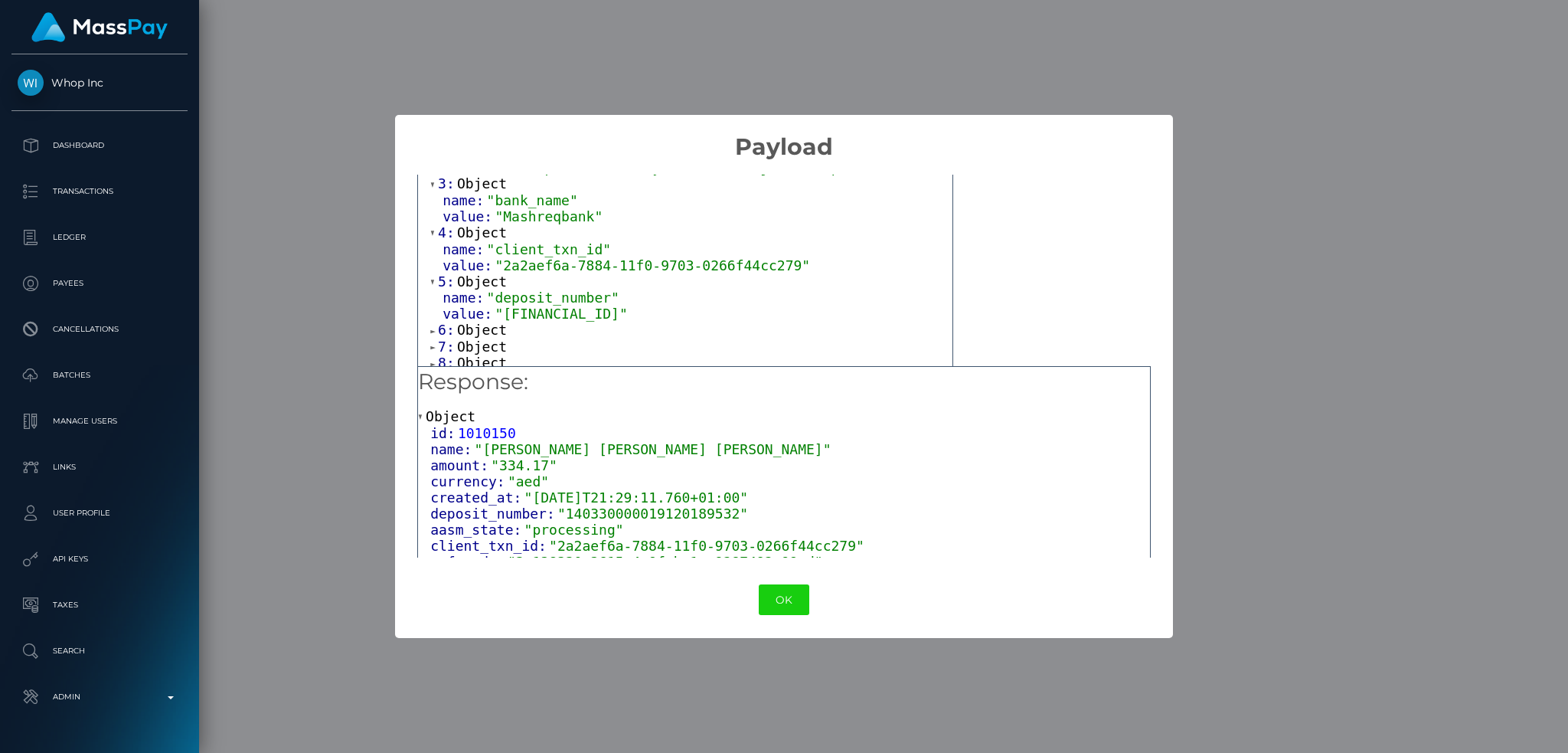
click at [476, 334] on span "Object" at bounding box center [482, 330] width 50 height 16
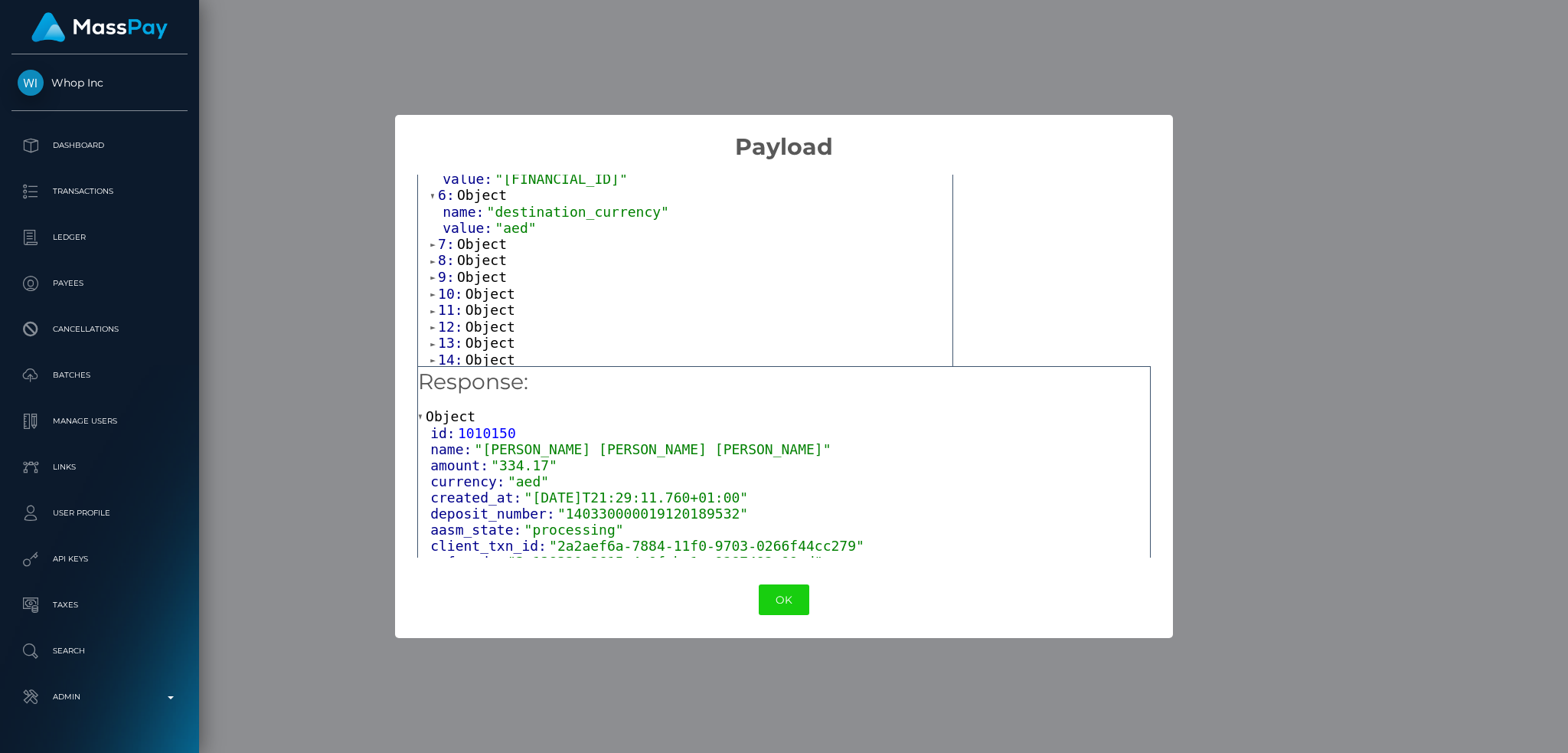
scroll to position [306, 0]
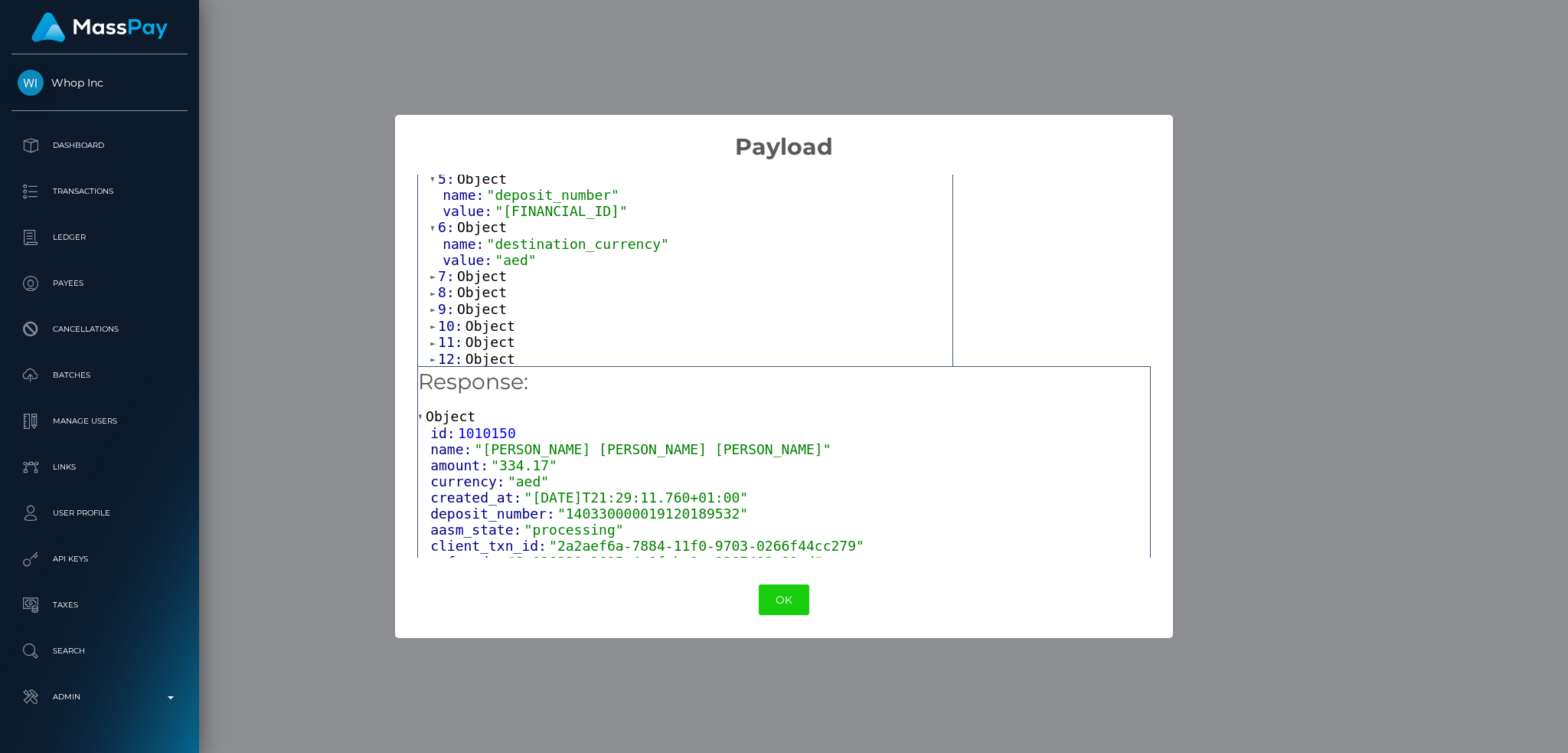
click at [481, 284] on span "Object" at bounding box center [482, 276] width 50 height 16
click at [480, 332] on span "Object" at bounding box center [482, 325] width 50 height 16
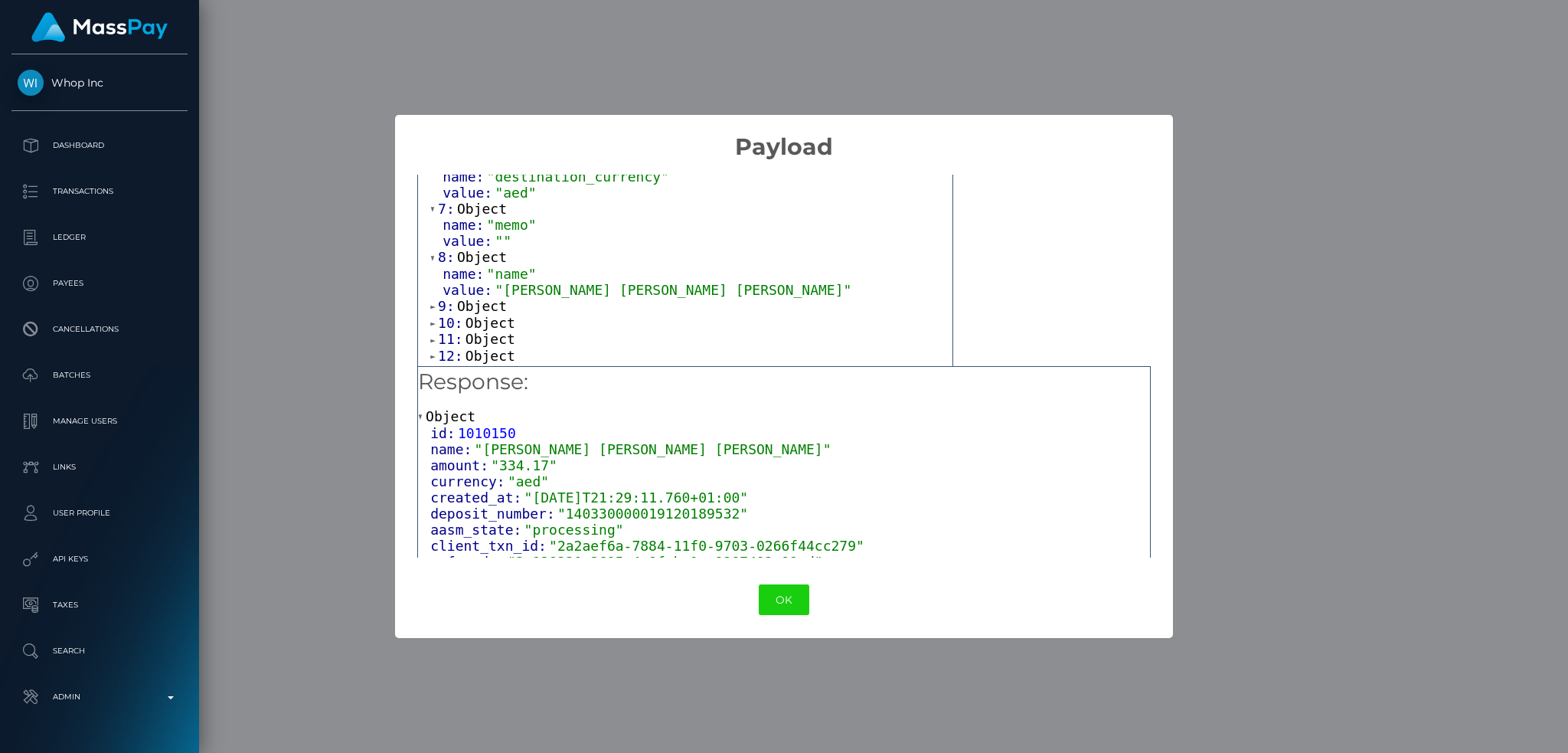
scroll to position [408, 0]
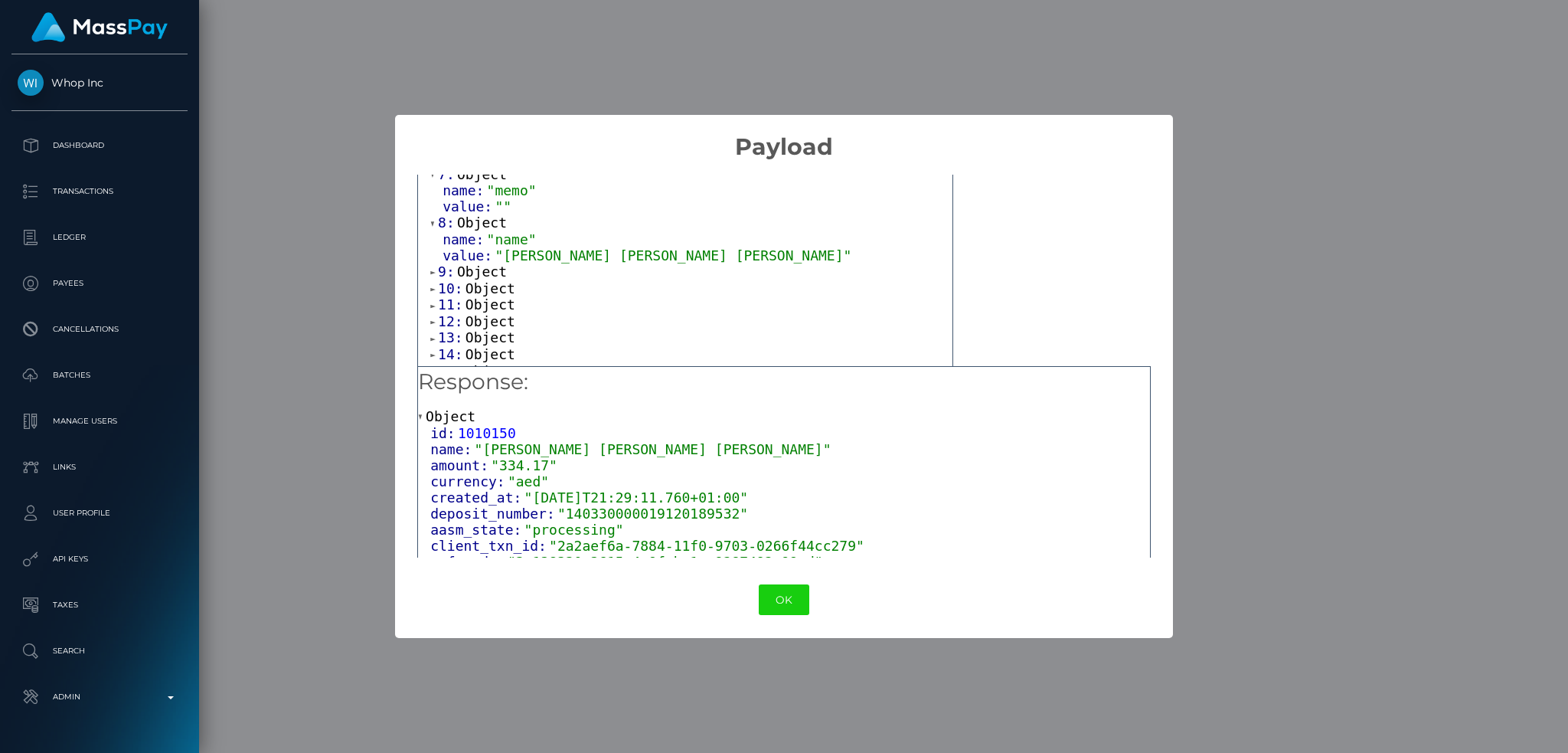
click at [493, 276] on span "Object" at bounding box center [482, 271] width 50 height 16
click at [496, 329] on span "Object" at bounding box center [490, 321] width 50 height 16
click at [490, 275] on span "Object" at bounding box center [490, 267] width 50 height 16
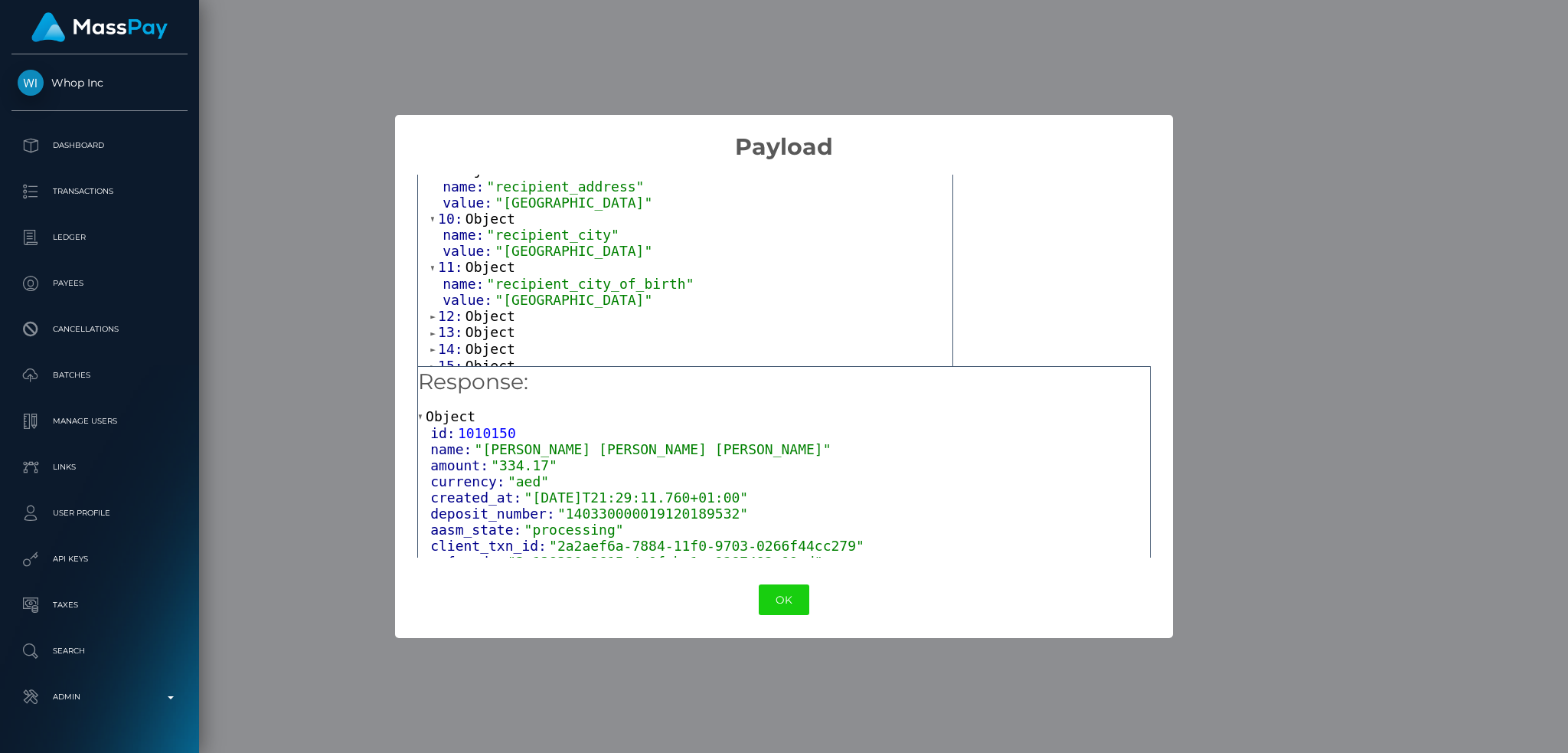
click at [490, 324] on span "Object" at bounding box center [490, 316] width 50 height 16
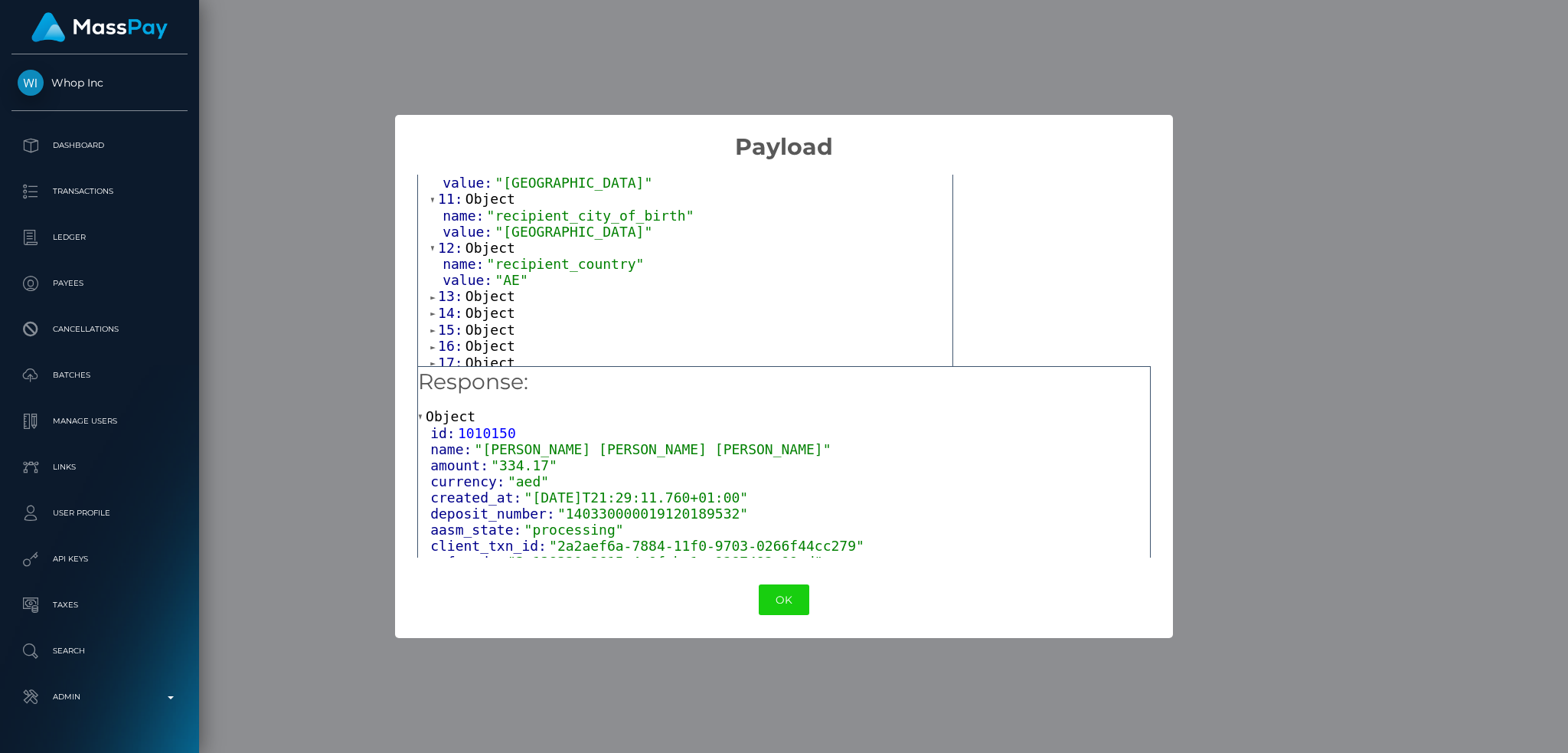
scroll to position [612, 0]
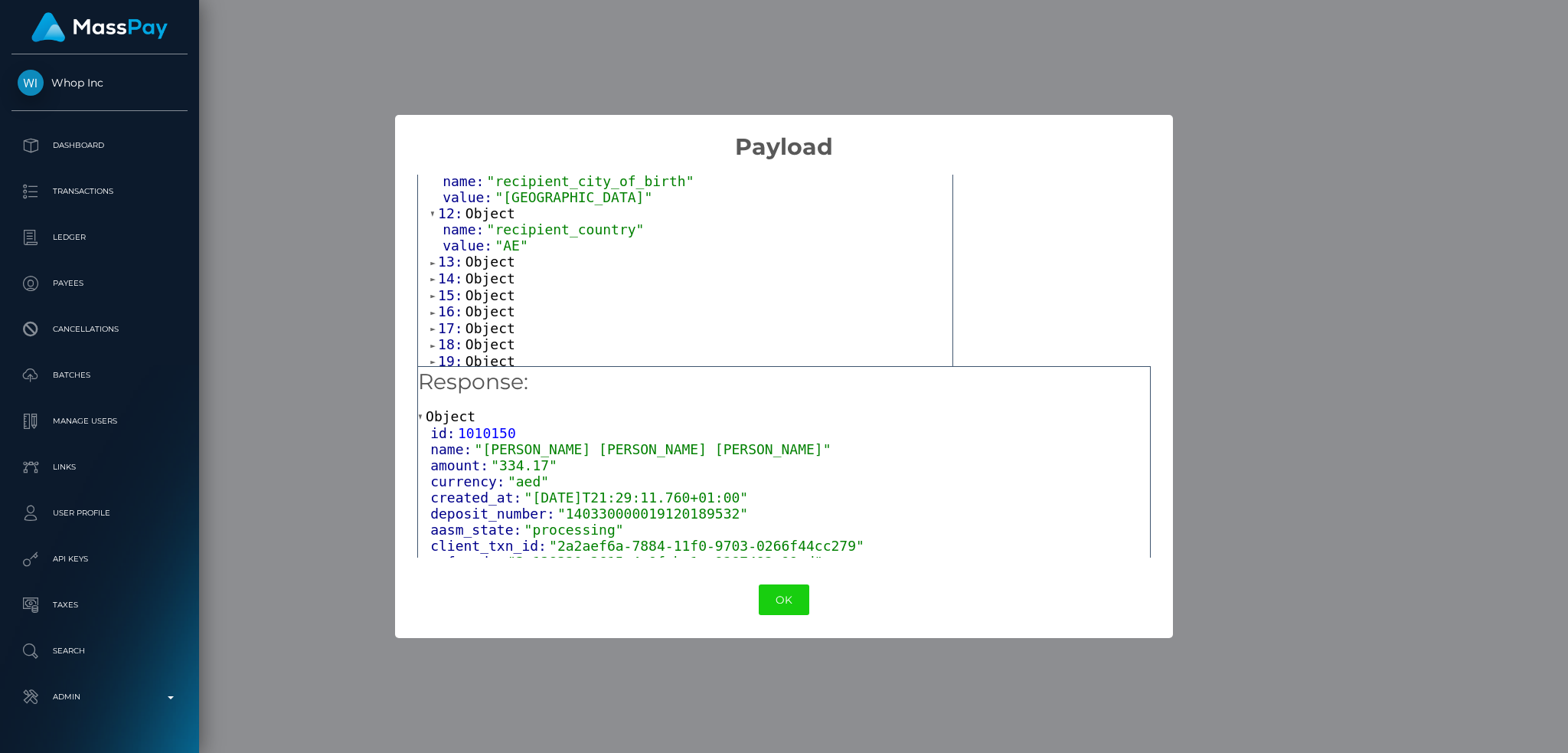
click at [488, 270] on span "Object" at bounding box center [490, 262] width 50 height 16
drag, startPoint x: 487, startPoint y: 330, endPoint x: 505, endPoint y: 332, distance: 18.1
click at [488, 318] on span "Object" at bounding box center [490, 311] width 50 height 16
click at [494, 266] on span "Object" at bounding box center [490, 258] width 50 height 16
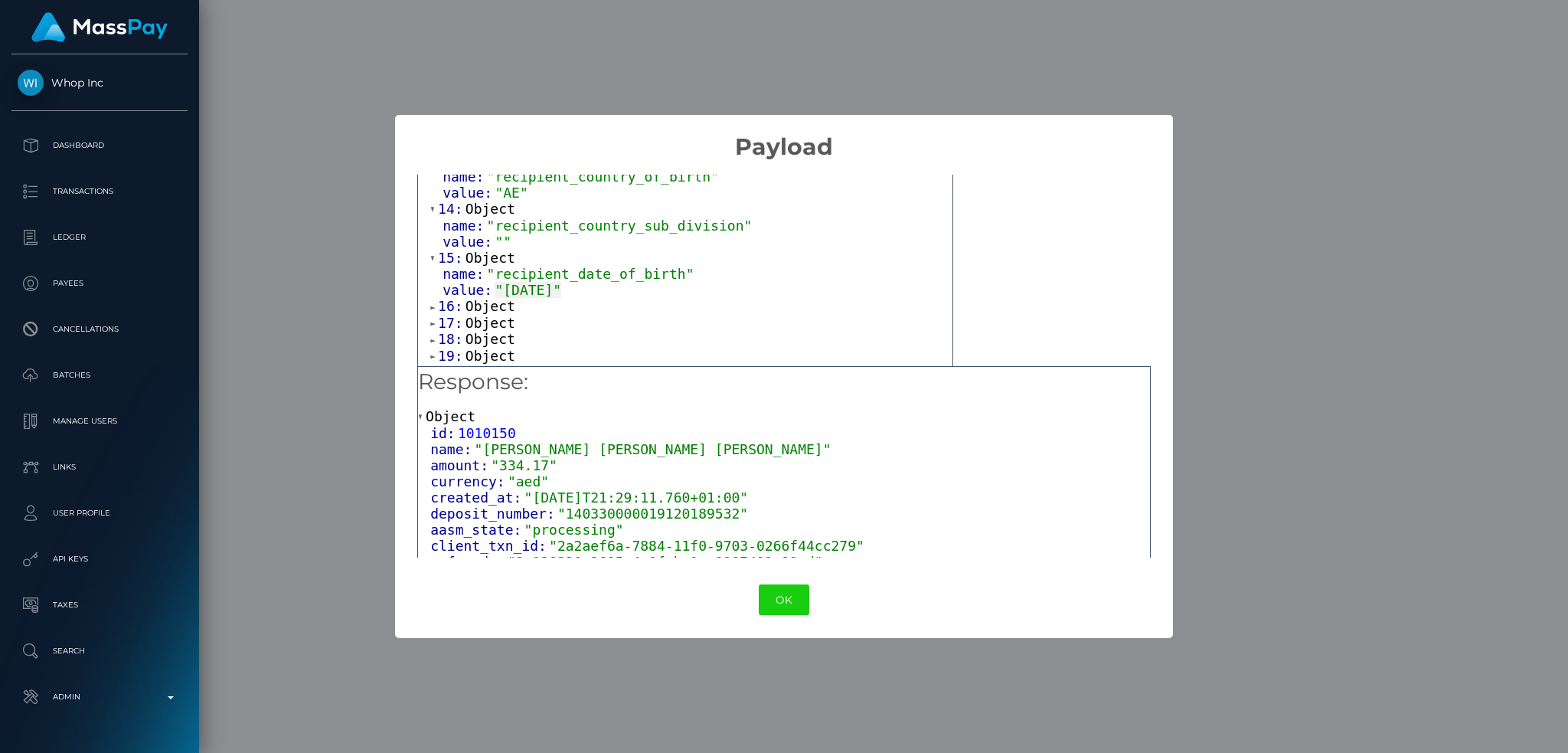
click at [484, 314] on span "Object" at bounding box center [490, 306] width 50 height 16
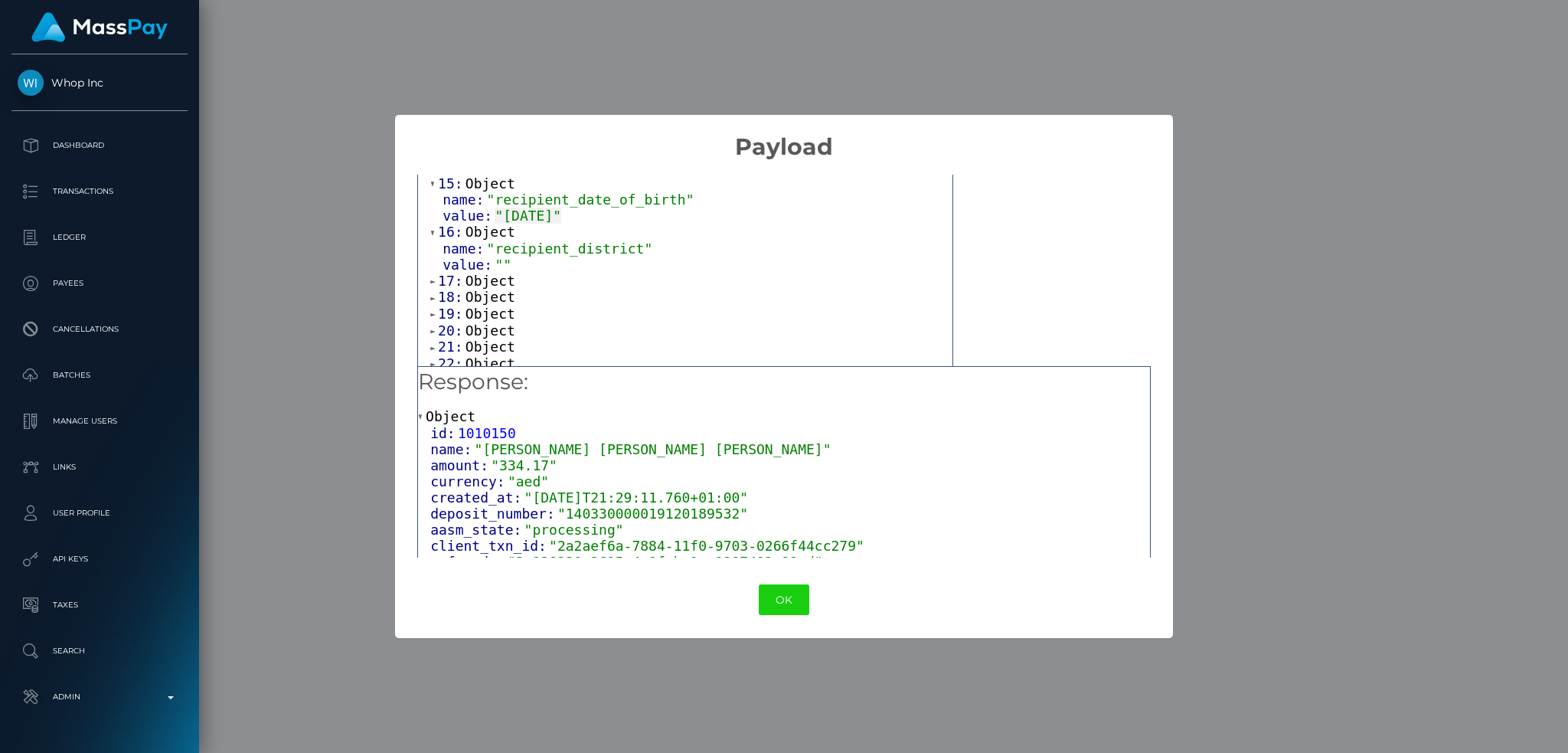
scroll to position [817, 0]
click at [483, 261] on span "Object" at bounding box center [490, 253] width 50 height 16
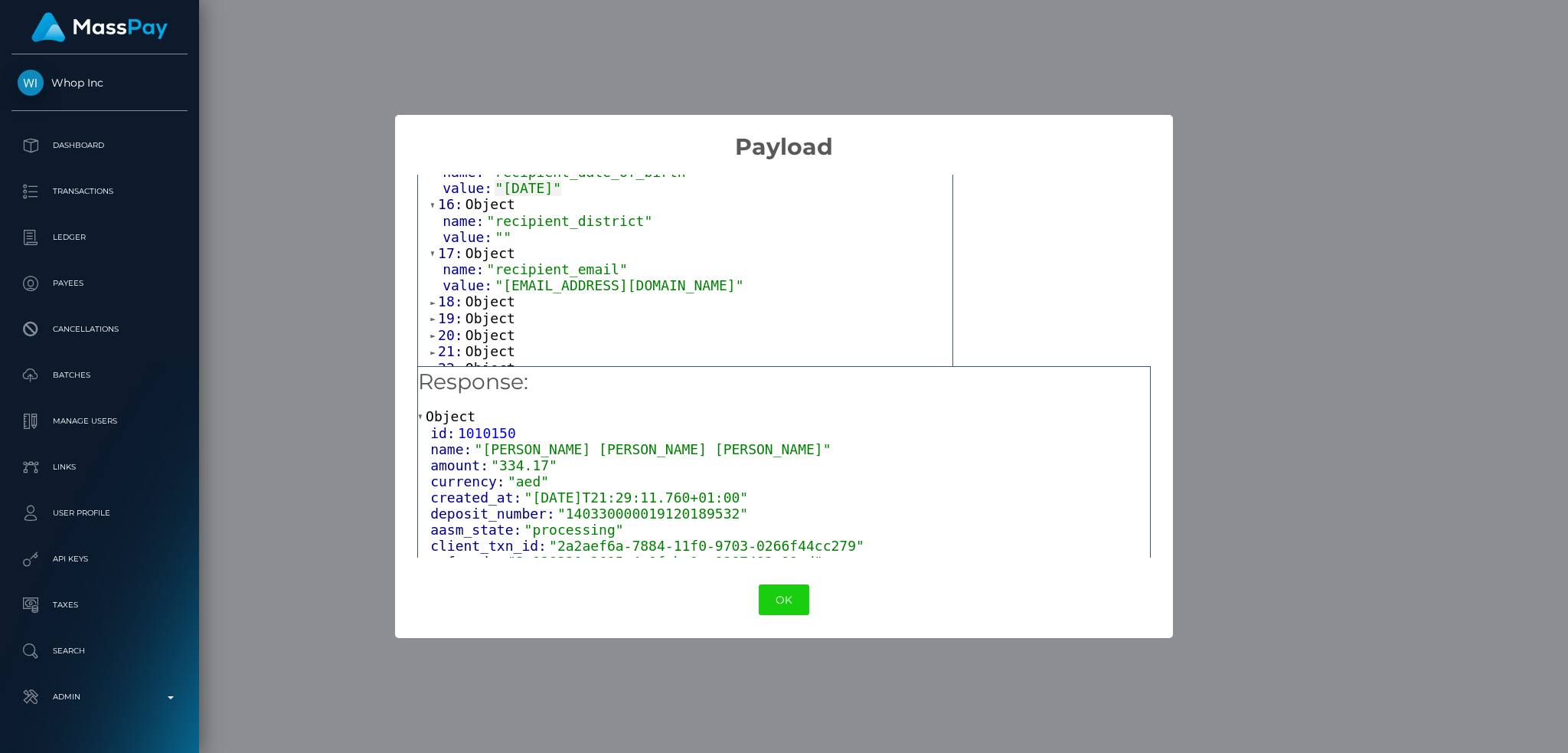
click at [487, 309] on span "Object" at bounding box center [490, 301] width 50 height 16
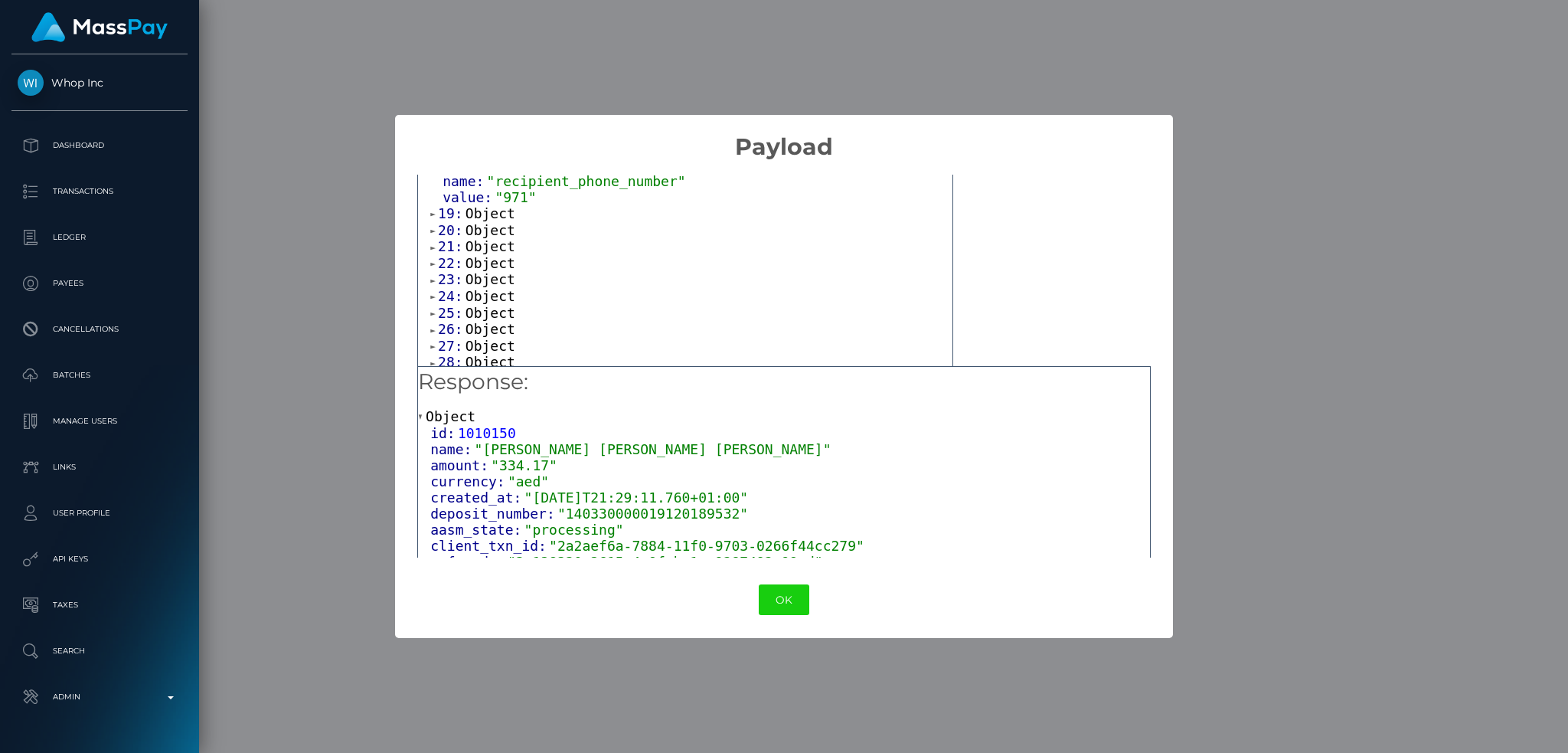
scroll to position [919, 0]
click at [490, 256] on span "Object" at bounding box center [490, 248] width 50 height 16
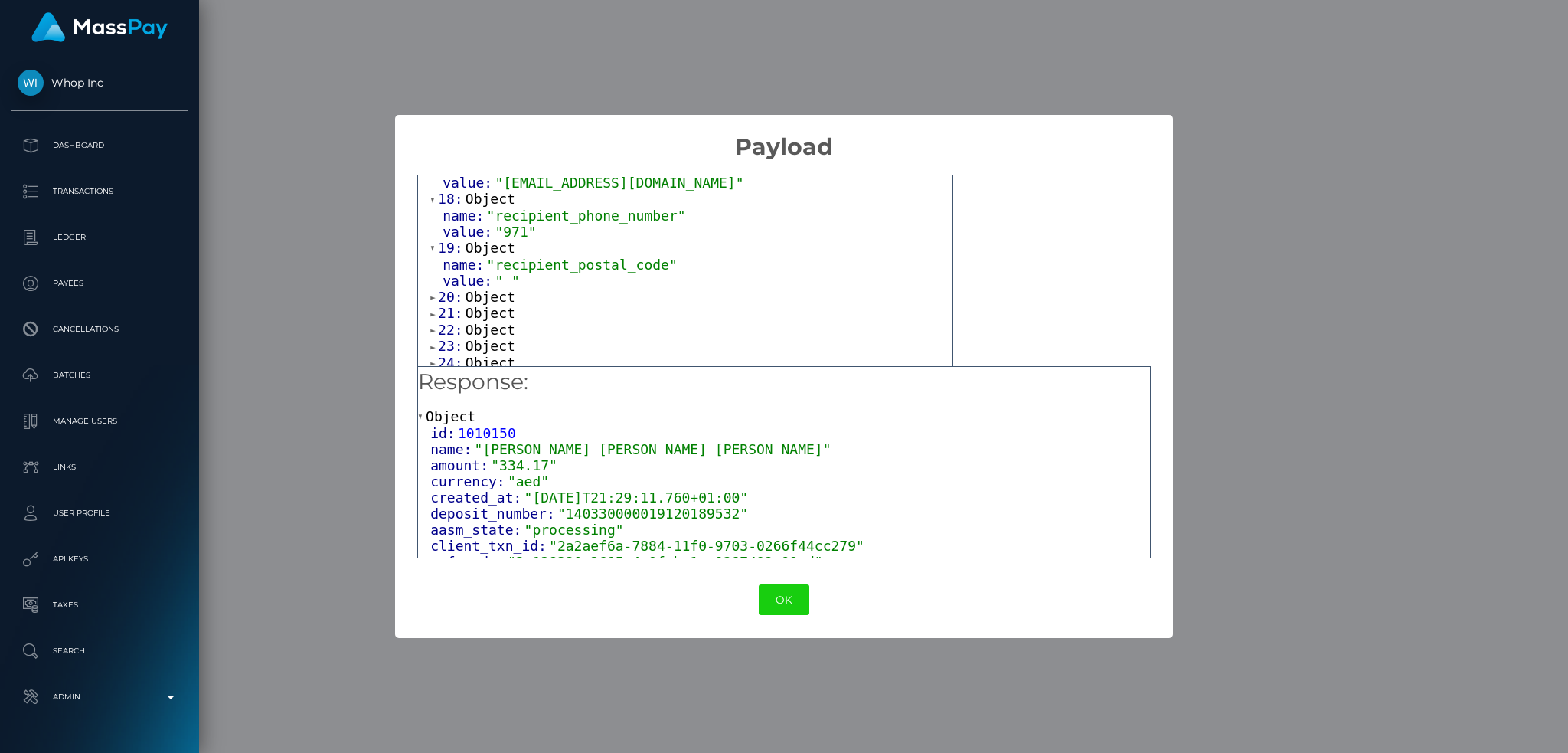
click at [488, 305] on span "Object" at bounding box center [490, 297] width 50 height 16
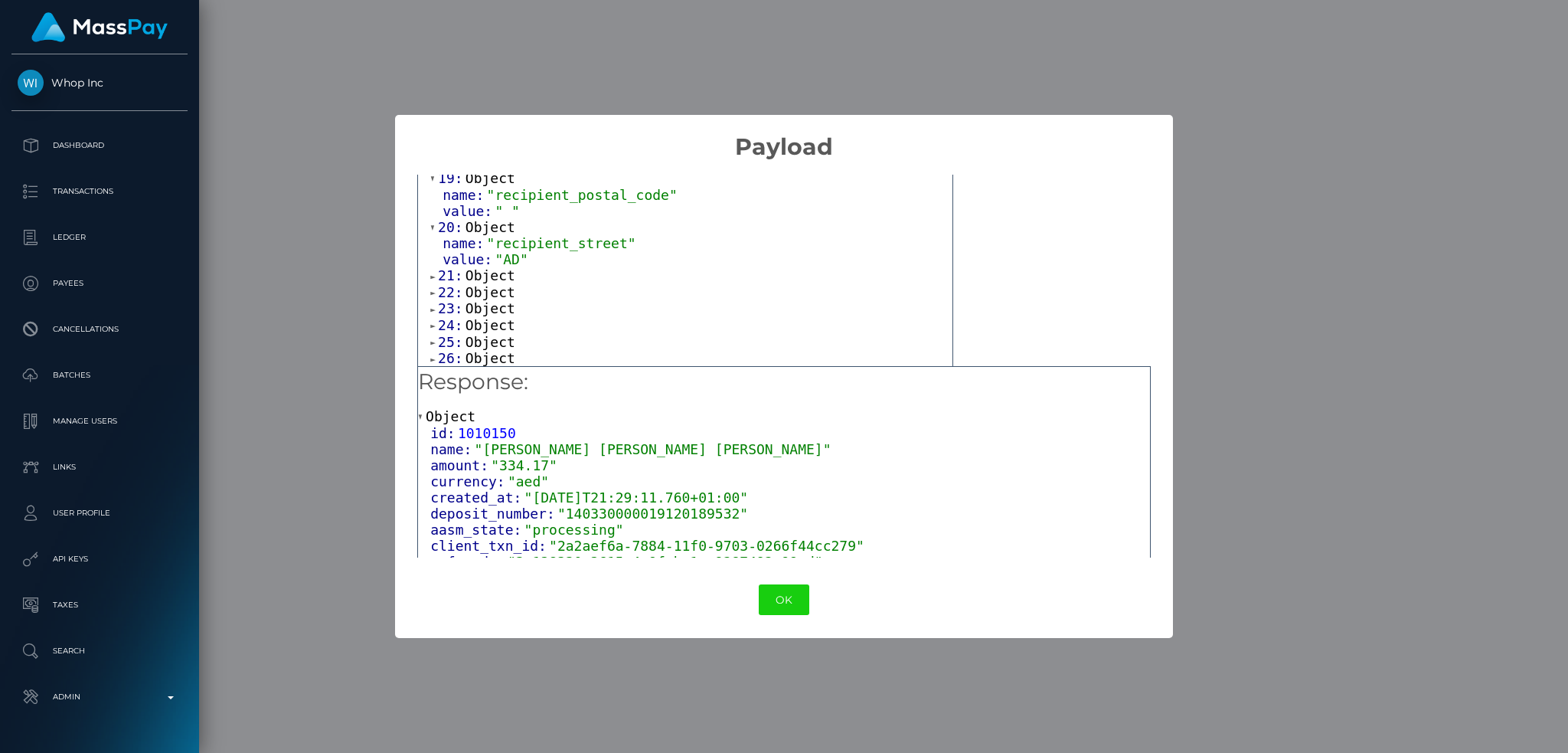
scroll to position [1021, 0]
click at [492, 251] on span "Object" at bounding box center [490, 243] width 50 height 16
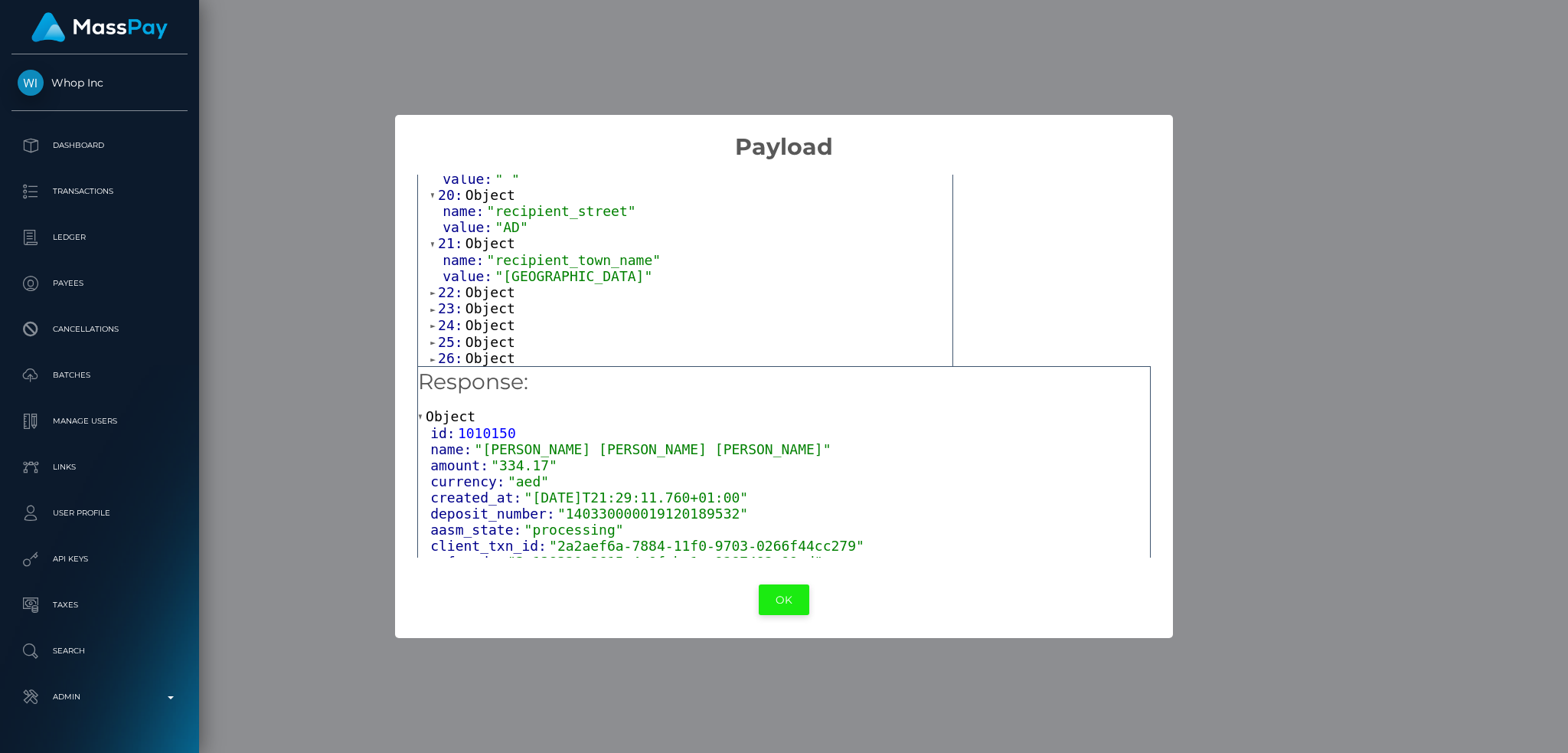
click at [774, 603] on button "OK" at bounding box center [784, 599] width 51 height 32
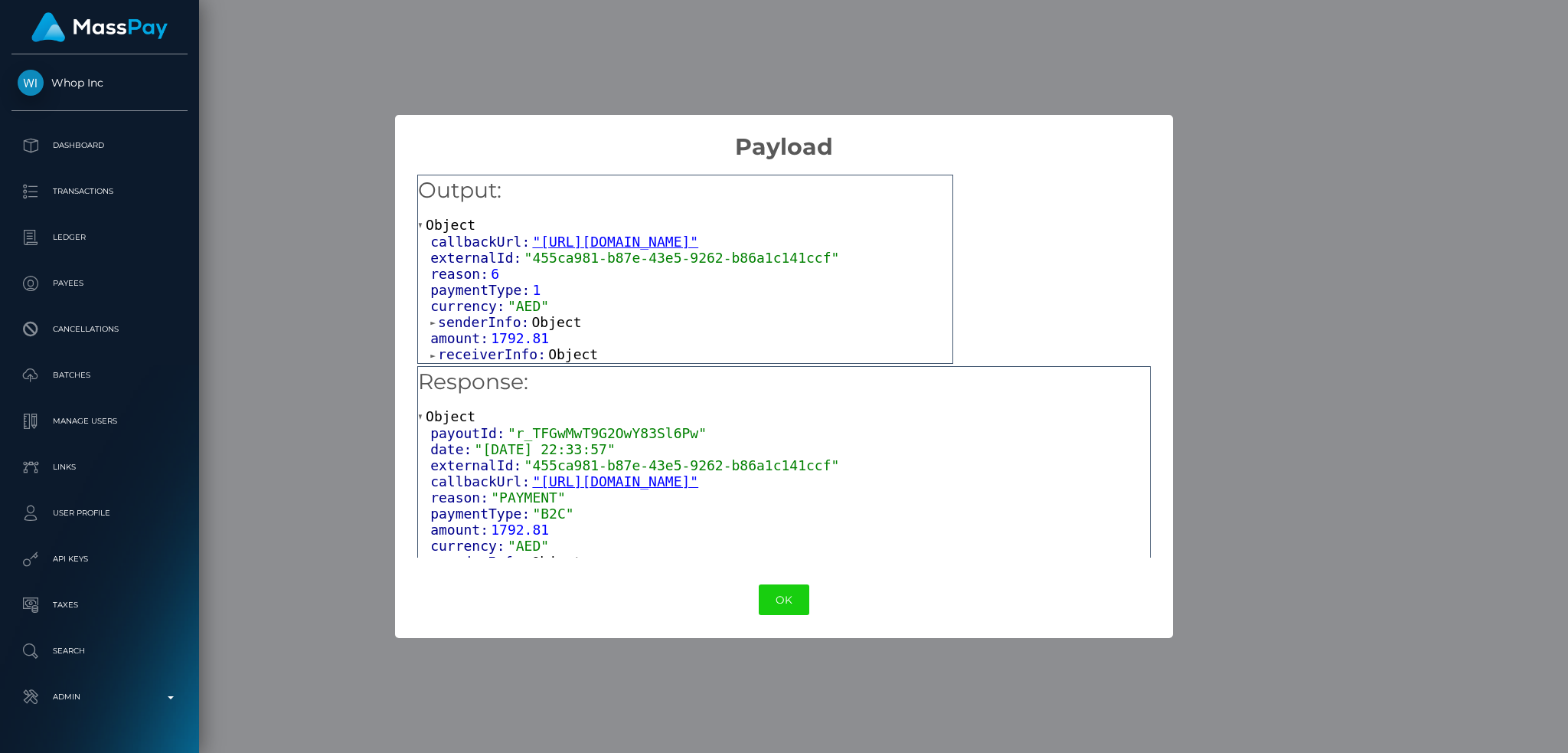
drag, startPoint x: 559, startPoint y: 325, endPoint x: 639, endPoint y: 312, distance: 81.0
click at [562, 325] on span "Object" at bounding box center [557, 322] width 50 height 16
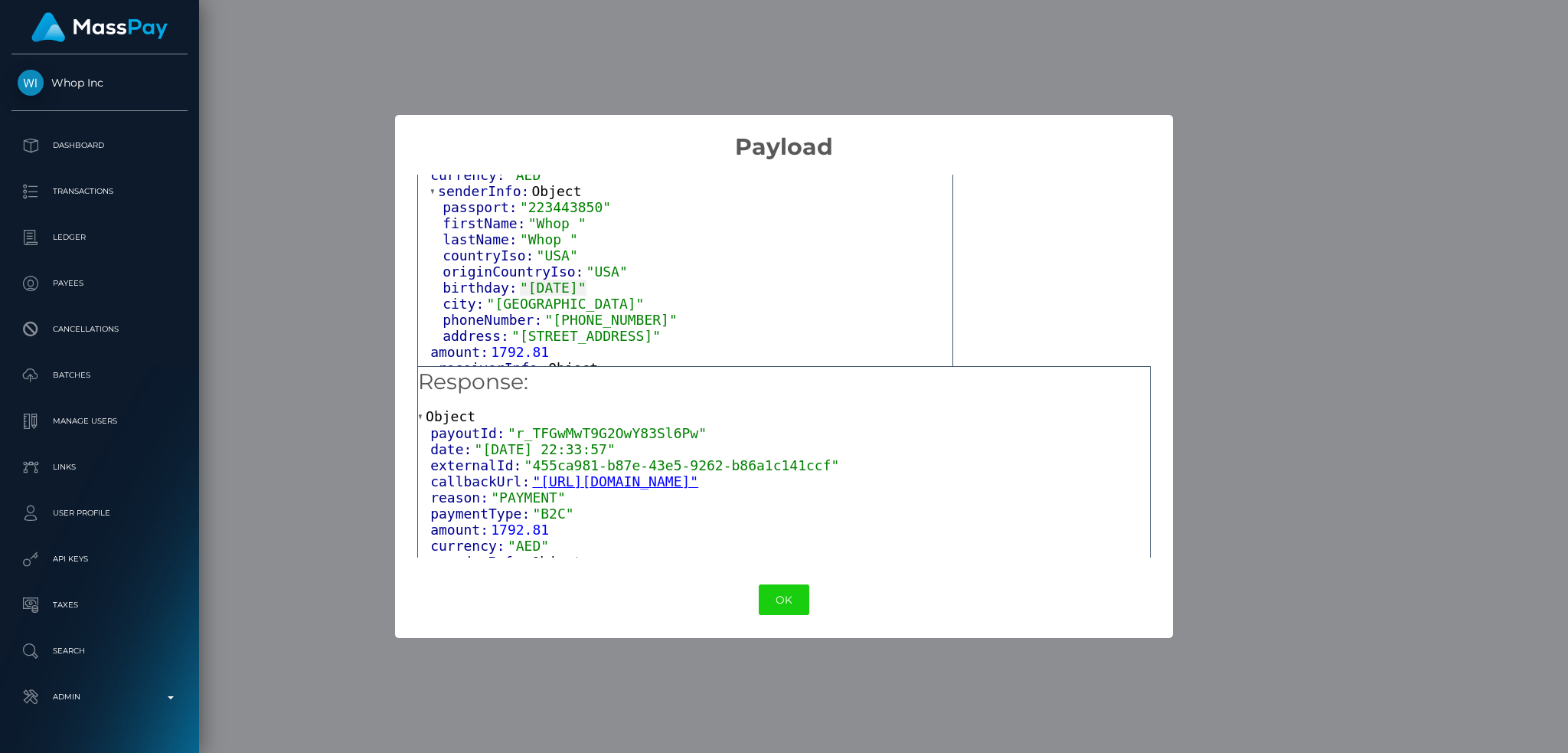
scroll to position [148, 0]
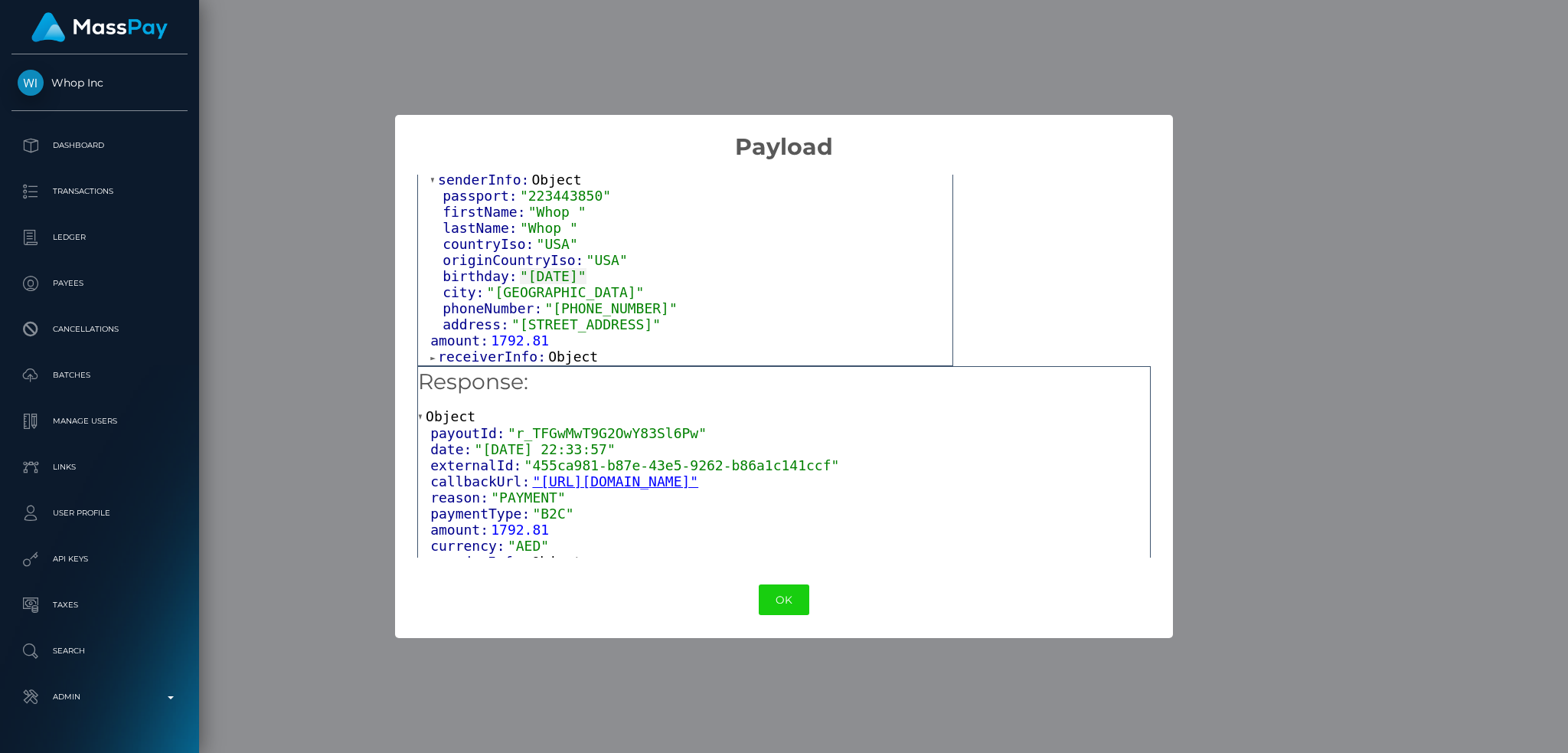
click at [562, 352] on span "Object" at bounding box center [573, 356] width 50 height 16
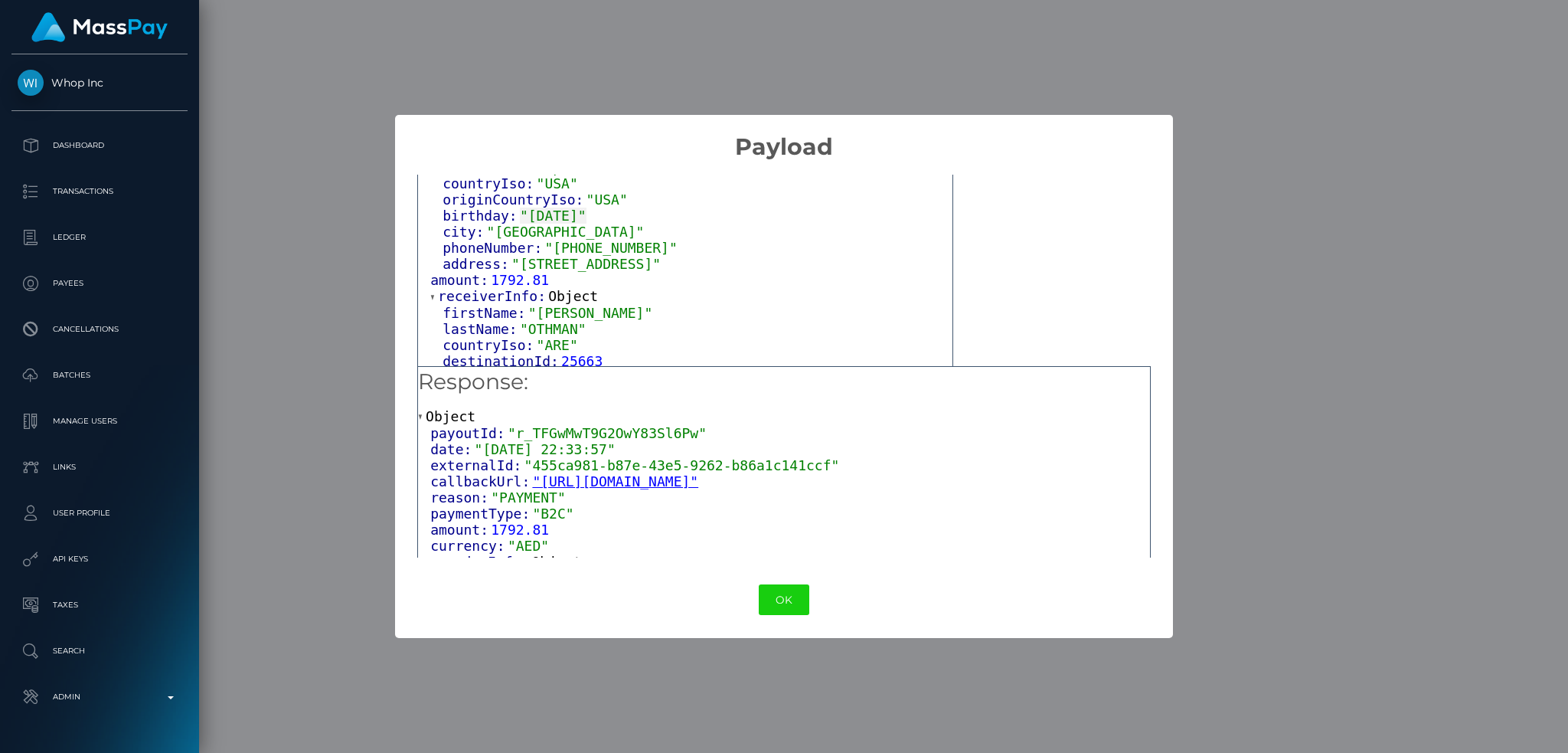
scroll to position [229, 0]
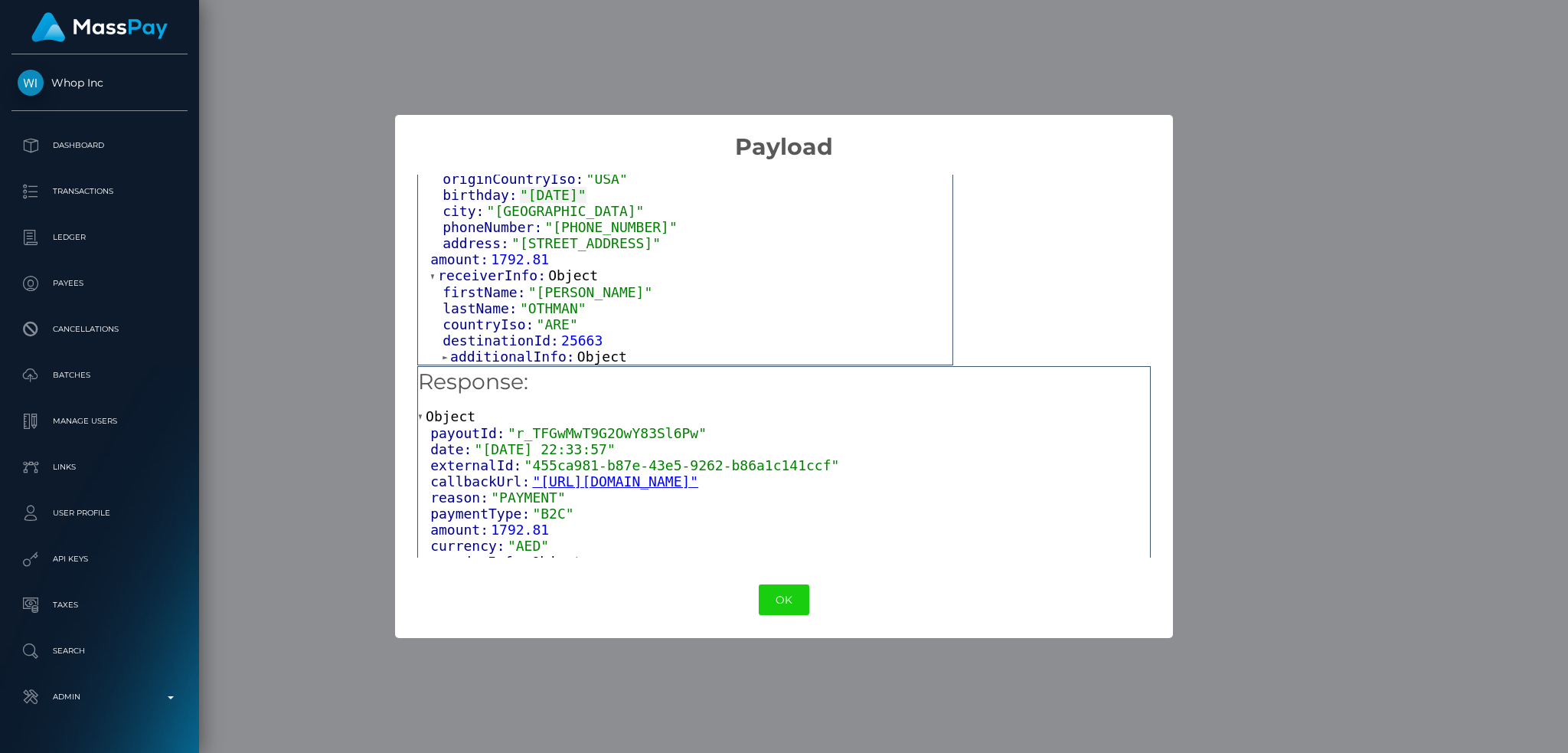
click at [596, 354] on span "Object" at bounding box center [602, 356] width 50 height 16
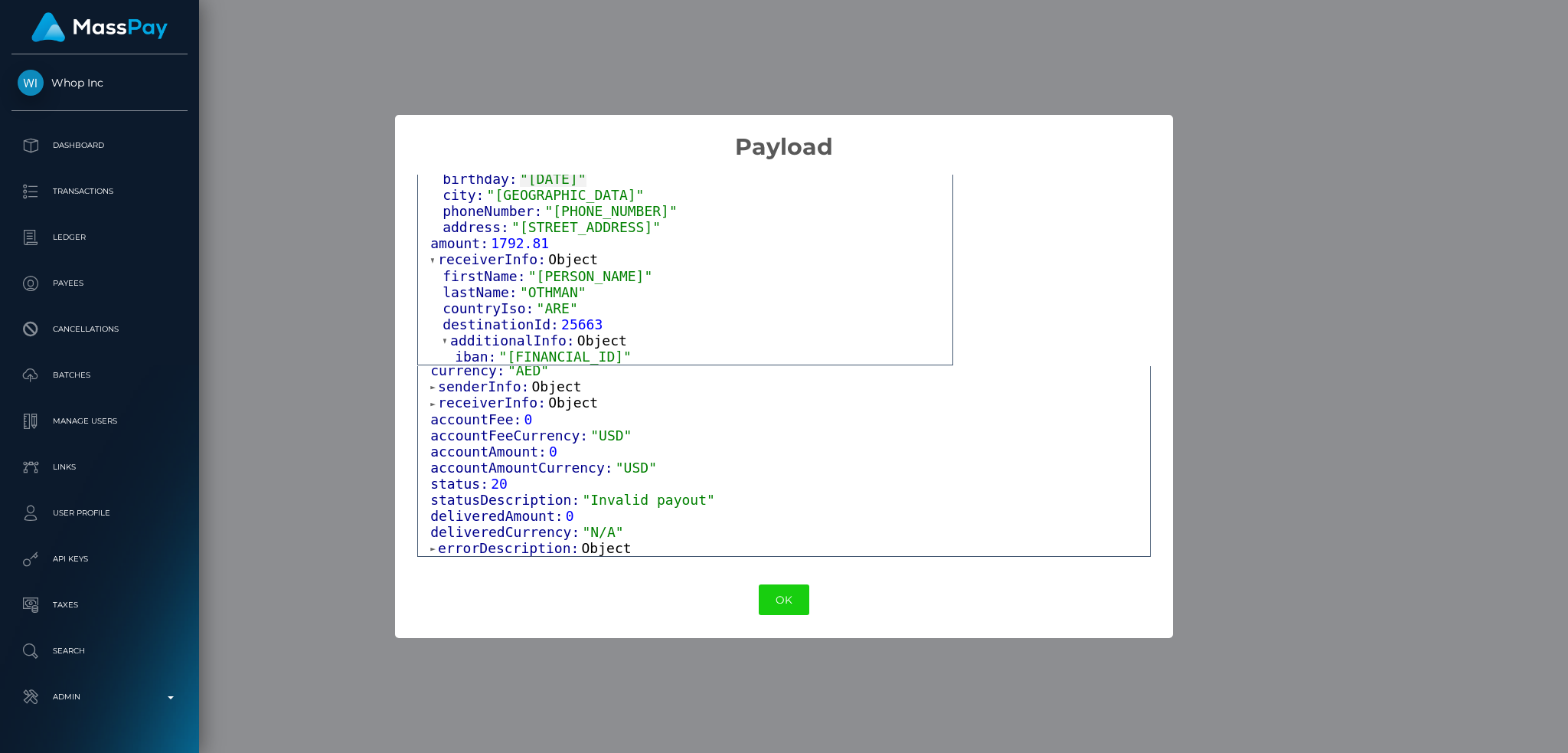
scroll to position [182, 0]
drag, startPoint x: 590, startPoint y: 553, endPoint x: 700, endPoint y: 524, distance: 113.8
click at [591, 553] on span "Object" at bounding box center [607, 548] width 50 height 16
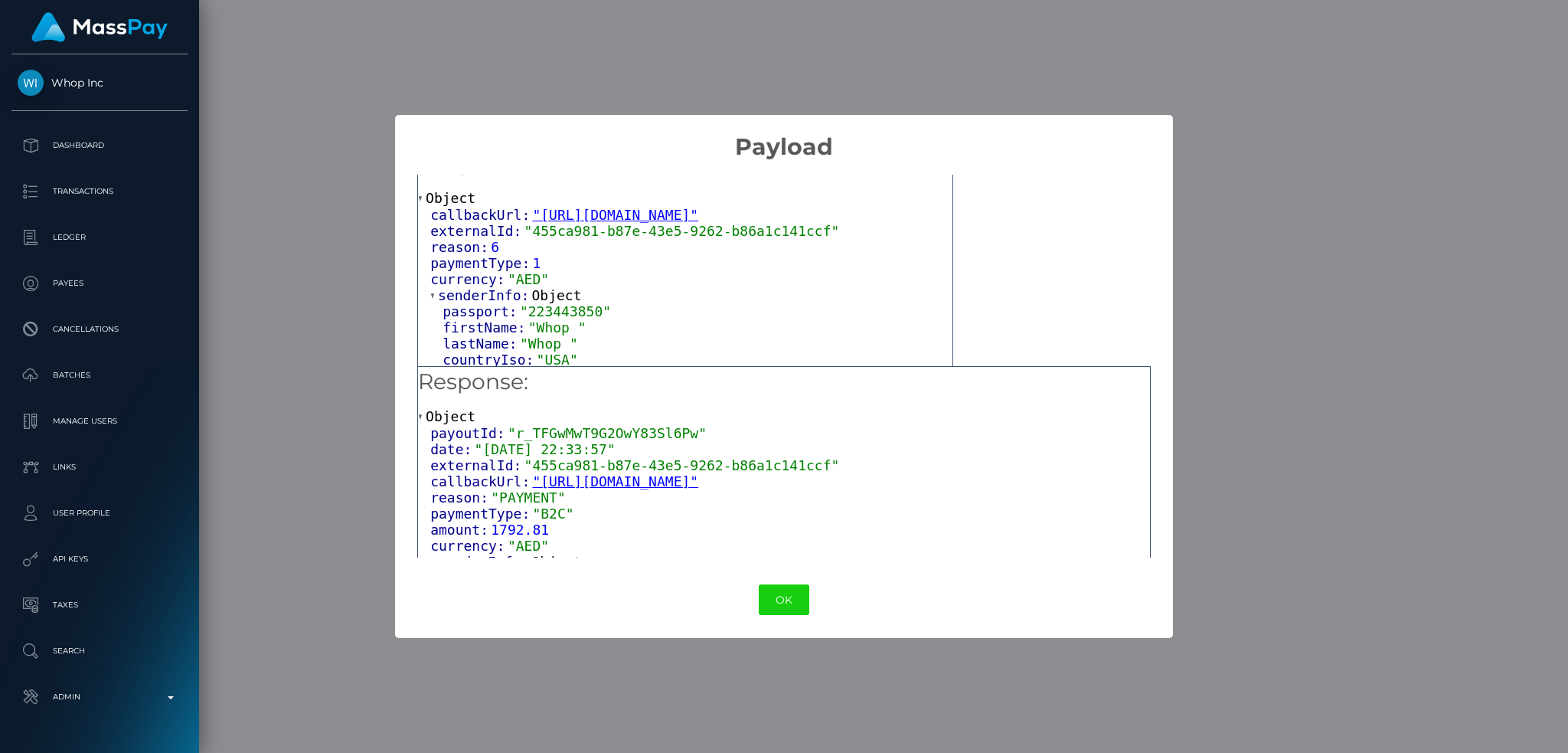
scroll to position [0, 0]
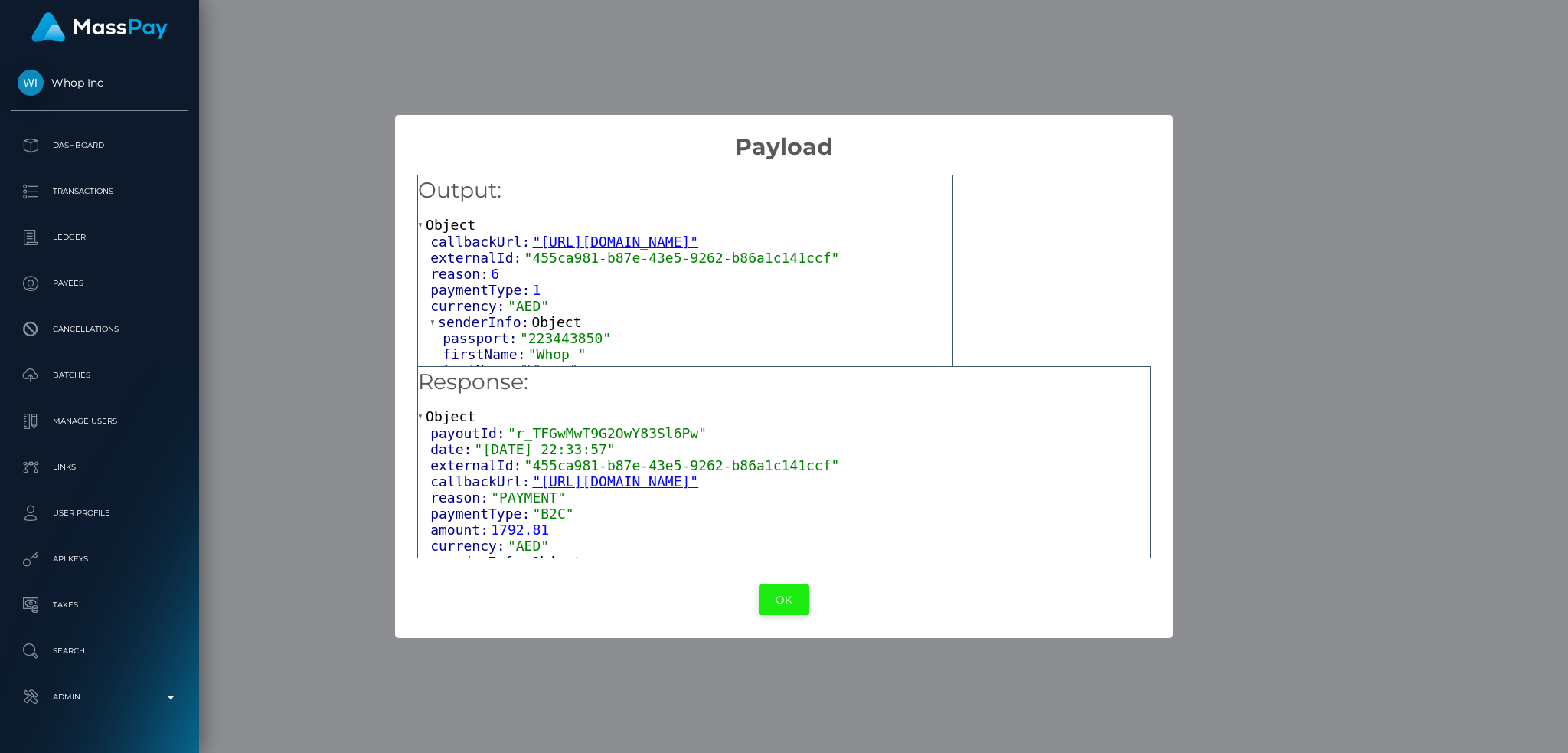
click at [789, 599] on button "OK" at bounding box center [784, 599] width 51 height 32
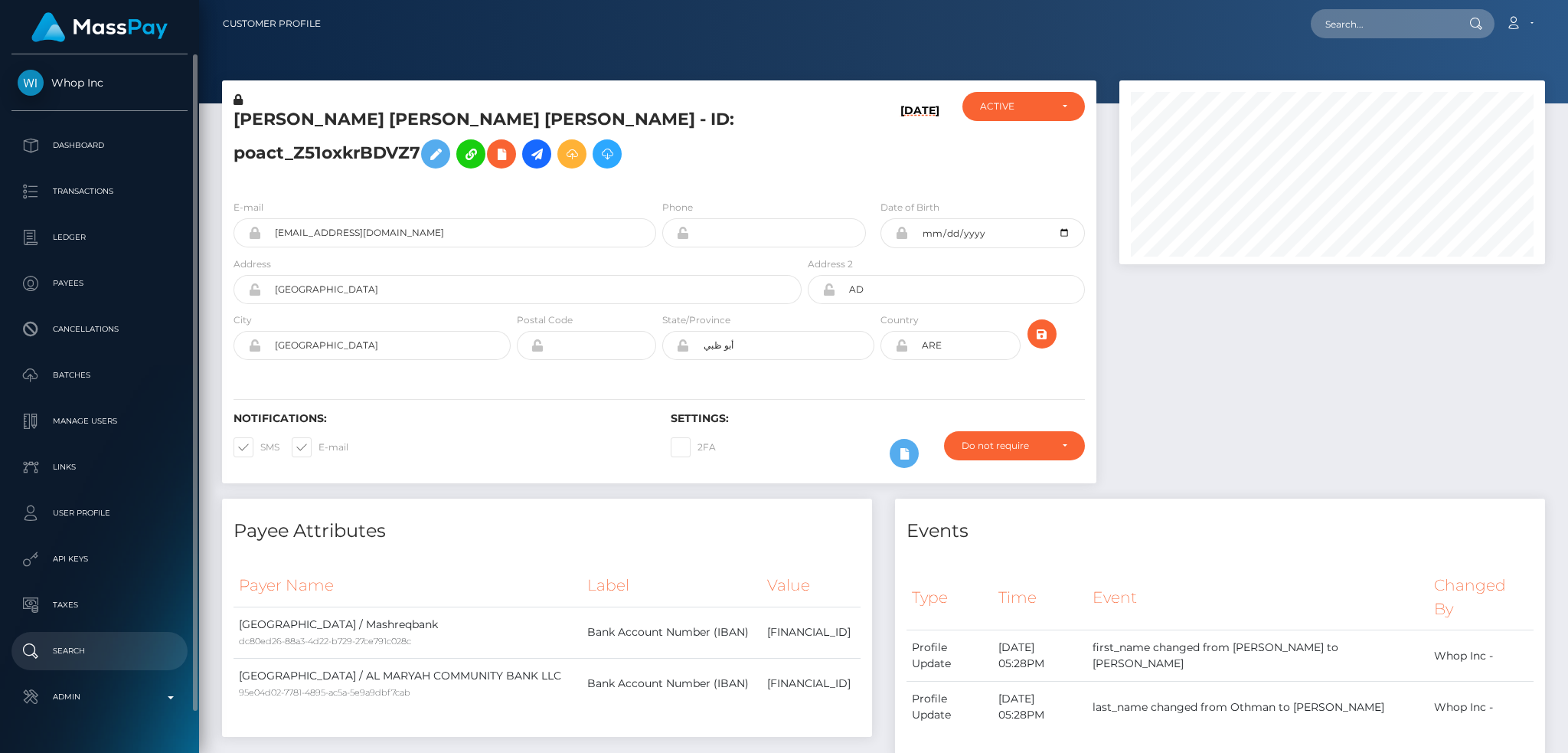
click at [103, 651] on p "Search" at bounding box center [99, 651] width 164 height 23
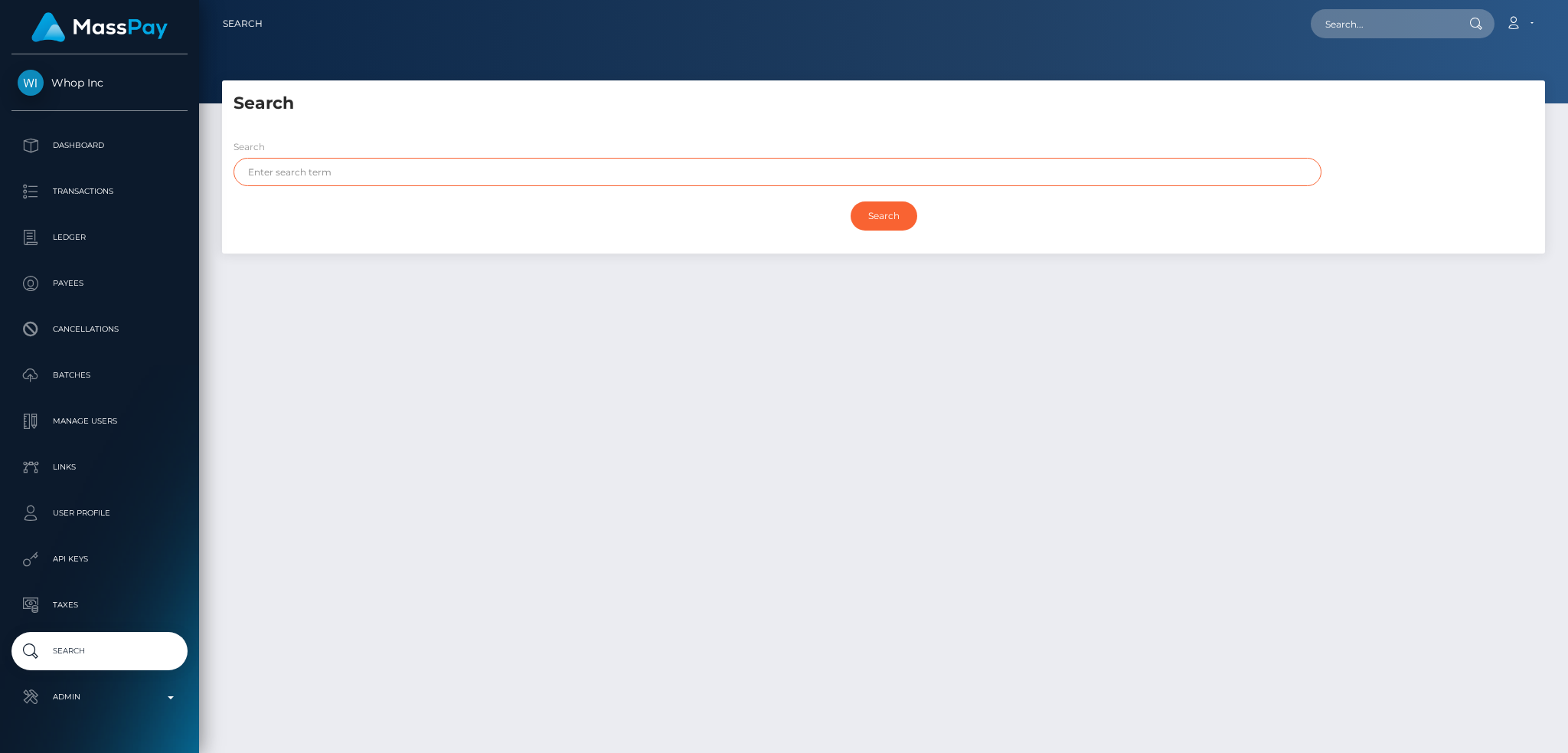
click at [437, 166] on input "text" at bounding box center [777, 171] width 1088 height 28
paste input "[PERSON_NAME]"
click at [346, 166] on input "MOHAMMAD OTHMAN" at bounding box center [777, 171] width 1088 height 28
type input "MOHAMMAD"
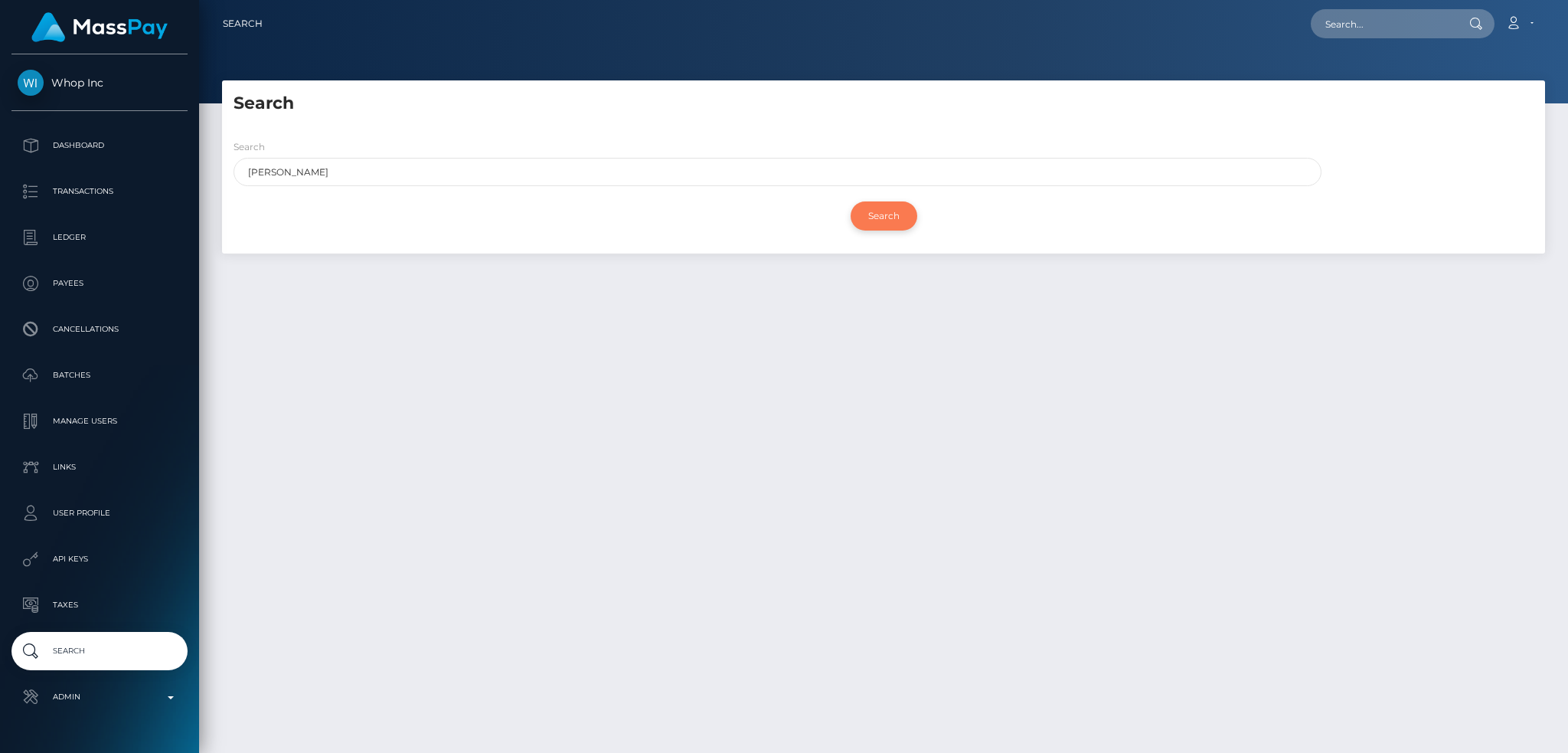
click at [915, 215] on input "Search" at bounding box center [883, 216] width 66 height 29
click at [887, 212] on input "Search" at bounding box center [883, 216] width 66 height 29
click at [799, 158] on input "MOHAMMAD" at bounding box center [777, 171] width 1088 height 28
click at [850, 201] on input "Search" at bounding box center [883, 216] width 66 height 29
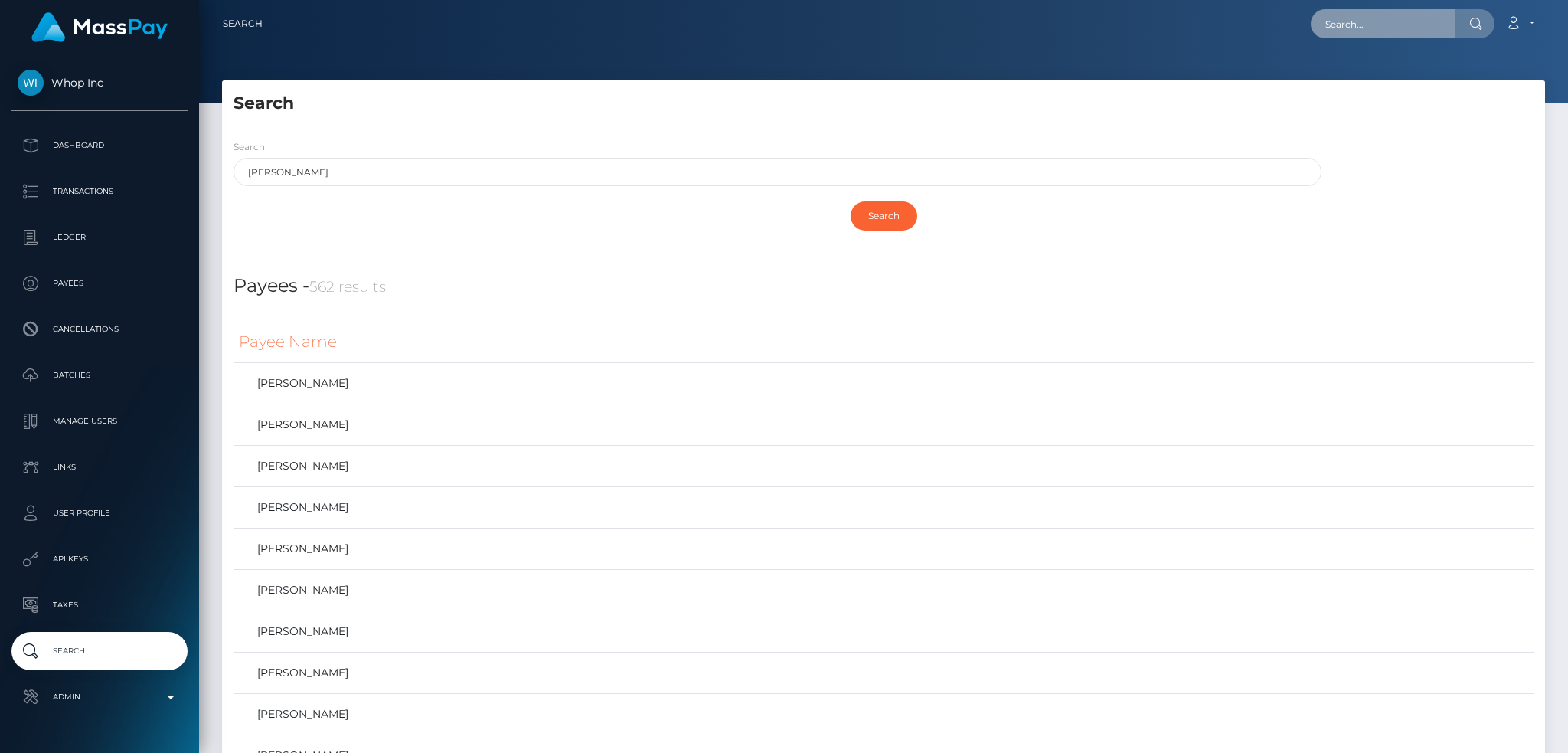
click at [1387, 19] on input "text" at bounding box center [1382, 23] width 144 height 29
paste input "98446747-914d-480f-b844-2f7b45dbed61"
click at [1374, 23] on input "98446747-914d-480f-b844-2f7b45dbed61" at bounding box center [1382, 23] width 144 height 29
paste input "c9d37d8d-31b1-4c1c-bf1b-1c746ef4cdf8"
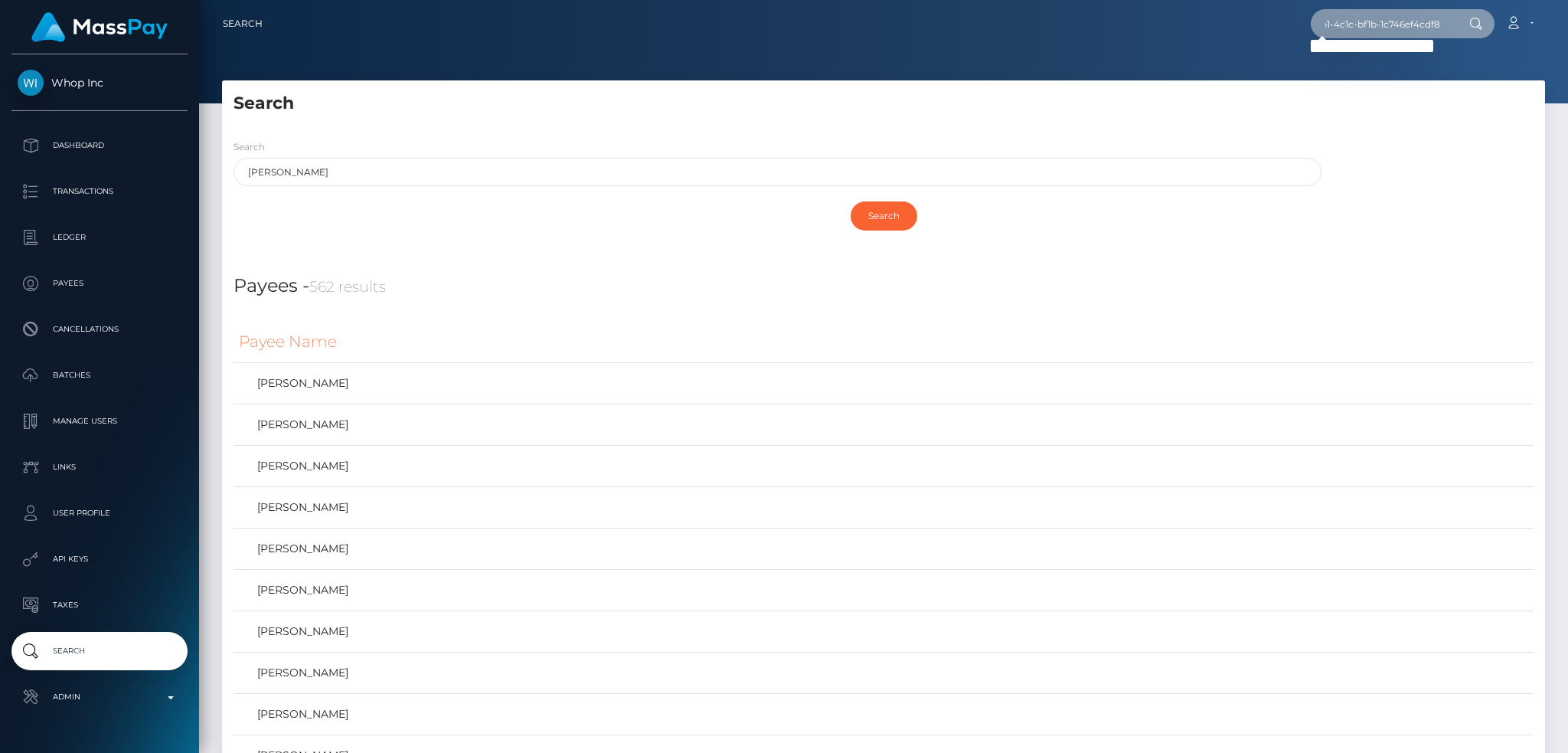
type input "c9d37d8d-31b1-4c1c-bf1b-1c746ef4cdf8"
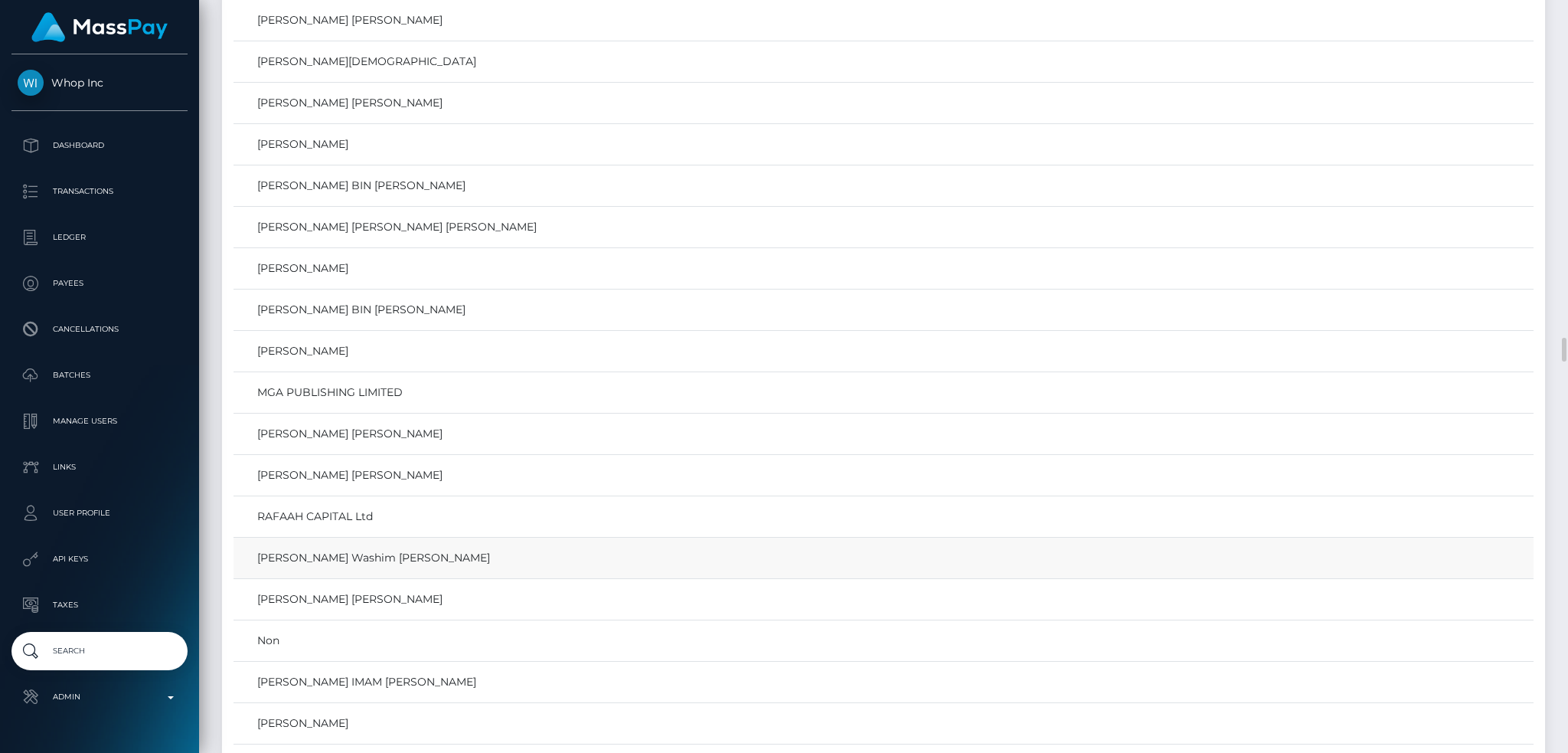
scroll to position [7251, 0]
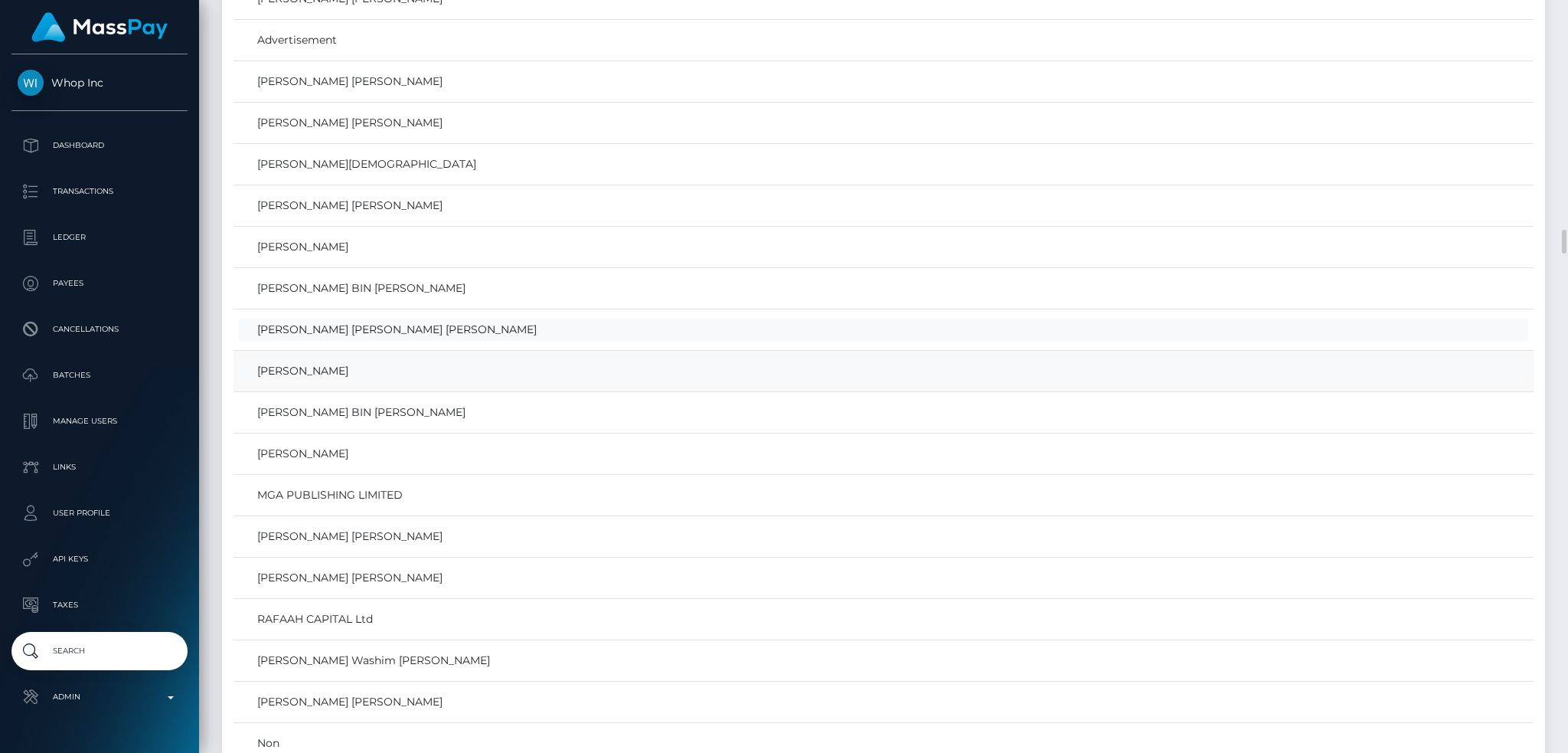
drag, startPoint x: 467, startPoint y: 336, endPoint x: 733, endPoint y: 388, distance: 271.0
click at [467, 336] on link "MOHAMMAD SAAD EDDIN SHEIKH OTHMAN" at bounding box center [883, 329] width 1289 height 22
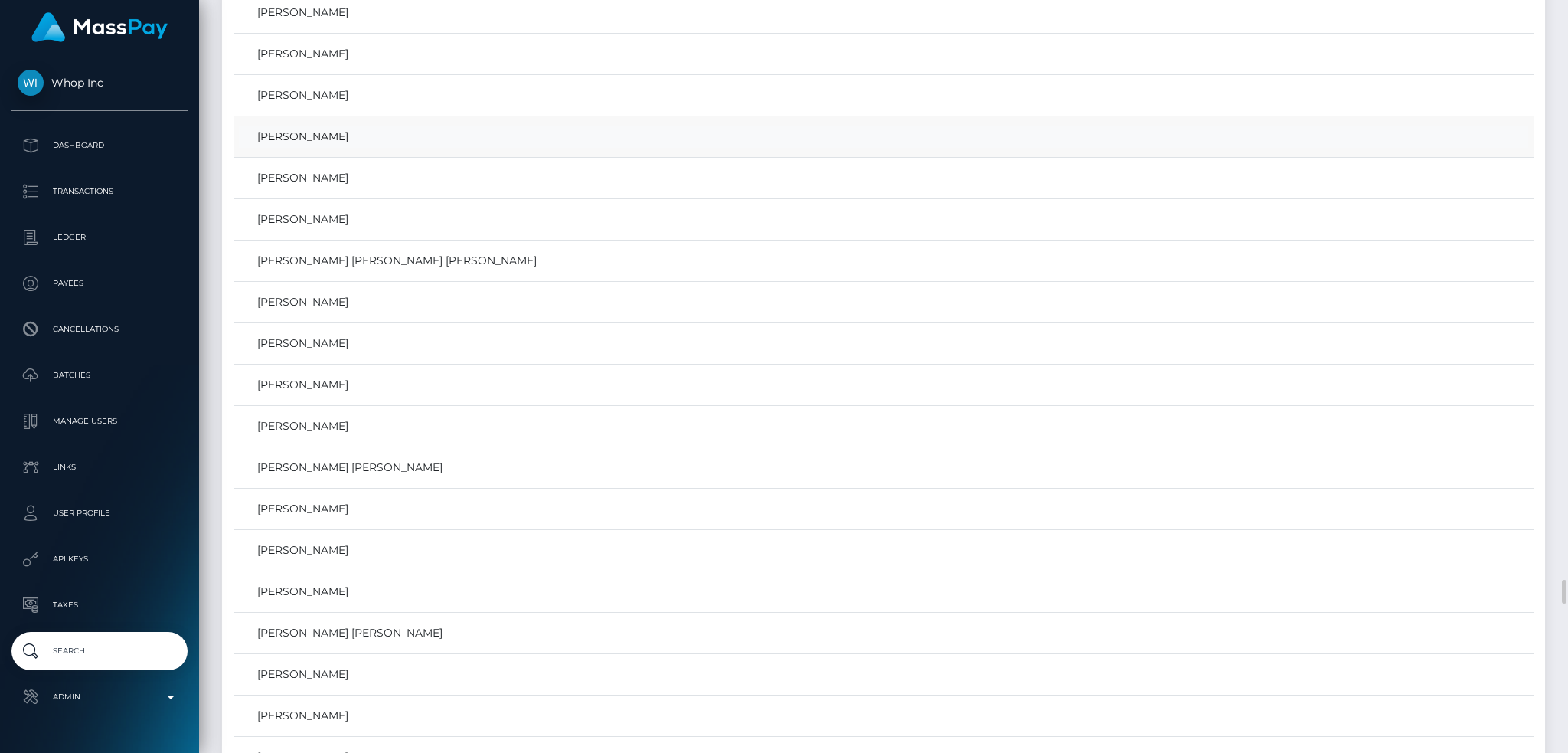
scroll to position [17975, 0]
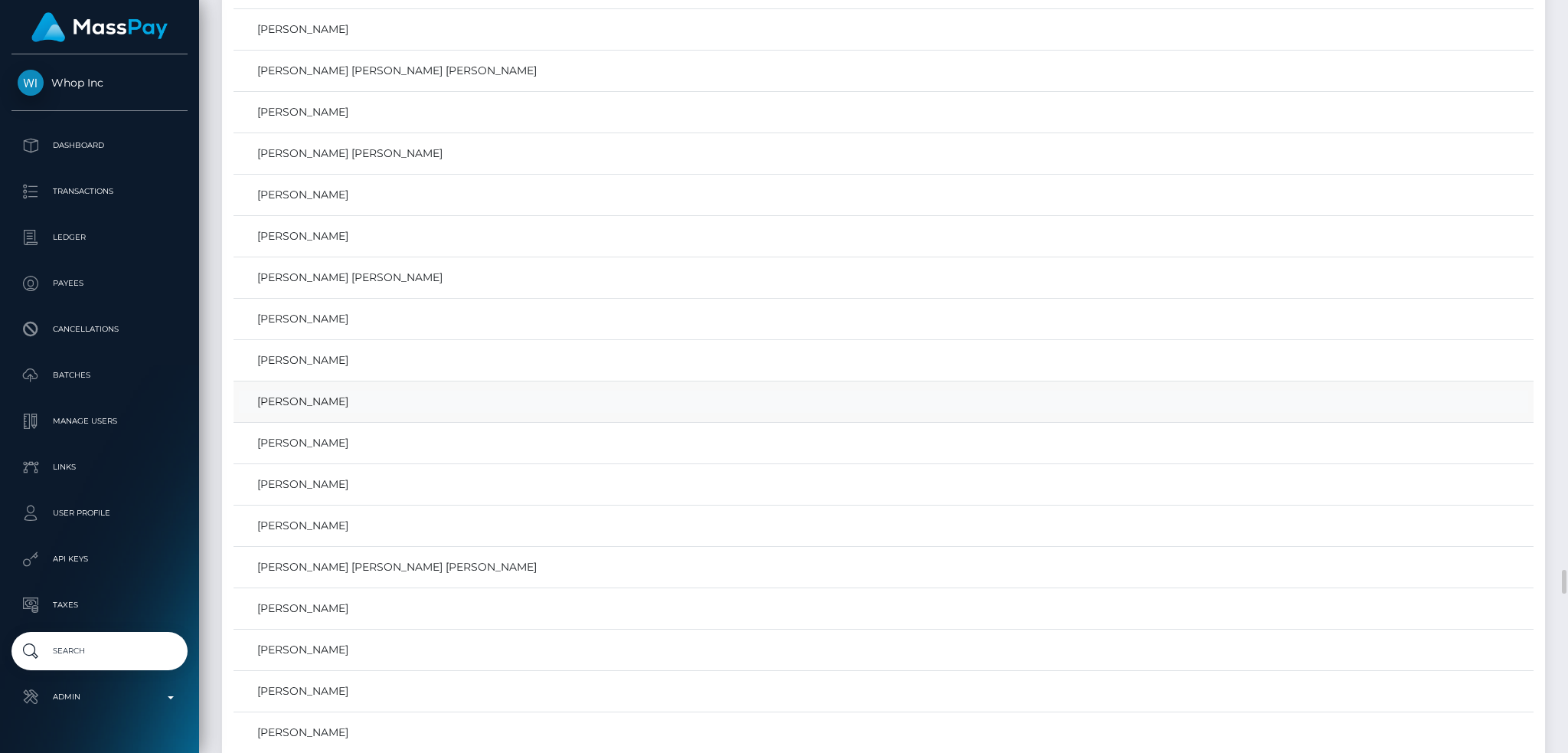
click at [350, 413] on link "Mohammad OTHMAN" at bounding box center [883, 402] width 1289 height 22
click at [464, 578] on link "MOHAMMAD ALI ADEL MOHAMMAD OTHMAN" at bounding box center [883, 566] width 1289 height 22
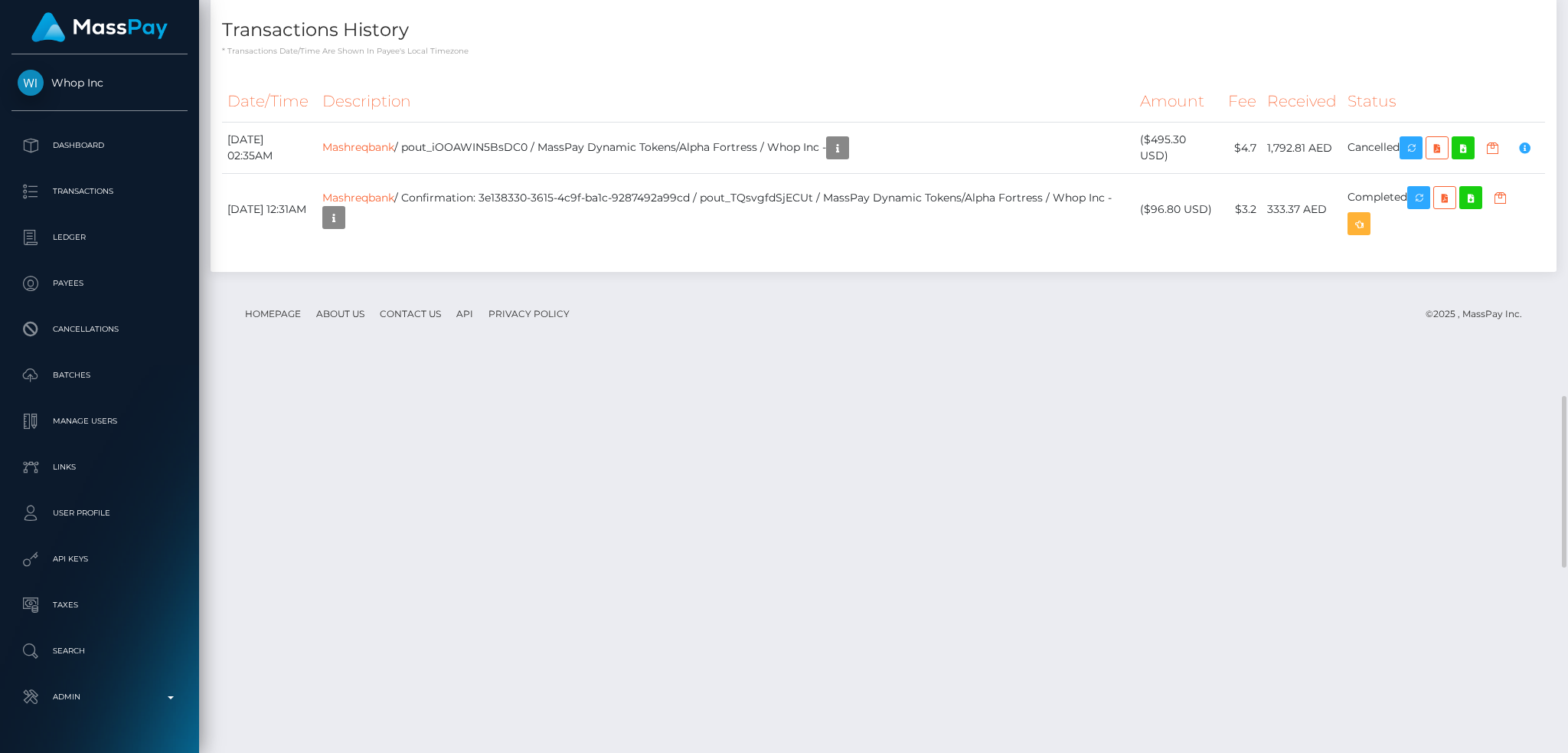
scroll to position [2547, 0]
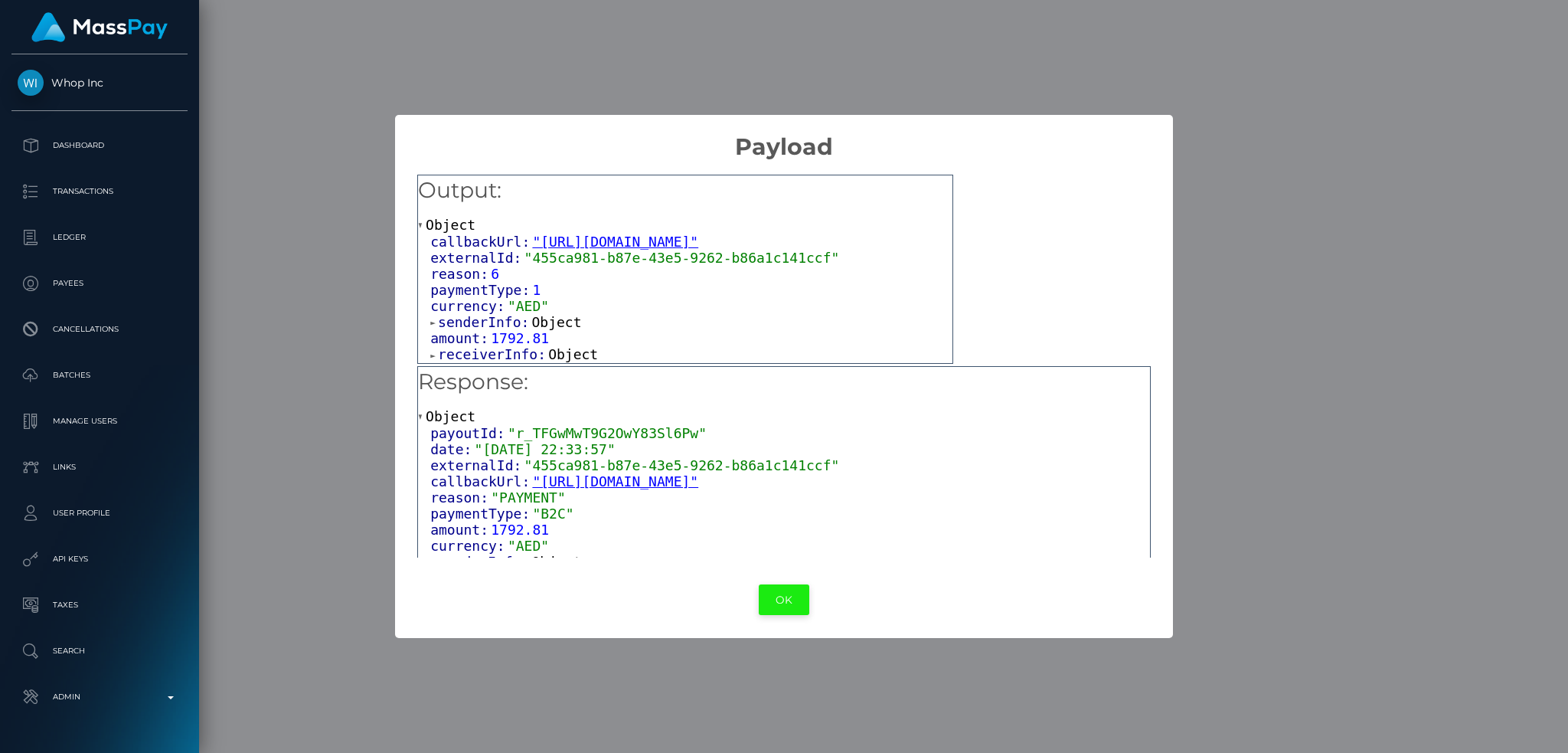
click at [782, 601] on button "OK" at bounding box center [784, 599] width 51 height 32
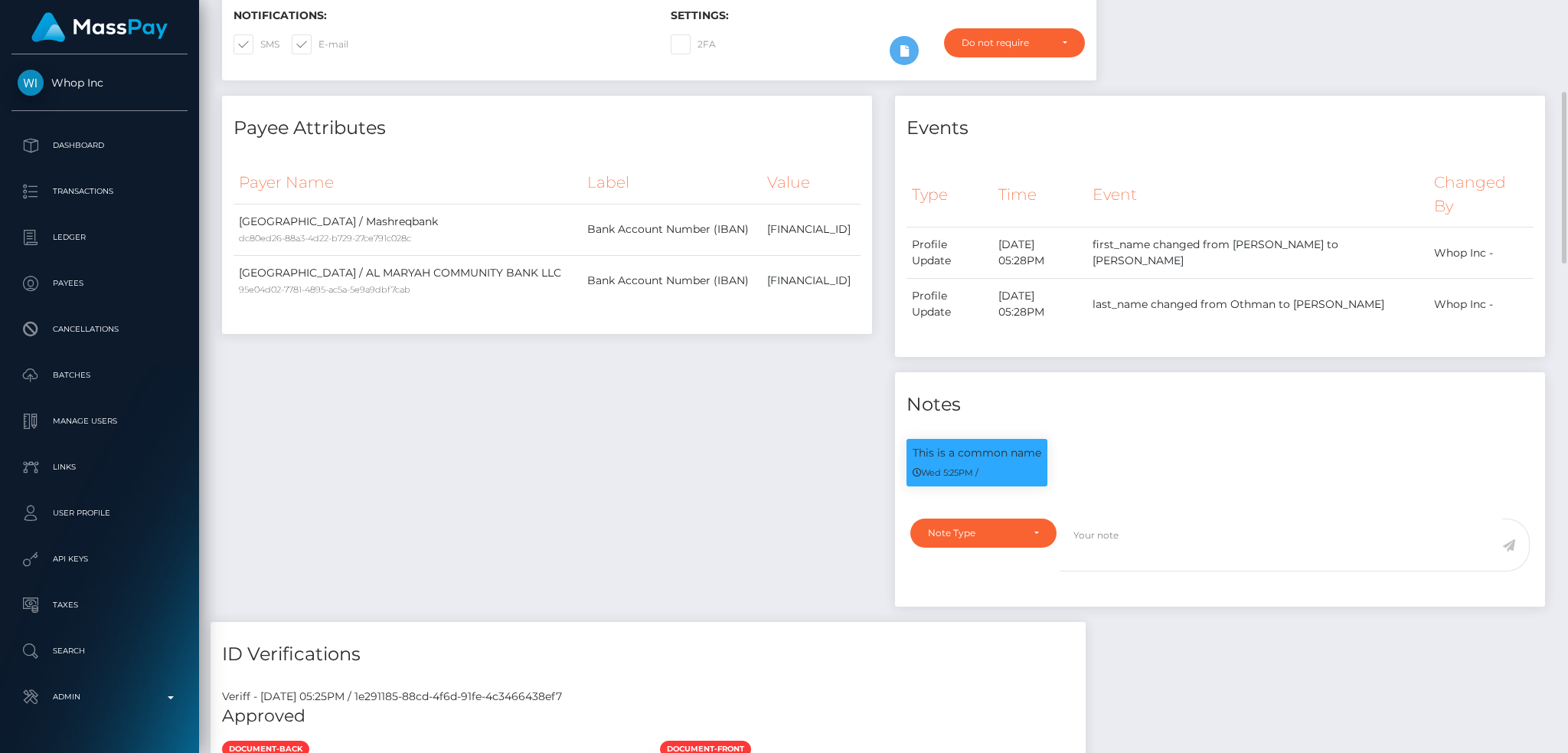
scroll to position [0, 0]
